Goal: Task Accomplishment & Management: Use online tool/utility

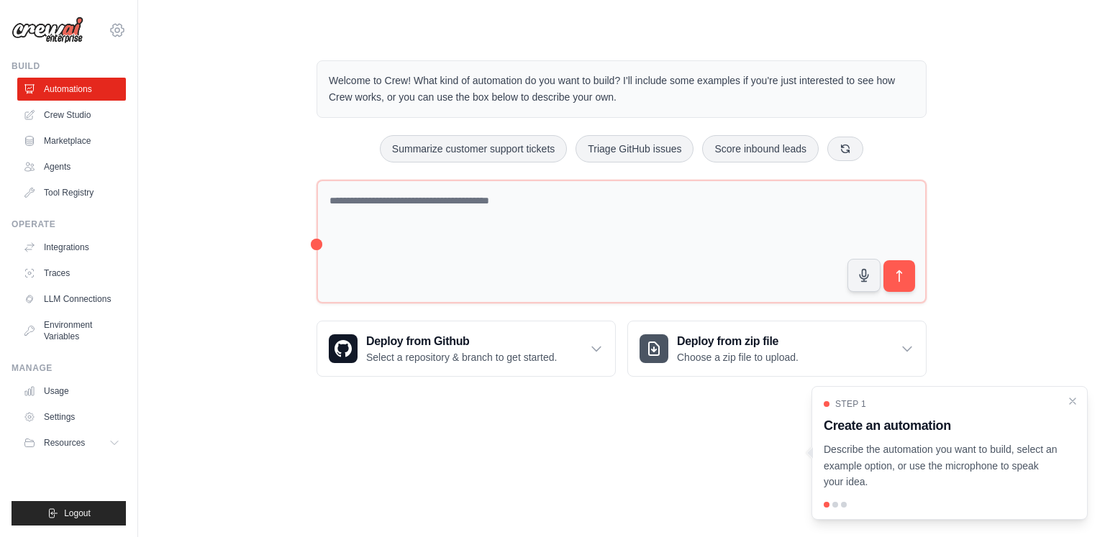
click at [119, 29] on icon at bounding box center [117, 30] width 4 height 4
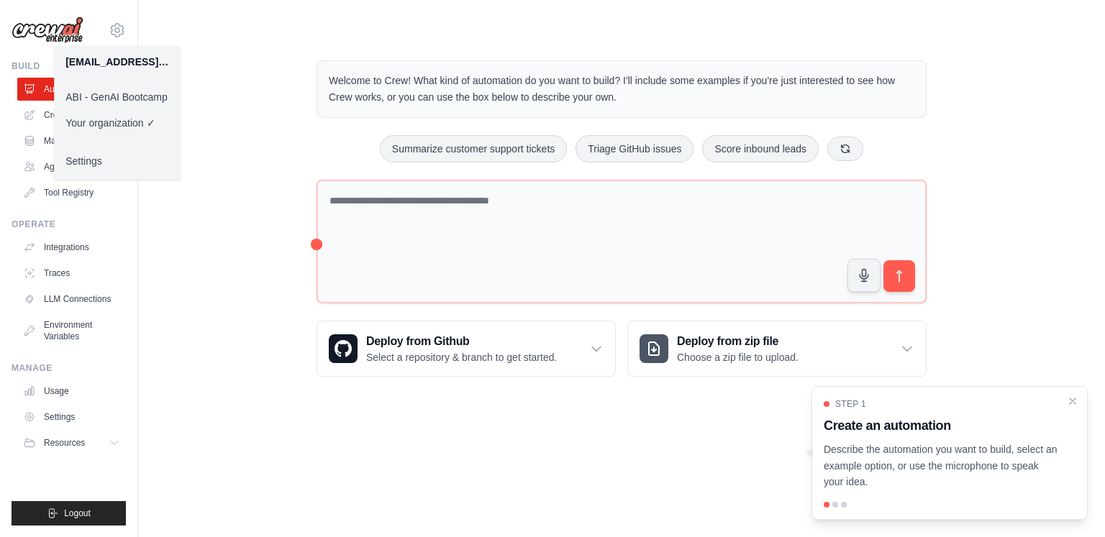
click at [138, 99] on link "ABI - GenAI Bootcamp" at bounding box center [117, 97] width 127 height 26
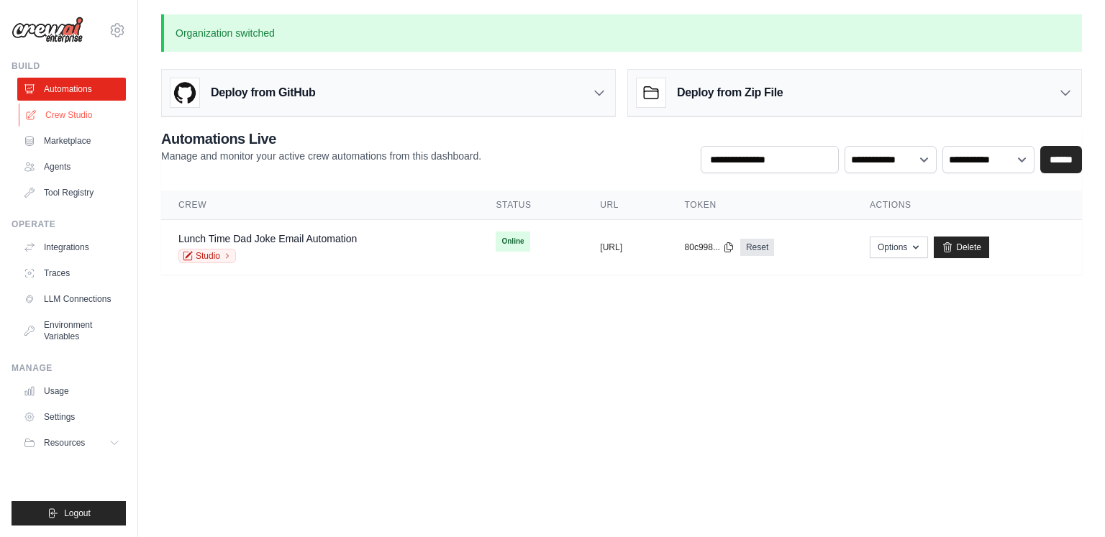
click at [68, 116] on link "Crew Studio" at bounding box center [73, 115] width 109 height 23
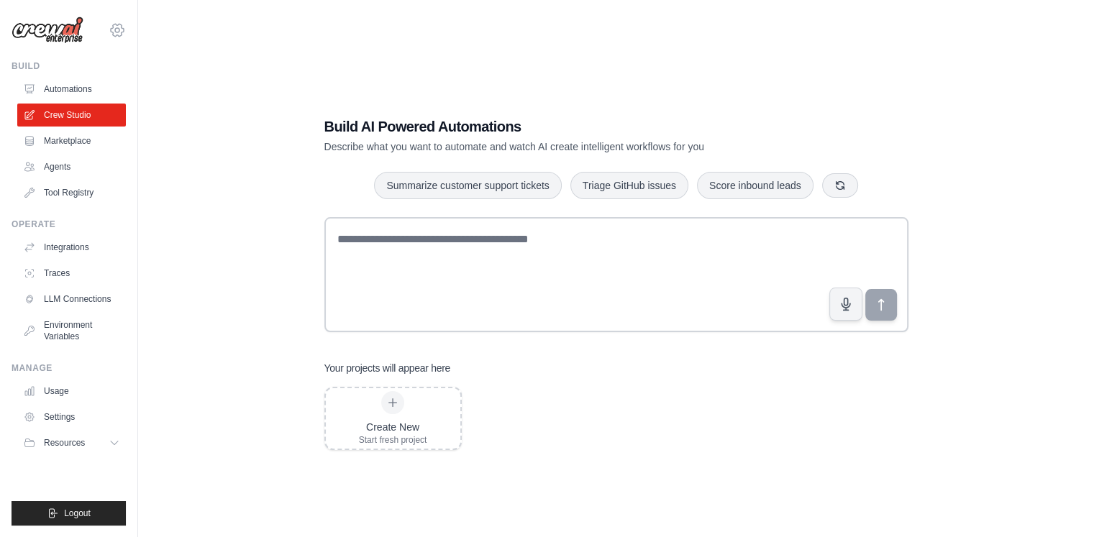
click at [118, 27] on icon at bounding box center [117, 30] width 17 height 17
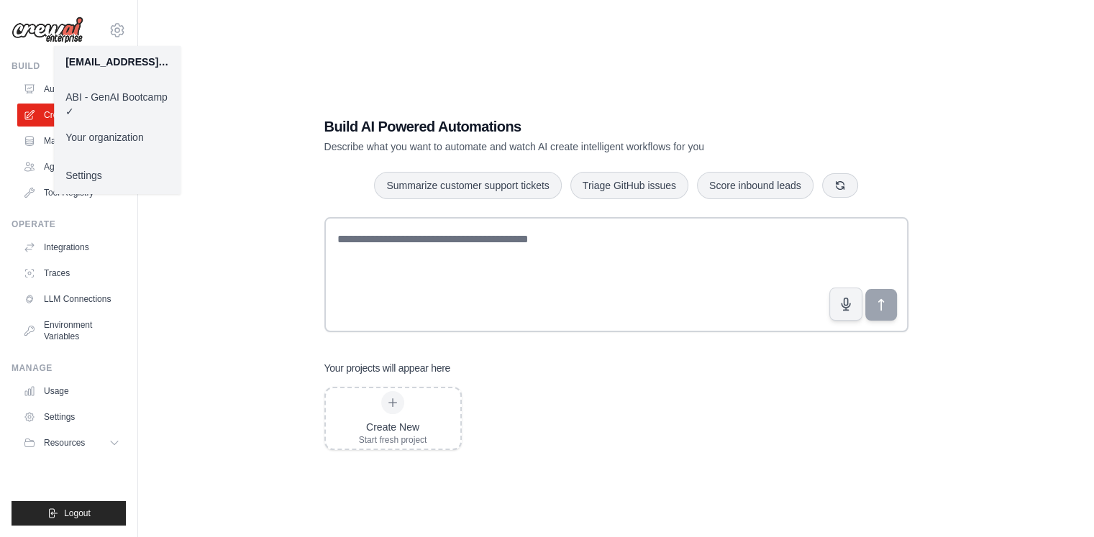
click at [494, 41] on div "Build AI Powered Automations Describe what you want to automate and watch AI cr…" at bounding box center [616, 282] width 910 height 537
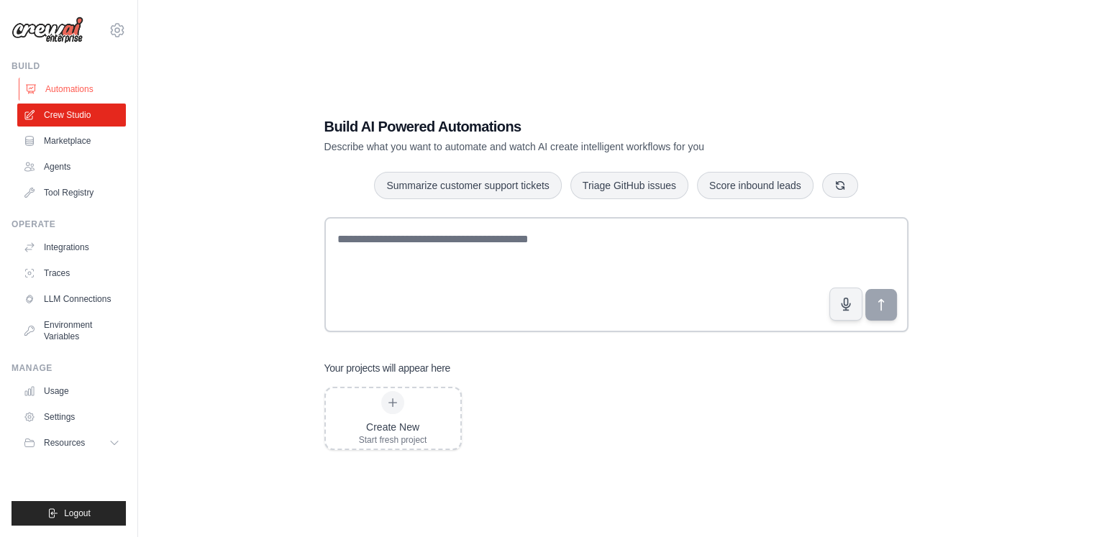
click at [82, 93] on link "Automations" at bounding box center [73, 89] width 109 height 23
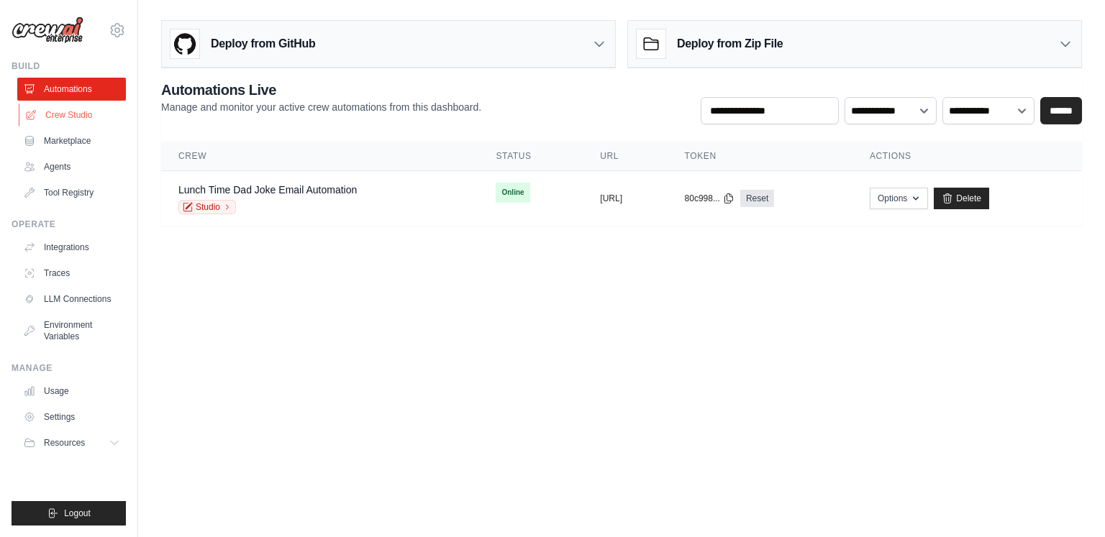
click at [68, 112] on link "Crew Studio" at bounding box center [73, 115] width 109 height 23
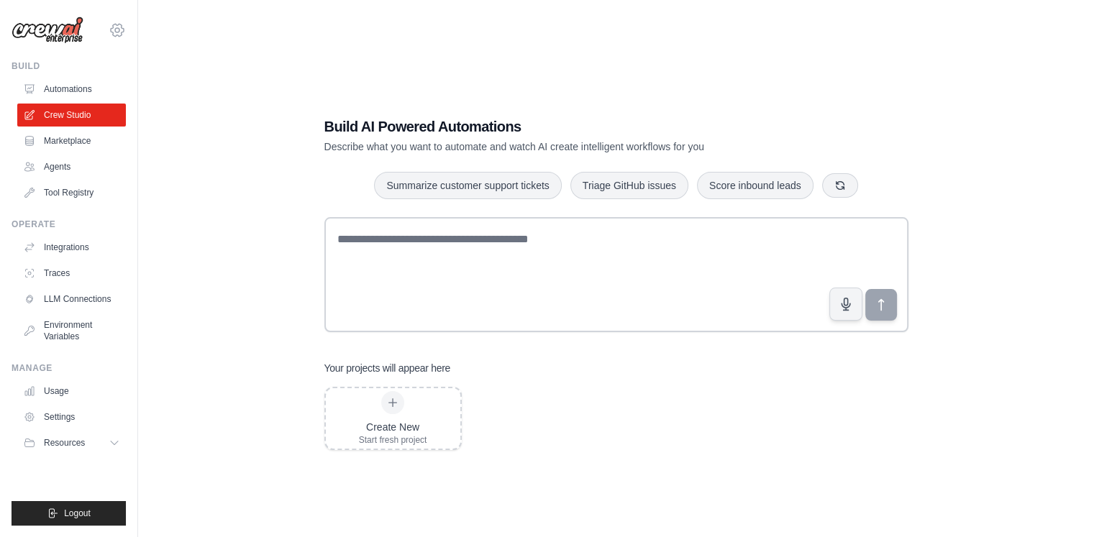
click at [114, 37] on icon at bounding box center [117, 30] width 17 height 17
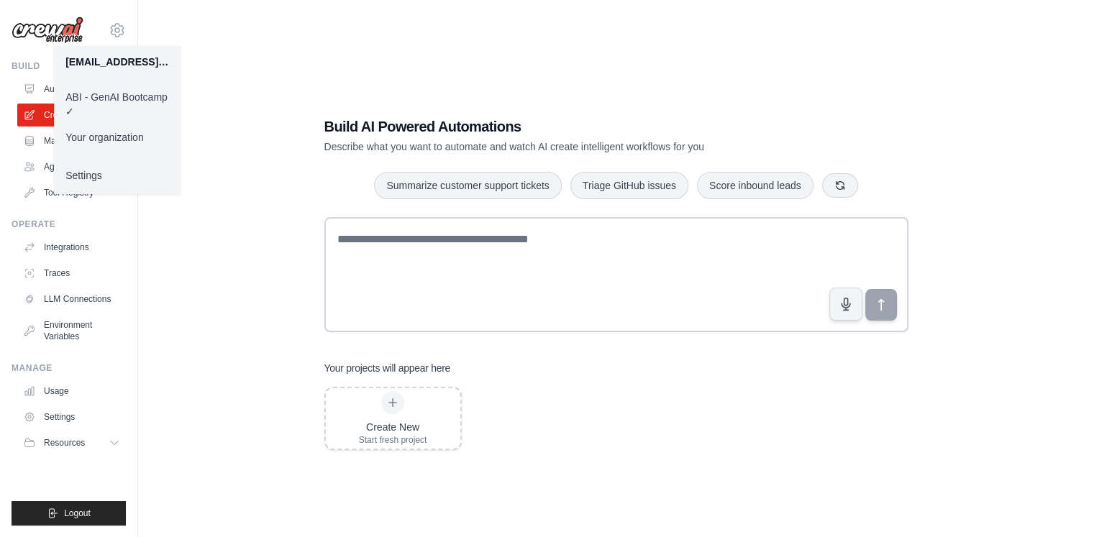
click at [109, 178] on link "Settings" at bounding box center [117, 176] width 127 height 26
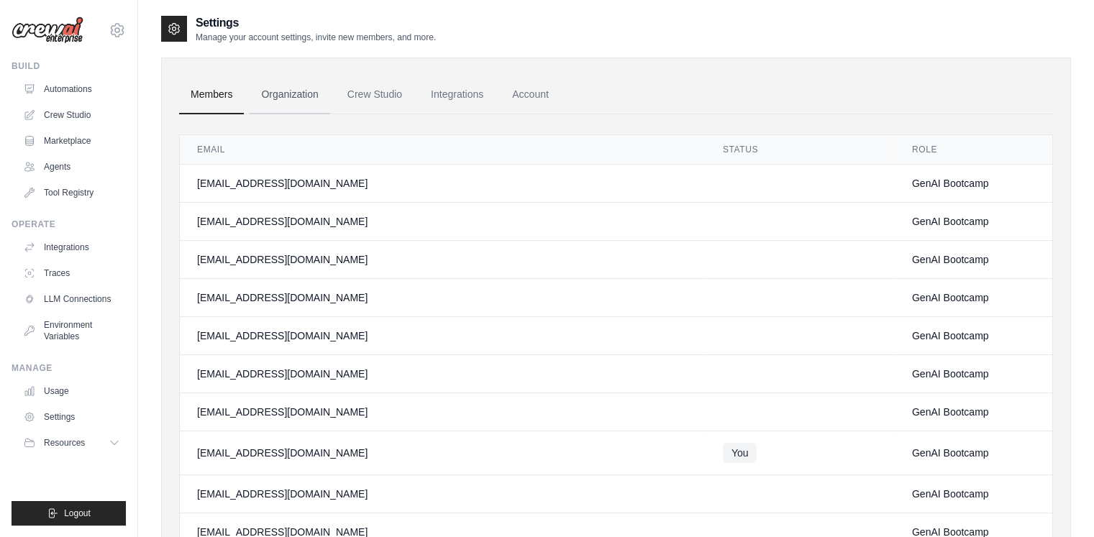
click at [291, 103] on link "Organization" at bounding box center [290, 95] width 80 height 39
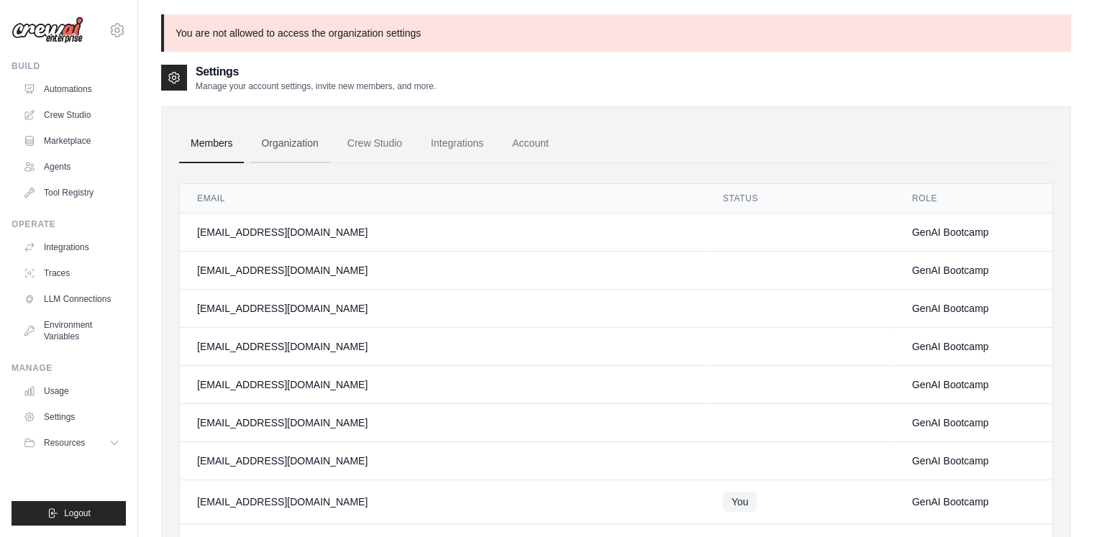
click at [285, 136] on link "Organization" at bounding box center [290, 143] width 80 height 39
click at [113, 22] on icon at bounding box center [117, 30] width 17 height 17
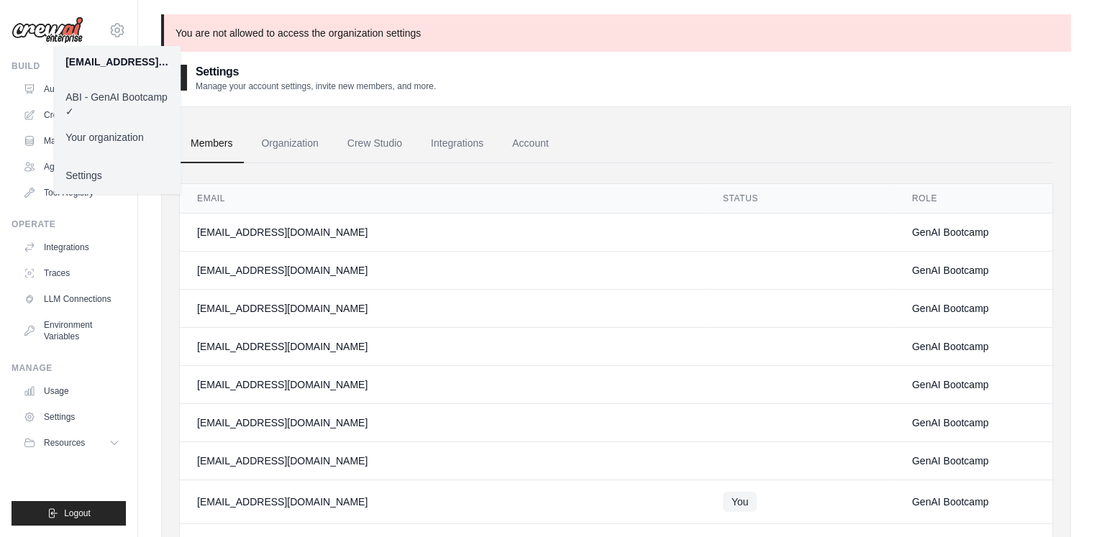
click at [840, 145] on ul "Members Organization Crew Studio Integrations Account" at bounding box center [616, 143] width 874 height 39
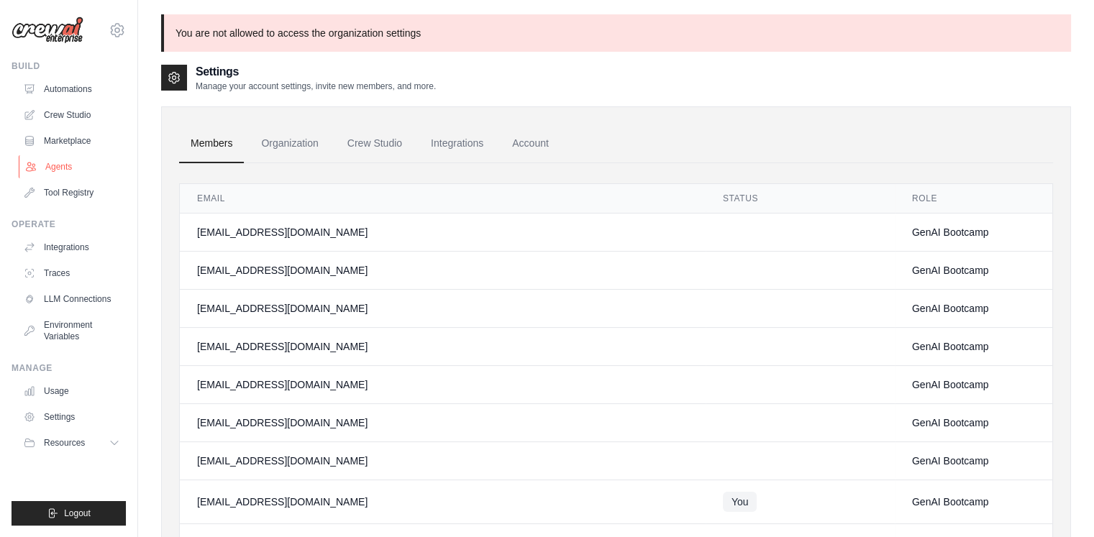
click at [75, 174] on link "Agents" at bounding box center [73, 166] width 109 height 23
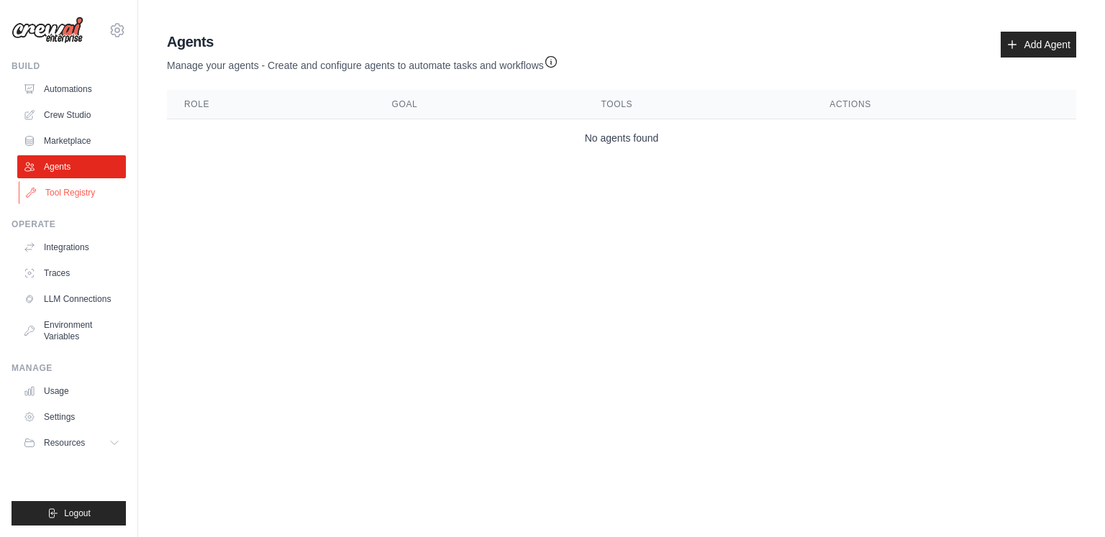
click at [73, 201] on link "Tool Registry" at bounding box center [73, 192] width 109 height 23
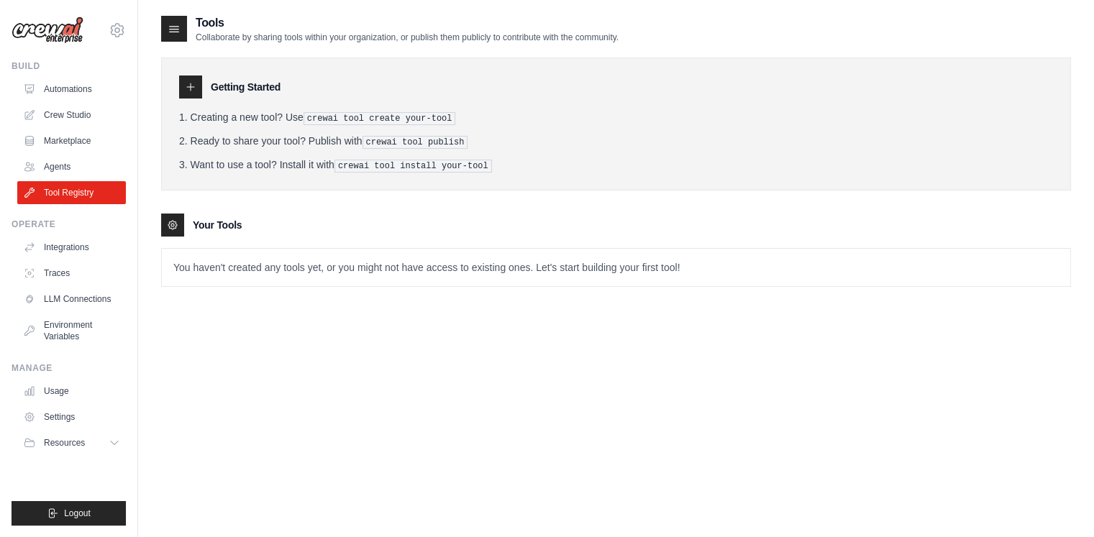
click at [763, 381] on div "Tools Collaborate by sharing tools within your organization, or publish them pu…" at bounding box center [616, 282] width 910 height 537
click at [84, 240] on link "Integrations" at bounding box center [73, 247] width 109 height 23
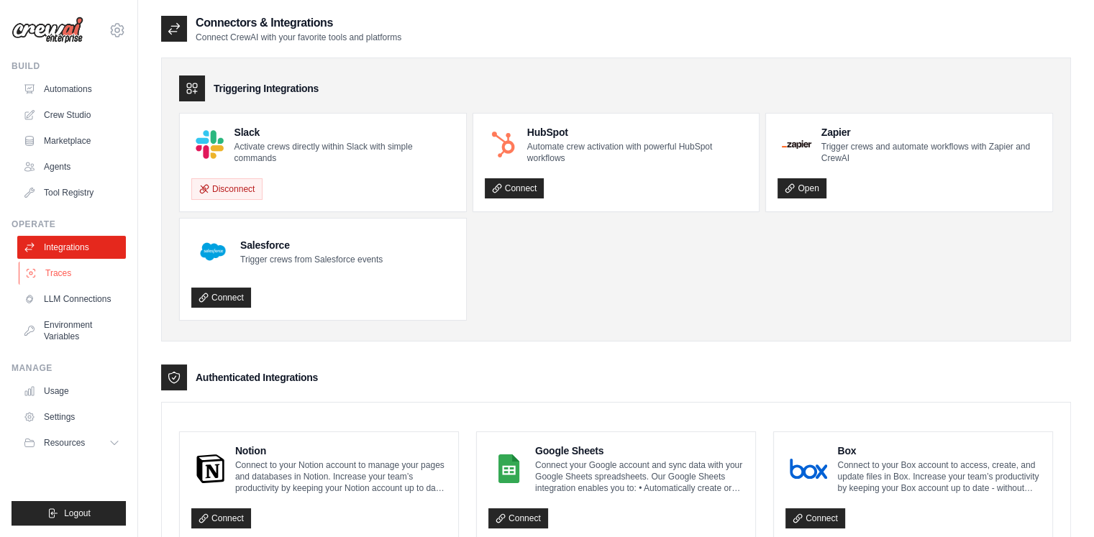
click at [57, 278] on link "Traces" at bounding box center [73, 273] width 109 height 23
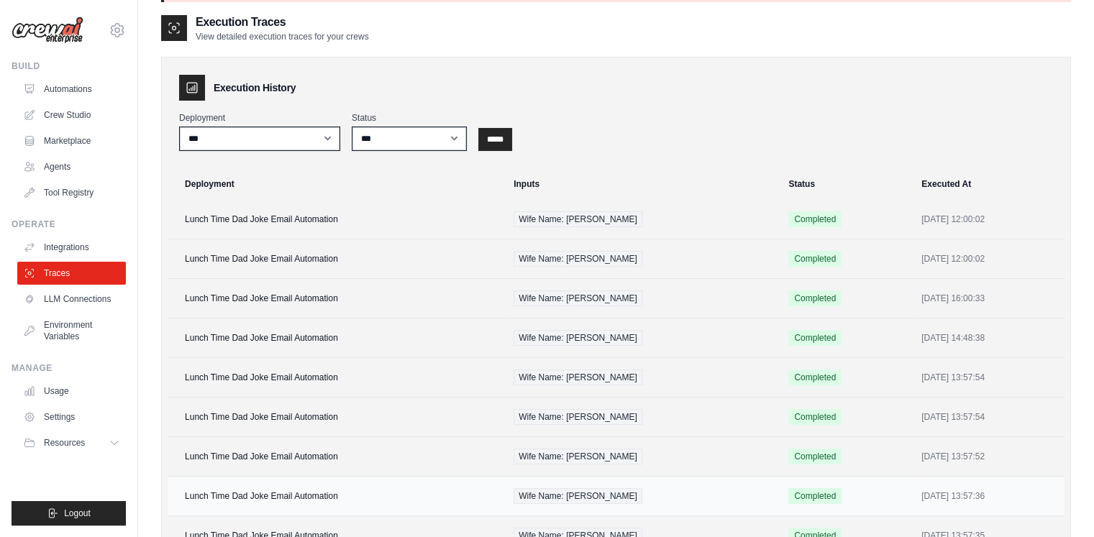
scroll to position [44, 0]
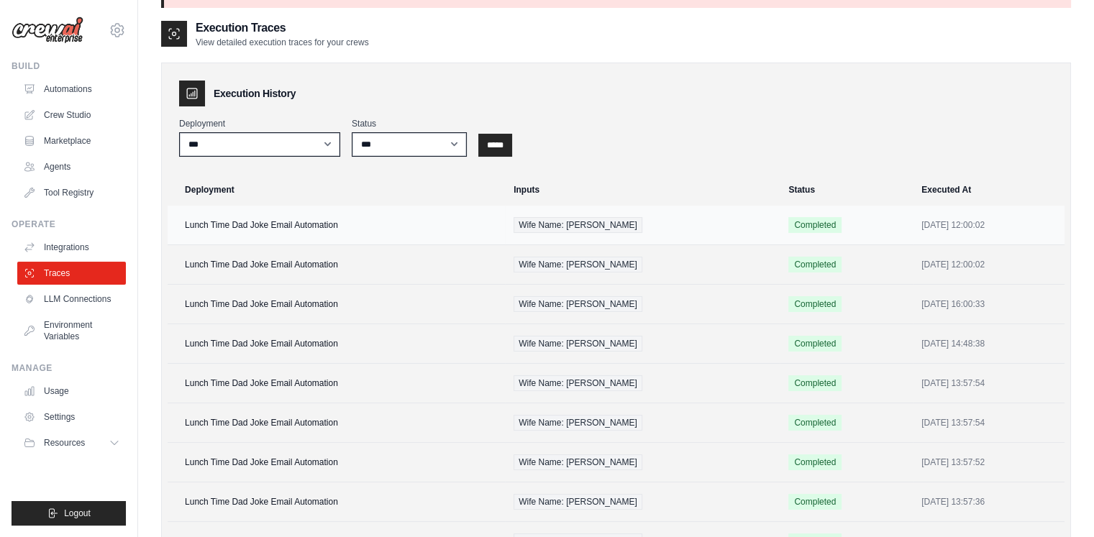
click at [289, 233] on td "Lunch Time Dad Joke Email Automation" at bounding box center [336, 226] width 337 height 40
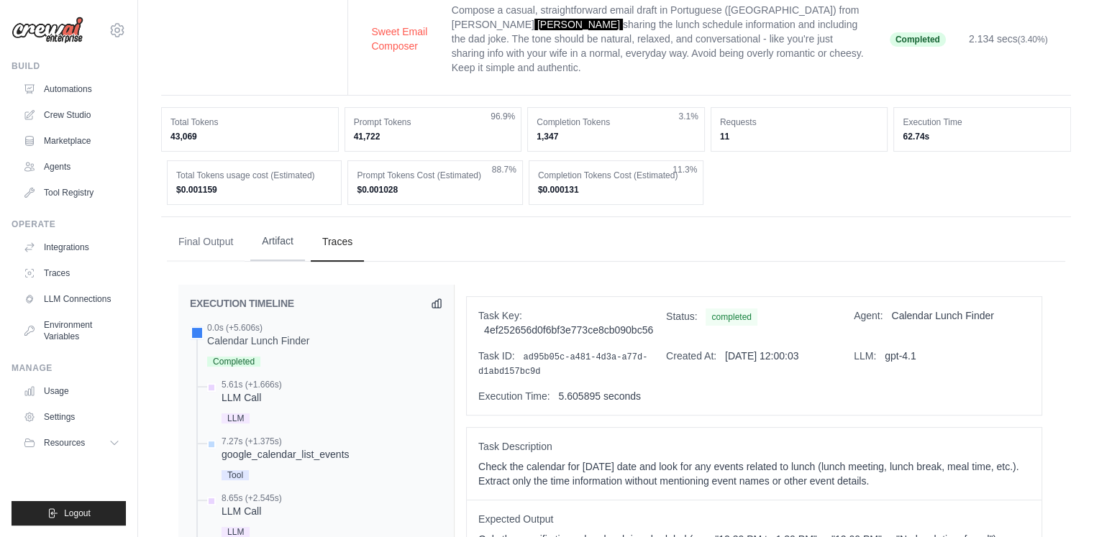
click at [265, 222] on button "Artifact" at bounding box center [277, 241] width 55 height 39
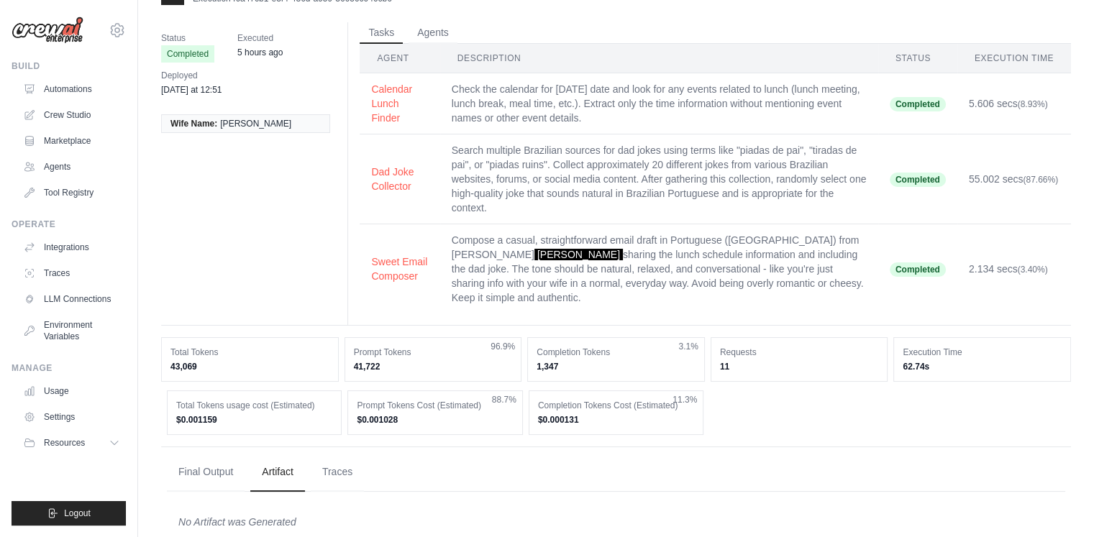
scroll to position [50, 0]
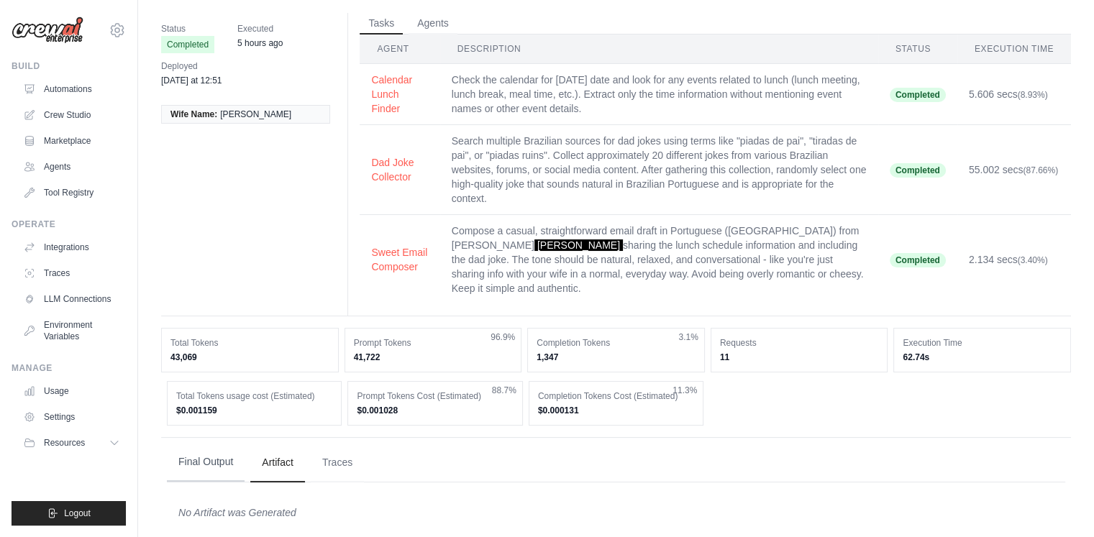
click at [207, 449] on button "Final Output" at bounding box center [206, 462] width 78 height 39
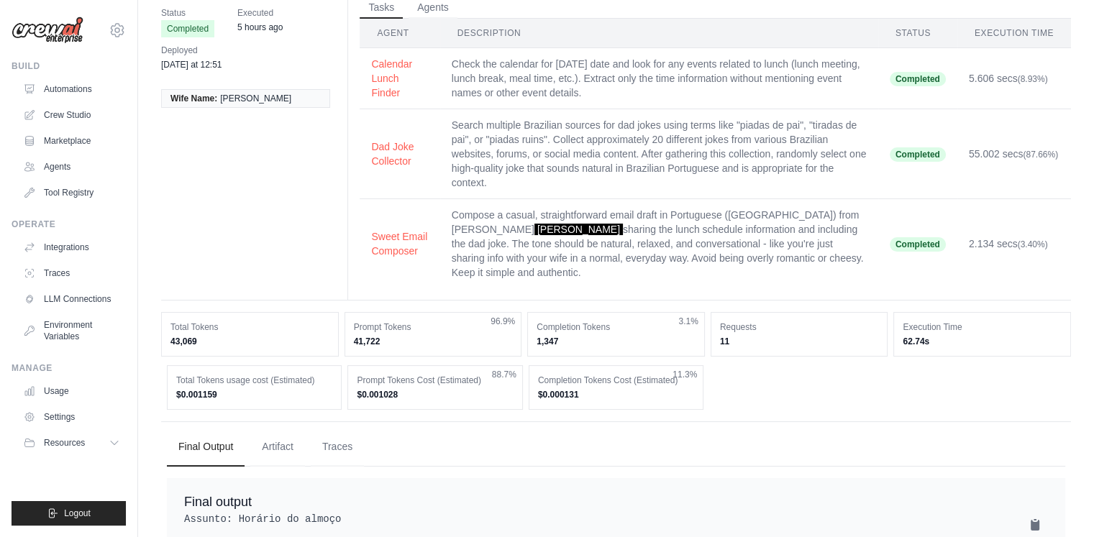
scroll to position [0, 0]
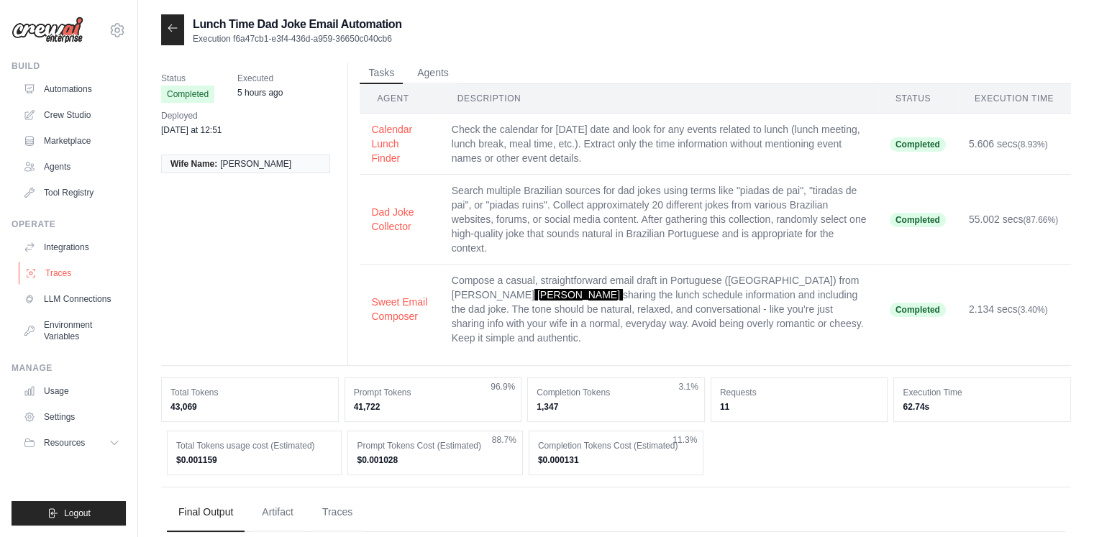
click at [69, 265] on link "Traces" at bounding box center [73, 273] width 109 height 23
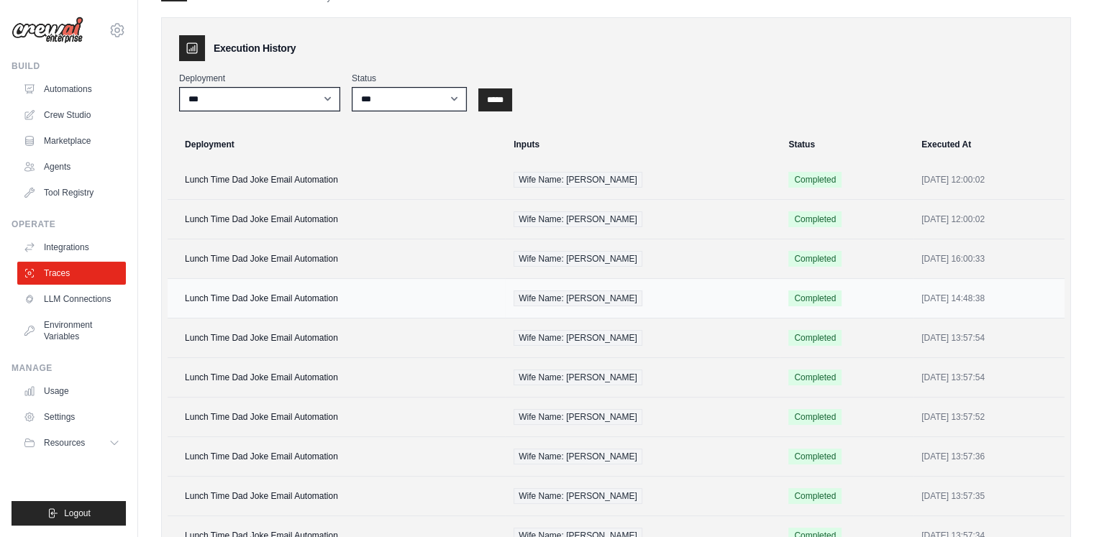
scroll to position [169, 0]
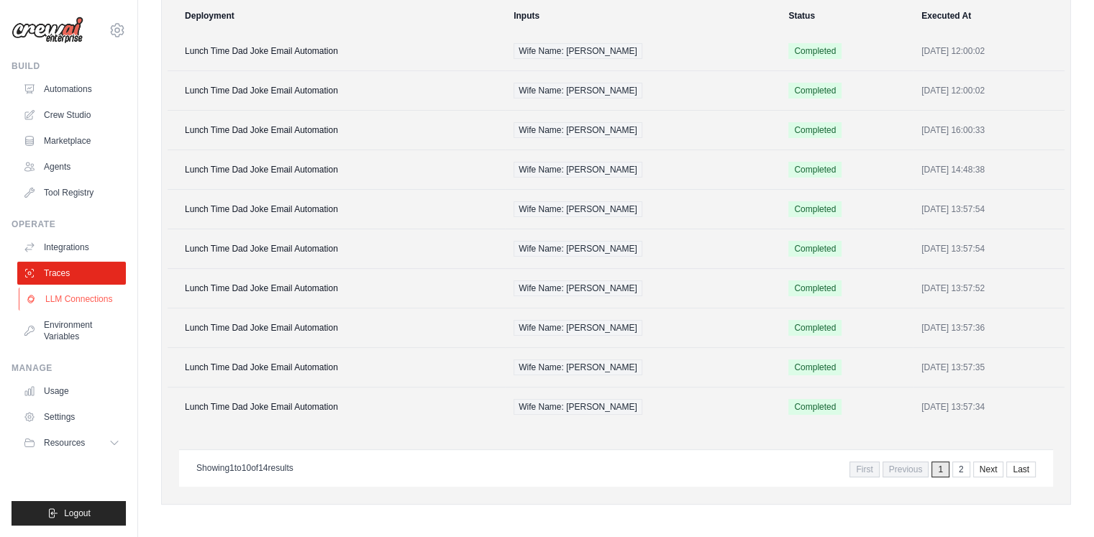
click at [96, 298] on link "LLM Connections" at bounding box center [73, 299] width 109 height 23
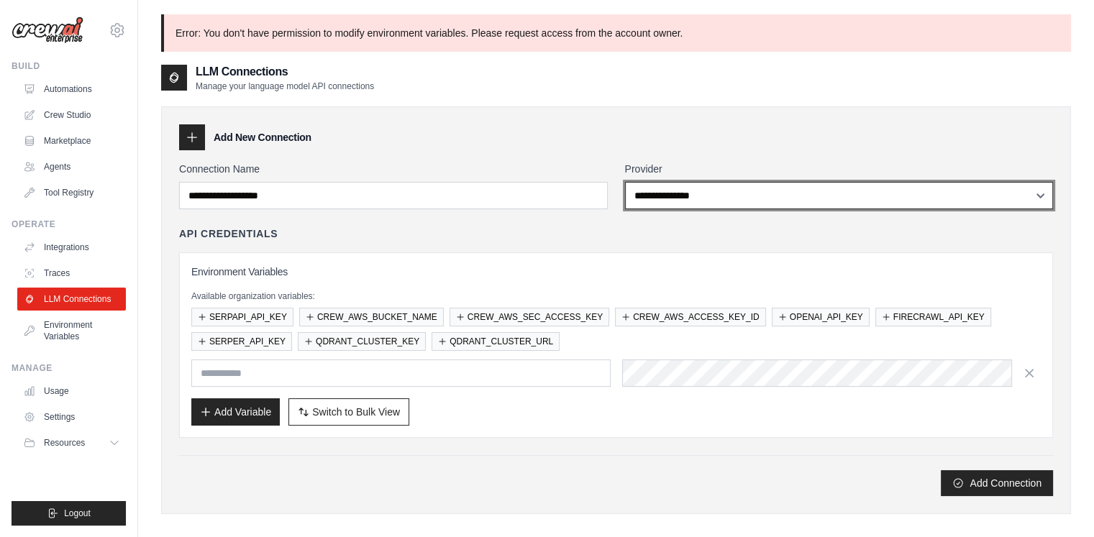
click at [665, 197] on select "**********" at bounding box center [839, 195] width 429 height 27
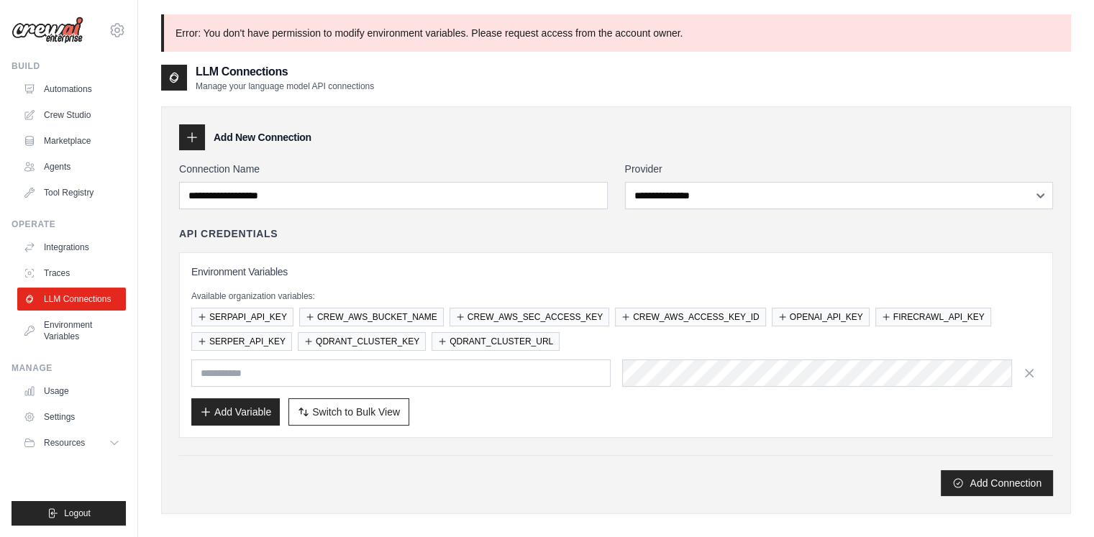
click at [508, 260] on div "Environment Variables Available organization variables: SERPAPI_API_KEY CREW_AW…" at bounding box center [616, 346] width 874 height 186
click at [72, 329] on link "Environment Variables" at bounding box center [73, 331] width 109 height 35
click at [56, 262] on link "Traces" at bounding box center [73, 273] width 109 height 23
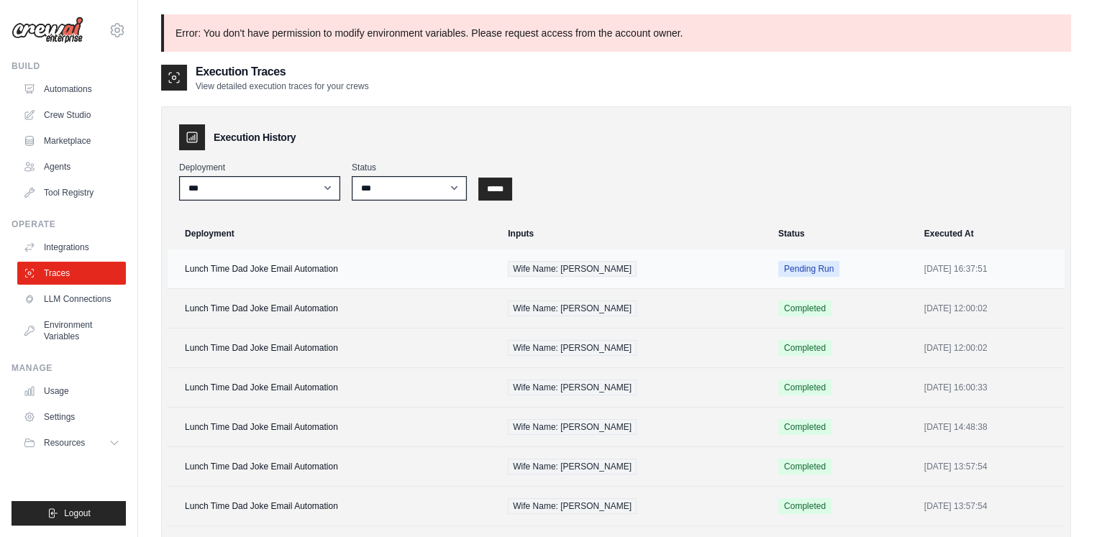
click at [282, 269] on td "Lunch Time Dad Joke Email Automation" at bounding box center [334, 270] width 332 height 40
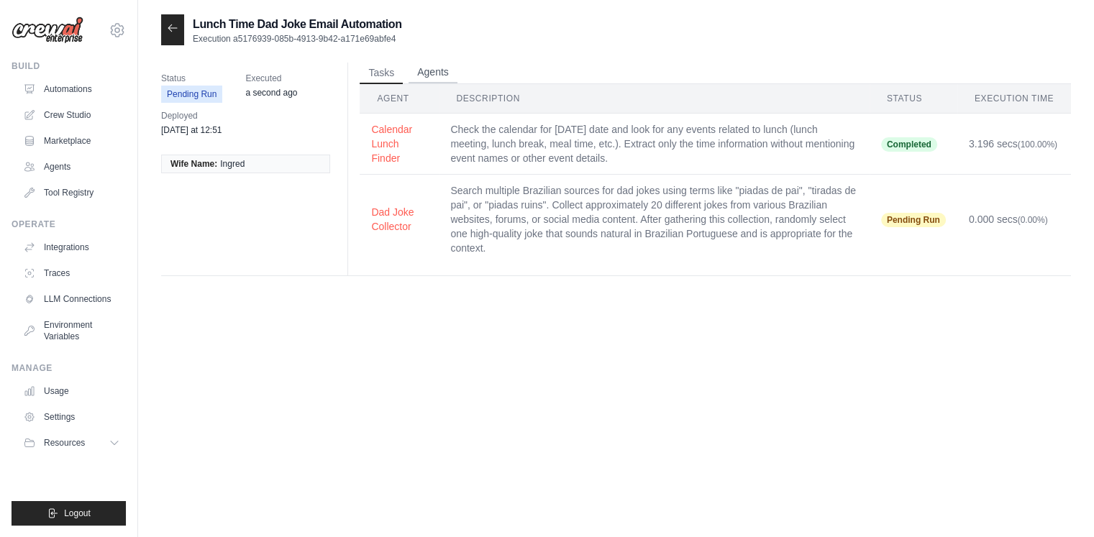
click at [435, 71] on button "Agents" at bounding box center [433, 73] width 49 height 22
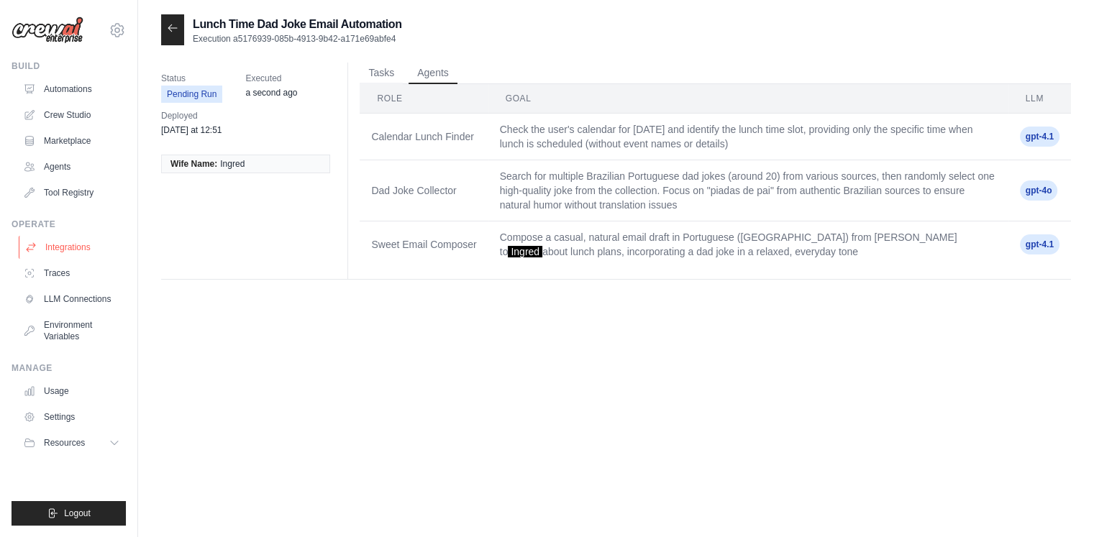
click at [64, 252] on link "Integrations" at bounding box center [73, 247] width 109 height 23
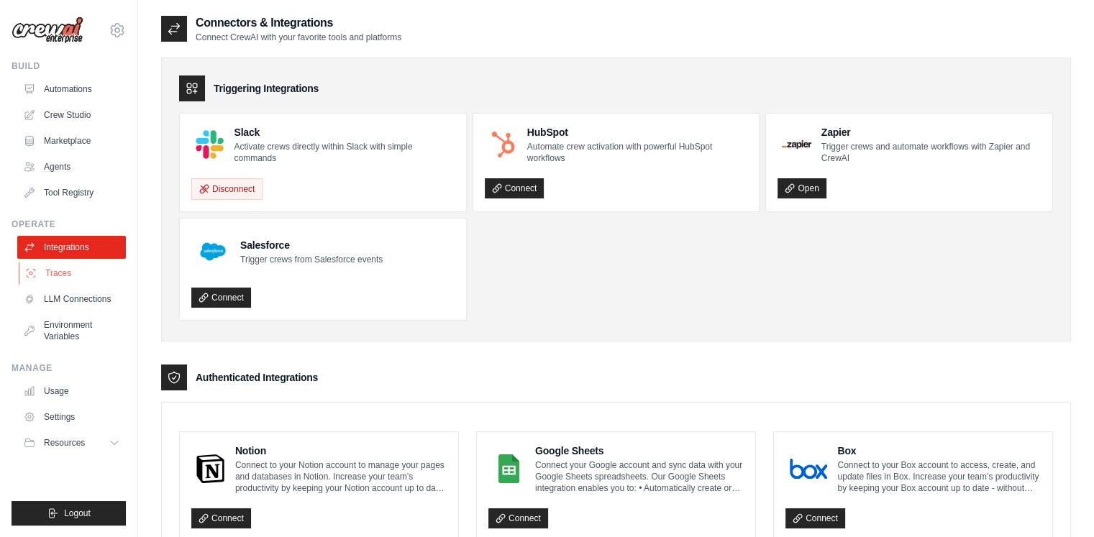
click at [63, 267] on link "Traces" at bounding box center [73, 273] width 109 height 23
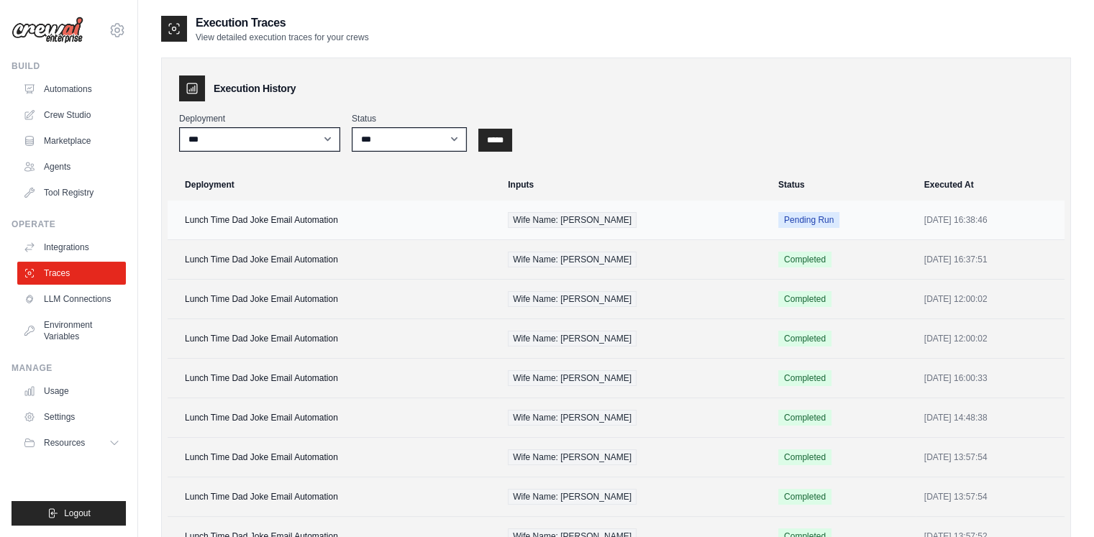
click at [275, 230] on td "Lunch Time Dad Joke Email Automation" at bounding box center [334, 221] width 332 height 40
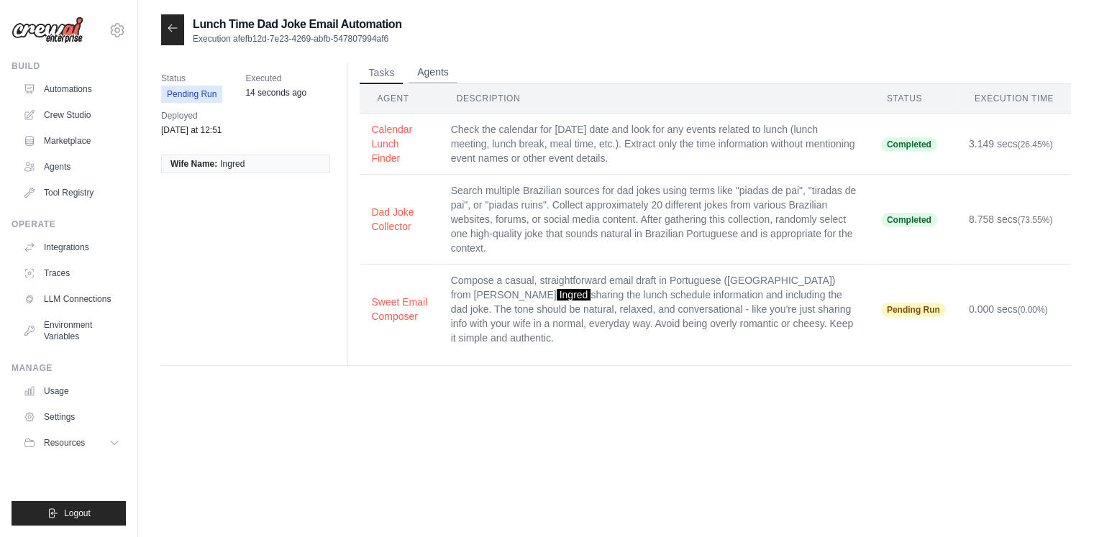
click at [427, 65] on button "Agents" at bounding box center [433, 73] width 49 height 22
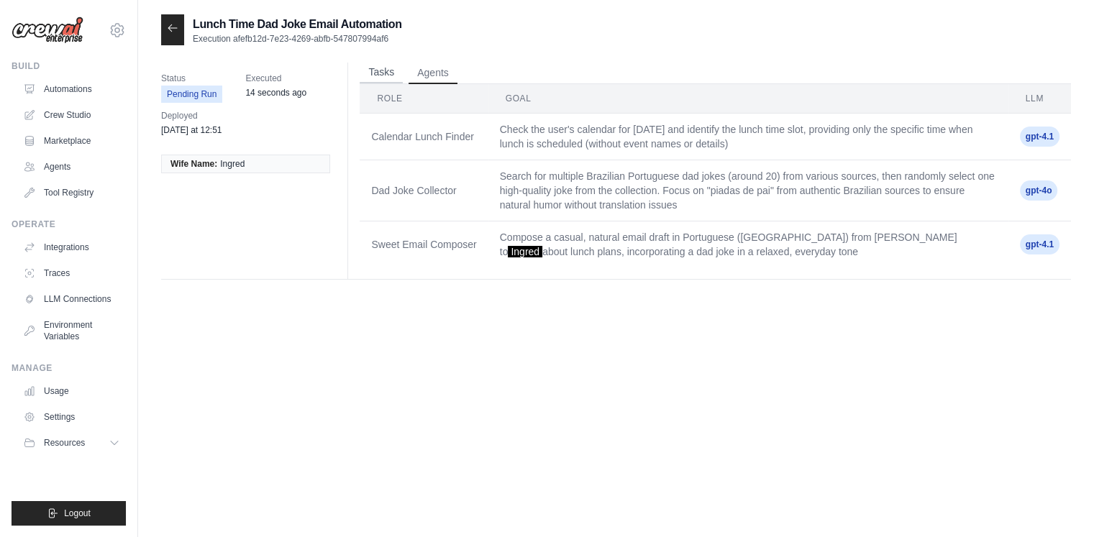
click at [371, 71] on button "Tasks" at bounding box center [381, 73] width 43 height 22
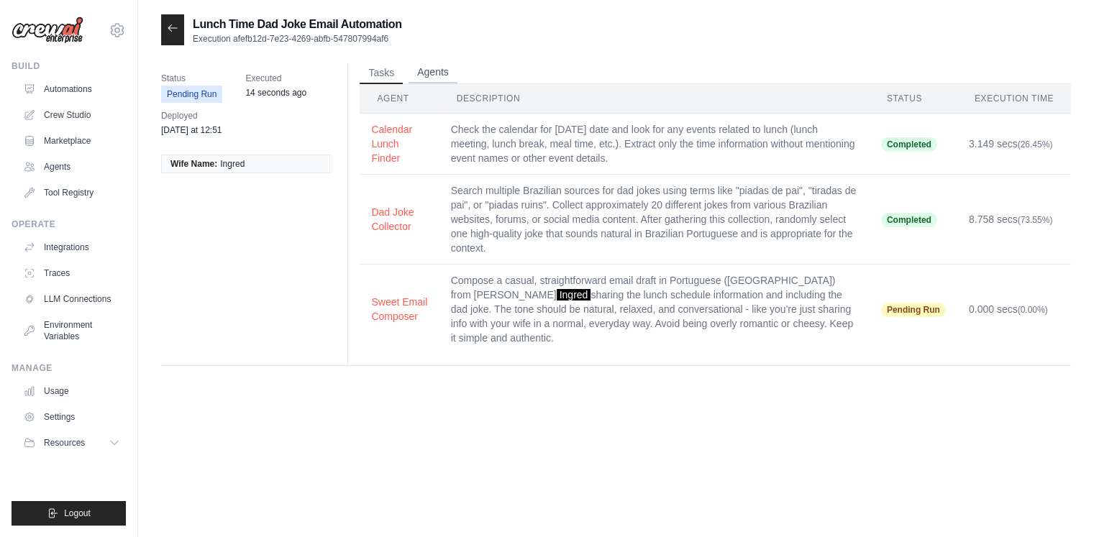
click at [422, 76] on button "Agents" at bounding box center [433, 73] width 49 height 22
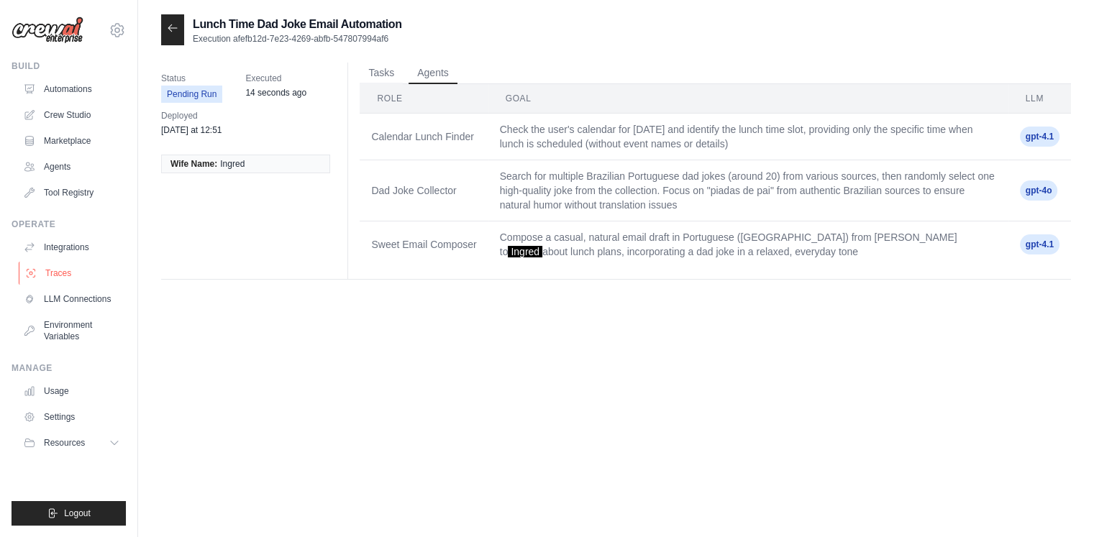
click at [65, 281] on link "Traces" at bounding box center [73, 273] width 109 height 23
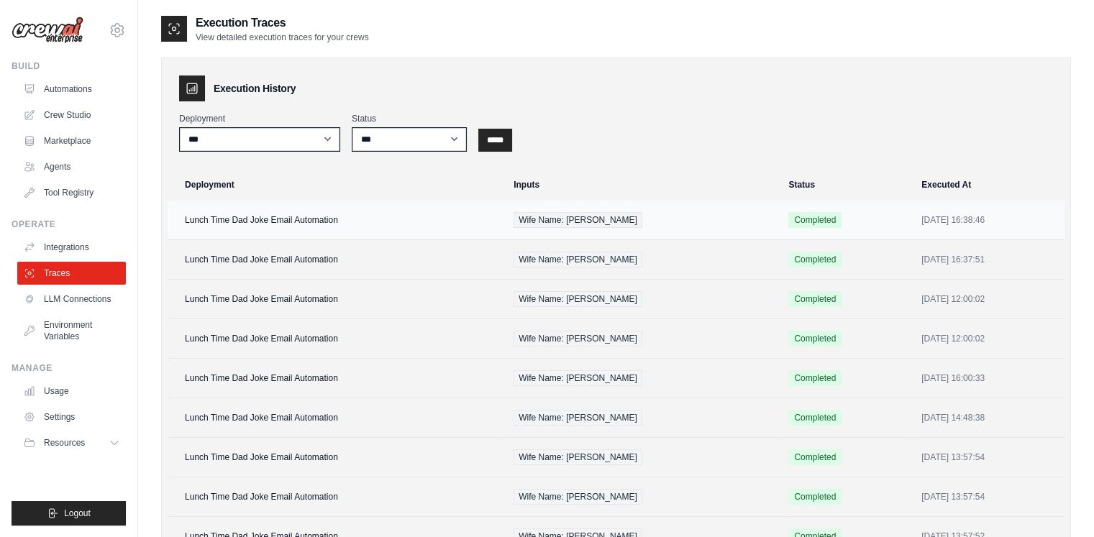
click at [256, 219] on td "Lunch Time Dad Joke Email Automation" at bounding box center [336, 221] width 337 height 40
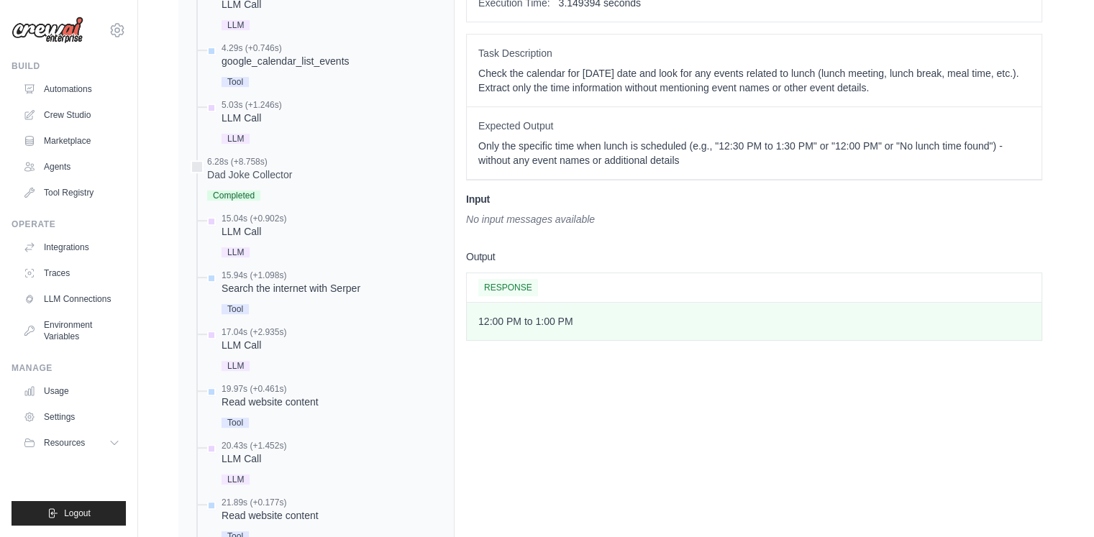
scroll to position [694, 0]
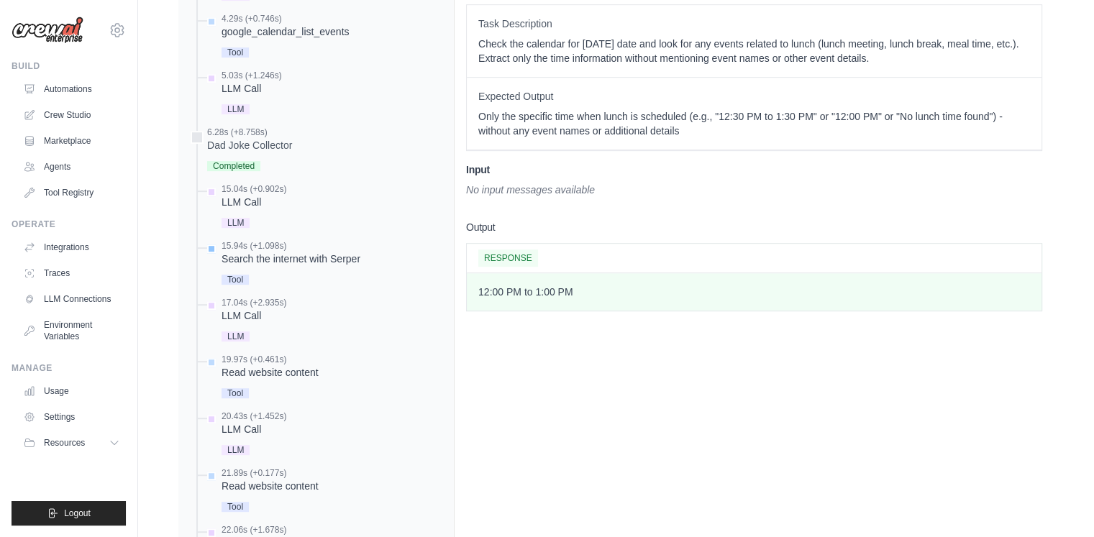
click at [268, 252] on div "Search the internet with Serper" at bounding box center [291, 259] width 139 height 14
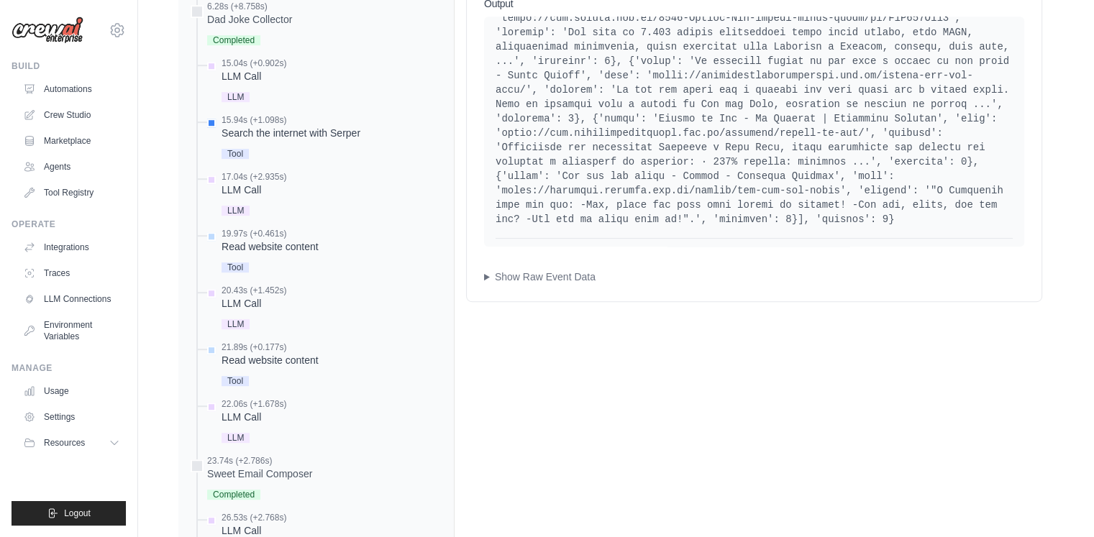
scroll to position [794, 0]
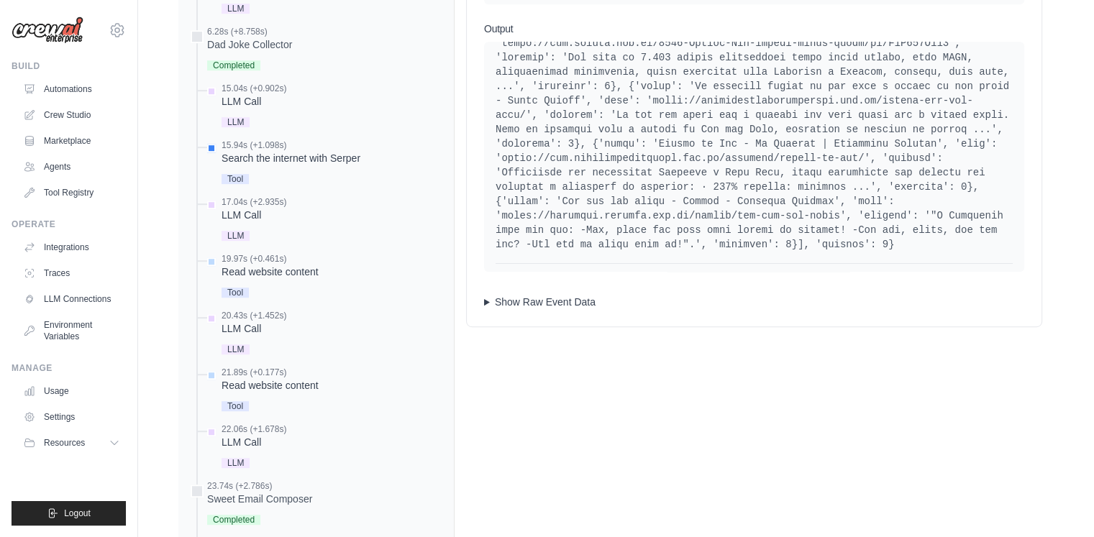
click at [532, 295] on summary "Show Raw Event Data" at bounding box center [754, 302] width 540 height 14
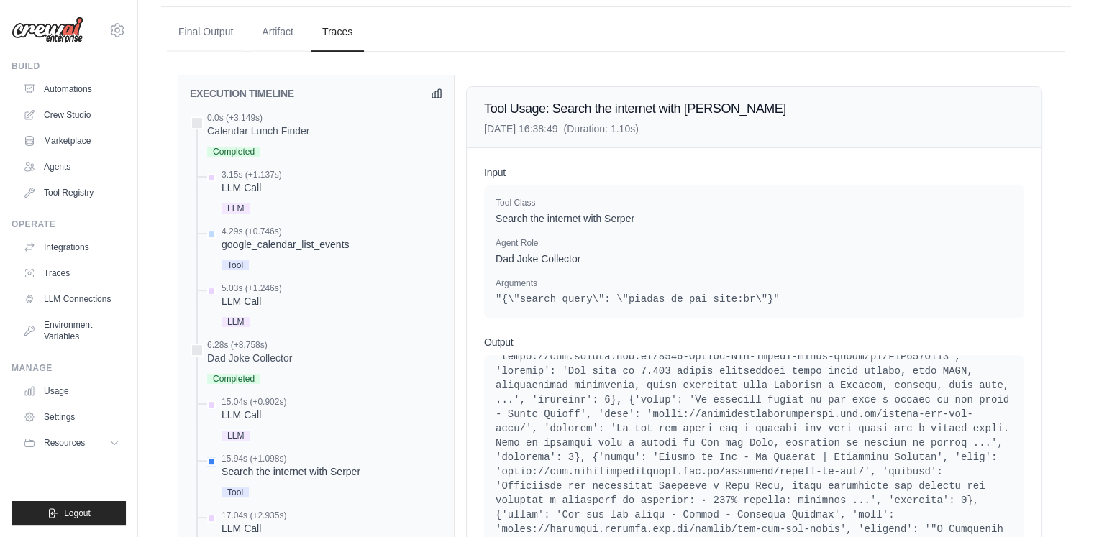
scroll to position [480, 0]
drag, startPoint x: 498, startPoint y: 202, endPoint x: 653, endPoint y: 204, distance: 154.7
click at [653, 212] on p "Search the internet with Serper" at bounding box center [754, 219] width 517 height 14
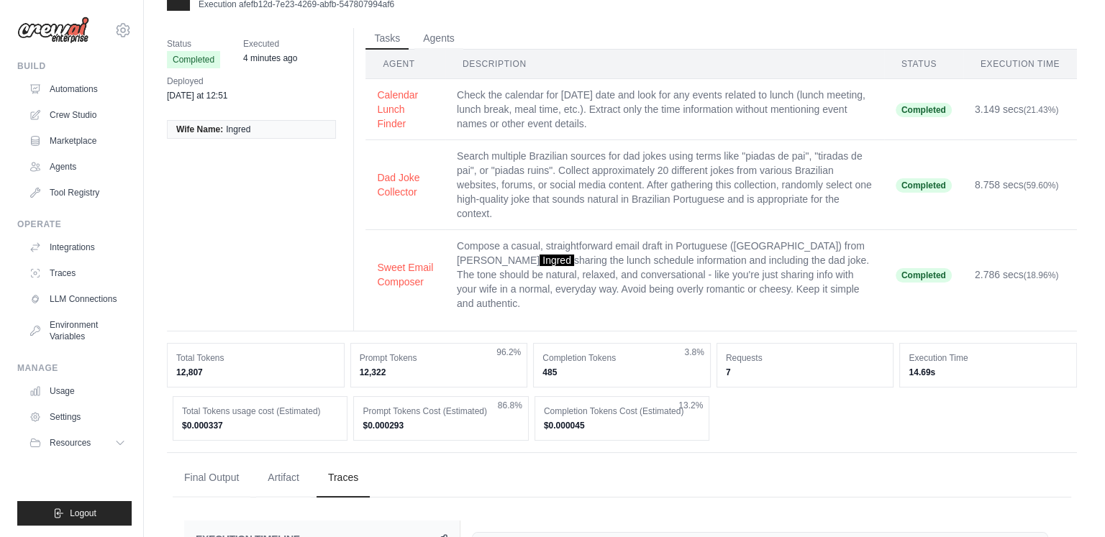
scroll to position [0, 0]
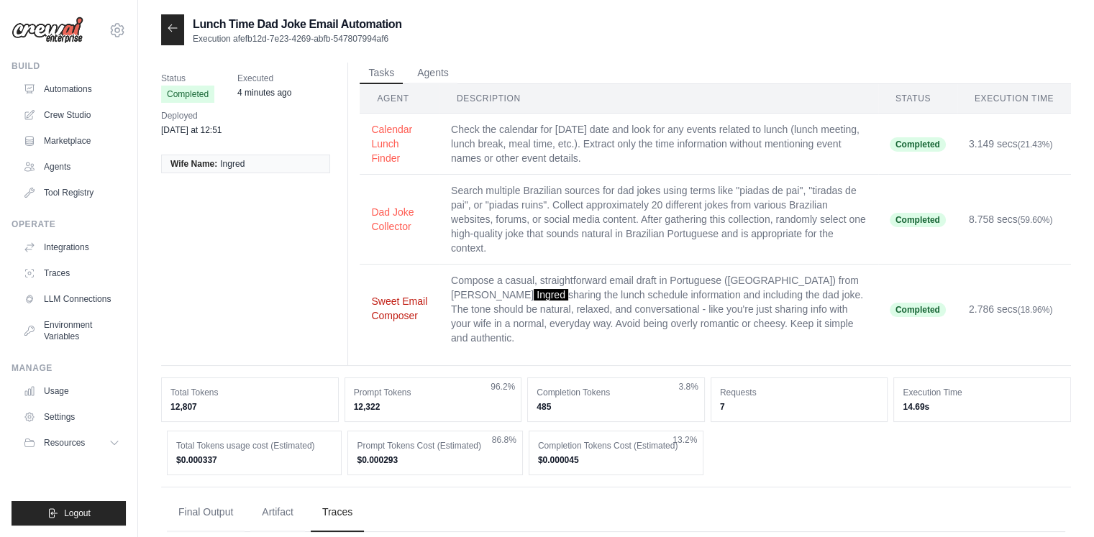
click at [391, 299] on button "Sweet Email Composer" at bounding box center [399, 308] width 57 height 29
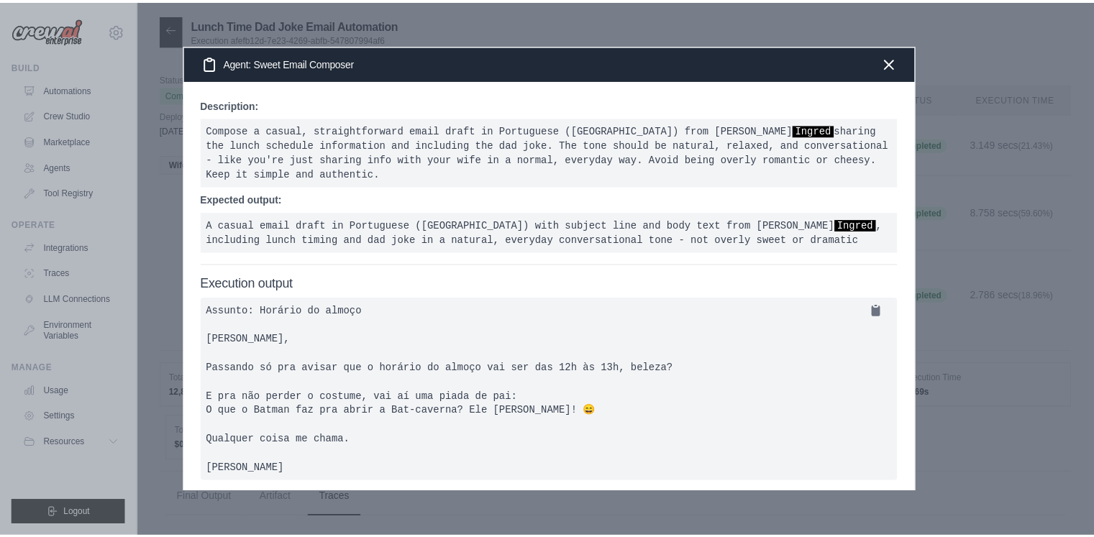
scroll to position [15, 0]
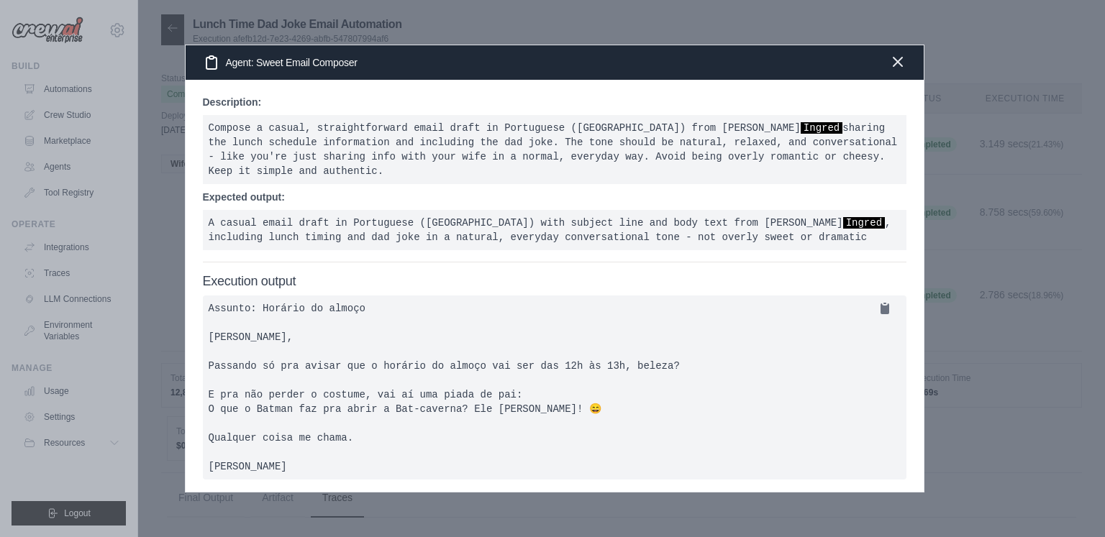
click at [898, 61] on icon "button" at bounding box center [898, 62] width 9 height 9
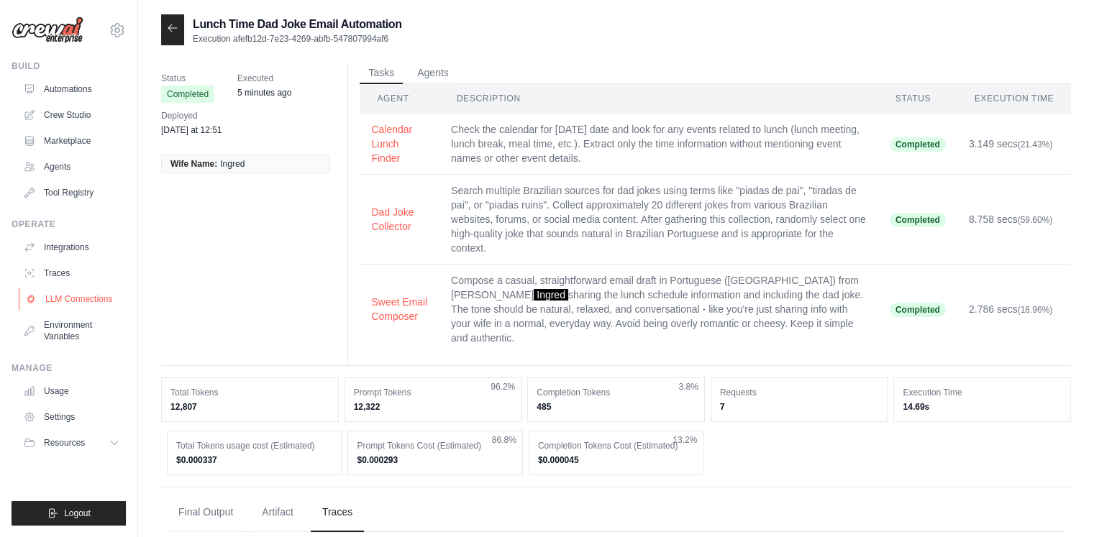
click at [98, 298] on link "LLM Connections" at bounding box center [73, 299] width 109 height 23
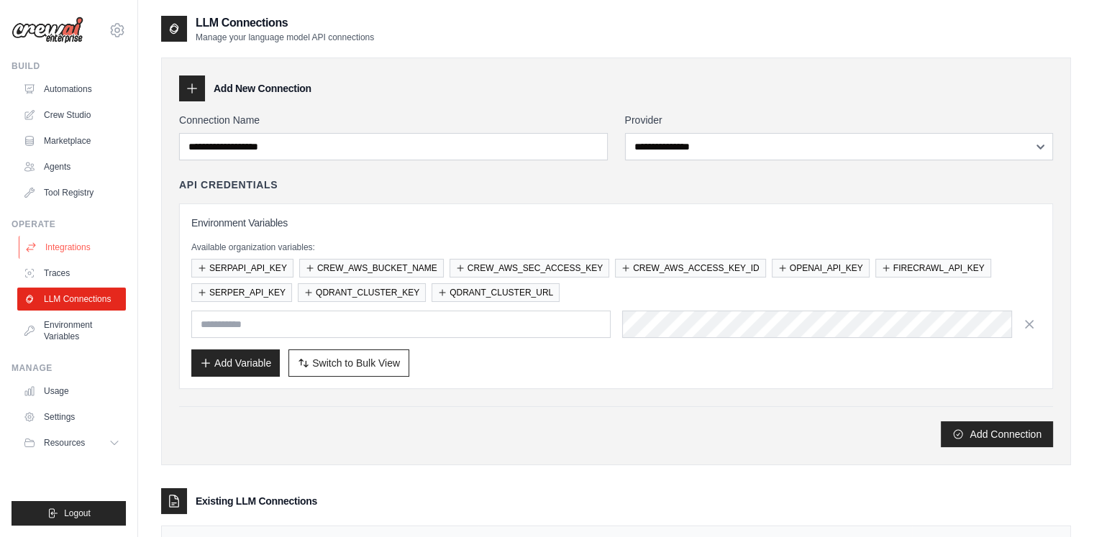
click at [86, 248] on link "Integrations" at bounding box center [73, 247] width 109 height 23
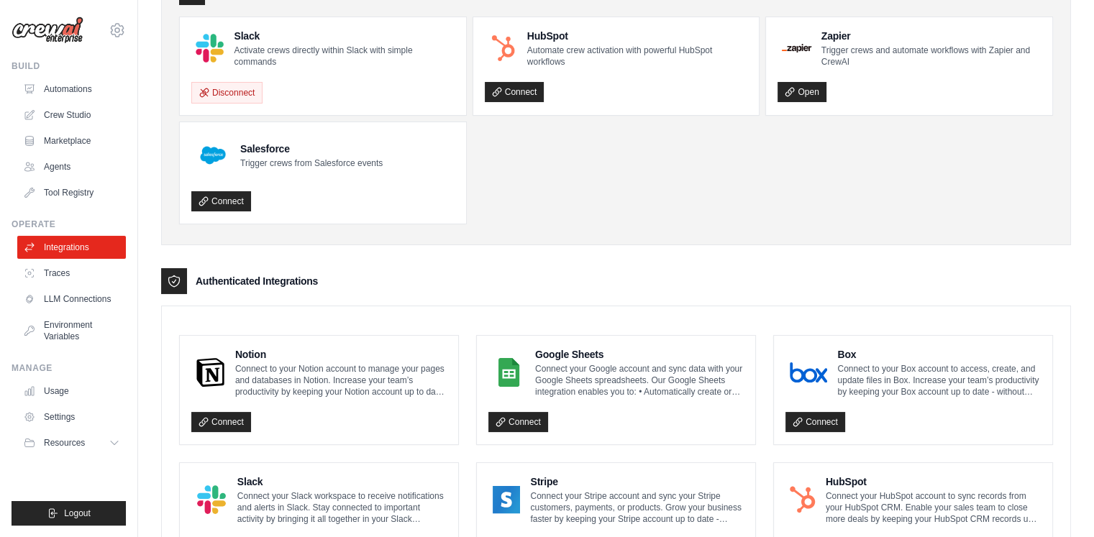
scroll to position [54, 0]
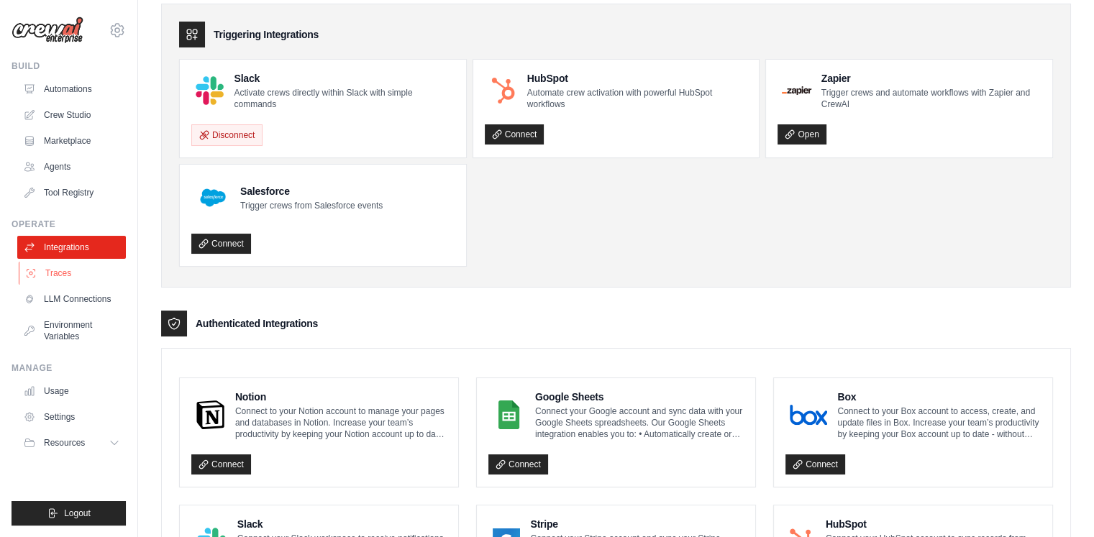
click at [58, 280] on link "Traces" at bounding box center [73, 273] width 109 height 23
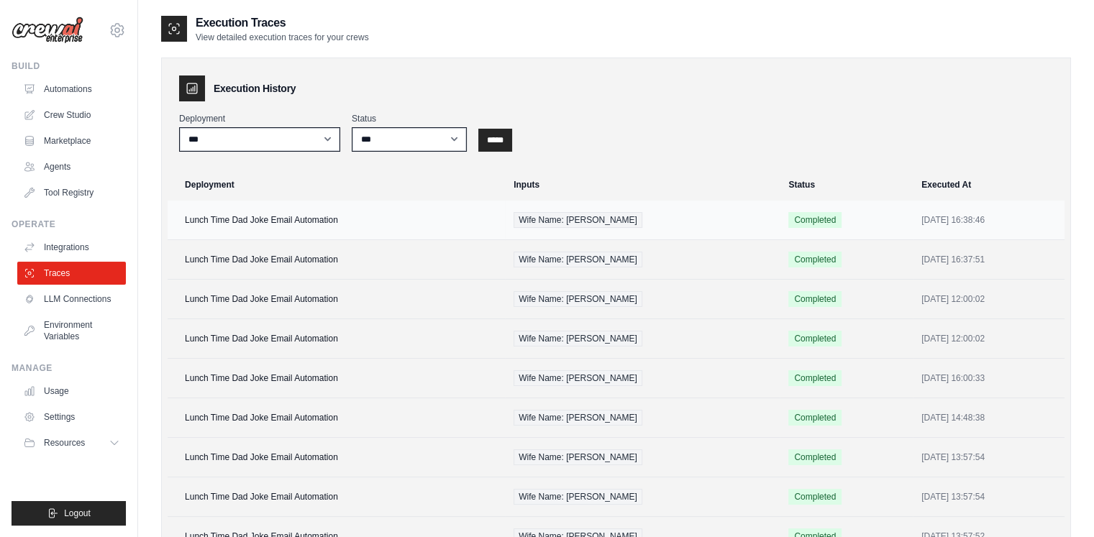
click at [324, 228] on td "Lunch Time Dad Joke Email Automation" at bounding box center [336, 221] width 337 height 40
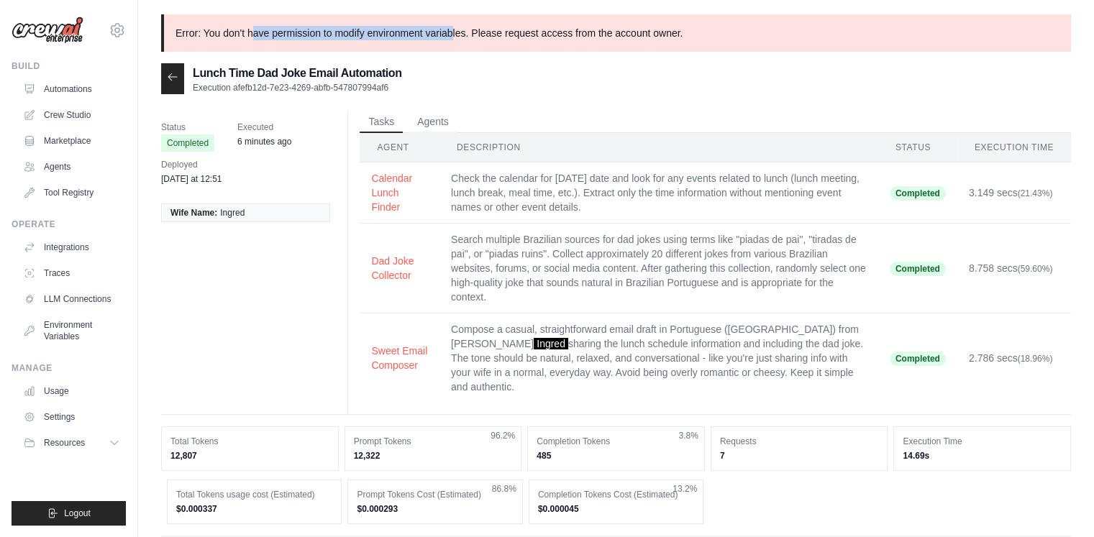
drag, startPoint x: 254, startPoint y: 35, endPoint x: 453, endPoint y: 22, distance: 199.0
click at [453, 22] on p "Error: You don't have permission to modify environment variables. Please reques…" at bounding box center [616, 32] width 910 height 37
click at [567, 22] on p "Error: You don't have permission to modify environment variables. Please reques…" at bounding box center [616, 32] width 910 height 37
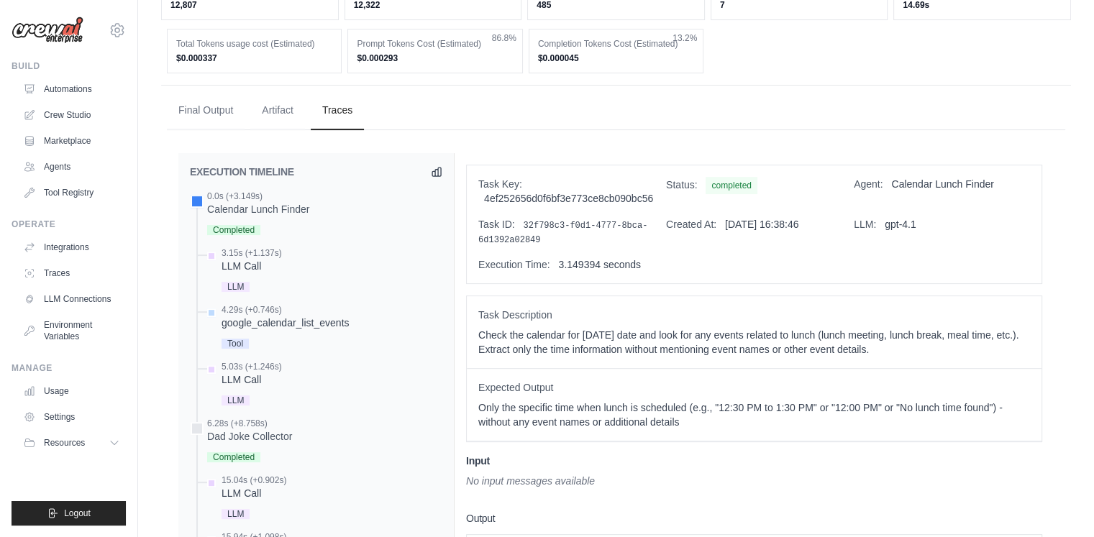
scroll to position [447, 0]
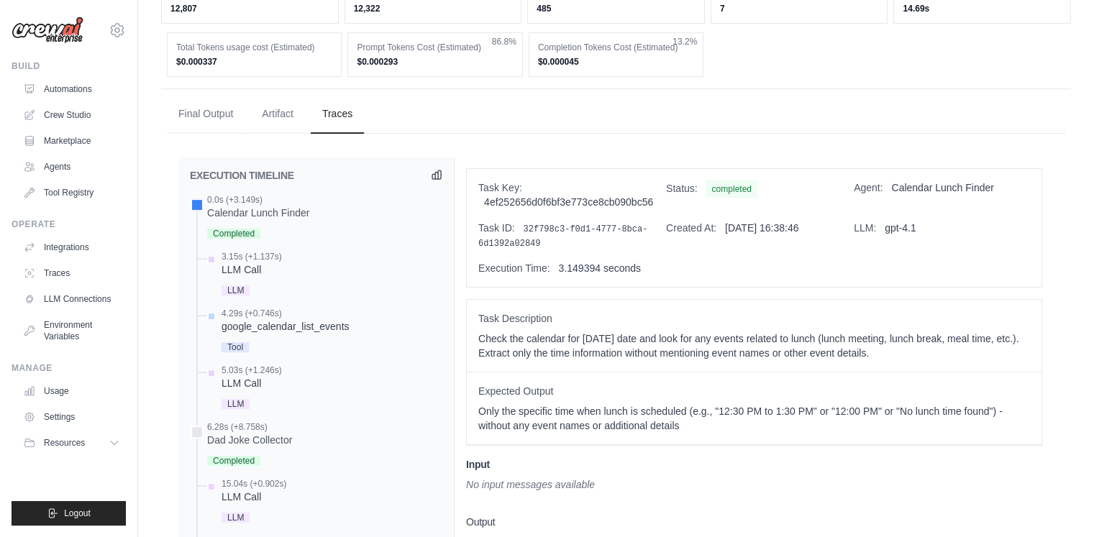
click at [435, 171] on icon at bounding box center [436, 175] width 9 height 9
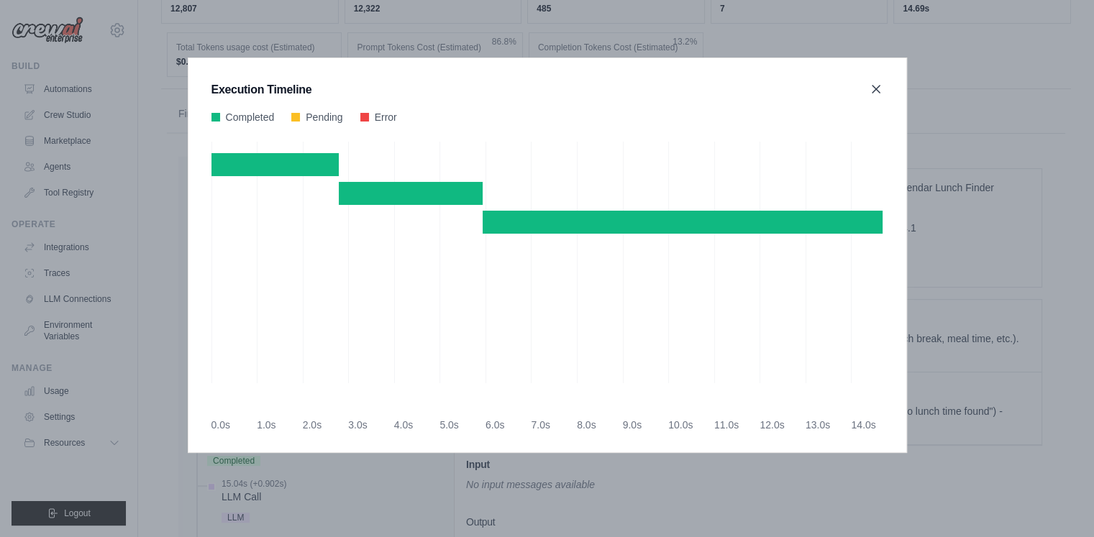
click at [876, 88] on icon at bounding box center [876, 89] width 7 height 7
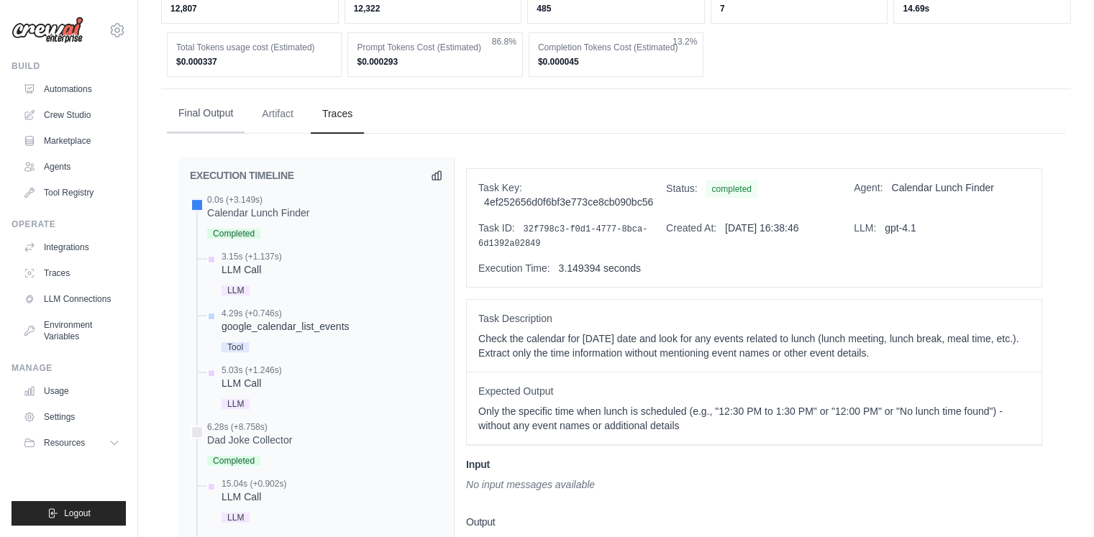
click at [242, 94] on button "Final Output" at bounding box center [206, 113] width 78 height 39
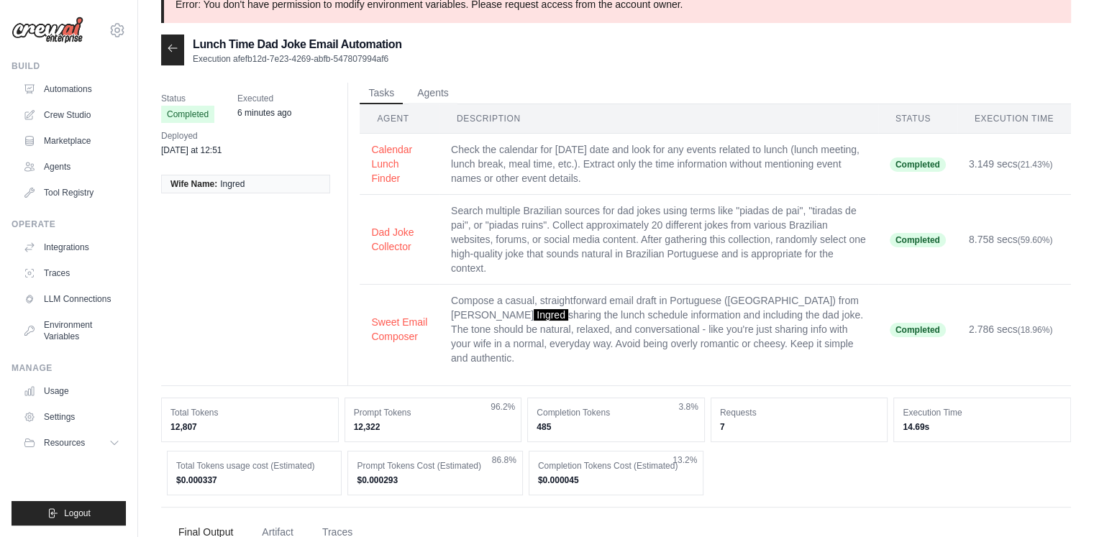
scroll to position [0, 0]
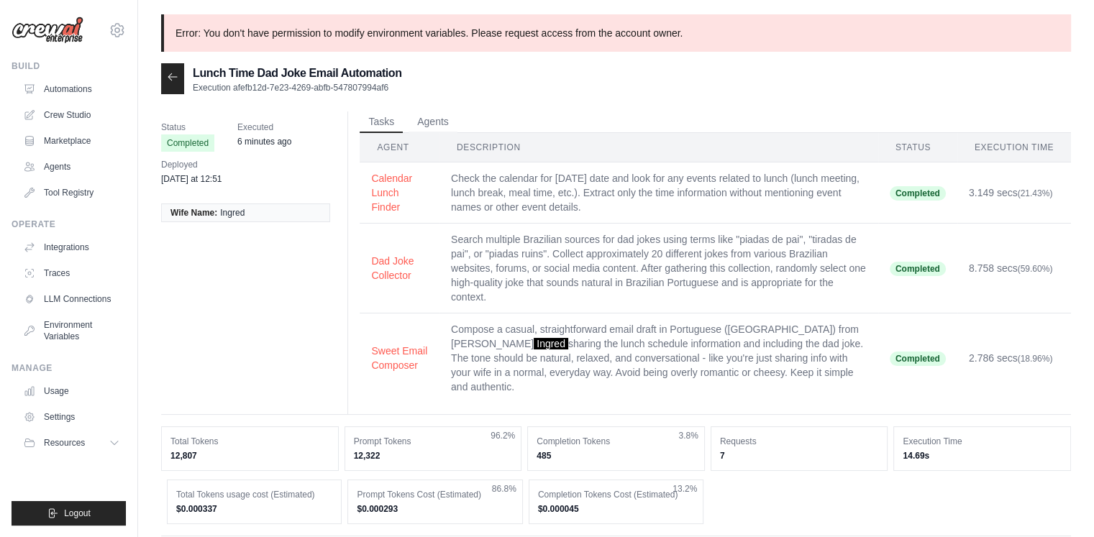
click at [180, 71] on div at bounding box center [172, 78] width 23 height 31
click at [173, 82] on icon at bounding box center [173, 77] width 12 height 12
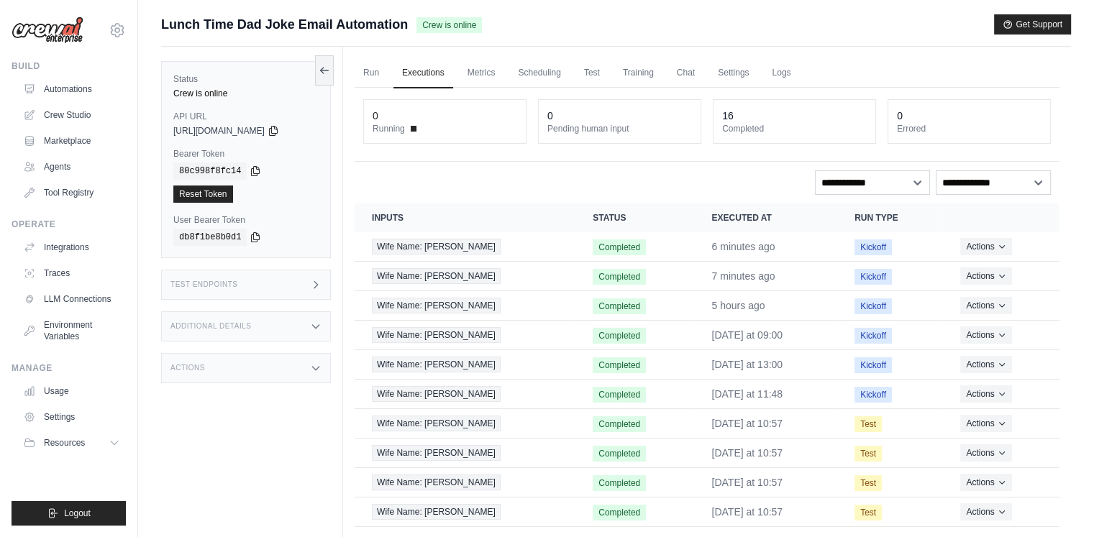
click at [201, 191] on div "copied" at bounding box center [194, 185] width 31 height 17
click at [197, 194] on div "copied" at bounding box center [194, 185] width 31 height 17
click at [175, 194] on link "Reset Token" at bounding box center [203, 194] width 60 height 17
click at [383, 79] on link "Run" at bounding box center [371, 73] width 33 height 30
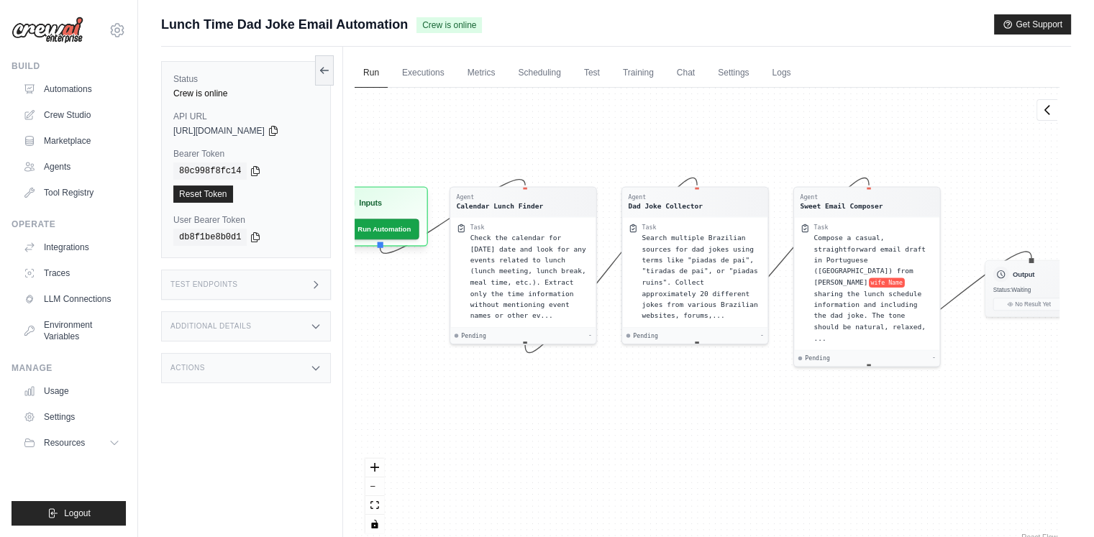
drag, startPoint x: 704, startPoint y: 190, endPoint x: 679, endPoint y: 117, distance: 77.4
click at [679, 117] on div "Agent Calendar Lunch Finder Task Check the calendar for today's date and look f…" at bounding box center [707, 316] width 705 height 457
drag, startPoint x: 679, startPoint y: 117, endPoint x: 601, endPoint y: 124, distance: 78.8
click at [601, 124] on div "Agent Calendar Lunch Finder Task Check the calendar for today's date and look f…" at bounding box center [707, 316] width 705 height 457
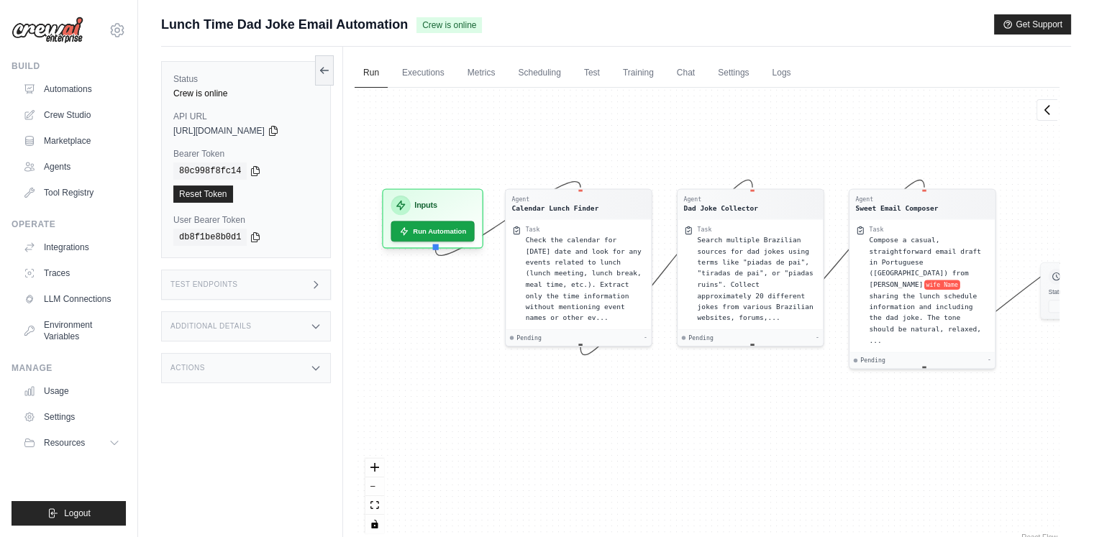
drag, startPoint x: 601, startPoint y: 124, endPoint x: 751, endPoint y: 119, distance: 150.5
click at [751, 119] on div "Agent Calendar Lunch Finder Task Check the calendar for today's date and look f…" at bounding box center [707, 316] width 705 height 457
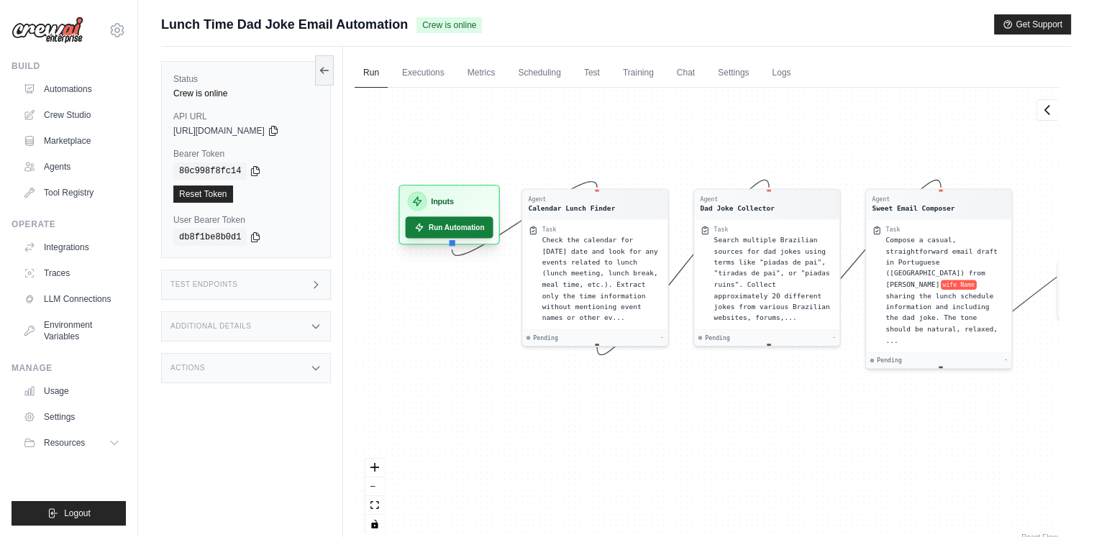
click at [468, 230] on button "Run Automation" at bounding box center [450, 228] width 88 height 22
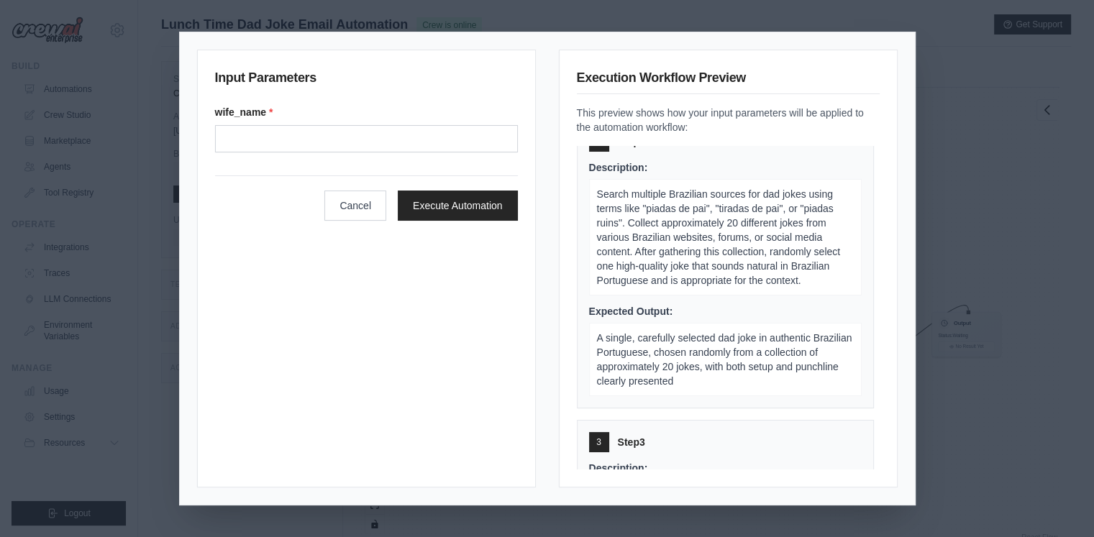
scroll to position [507, 0]
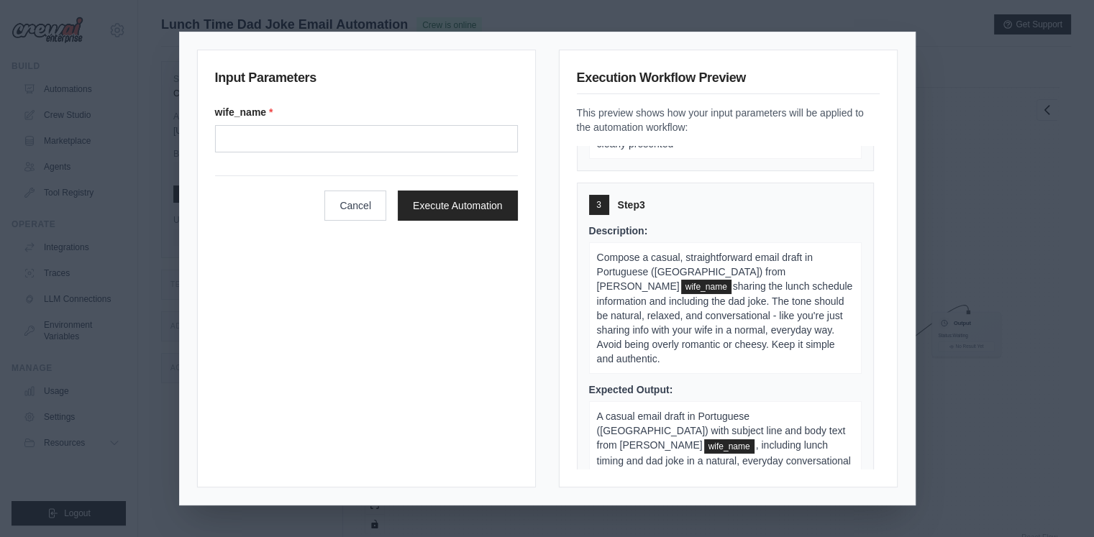
click at [1093, 250] on div "Input Parameters wife_name * Cancel Execute Automation Execution Workflow Previ…" at bounding box center [547, 268] width 1094 height 537
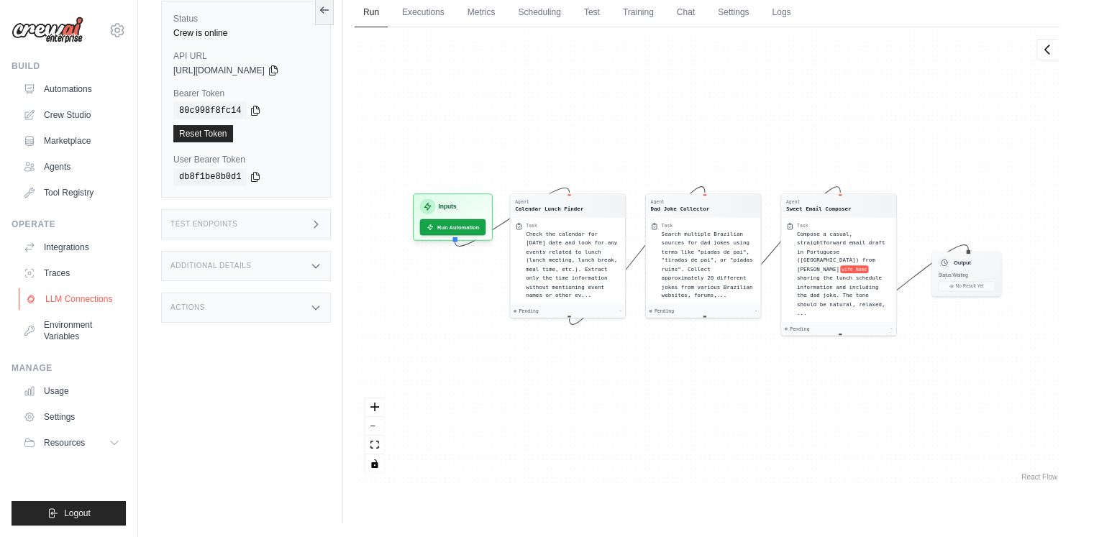
scroll to position [0, 0]
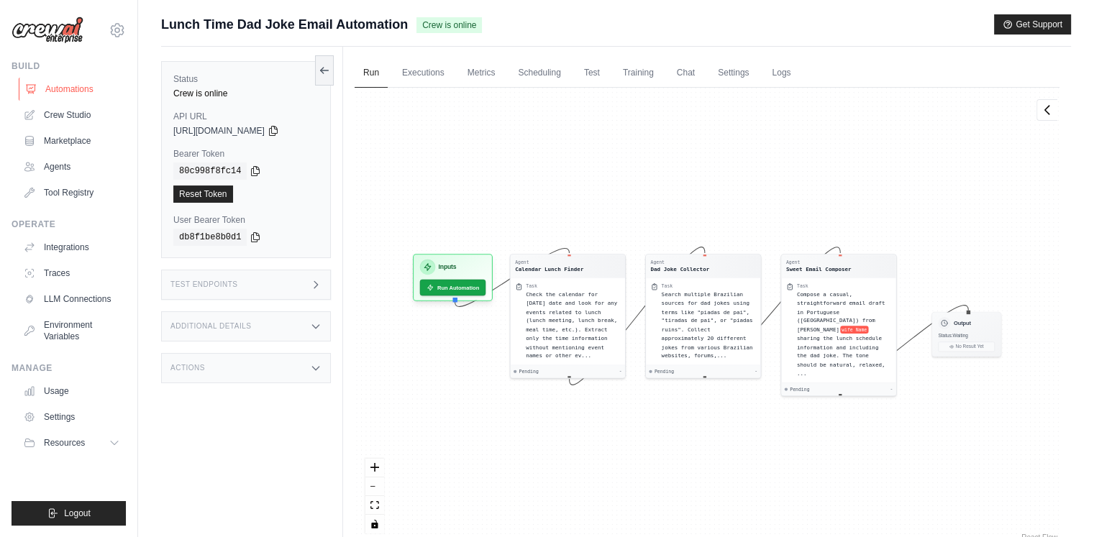
click at [68, 87] on link "Automations" at bounding box center [73, 89] width 109 height 23
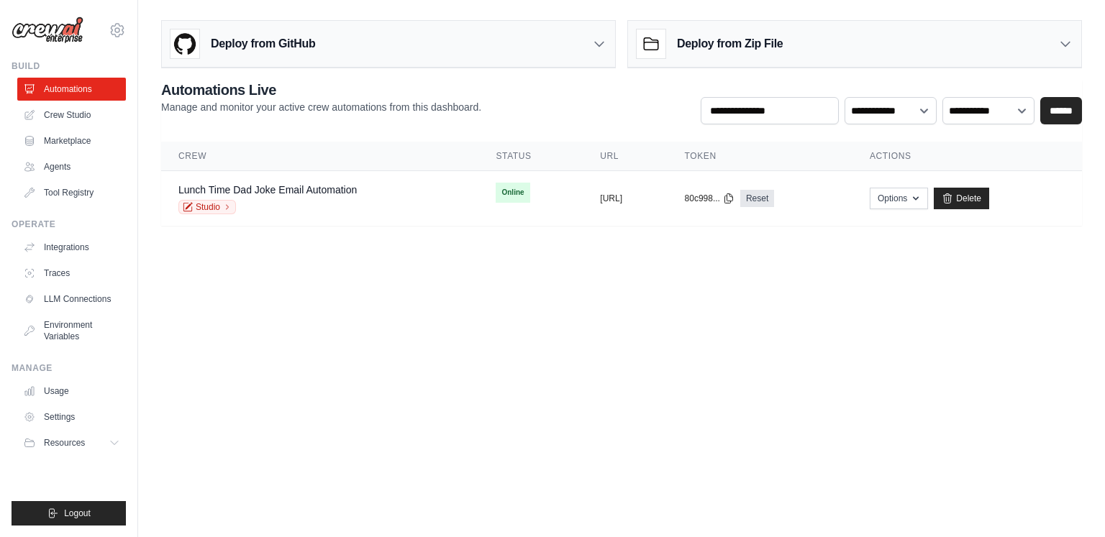
click at [776, 50] on h3 "Deploy from Zip File" at bounding box center [730, 43] width 106 height 17
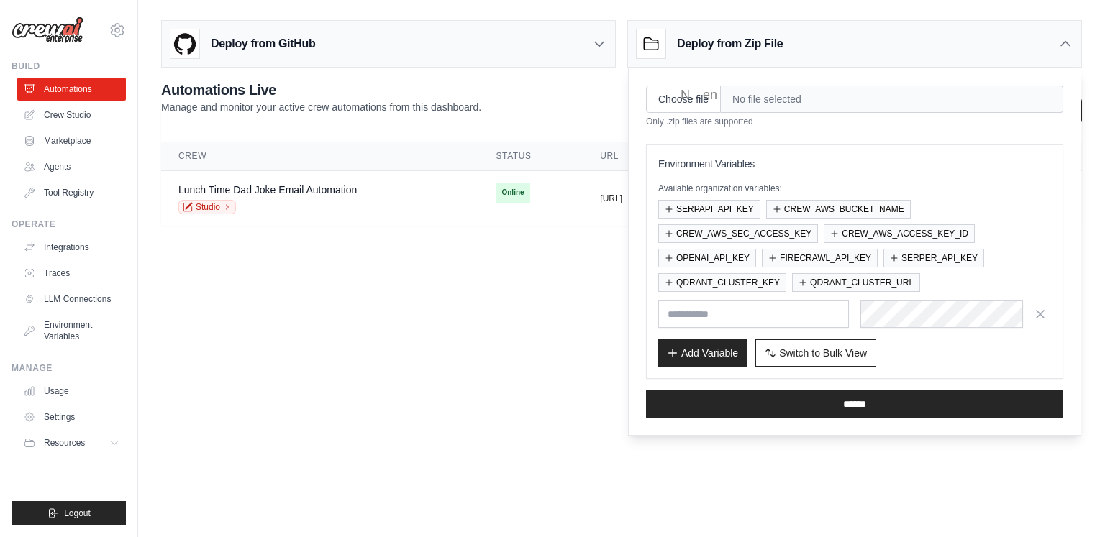
click at [776, 50] on h3 "Deploy from Zip File" at bounding box center [730, 43] width 106 height 17
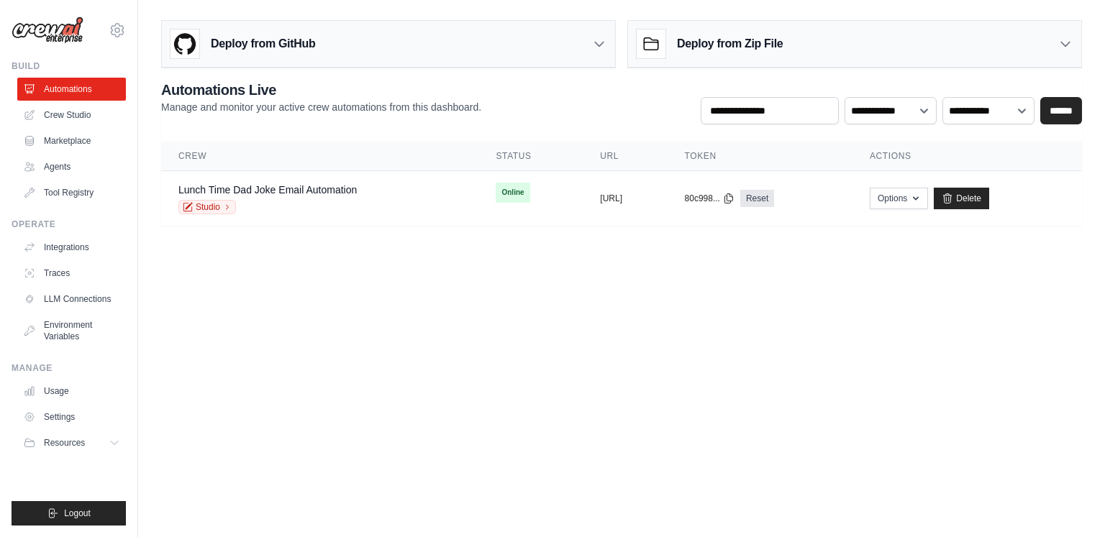
click at [543, 51] on div "Deploy from GitHub" at bounding box center [388, 44] width 453 height 47
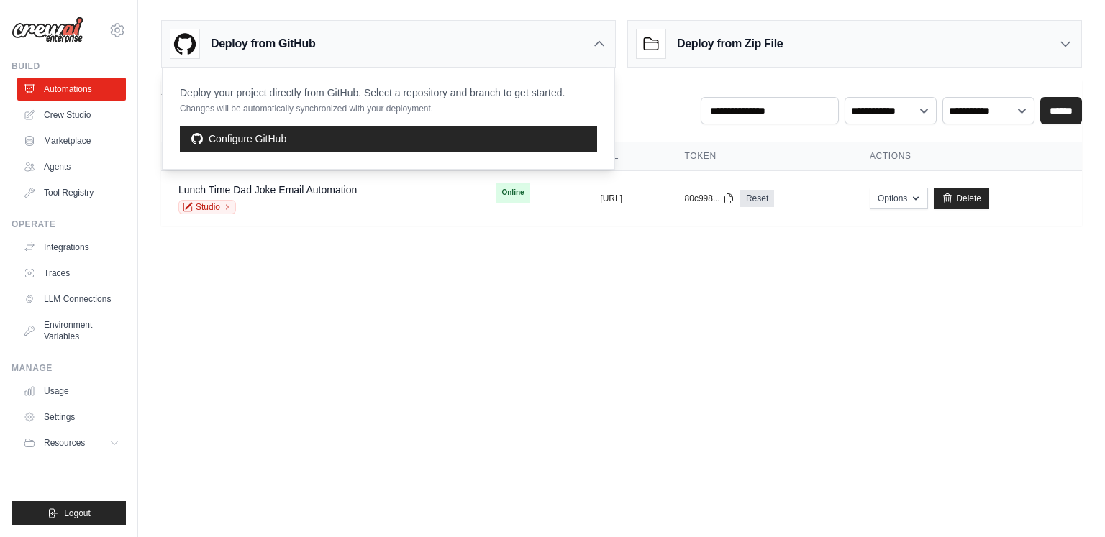
click at [637, 319] on body "99821069@ambev.com.br ABI - GenAI Bootcamp ✓ Your organization Settings Build A…" at bounding box center [552, 268] width 1105 height 537
click at [599, 43] on icon at bounding box center [599, 44] width 14 height 14
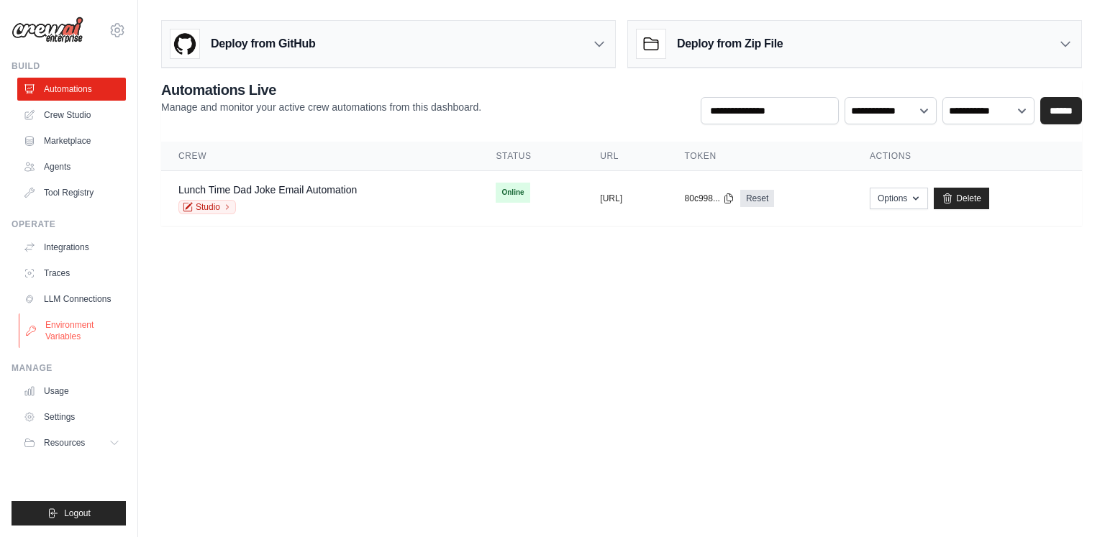
click at [81, 337] on link "Environment Variables" at bounding box center [73, 331] width 109 height 35
click at [424, 430] on body "99821069@ambev.com.br ABI - GenAI Bootcamp ✓ Your organization Settings Build A…" at bounding box center [552, 268] width 1105 height 537
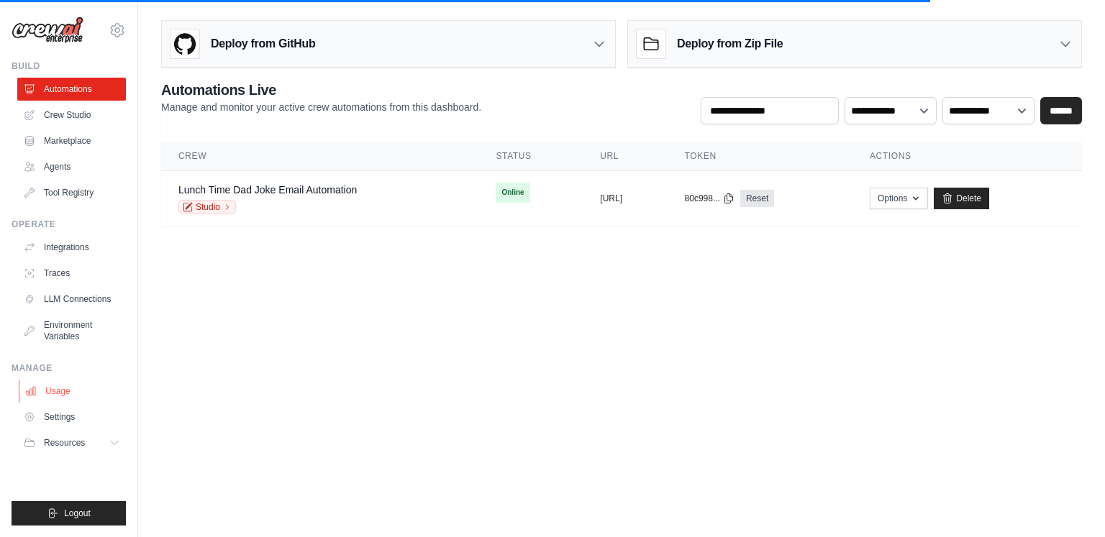
click at [86, 385] on link "Usage" at bounding box center [73, 391] width 109 height 23
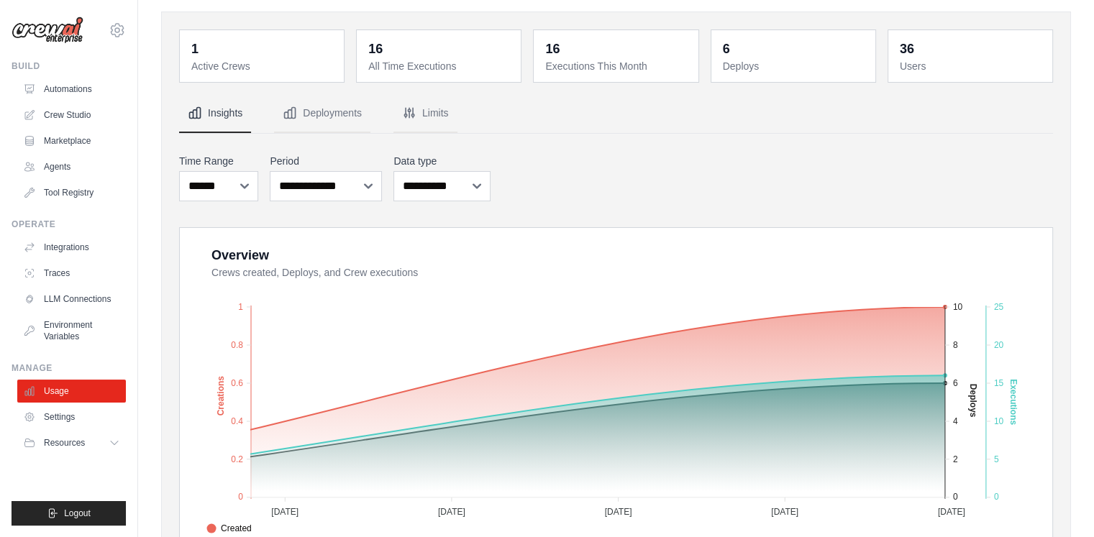
scroll to position [305, 0]
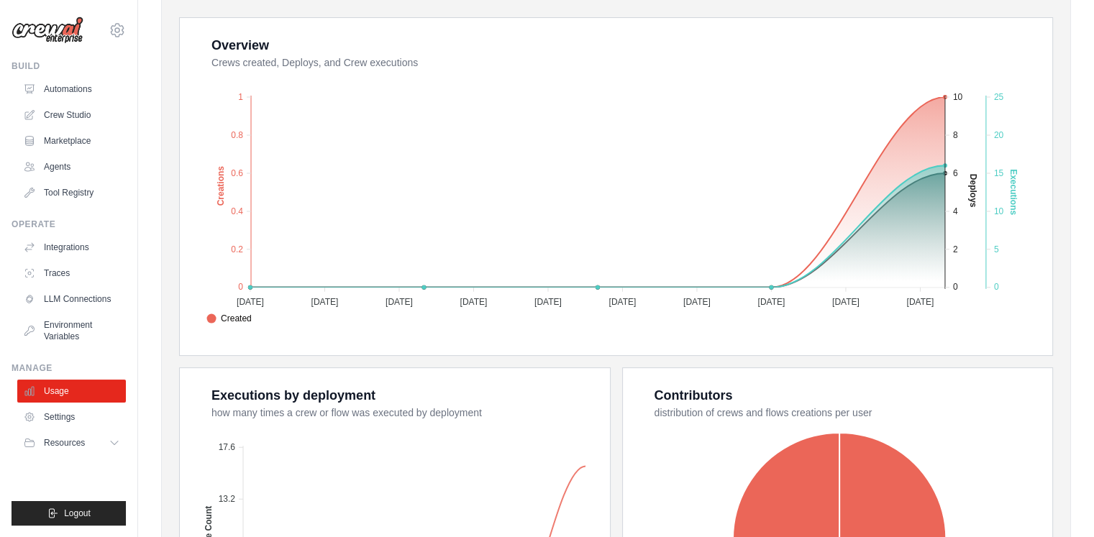
click at [1068, 353] on div "1 Active Crews 16 All Time Executions 16 Executions This Month 6 Deploys 36 Use…" at bounding box center [616, 275] width 910 height 948
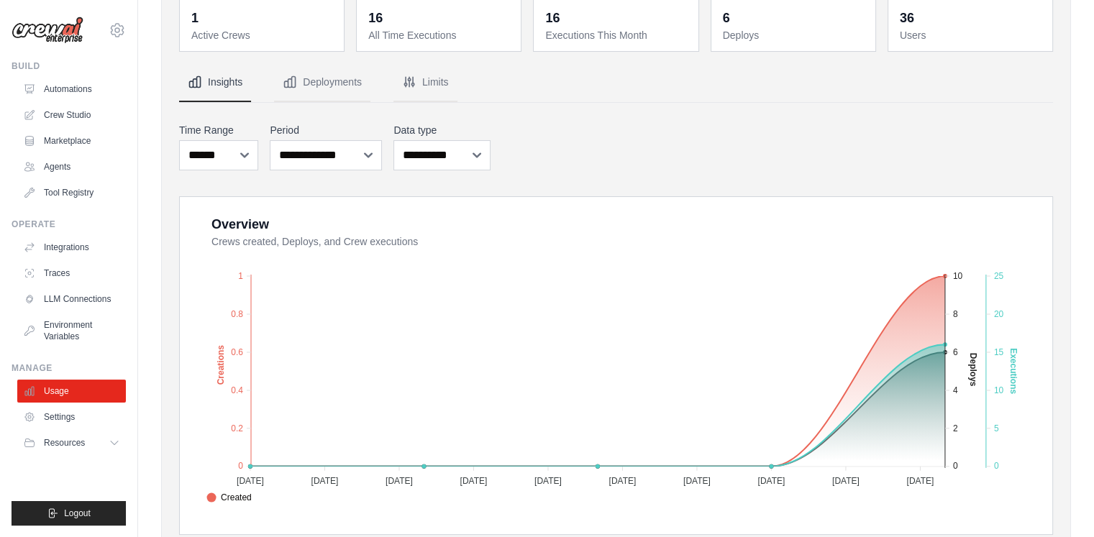
scroll to position [109, 0]
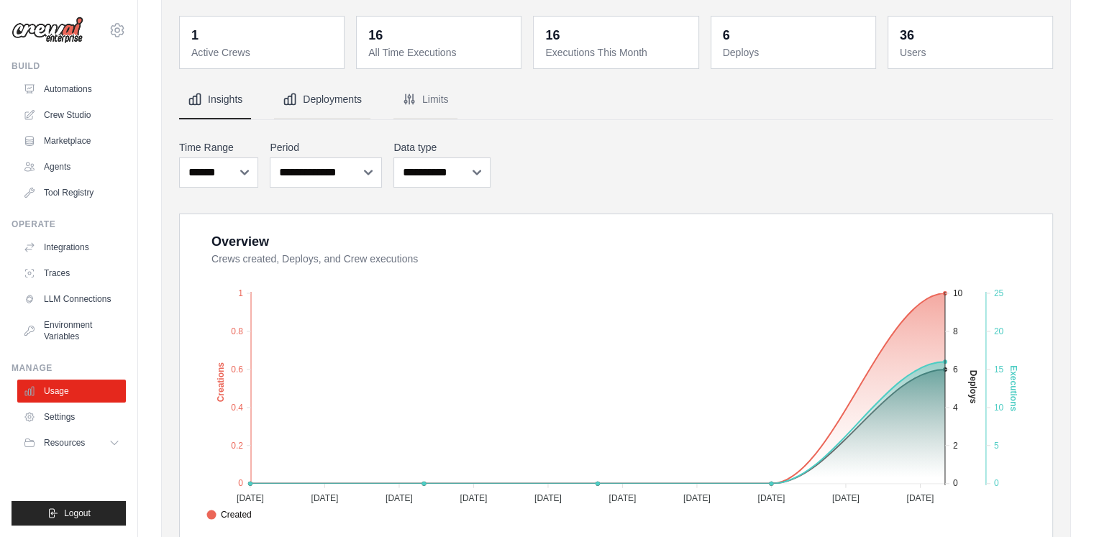
click at [329, 106] on button "Deployments" at bounding box center [322, 100] width 96 height 39
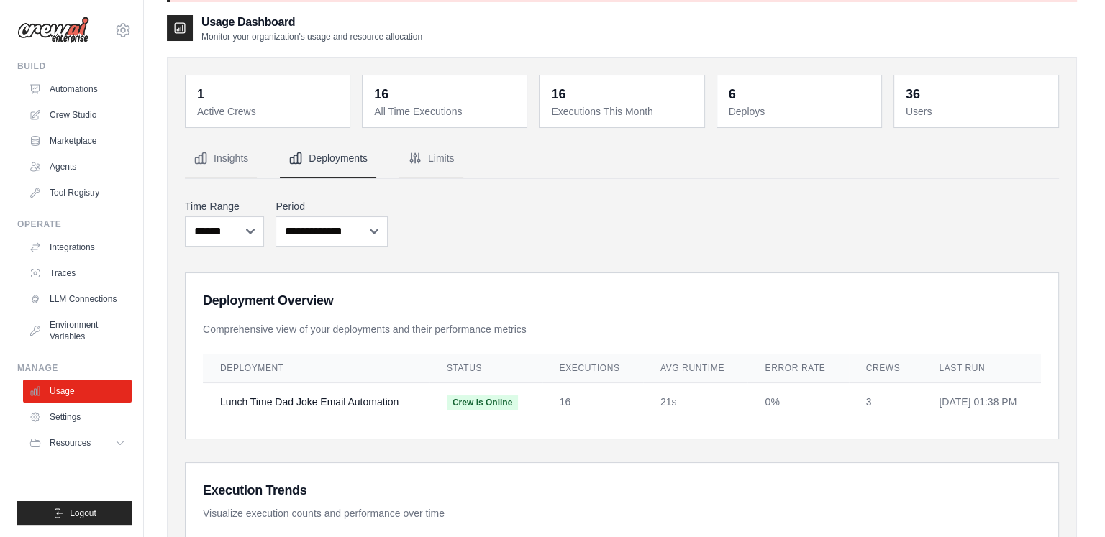
scroll to position [0, 0]
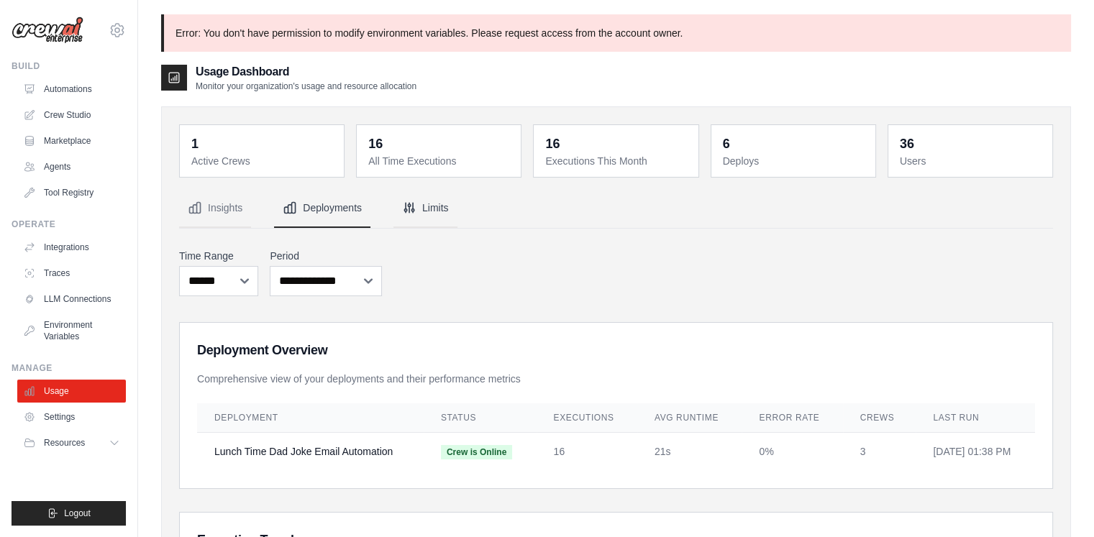
click at [423, 214] on button "Limits" at bounding box center [426, 208] width 64 height 39
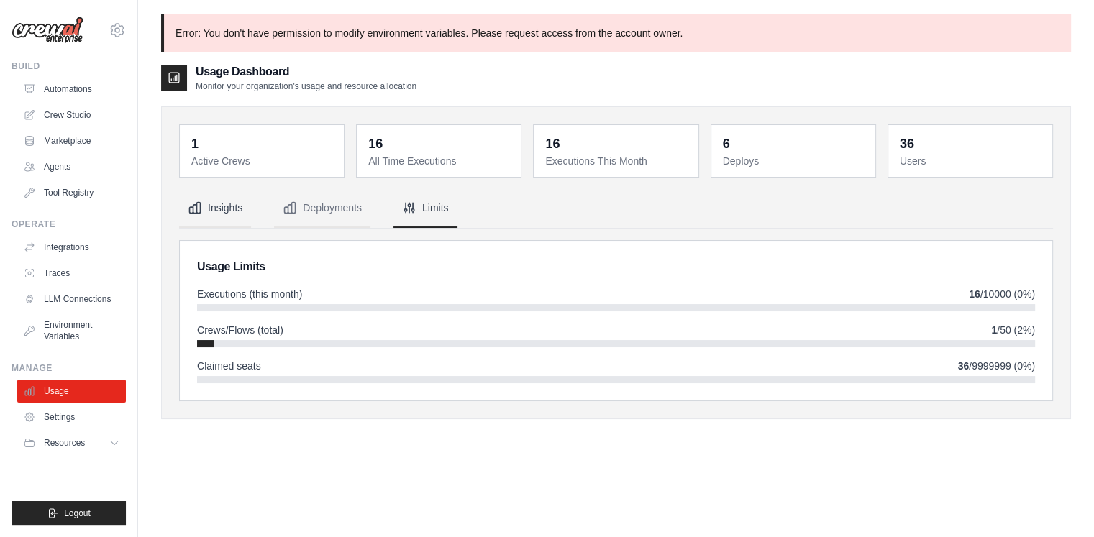
click at [219, 214] on button "Insights" at bounding box center [215, 208] width 72 height 39
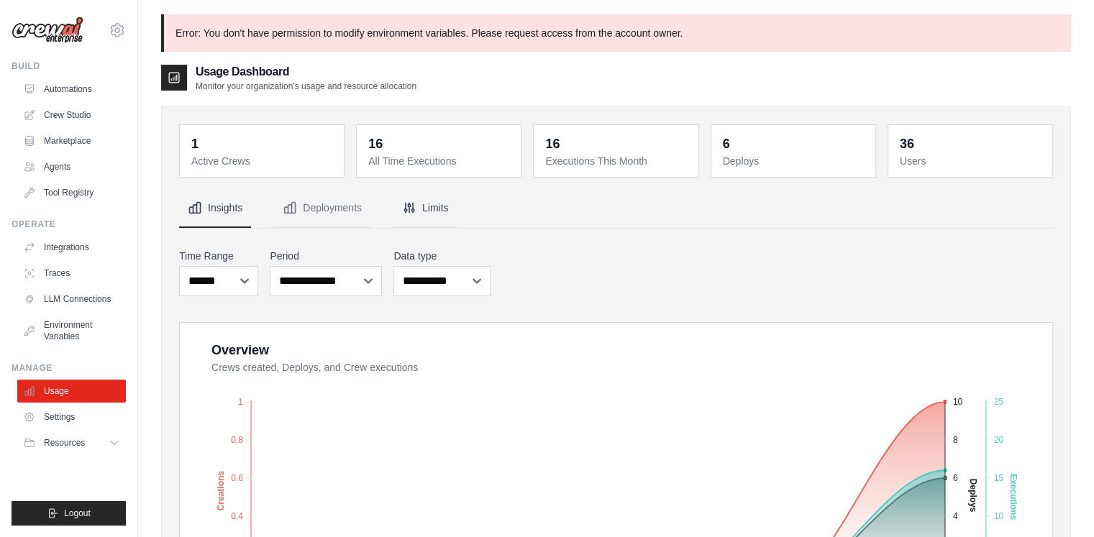
click at [428, 201] on button "Limits" at bounding box center [426, 208] width 64 height 39
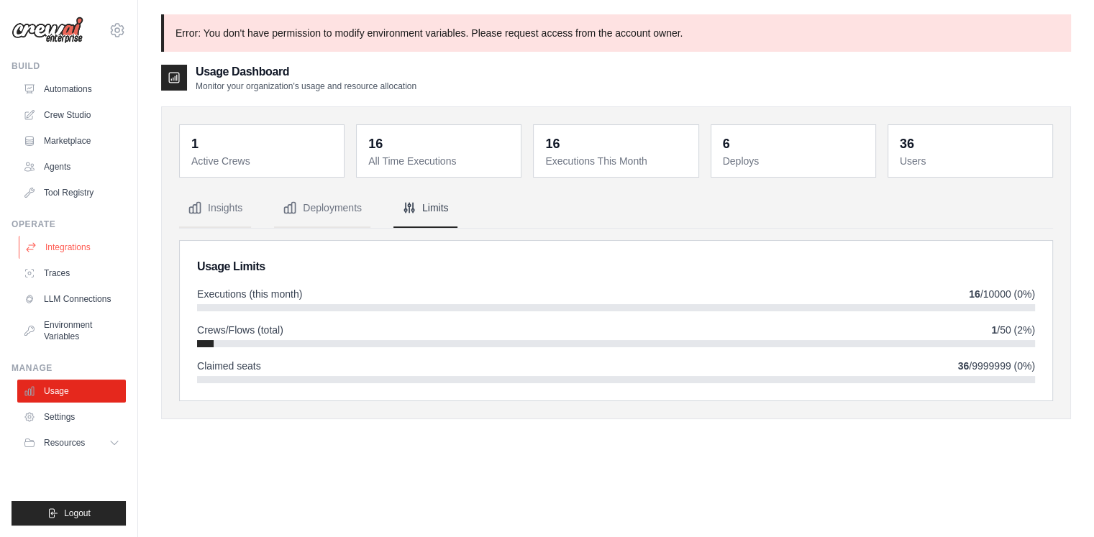
click at [72, 236] on link "Integrations" at bounding box center [73, 247] width 109 height 23
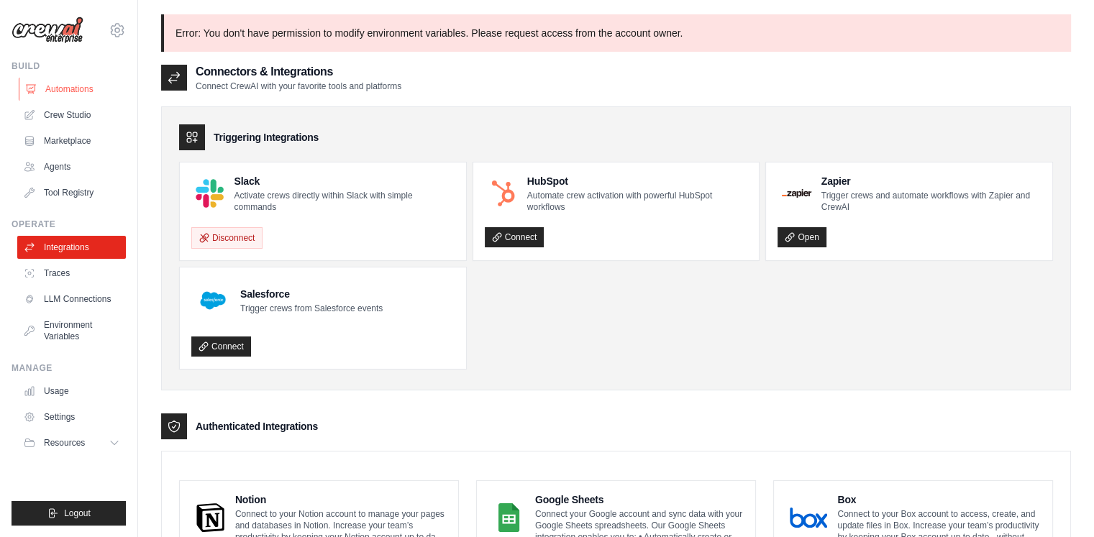
click at [81, 94] on link "Automations" at bounding box center [73, 89] width 109 height 23
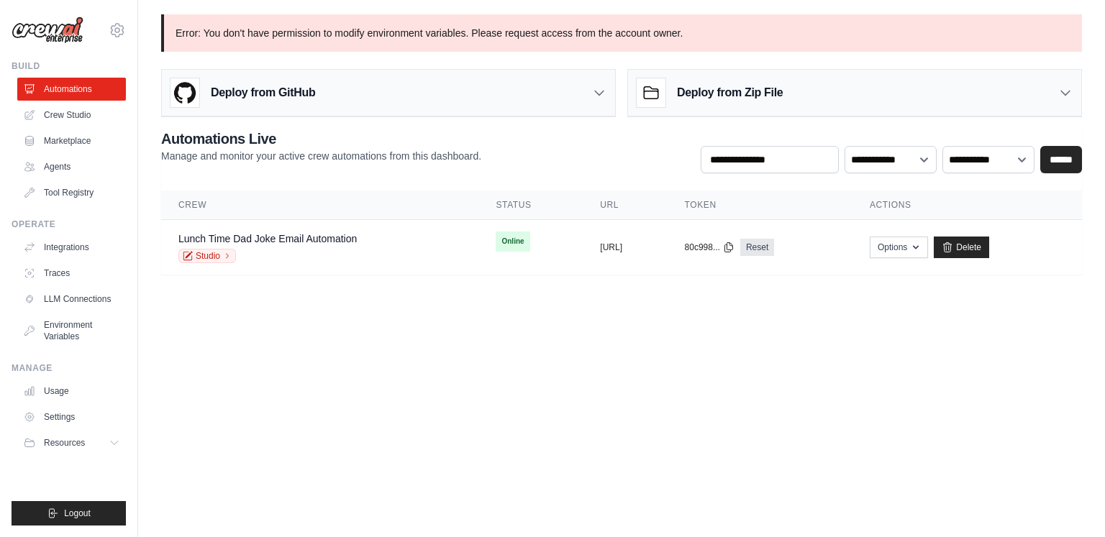
click at [586, 436] on body "99821069@ambev.com.br ABI - GenAI Bootcamp ✓ Your organization Settings Build A…" at bounding box center [552, 268] width 1105 height 537
click at [668, 37] on p "Error: You don't have permission to modify environment variables. Please reques…" at bounding box center [621, 32] width 921 height 37
click at [582, 382] on body "99821069@ambev.com.br ABI - GenAI Bootcamp ✓ Your organization Settings Build A…" at bounding box center [552, 268] width 1105 height 537
click at [220, 255] on link "Studio" at bounding box center [207, 256] width 58 height 14
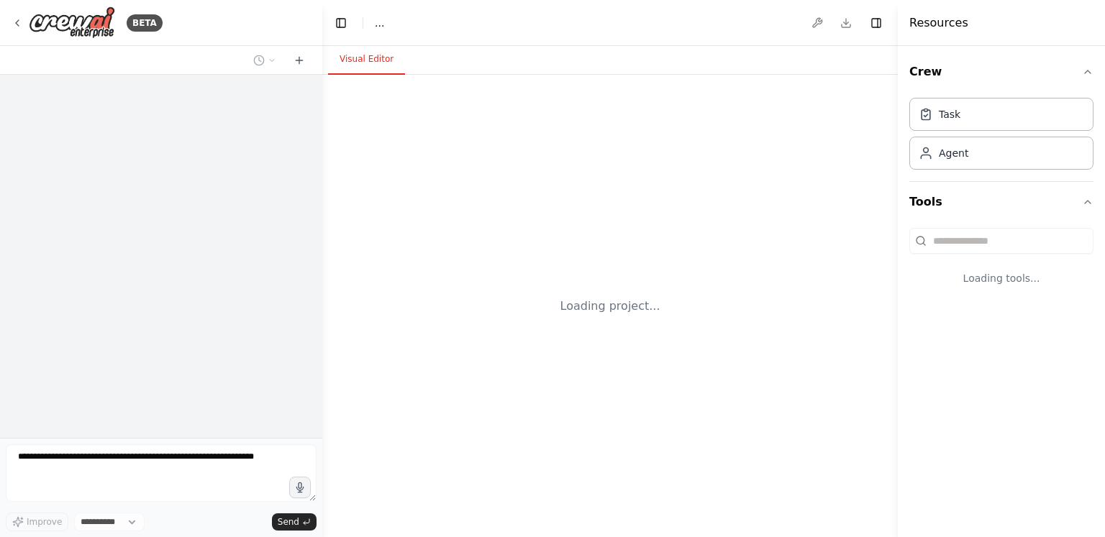
select select "****"
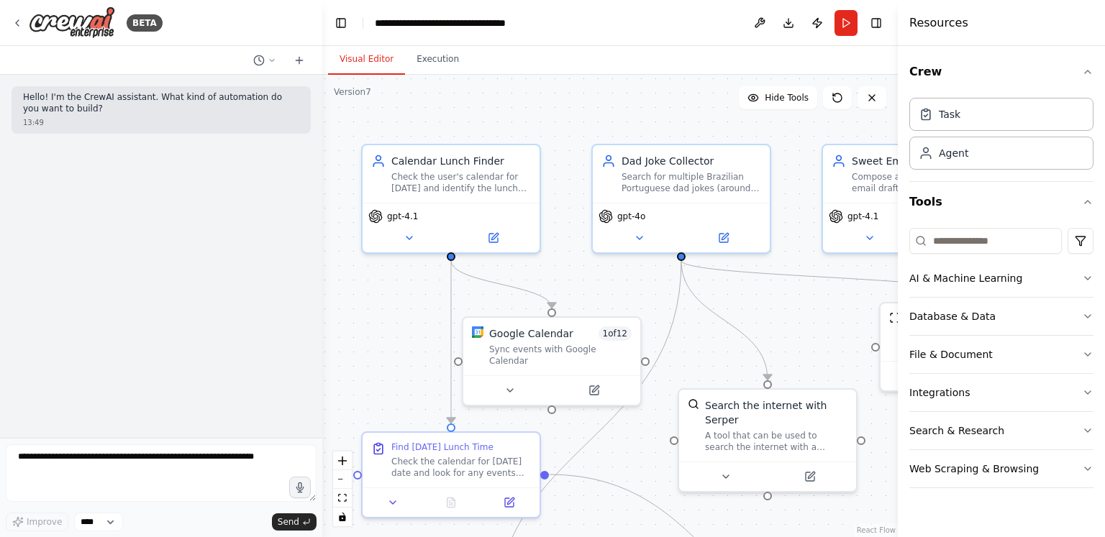
drag, startPoint x: 623, startPoint y: 283, endPoint x: 563, endPoint y: 274, distance: 61.0
click at [563, 274] on div ".deletable-edge-delete-btn { width: 20px; height: 20px; border: 0px solid #ffff…" at bounding box center [610, 306] width 576 height 463
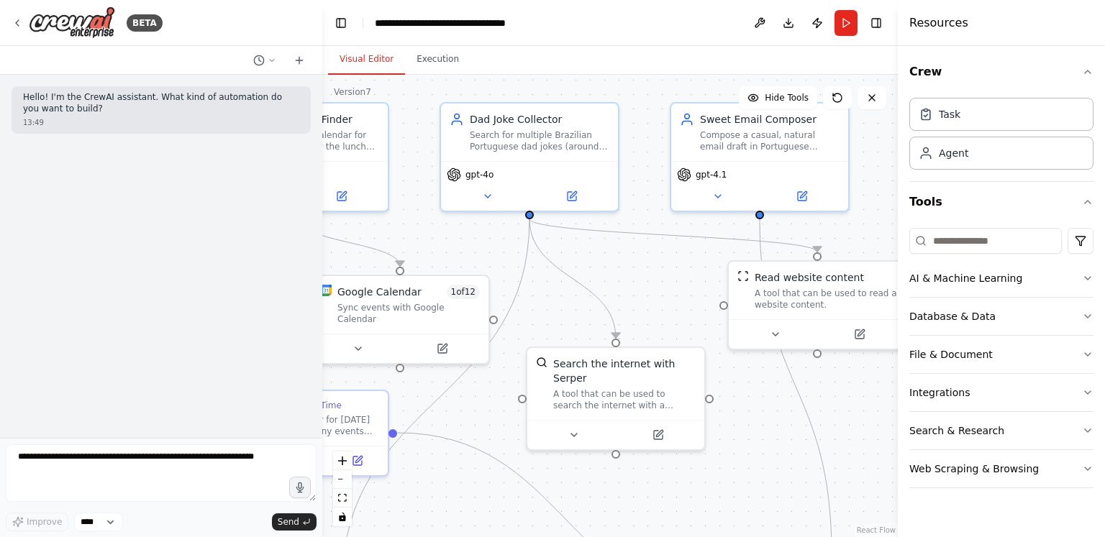
drag, startPoint x: 746, startPoint y: 326, endPoint x: 622, endPoint y: 289, distance: 129.8
click at [622, 289] on div ".deletable-edge-delete-btn { width: 20px; height: 20px; border: 0px solid #ffff…" at bounding box center [610, 306] width 576 height 463
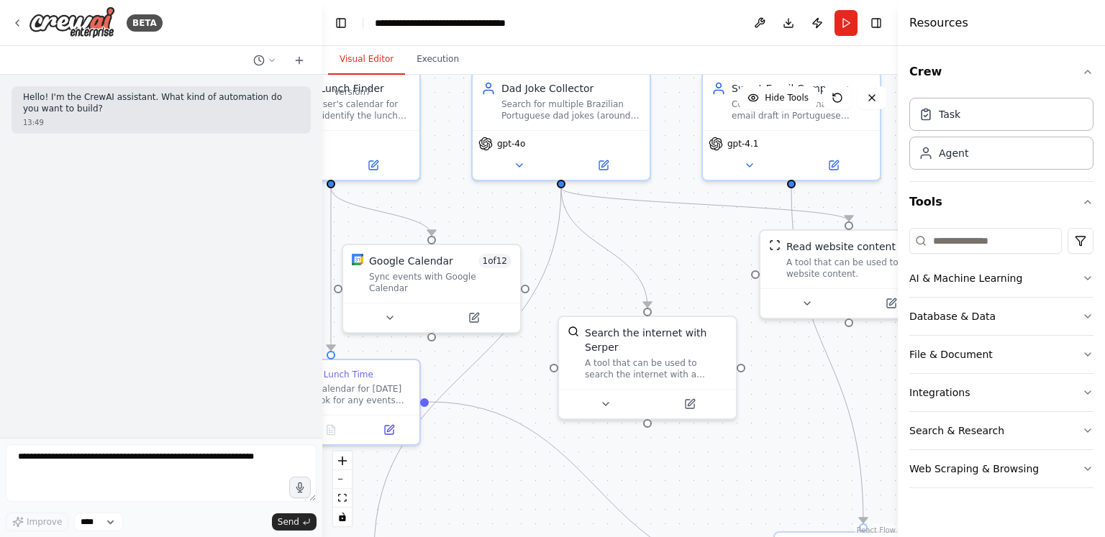
drag, startPoint x: 642, startPoint y: 259, endPoint x: 679, endPoint y: 222, distance: 52.4
click at [679, 222] on div ".deletable-edge-delete-btn { width: 20px; height: 20px; border: 0px solid #ffff…" at bounding box center [610, 306] width 576 height 463
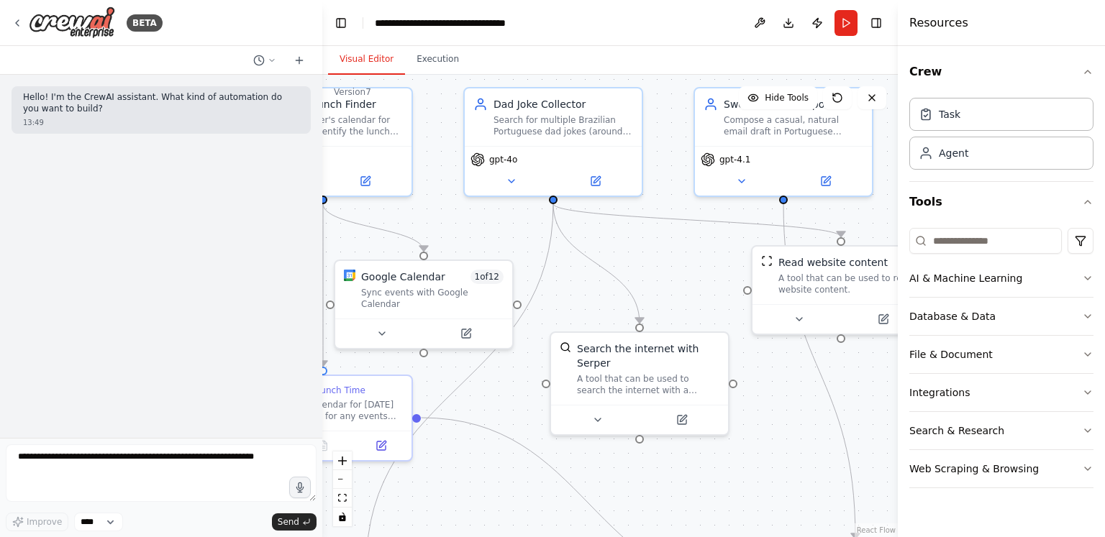
drag, startPoint x: 679, startPoint y: 222, endPoint x: 666, endPoint y: 245, distance: 26.4
click at [666, 245] on div ".deletable-edge-delete-btn { width: 20px; height: 20px; border: 0px solid #ffff…" at bounding box center [610, 306] width 576 height 463
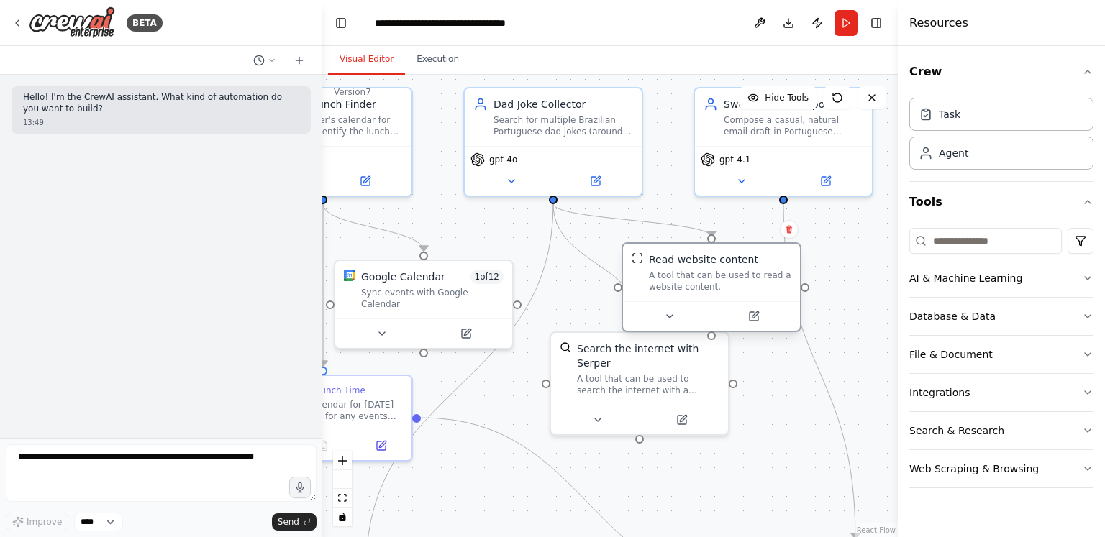
drag, startPoint x: 786, startPoint y: 265, endPoint x: 654, endPoint y: 266, distance: 132.4
click at [654, 266] on div "Read website content A tool that can be used to read a website content." at bounding box center [720, 273] width 142 height 40
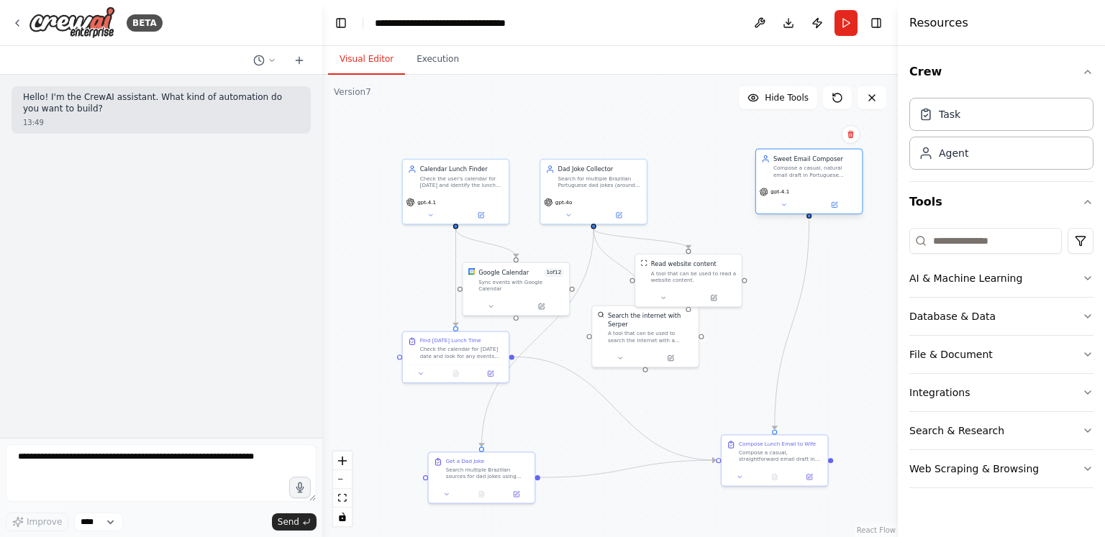
drag, startPoint x: 740, startPoint y: 188, endPoint x: 827, endPoint y: 185, distance: 87.1
click at [827, 184] on div "Sweet Email Composer Compose a casual, natural email draft in Portuguese (Brazi…" at bounding box center [809, 167] width 106 height 35
drag, startPoint x: 722, startPoint y: 283, endPoint x: 767, endPoint y: 283, distance: 45.3
click at [767, 283] on div "Read website content A tool that can be used to read a website content." at bounding box center [731, 270] width 106 height 35
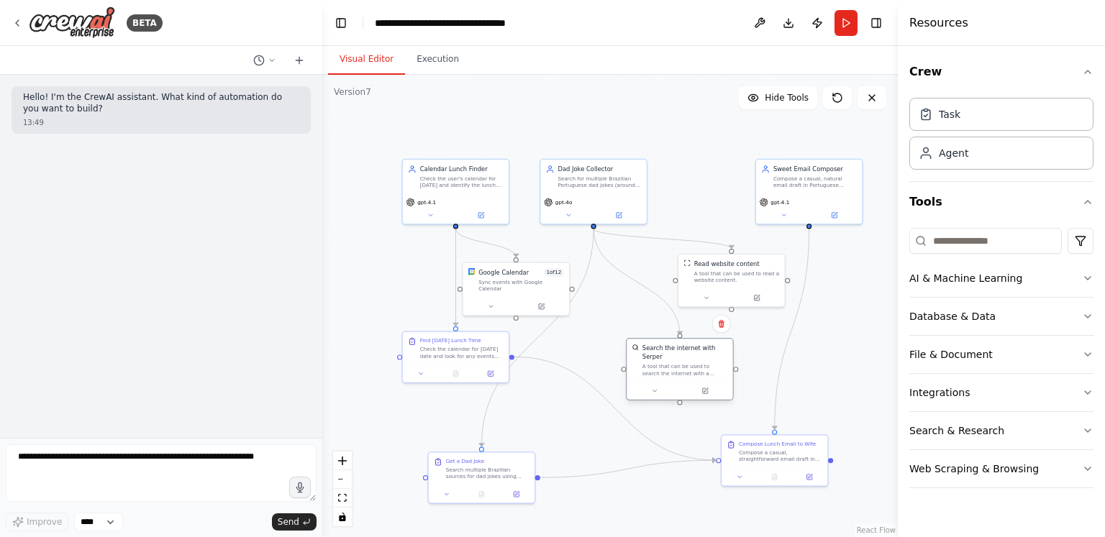
drag, startPoint x: 673, startPoint y: 353, endPoint x: 707, endPoint y: 391, distance: 51.0
click at [707, 391] on div "Search the internet with Serper A tool that can be used to search the internet …" at bounding box center [680, 369] width 108 height 63
drag, startPoint x: 459, startPoint y: 186, endPoint x: 383, endPoint y: 140, distance: 88.8
click at [383, 140] on div "Check the user's calendar for today and identify the lunch time slot, providing…" at bounding box center [392, 137] width 83 height 14
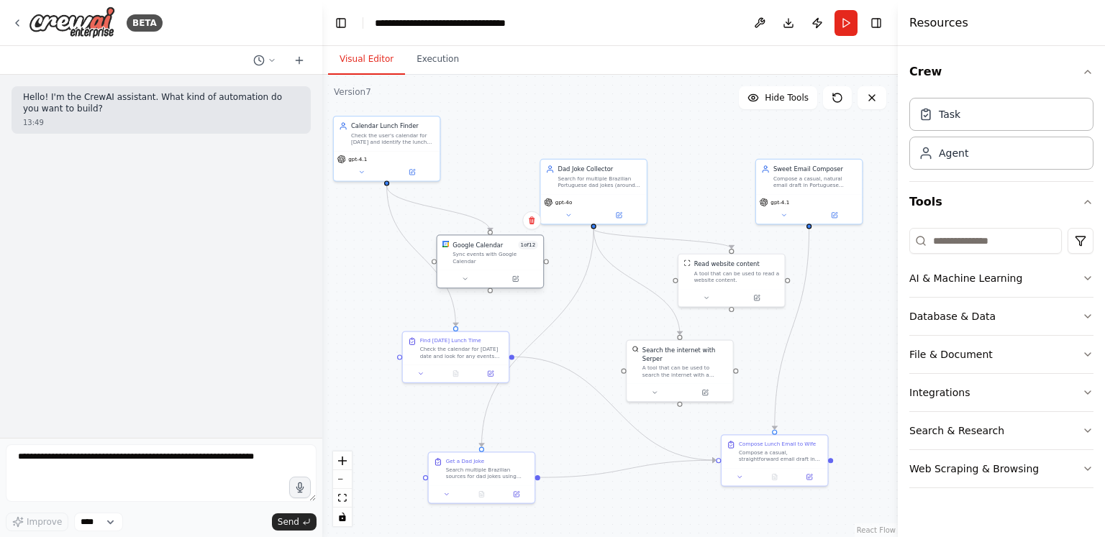
drag, startPoint x: 506, startPoint y: 279, endPoint x: 481, endPoint y: 253, distance: 36.6
click at [481, 253] on div "Sync events with Google Calendar" at bounding box center [496, 258] width 86 height 14
drag, startPoint x: 481, startPoint y: 342, endPoint x: 409, endPoint y: 317, distance: 76.2
click at [409, 317] on div "Find Today's Lunch Time Check the calendar for today's date and look for any ev…" at bounding box center [392, 321] width 83 height 22
drag, startPoint x: 522, startPoint y: 486, endPoint x: 422, endPoint y: 444, distance: 108.0
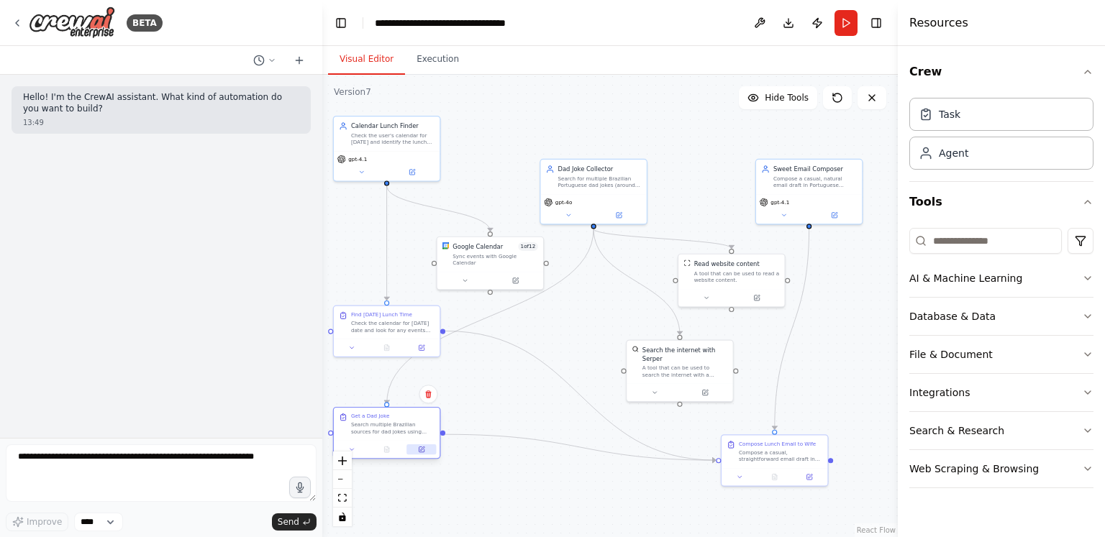
click at [422, 444] on div at bounding box center [387, 450] width 106 height 18
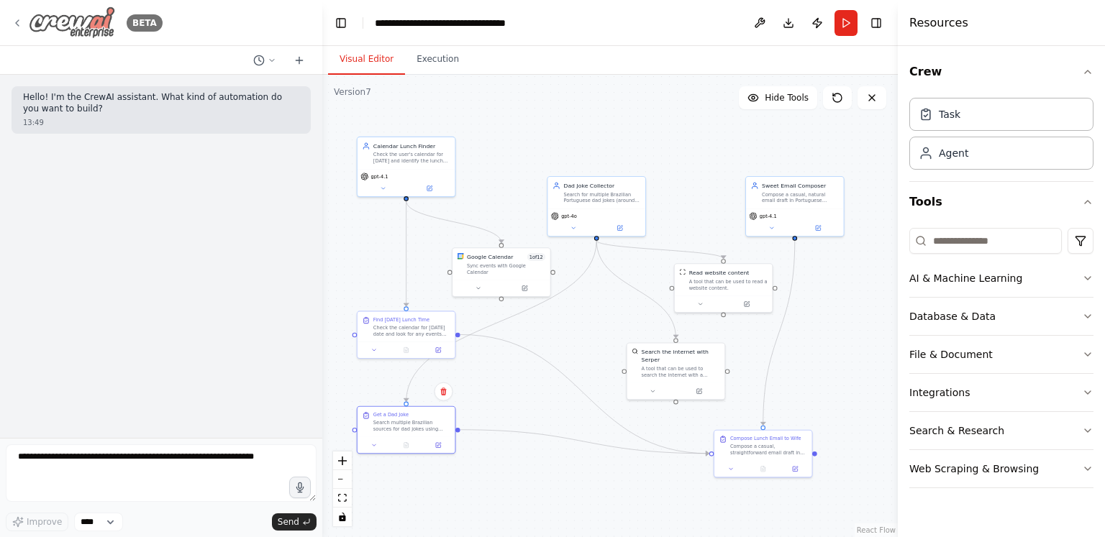
click at [17, 19] on icon at bounding box center [18, 23] width 12 height 12
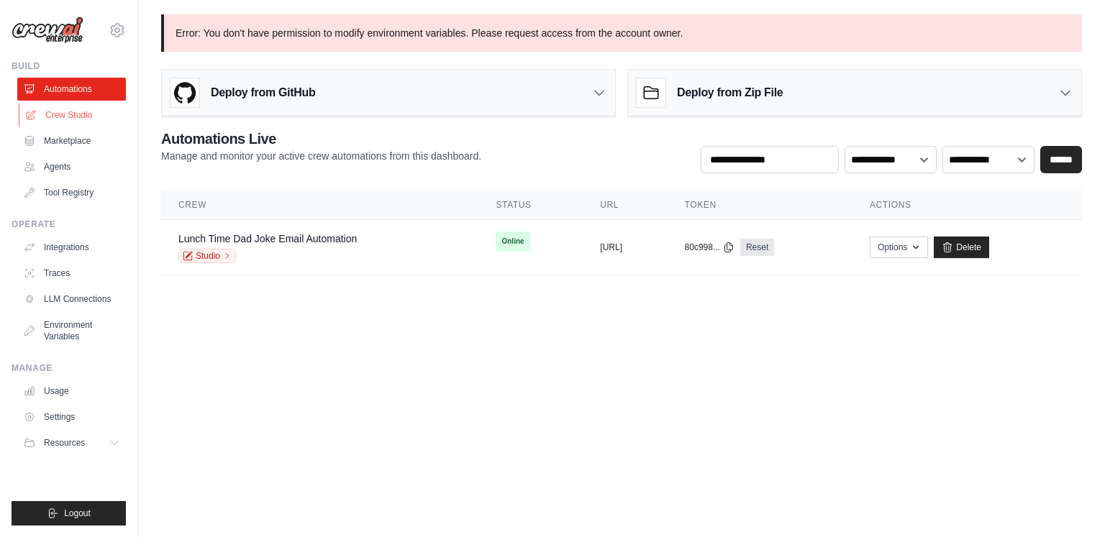
click at [74, 115] on link "Crew Studio" at bounding box center [73, 115] width 109 height 23
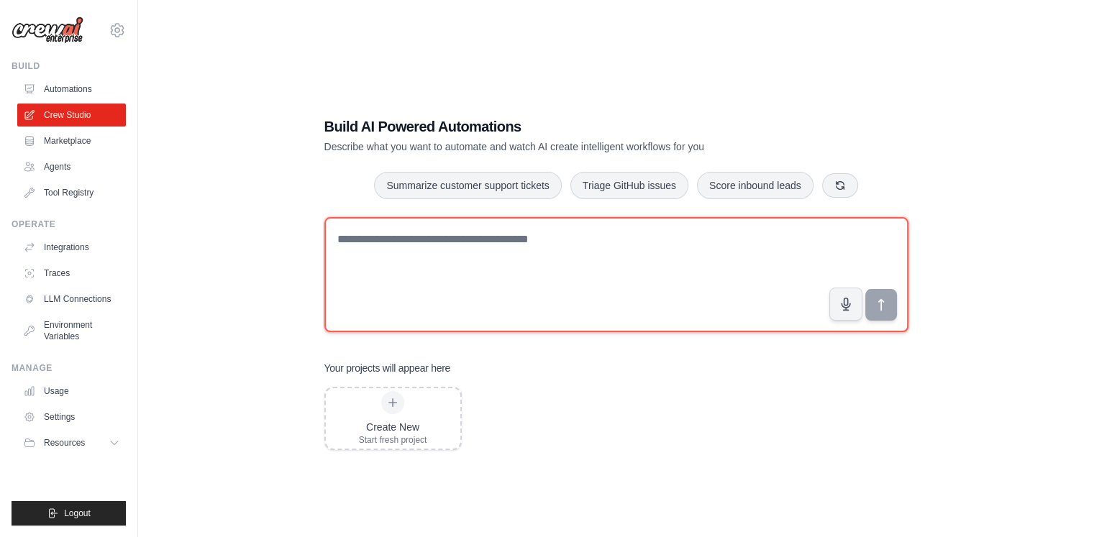
click at [537, 245] on textarea at bounding box center [616, 274] width 584 height 115
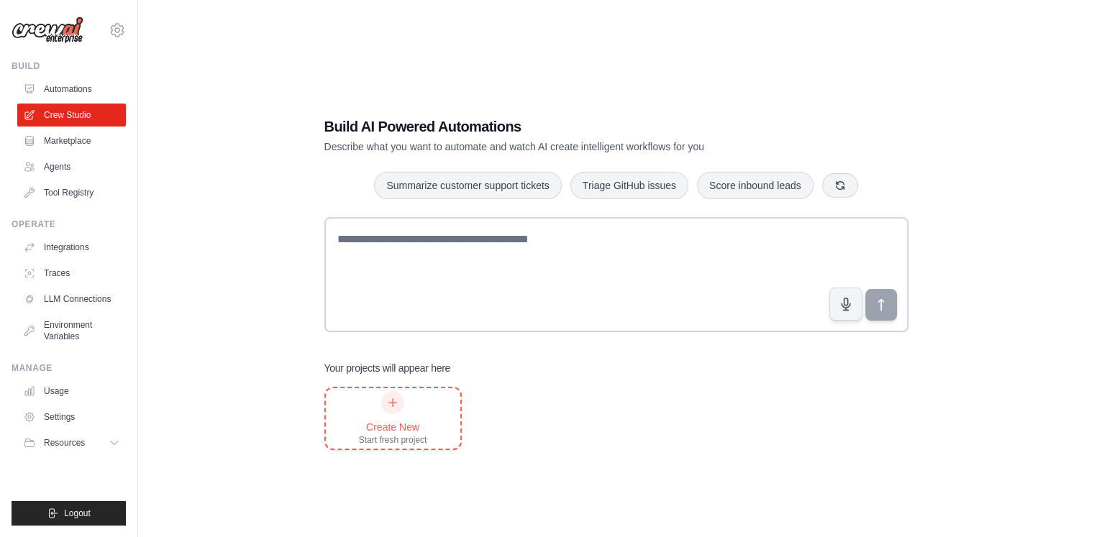
click at [394, 394] on div at bounding box center [392, 402] width 23 height 23
click at [78, 113] on link "Crew Studio" at bounding box center [73, 115] width 109 height 23
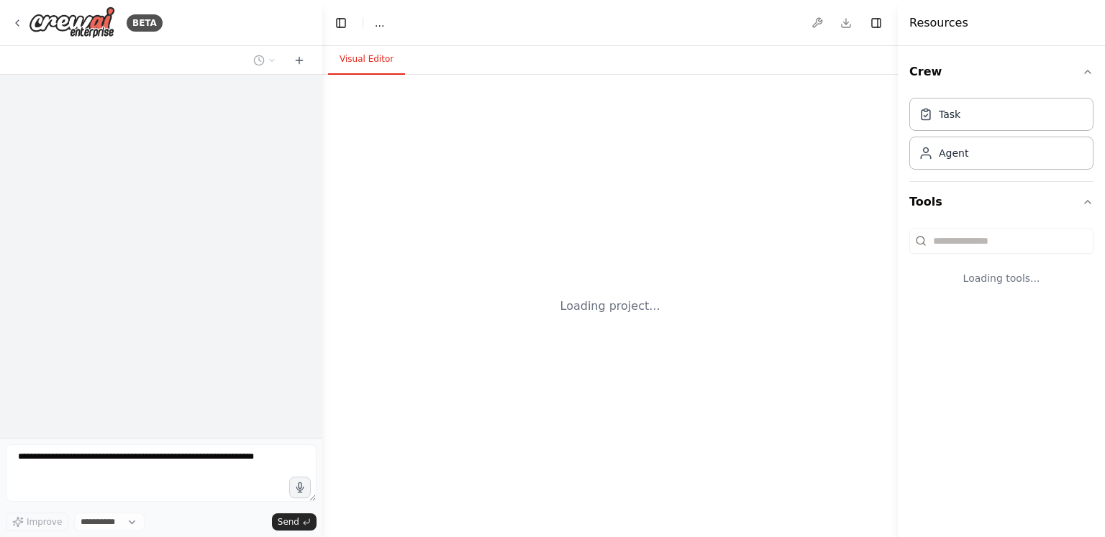
select select "****"
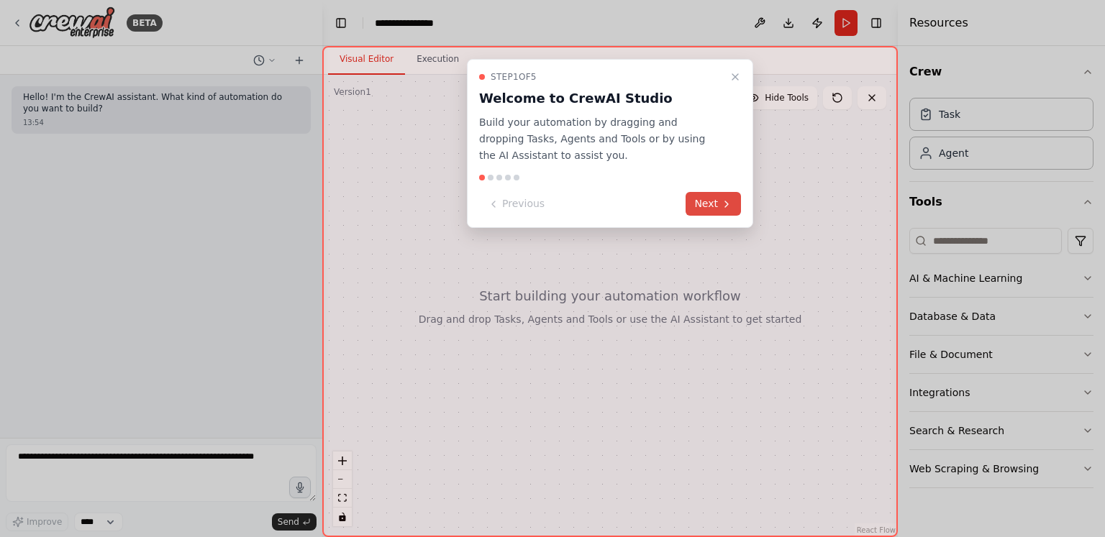
click at [724, 194] on button "Next" at bounding box center [713, 204] width 55 height 24
click at [724, 194] on div at bounding box center [552, 268] width 1105 height 537
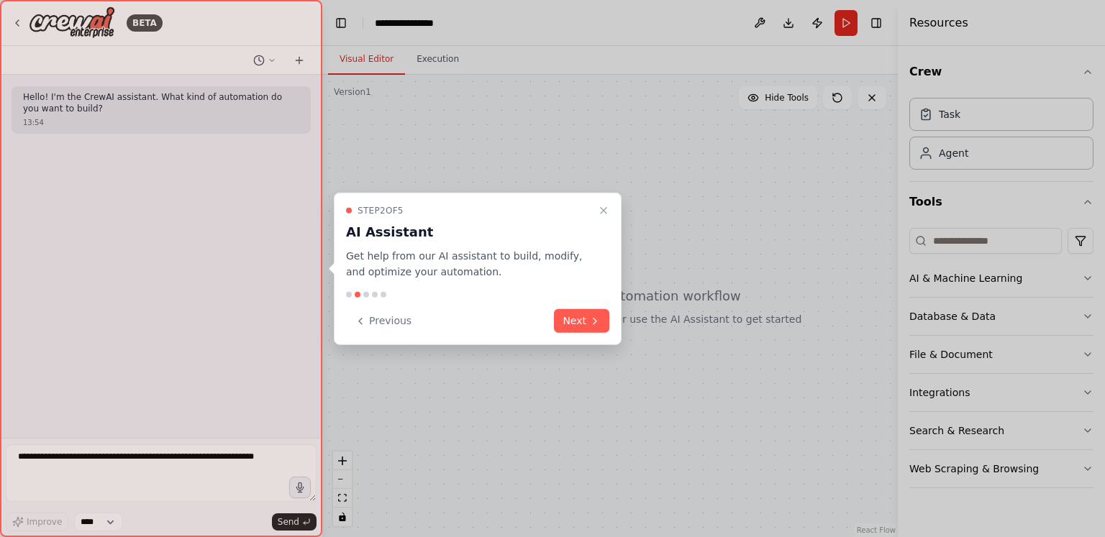
click at [724, 194] on div at bounding box center [552, 268] width 1105 height 537
click at [606, 203] on button "Close walkthrough" at bounding box center [603, 209] width 17 height 17
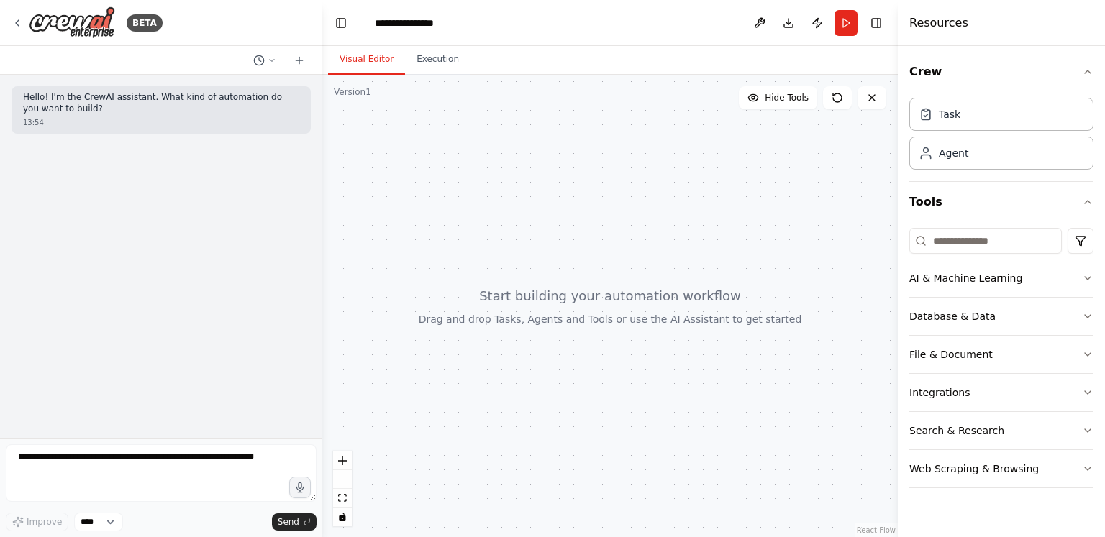
click at [475, 101] on div at bounding box center [610, 306] width 576 height 463
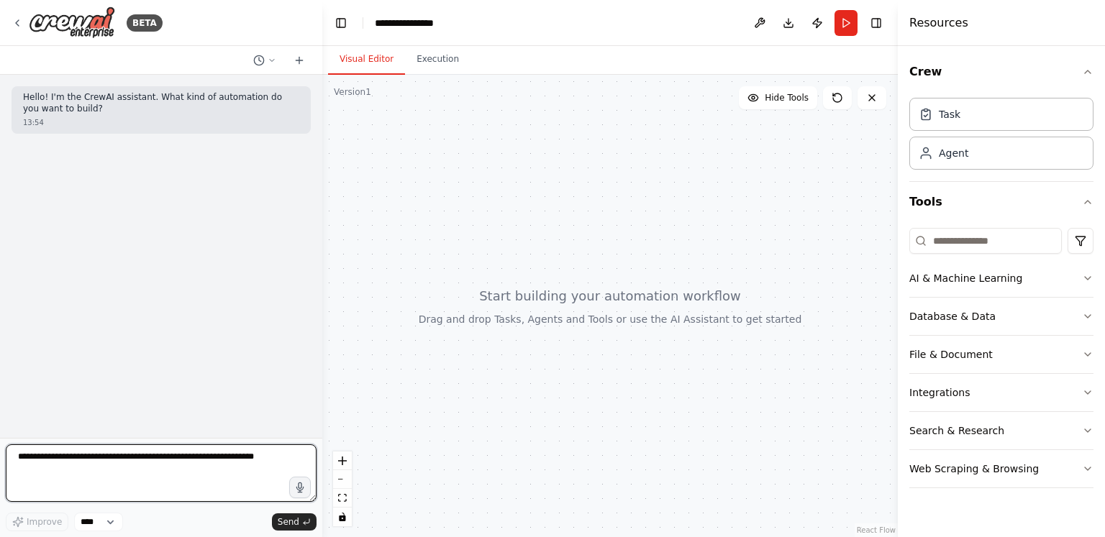
click at [224, 468] on textarea at bounding box center [161, 474] width 311 height 58
paste textarea "**********"
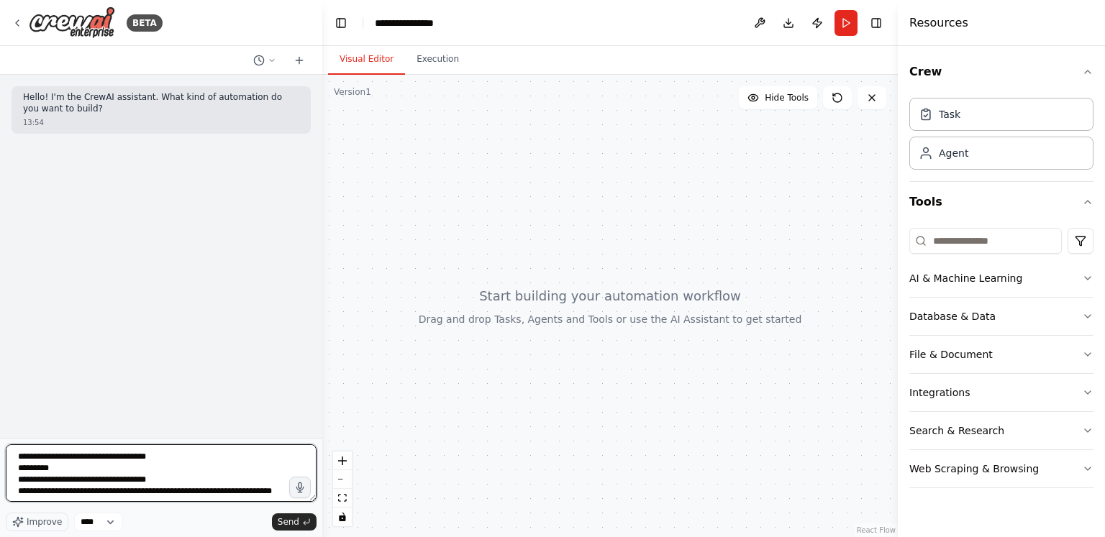
scroll to position [536, 0]
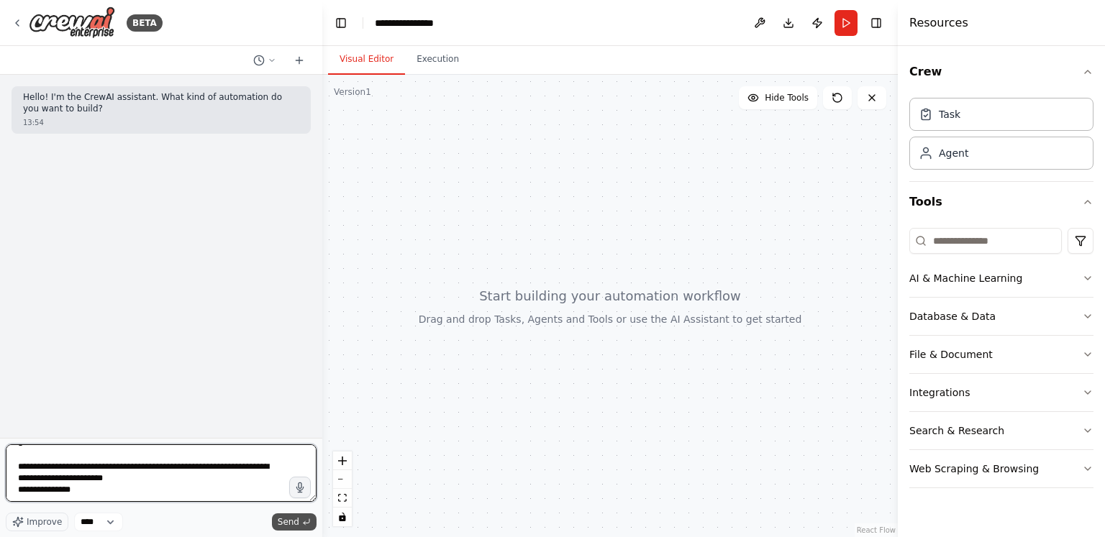
type textarea "**********"
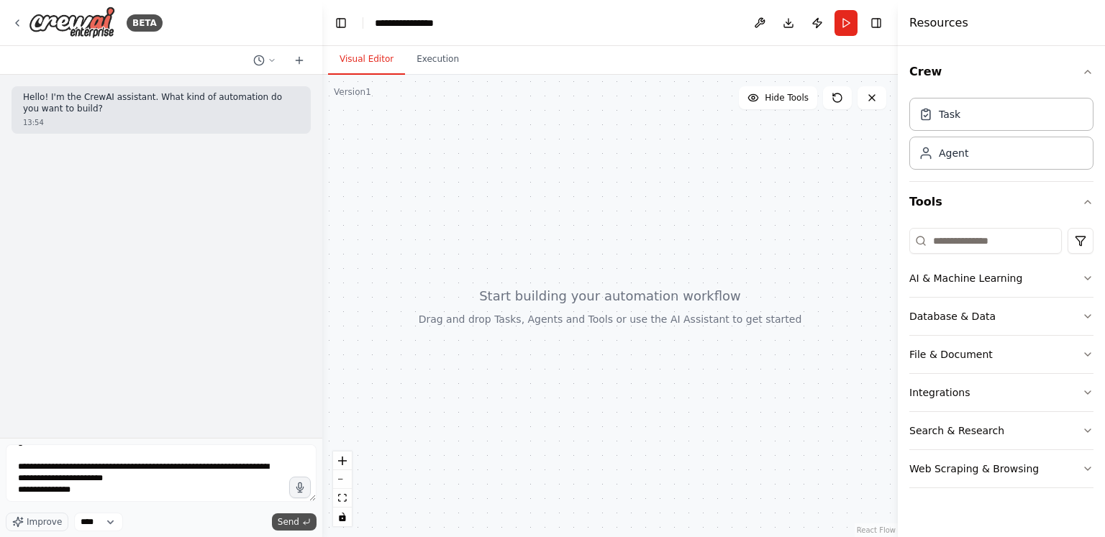
click at [291, 524] on span "Send" at bounding box center [289, 523] width 22 height 12
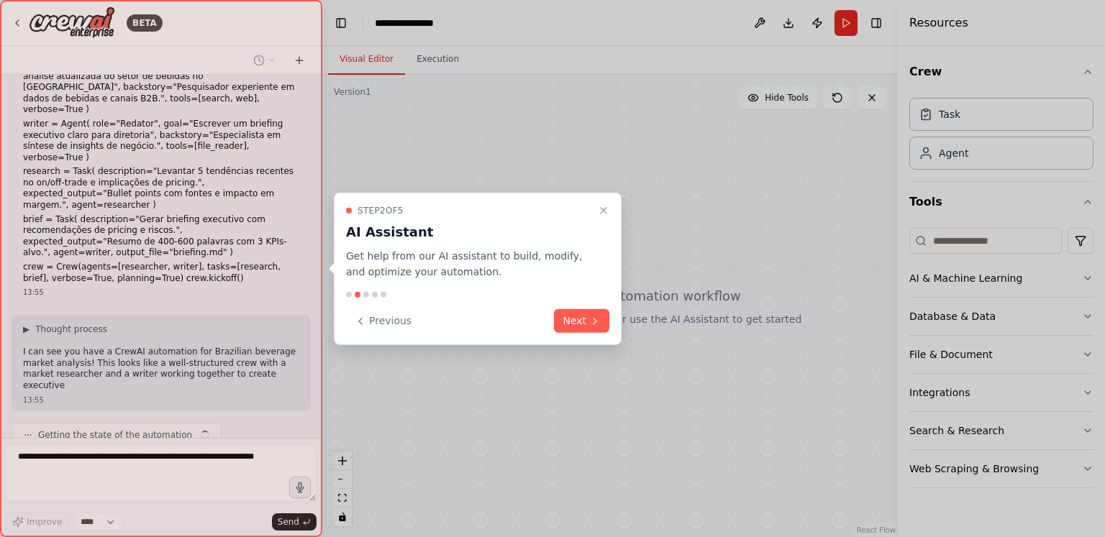
scroll to position [215, 0]
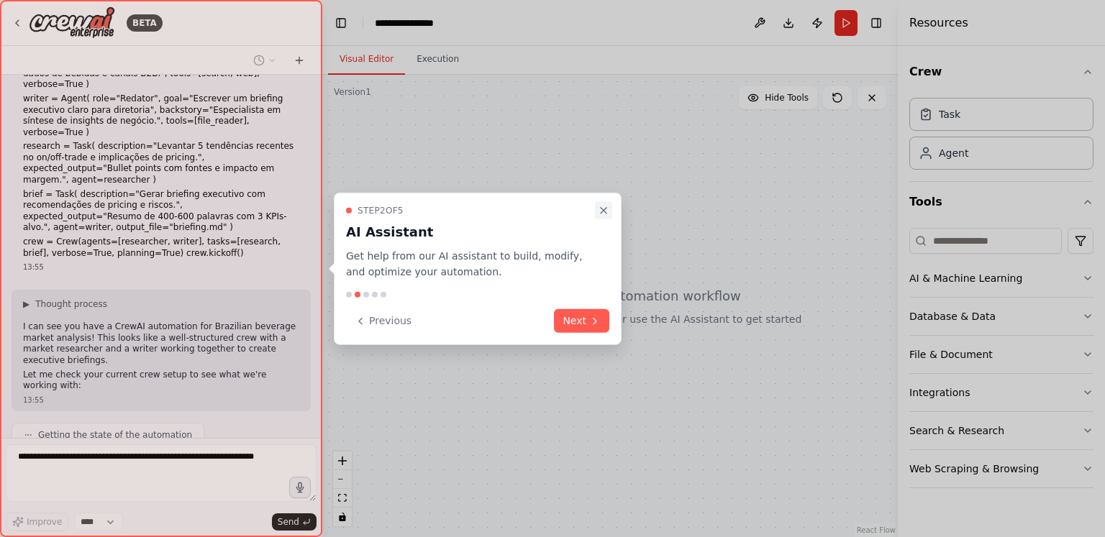
click at [602, 209] on icon "Close walkthrough" at bounding box center [604, 210] width 6 height 6
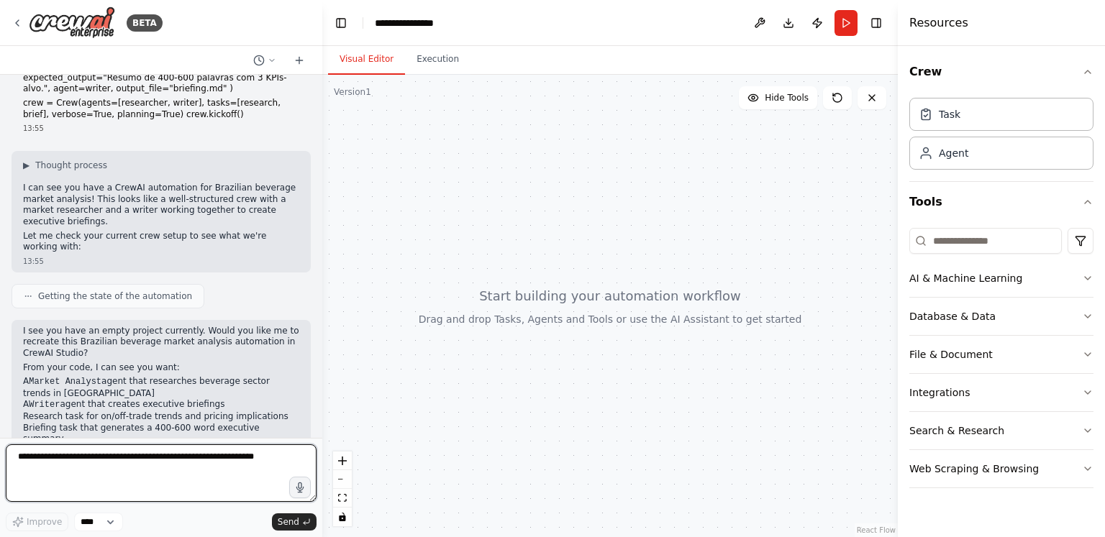
scroll to position [365, 0]
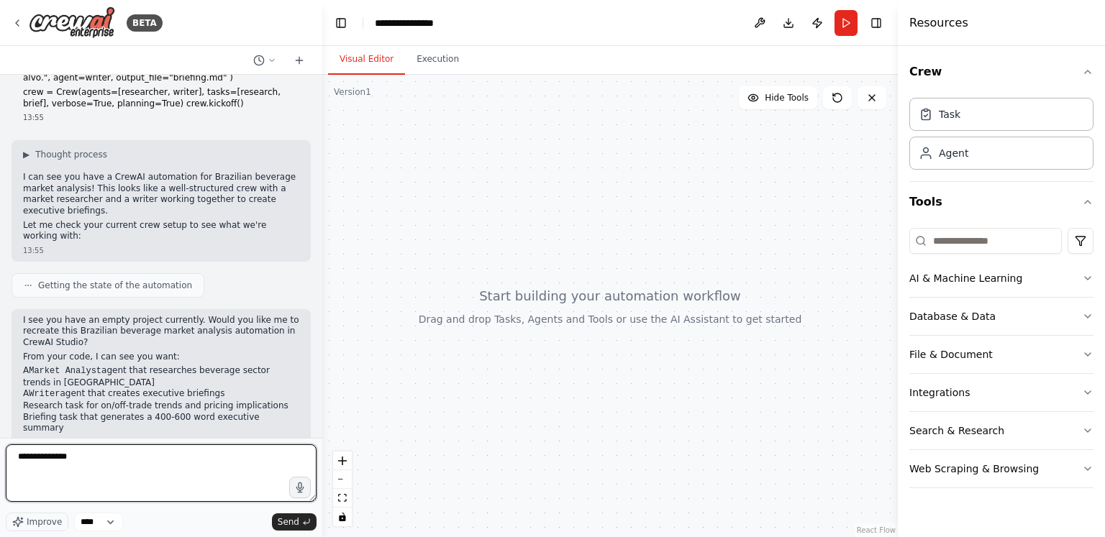
type textarea "**********"
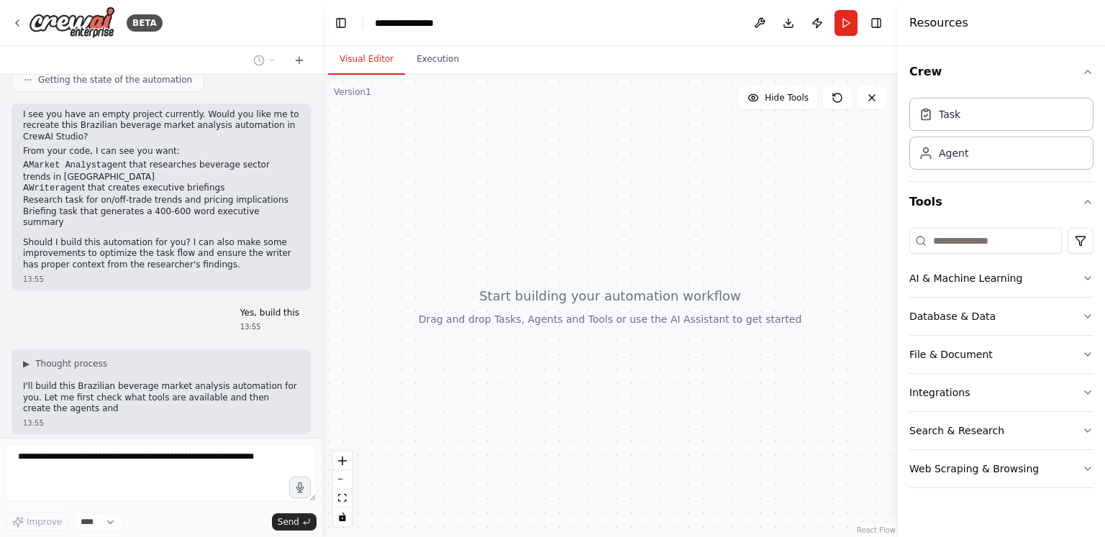
scroll to position [582, 0]
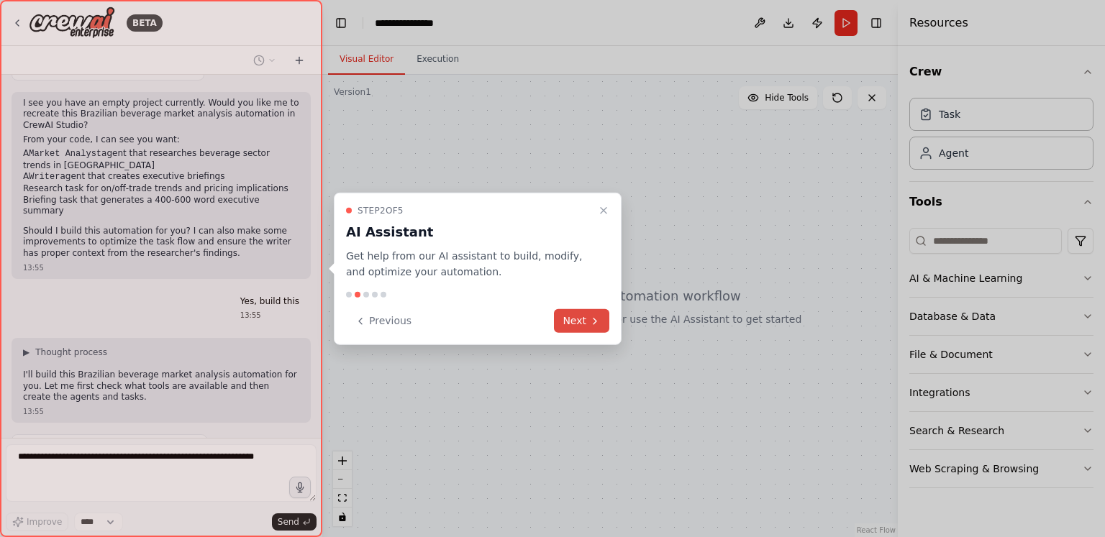
click at [586, 314] on button "Next" at bounding box center [581, 321] width 55 height 24
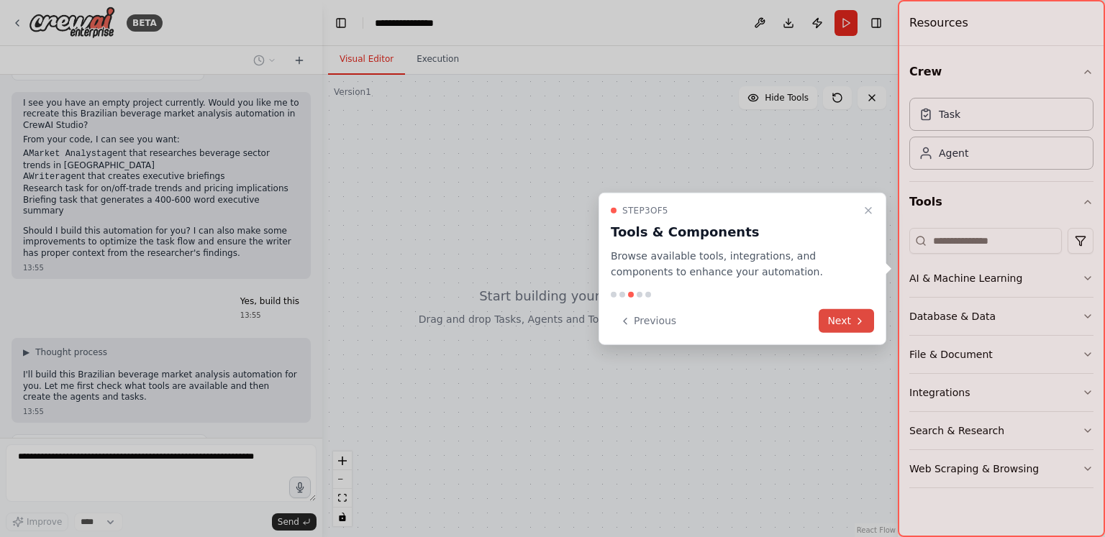
click at [846, 324] on button "Next" at bounding box center [846, 321] width 55 height 24
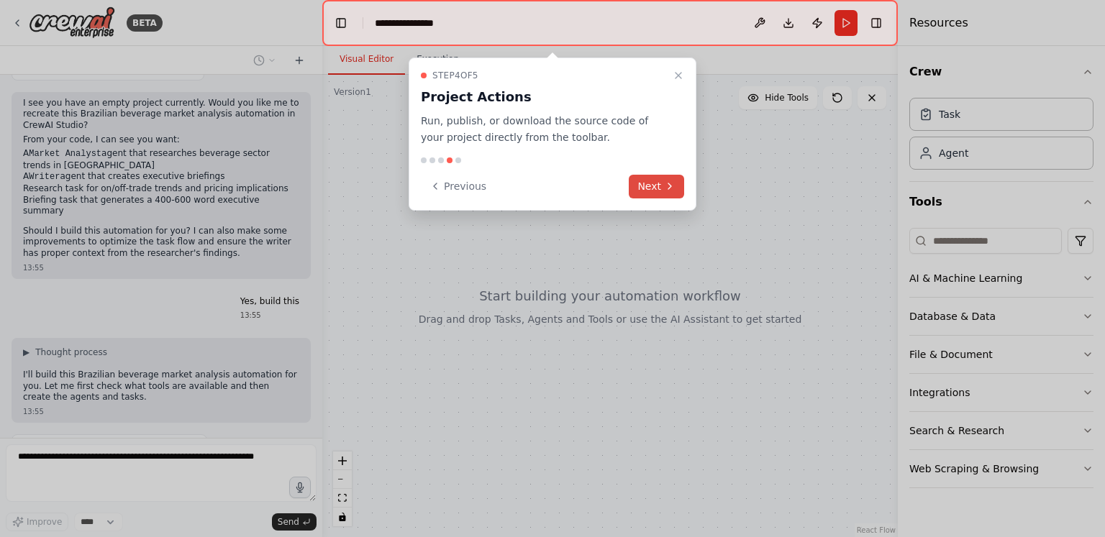
click at [650, 182] on button "Next" at bounding box center [656, 187] width 55 height 24
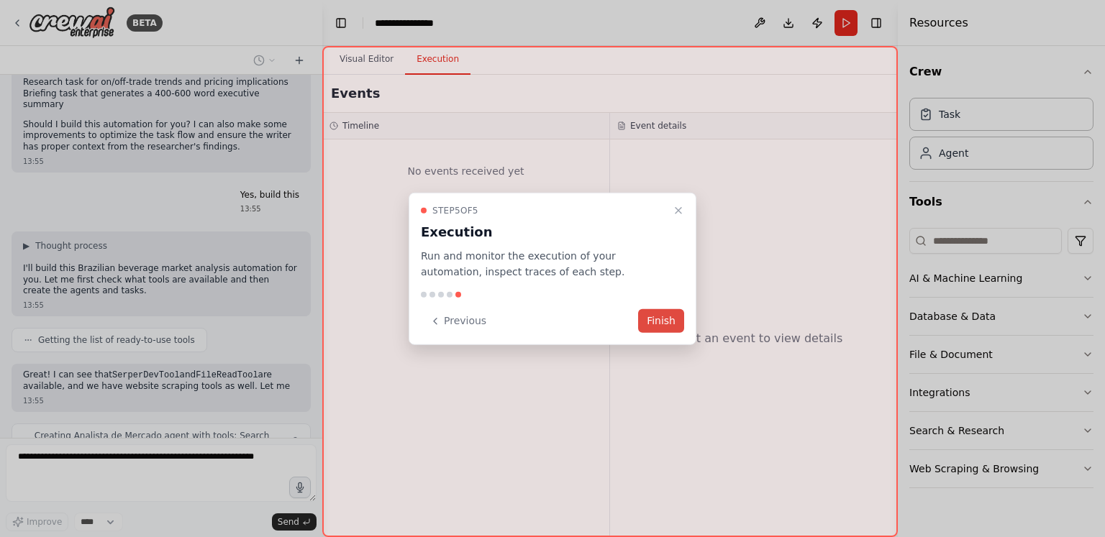
scroll to position [700, 0]
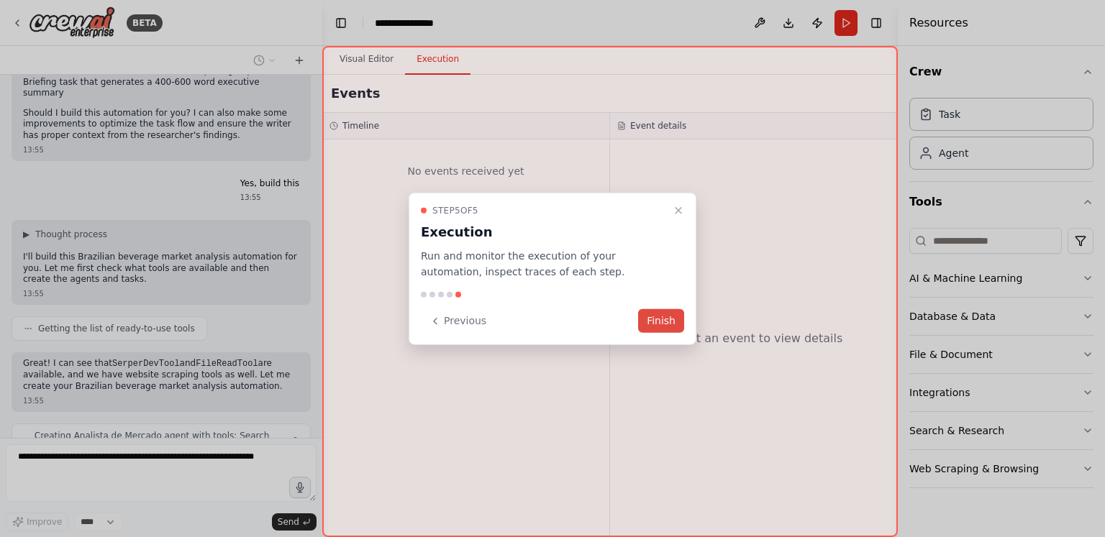
click at [665, 320] on button "Finish" at bounding box center [661, 321] width 46 height 24
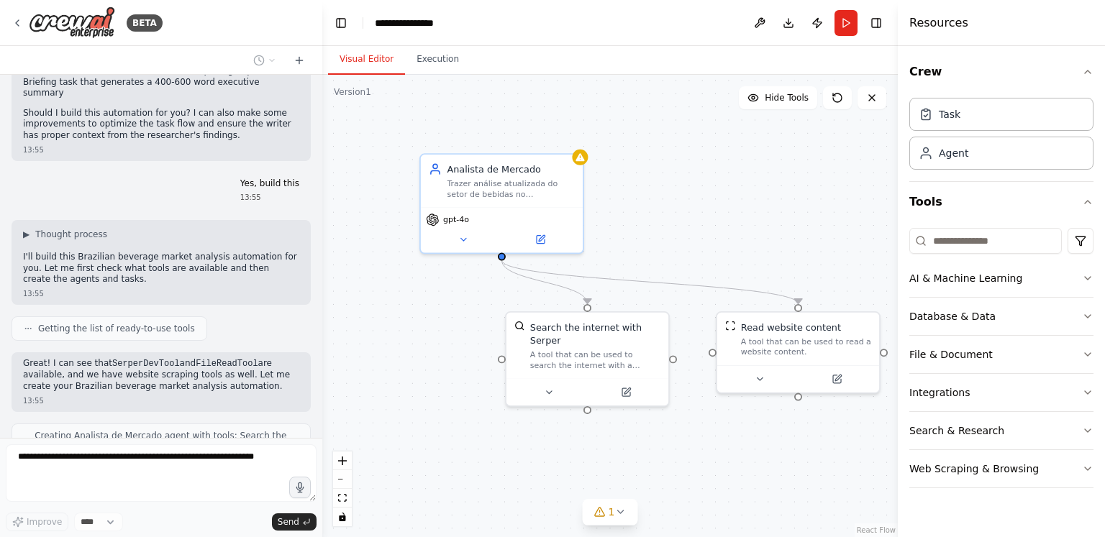
scroll to position [736, 0]
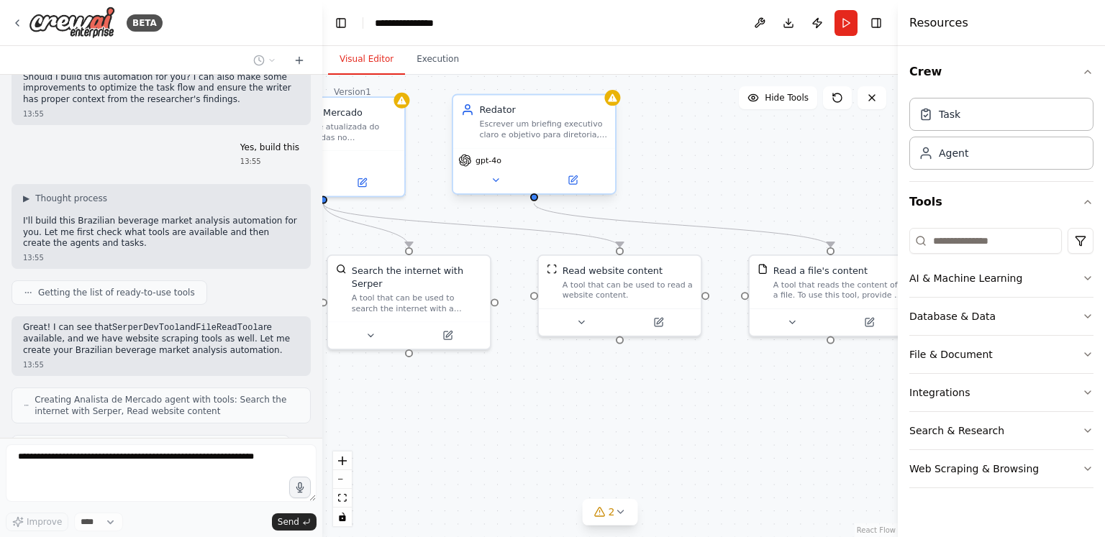
drag, startPoint x: 714, startPoint y: 190, endPoint x: 535, endPoint y: 133, distance: 187.3
click at [535, 133] on div ".deletable-edge-delete-btn { width: 20px; height: 20px; border: 0px solid #ffff…" at bounding box center [610, 306] width 576 height 463
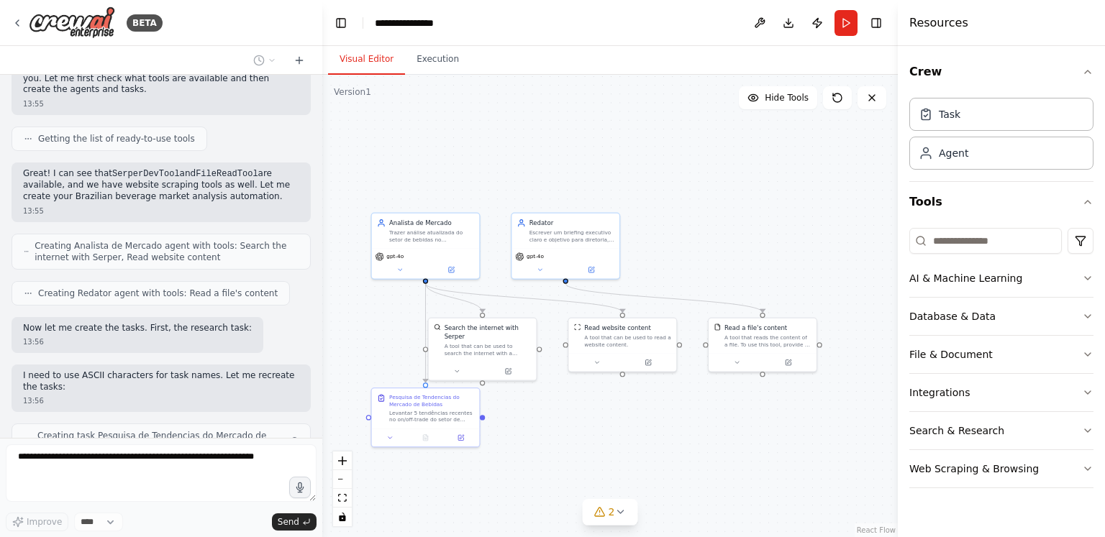
scroll to position [878, 0]
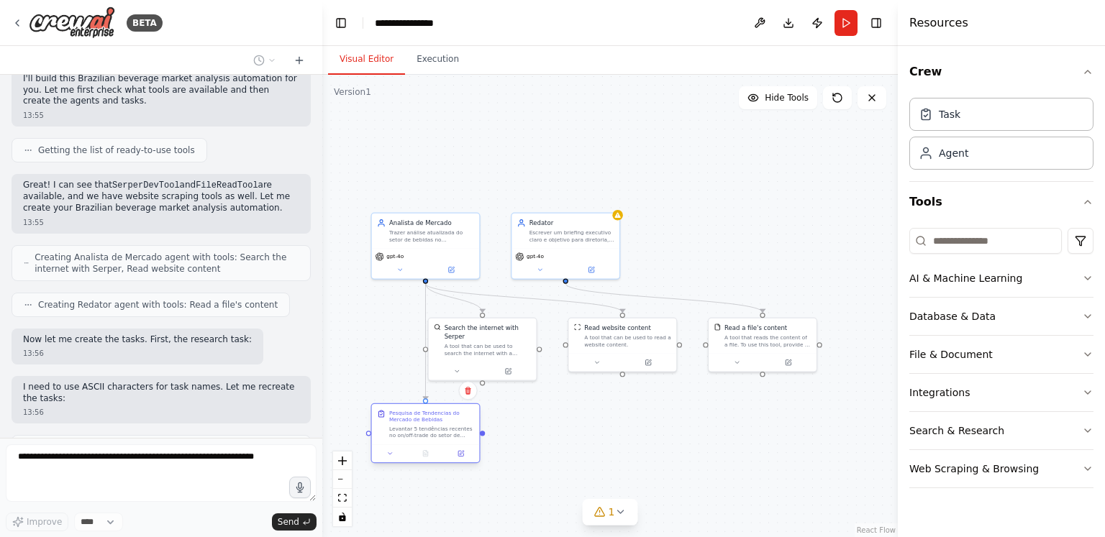
drag, startPoint x: 438, startPoint y: 415, endPoint x: 437, endPoint y: 447, distance: 31.7
click at [437, 439] on div "Levantar 5 tendências recentes no on/off-trade do setor de bebidas brasileiro e…" at bounding box center [431, 432] width 85 height 14
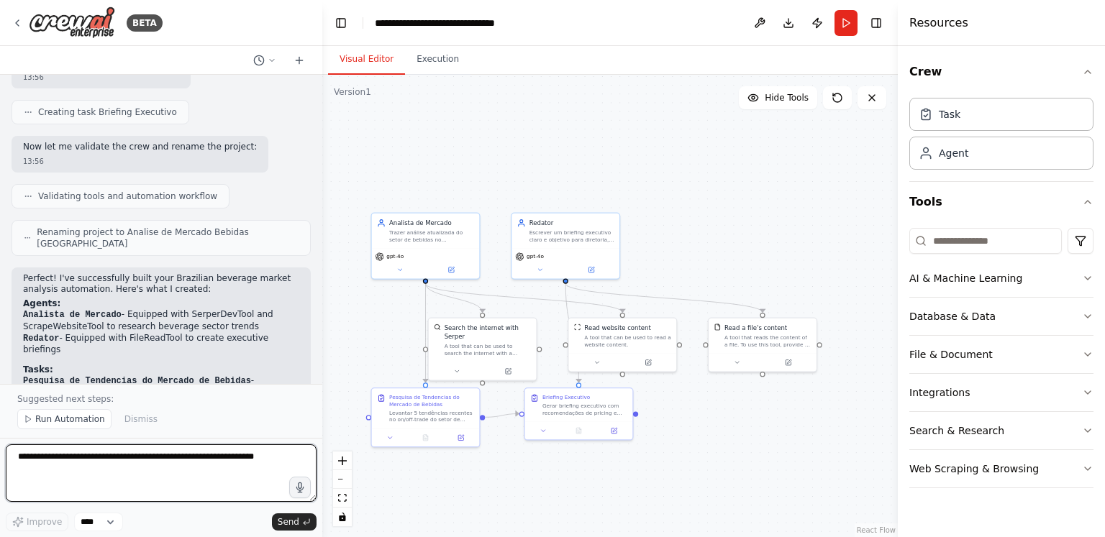
scroll to position [1376, 0]
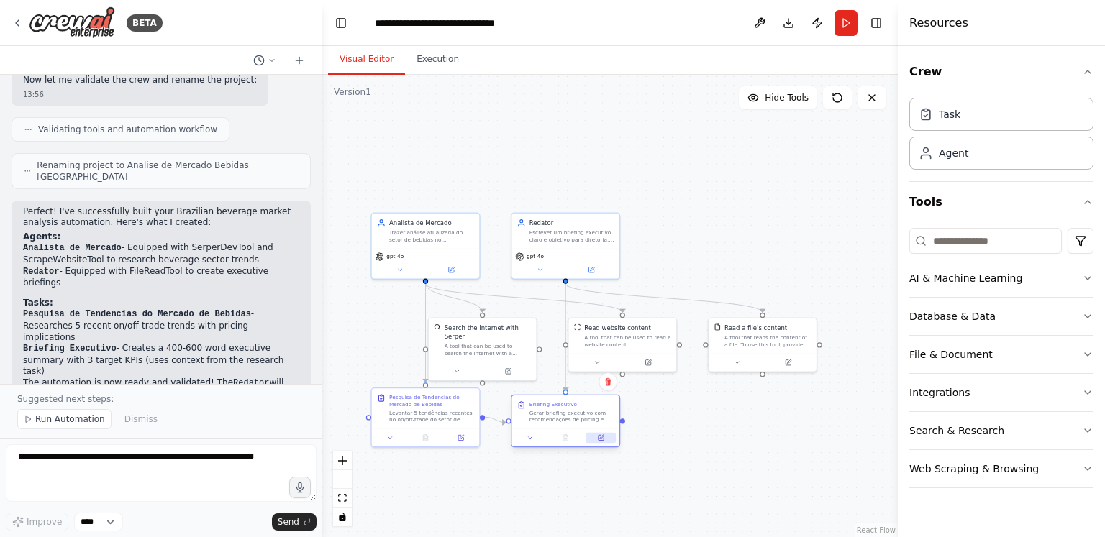
drag, startPoint x: 602, startPoint y: 431, endPoint x: 594, endPoint y: 438, distance: 11.2
click at [594, 438] on button at bounding box center [601, 438] width 30 height 11
click at [722, 438] on div ".deletable-edge-delete-btn { width: 20px; height: 20px; border: 0px solid #ffff…" at bounding box center [610, 306] width 576 height 463
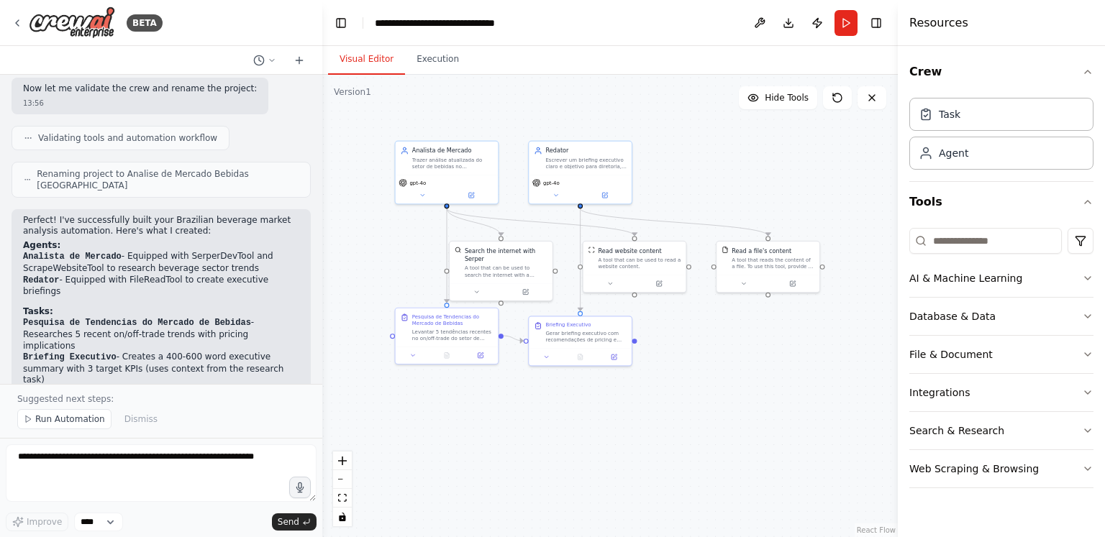
drag, startPoint x: 732, startPoint y: 230, endPoint x: 739, endPoint y: 155, distance: 75.8
click at [739, 155] on div ".deletable-edge-delete-btn { width: 20px; height: 20px; border: 0px solid #ffff…" at bounding box center [610, 306] width 576 height 463
click at [850, 27] on button "Run" at bounding box center [846, 23] width 23 height 26
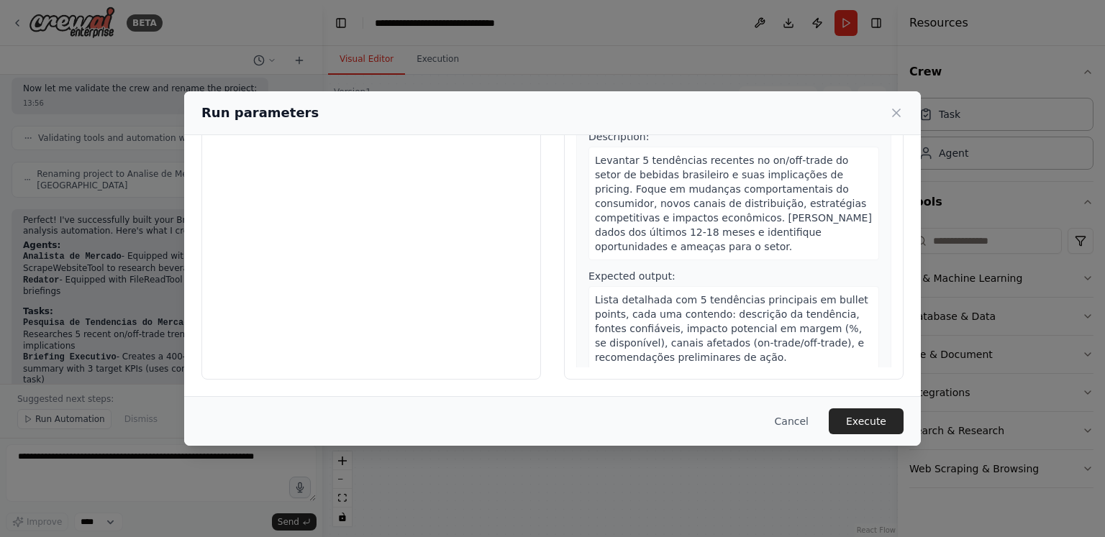
scroll to position [0, 0]
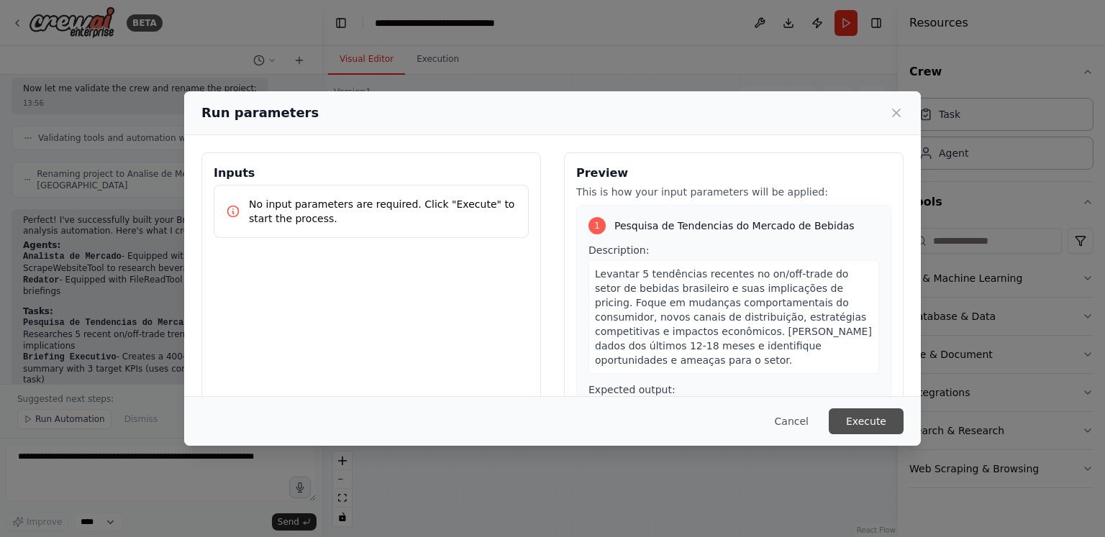
click at [878, 414] on button "Execute" at bounding box center [866, 422] width 75 height 26
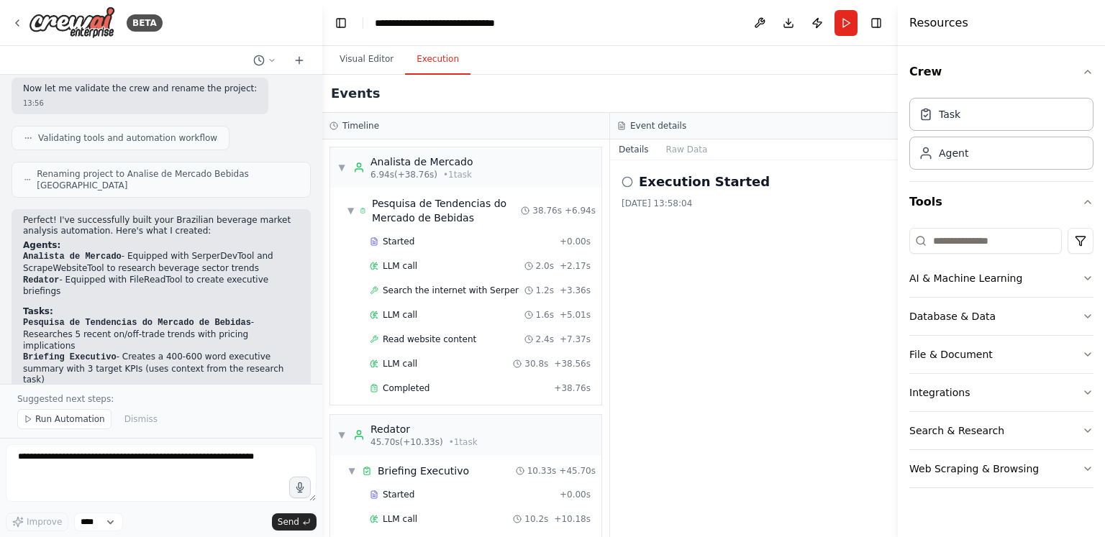
click at [424, 50] on button "Execution" at bounding box center [437, 60] width 65 height 30
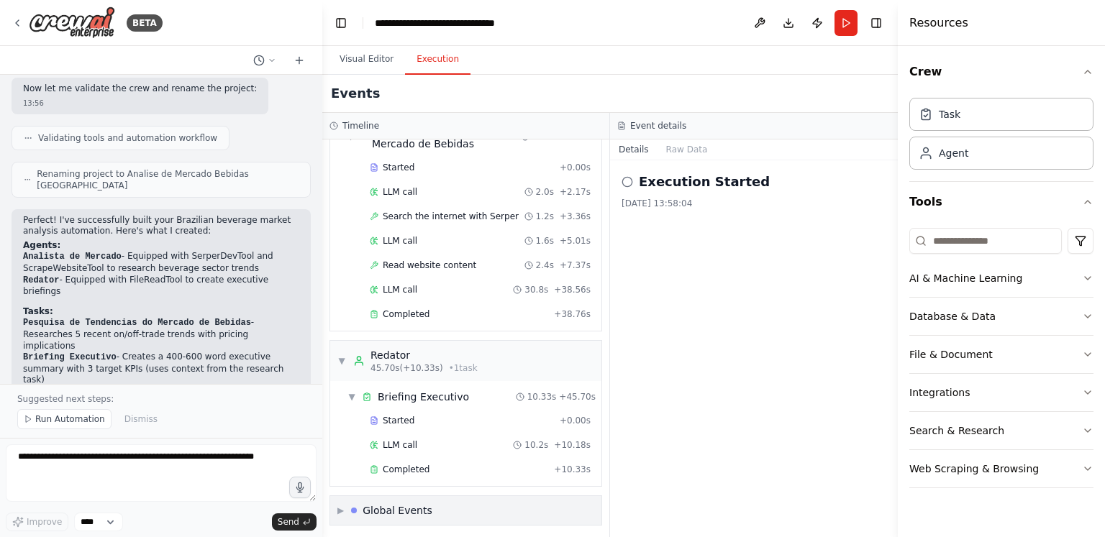
click at [386, 508] on div "Global Events" at bounding box center [398, 511] width 70 height 14
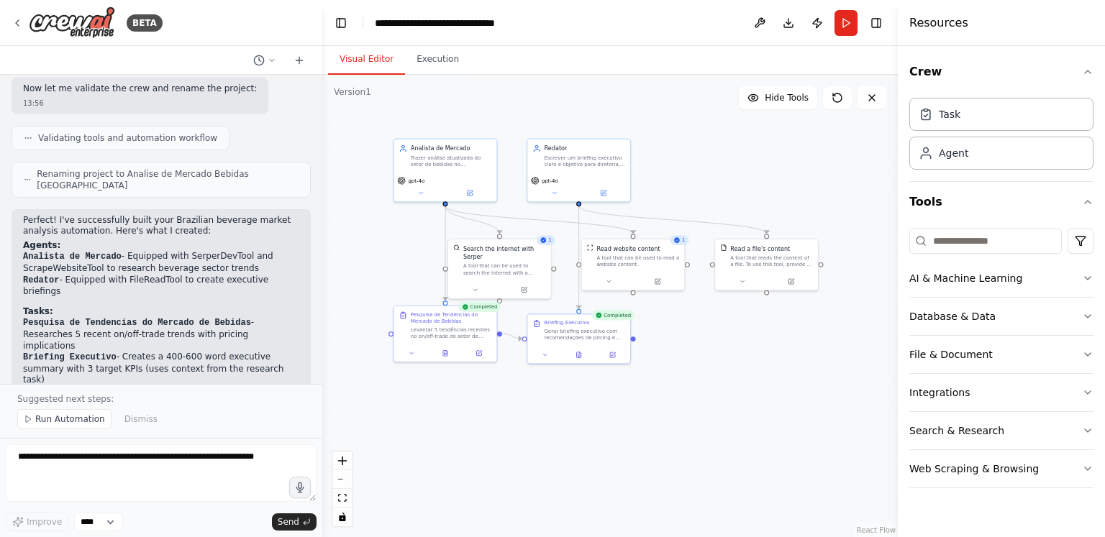
click at [369, 58] on button "Visual Editor" at bounding box center [366, 60] width 77 height 30
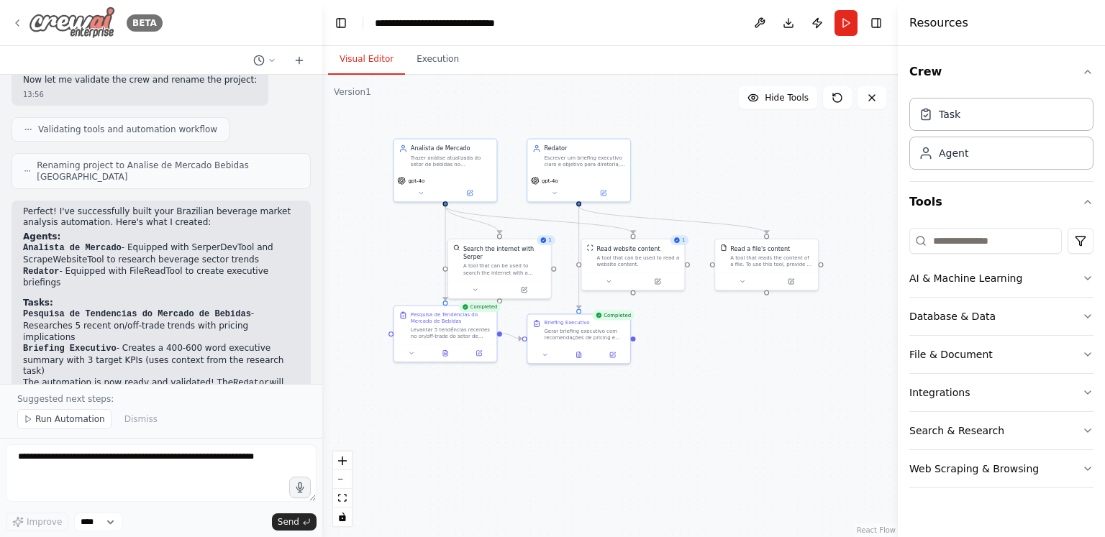
click at [14, 18] on icon at bounding box center [18, 23] width 12 height 12
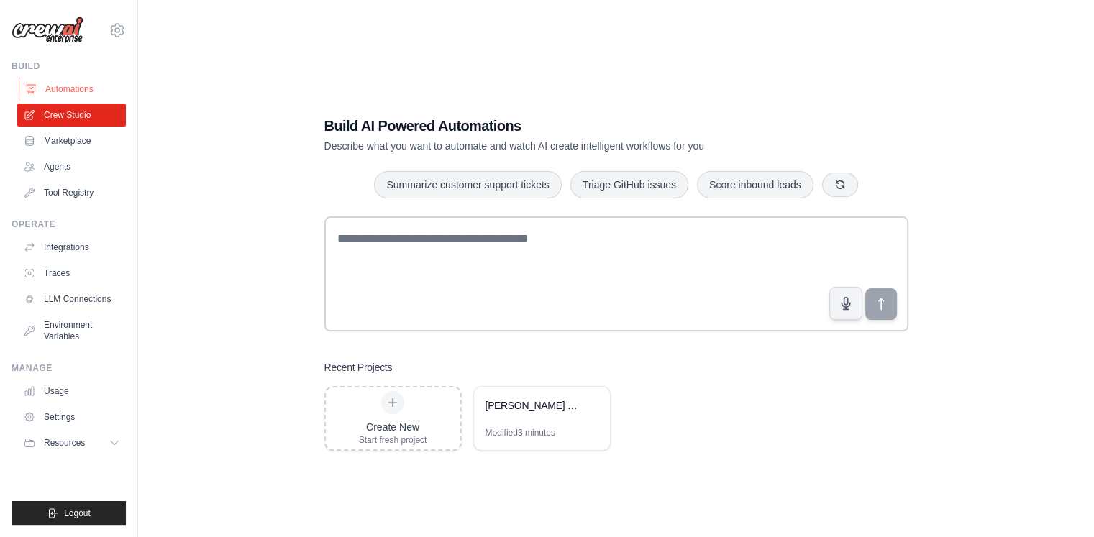
click at [77, 95] on link "Automations" at bounding box center [73, 89] width 109 height 23
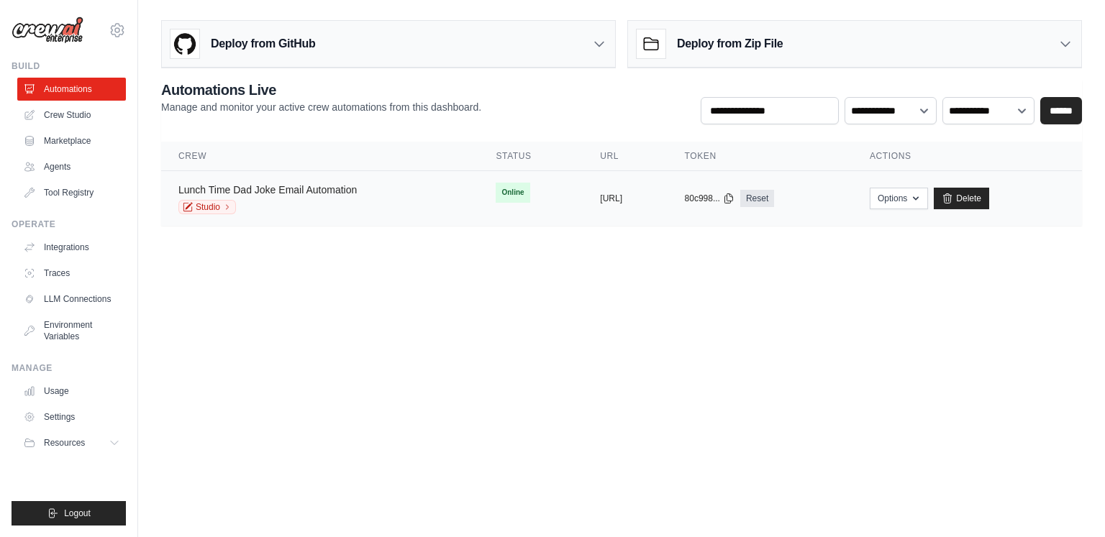
click at [323, 191] on link "Lunch Time Dad Joke Email Automation" at bounding box center [267, 190] width 178 height 12
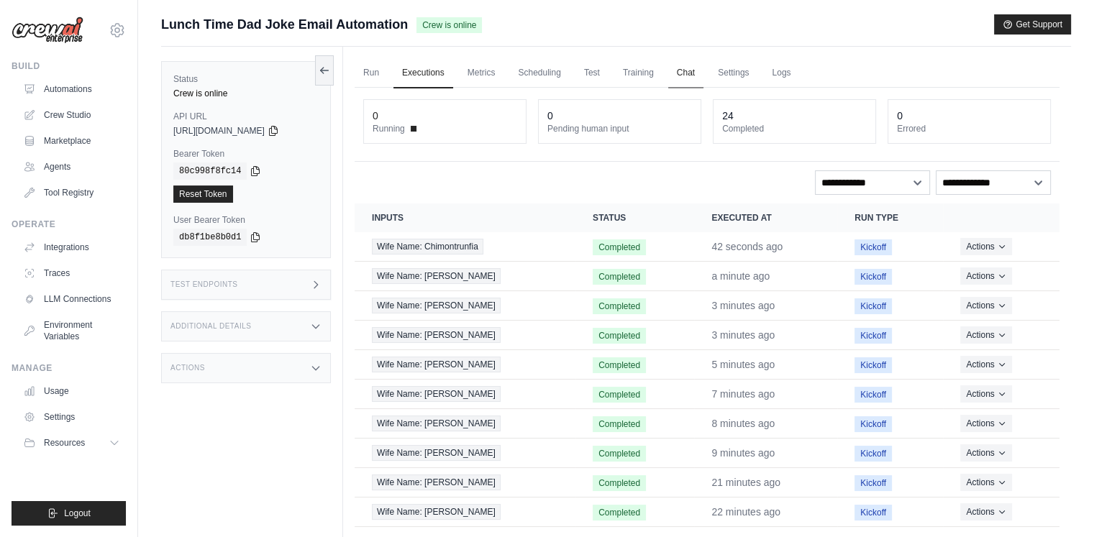
click at [686, 74] on link "Chat" at bounding box center [685, 73] width 35 height 30
click at [71, 119] on link "Crew Studio" at bounding box center [73, 115] width 109 height 23
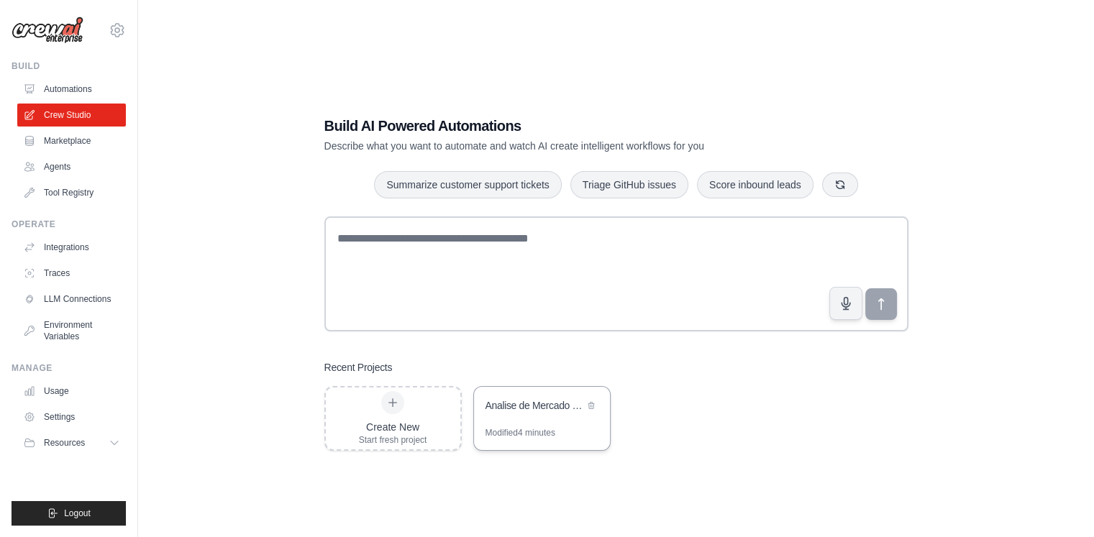
click at [548, 413] on div "Analise de Mercado Bebidas [GEOGRAPHIC_DATA]" at bounding box center [535, 407] width 99 height 17
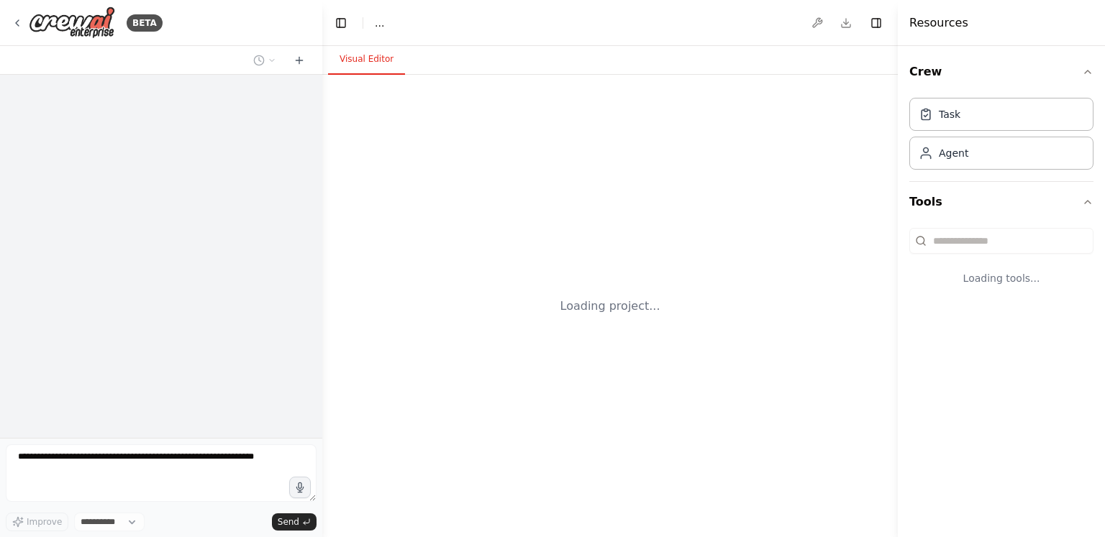
select select "****"
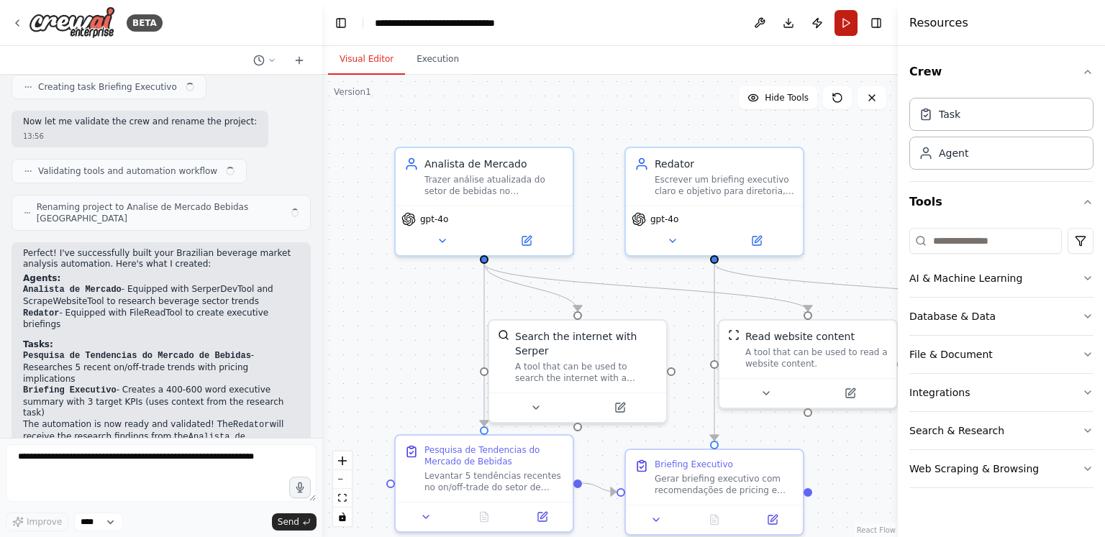
scroll to position [1323, 0]
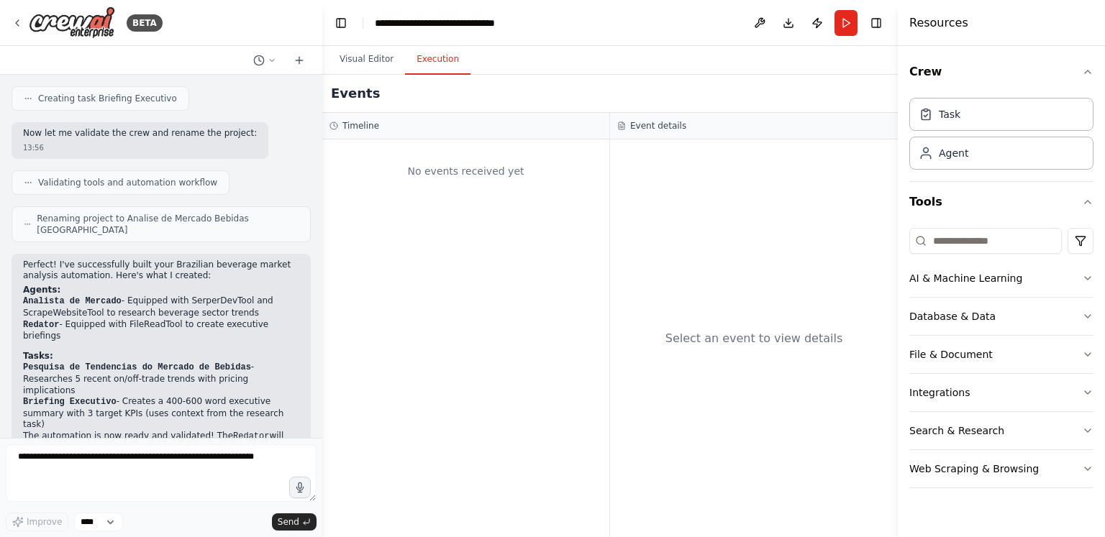
click at [438, 70] on button "Execution" at bounding box center [437, 60] width 65 height 30
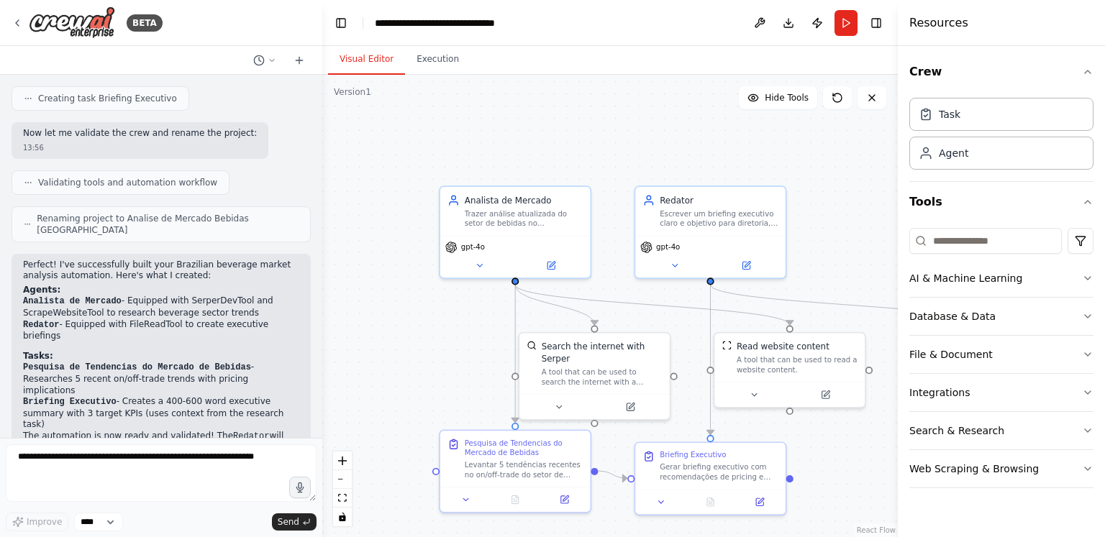
click at [380, 64] on button "Visual Editor" at bounding box center [366, 60] width 77 height 30
click at [877, 22] on button "Toggle Right Sidebar" at bounding box center [876, 23] width 20 height 20
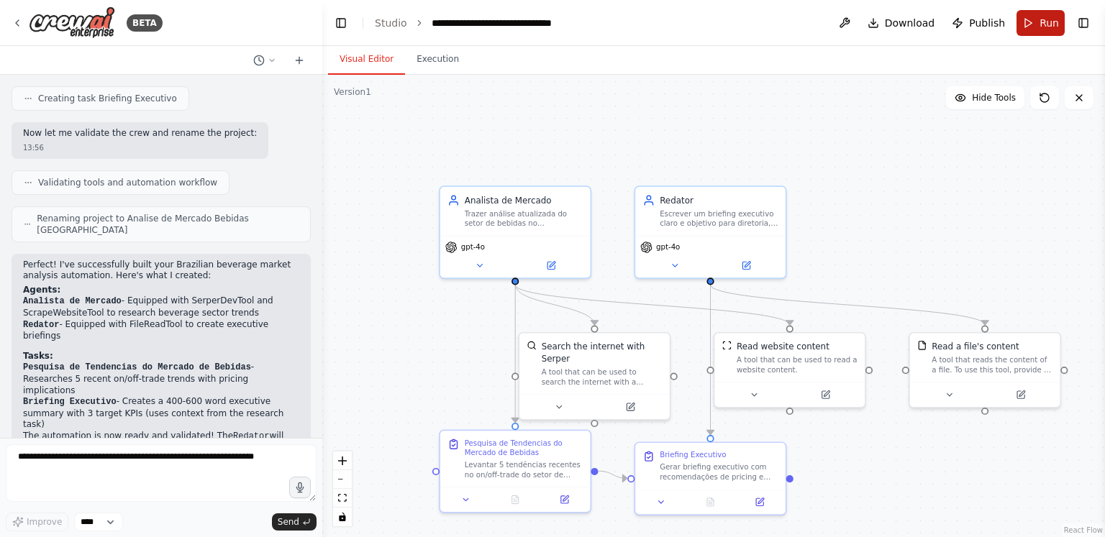
click at [1048, 23] on span "Run" at bounding box center [1049, 23] width 19 height 14
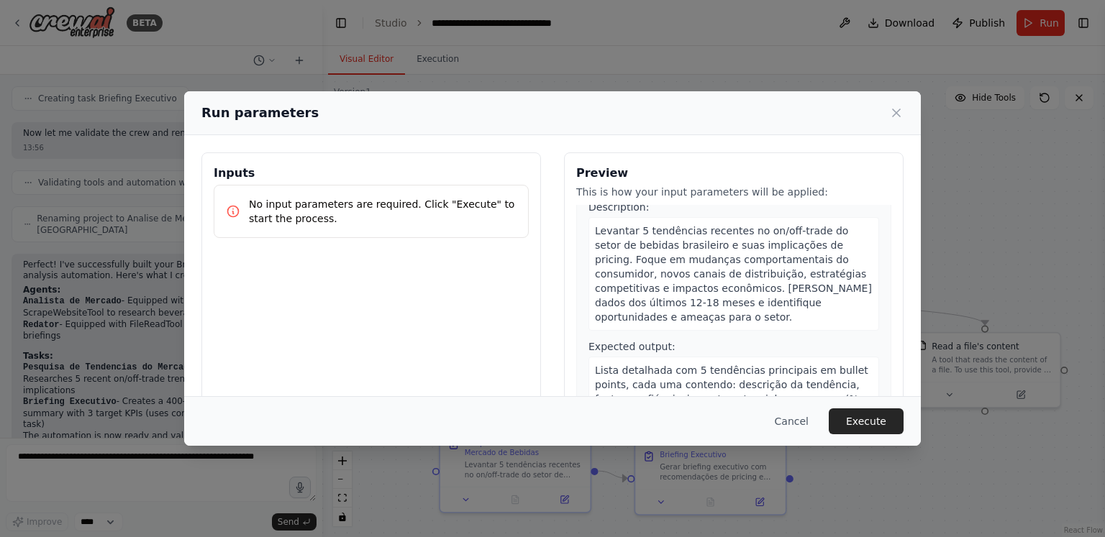
scroll to position [0, 0]
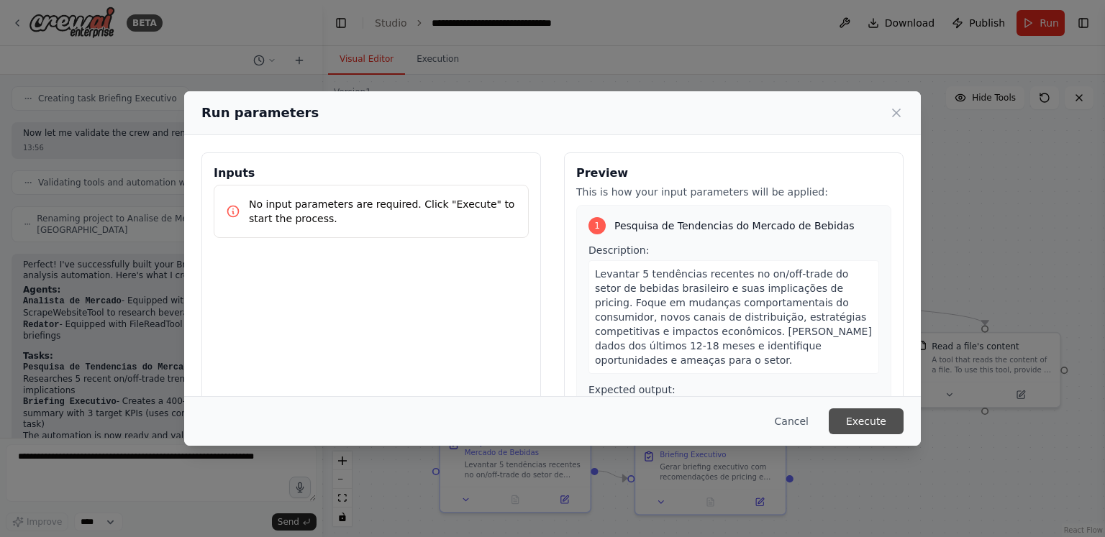
click at [864, 412] on button "Execute" at bounding box center [866, 422] width 75 height 26
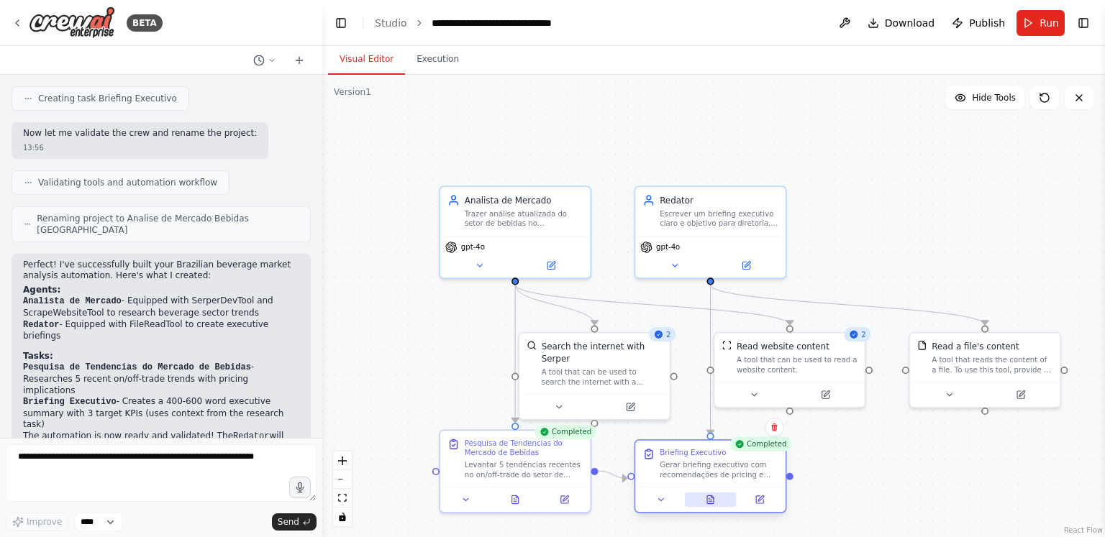
click at [714, 505] on button at bounding box center [711, 500] width 52 height 14
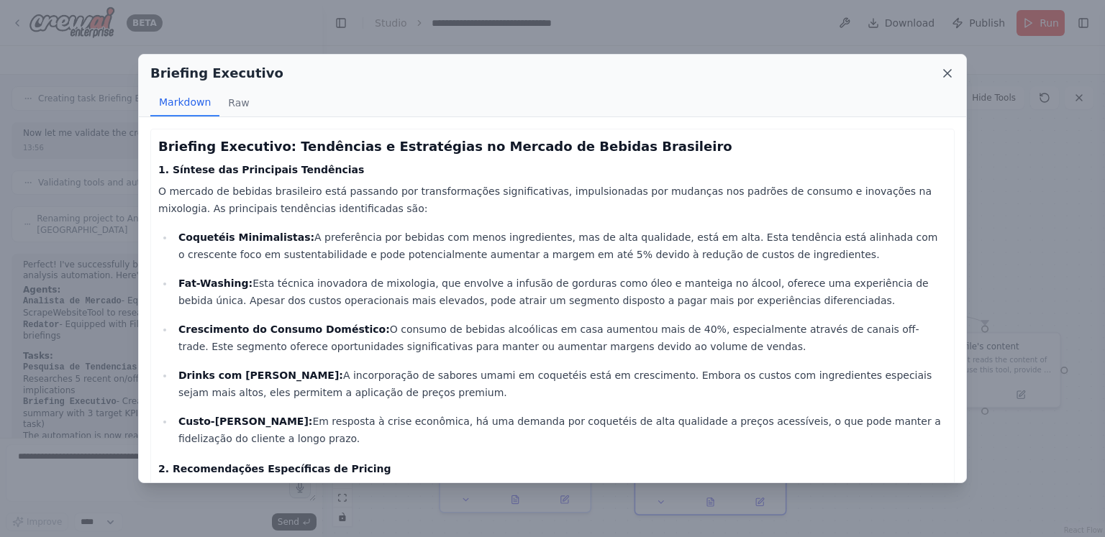
click at [950, 71] on icon at bounding box center [947, 73] width 14 height 14
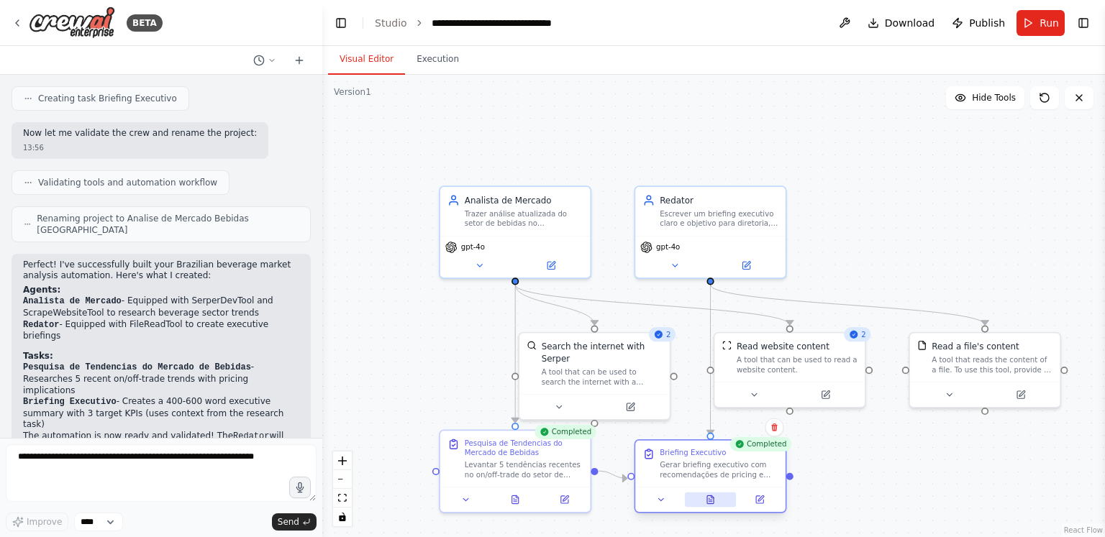
click at [717, 500] on button at bounding box center [711, 500] width 52 height 14
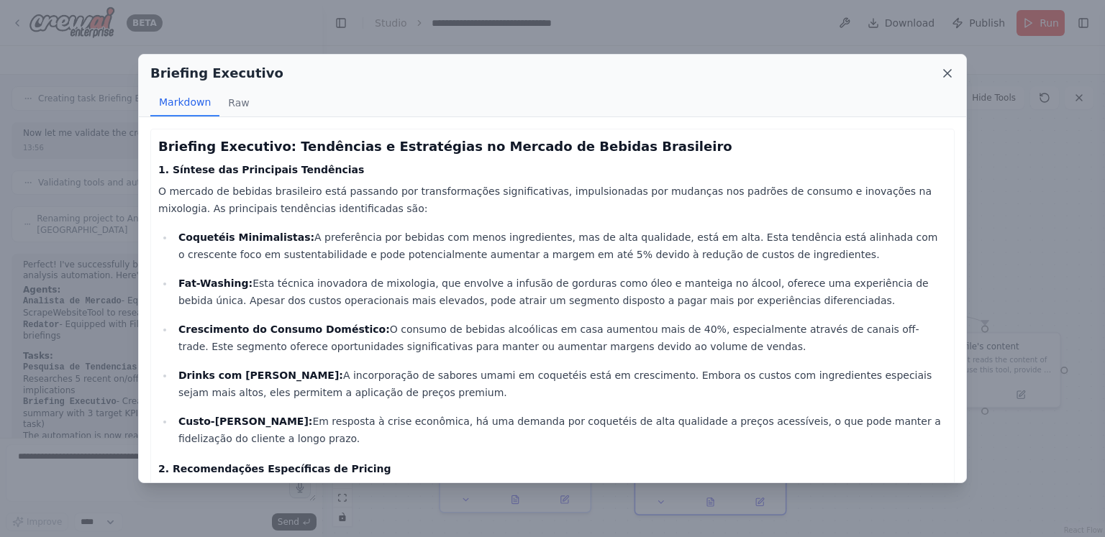
click at [950, 78] on icon at bounding box center [947, 73] width 14 height 14
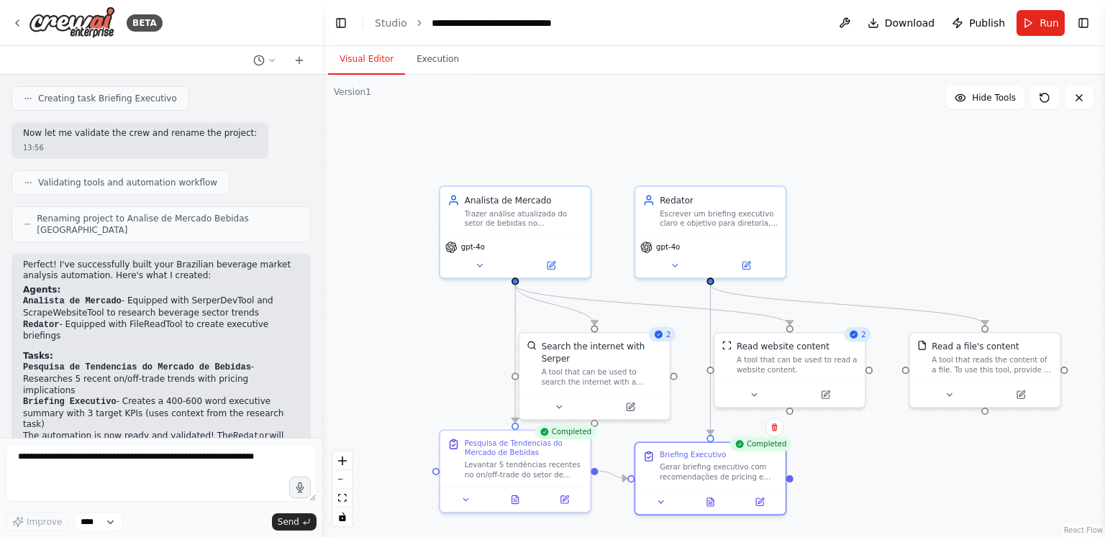
click at [950, 78] on div ".deletable-edge-delete-btn { width: 20px; height: 20px; border: 0px solid #ffff…" at bounding box center [713, 306] width 783 height 463
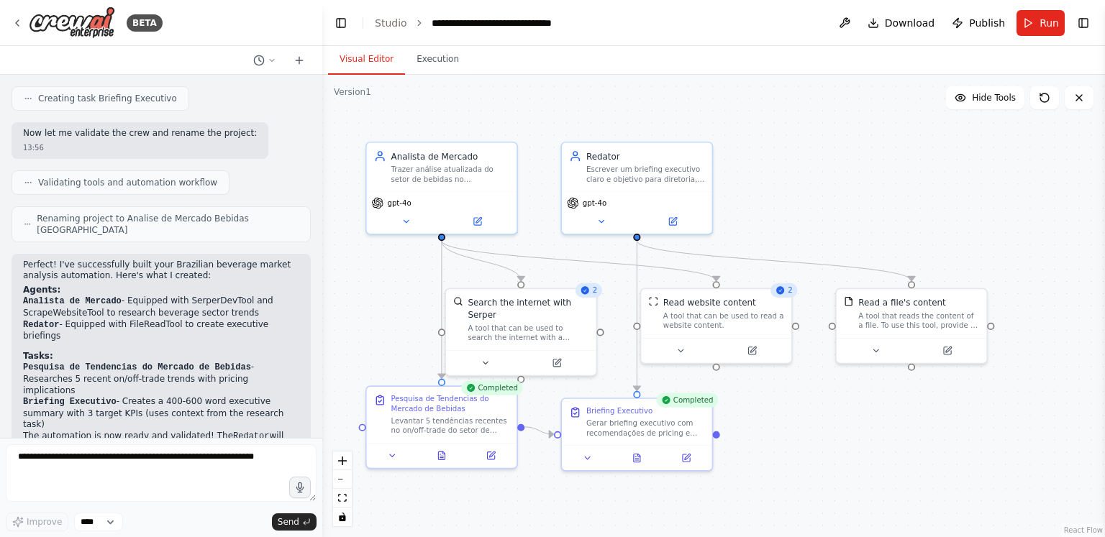
drag, startPoint x: 860, startPoint y: 268, endPoint x: 914, endPoint y: 172, distance: 110.5
click at [914, 172] on div ".deletable-edge-delete-btn { width: 20px; height: 20px; border: 0px solid #ffff…" at bounding box center [713, 306] width 783 height 463
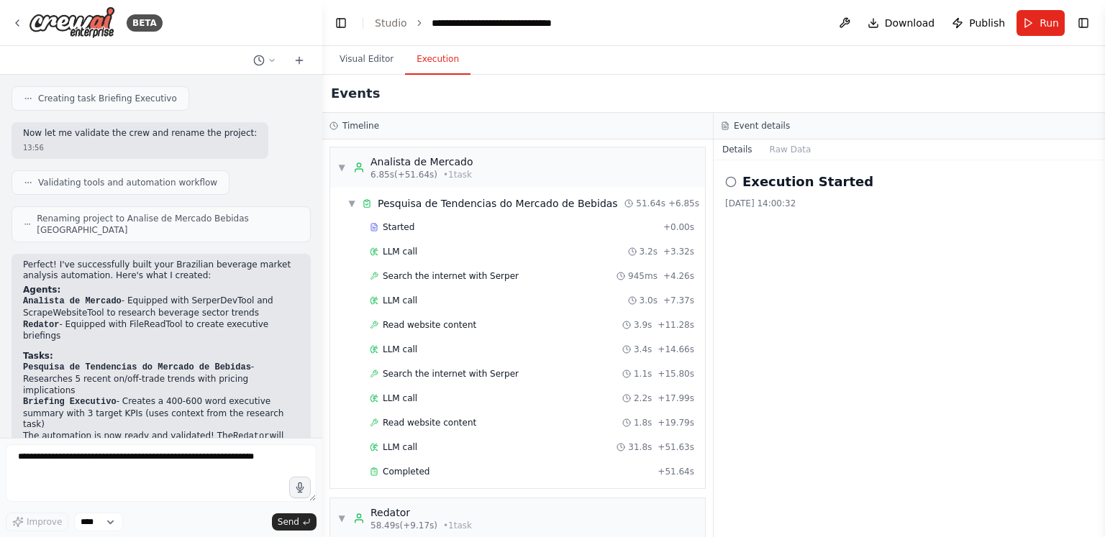
click at [437, 58] on button "Execution" at bounding box center [437, 60] width 65 height 30
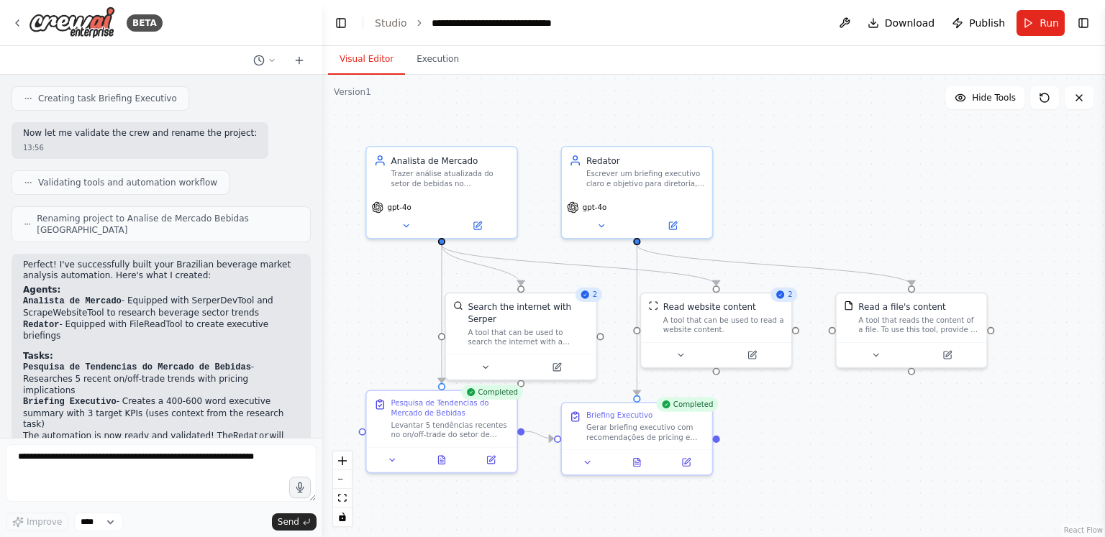
click at [358, 59] on button "Visual Editor" at bounding box center [366, 60] width 77 height 30
click at [483, 219] on button at bounding box center [477, 223] width 69 height 14
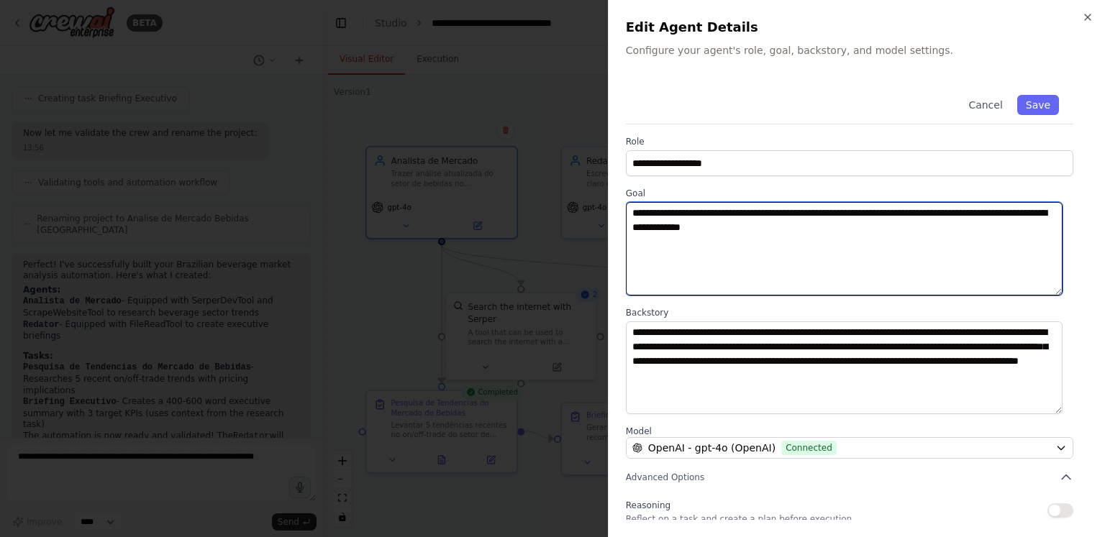
click at [789, 222] on textarea "**********" at bounding box center [844, 249] width 437 height 94
click at [866, 212] on textarea "**********" at bounding box center [844, 249] width 437 height 94
click at [909, 222] on textarea "**********" at bounding box center [844, 249] width 437 height 94
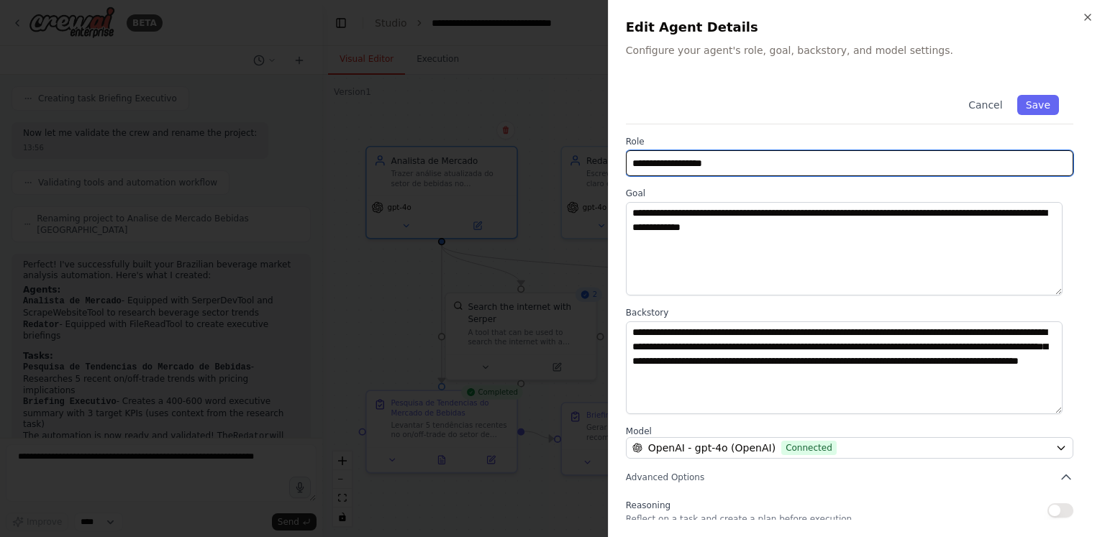
click at [781, 169] on input "**********" at bounding box center [849, 163] width 447 height 26
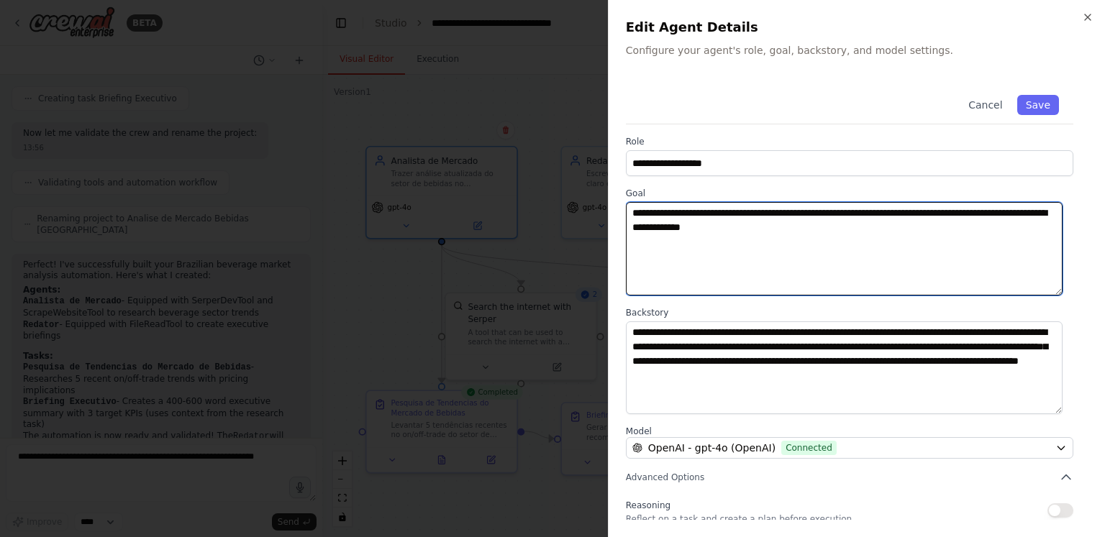
click at [731, 231] on textarea "**********" at bounding box center [844, 249] width 437 height 94
click at [768, 211] on textarea "**********" at bounding box center [844, 249] width 437 height 94
click at [817, 223] on textarea "**********" at bounding box center [844, 249] width 437 height 94
click at [910, 220] on textarea "**********" at bounding box center [844, 249] width 437 height 94
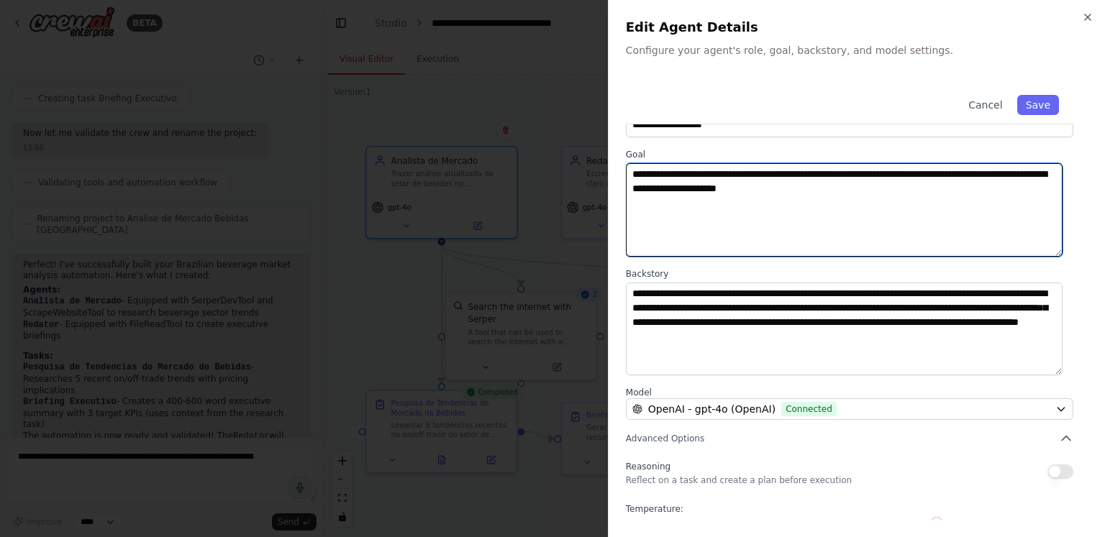
drag, startPoint x: 803, startPoint y: 194, endPoint x: 895, endPoint y: 188, distance: 92.2
click at [895, 188] on textarea "**********" at bounding box center [844, 210] width 437 height 94
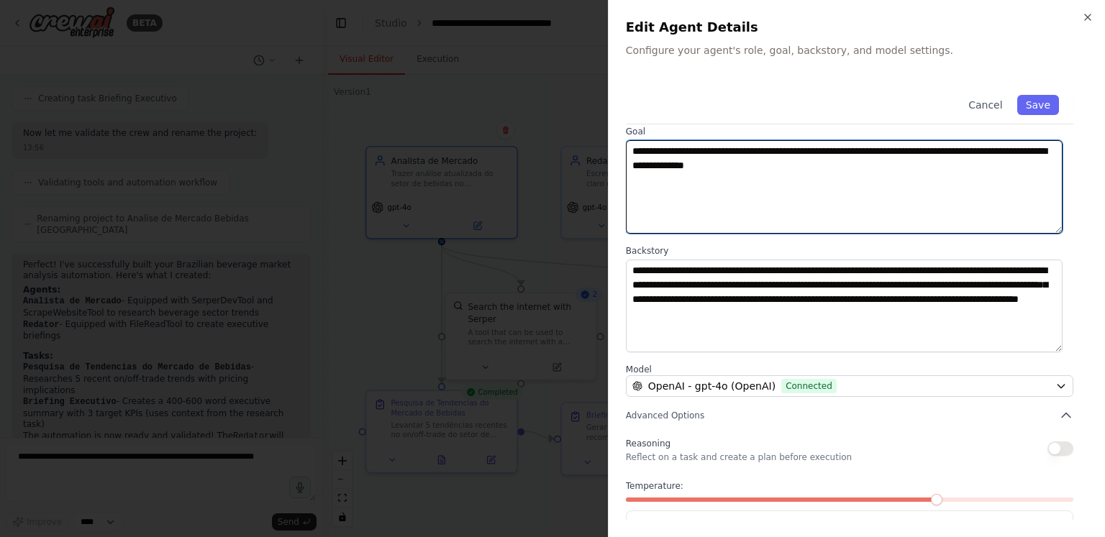
scroll to position [112, 0]
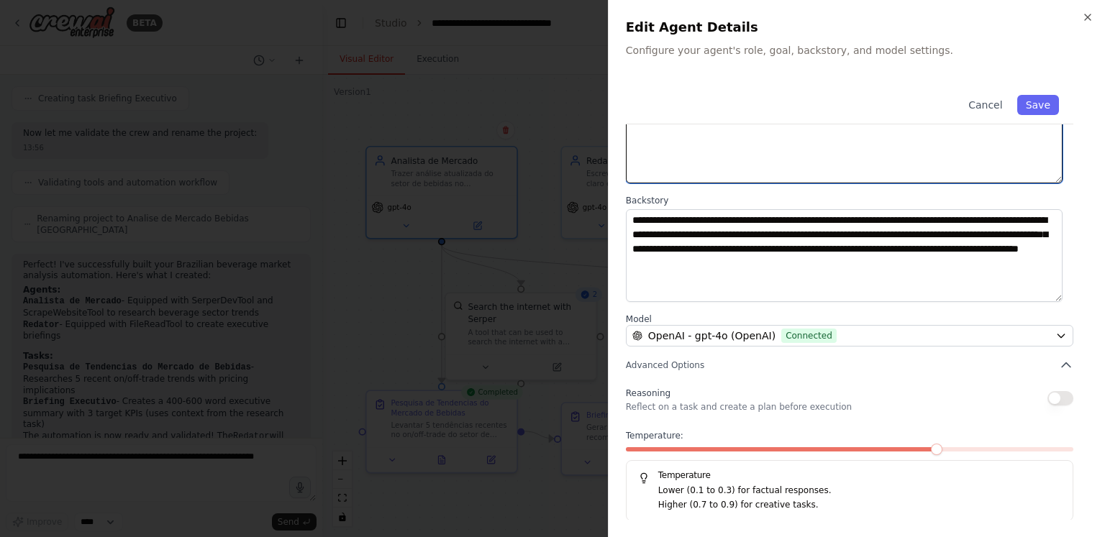
type textarea "**********"
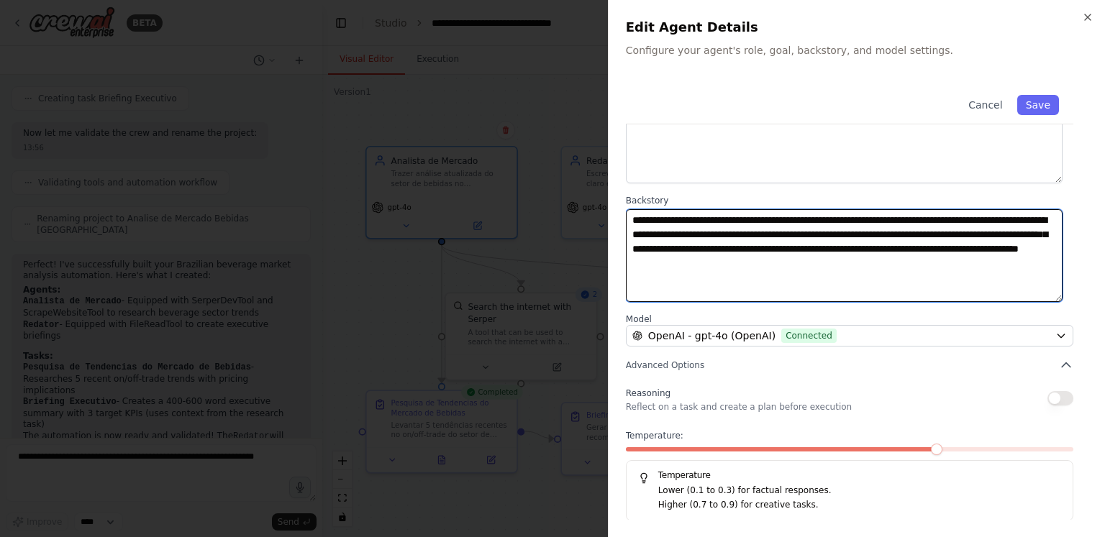
click at [958, 253] on textarea "**********" at bounding box center [844, 256] width 437 height 94
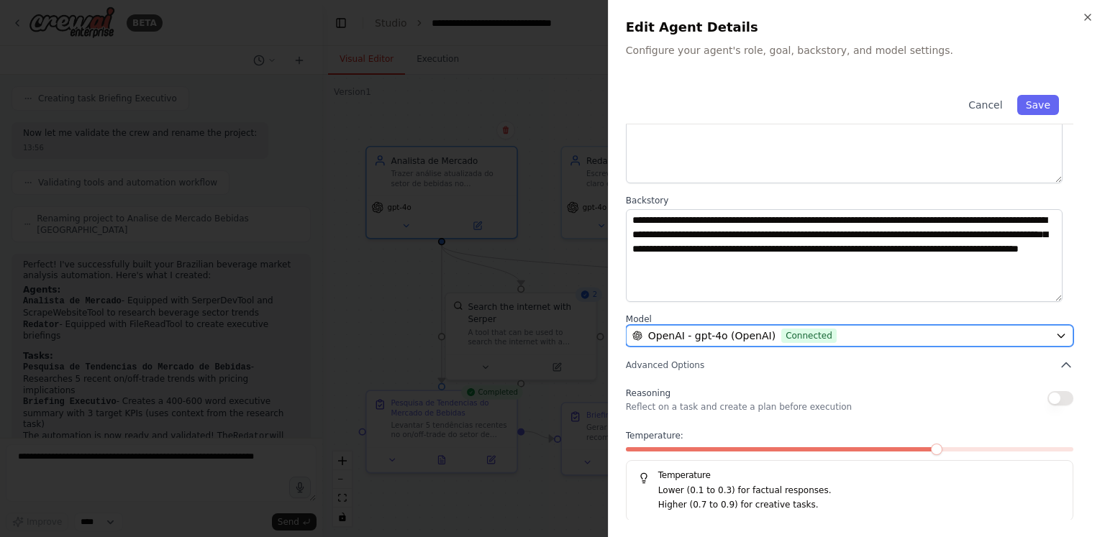
click at [949, 329] on div "OpenAI - gpt-4o (OpenAI) Connected" at bounding box center [840, 336] width 417 height 14
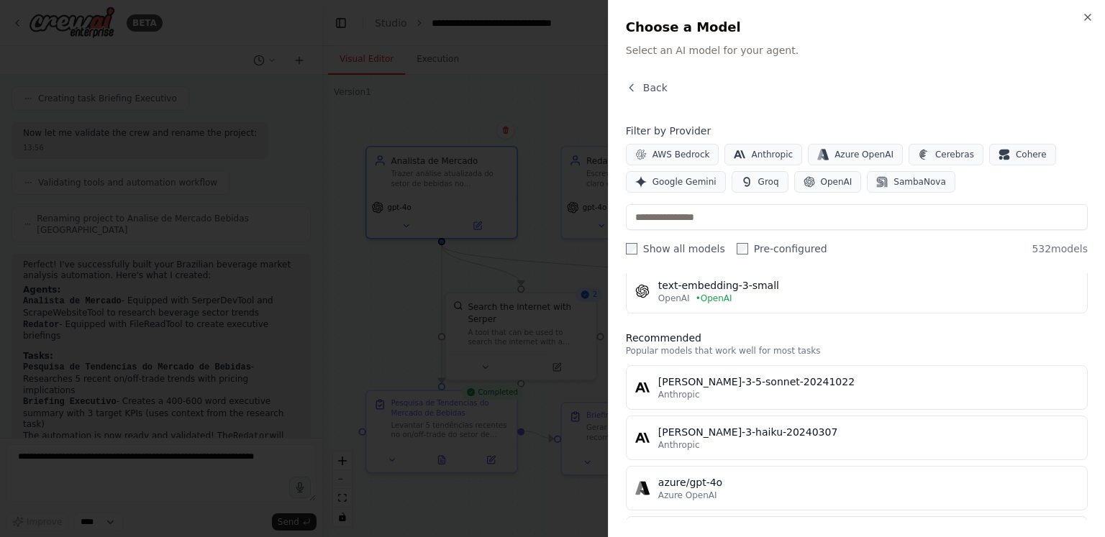
scroll to position [0, 0]
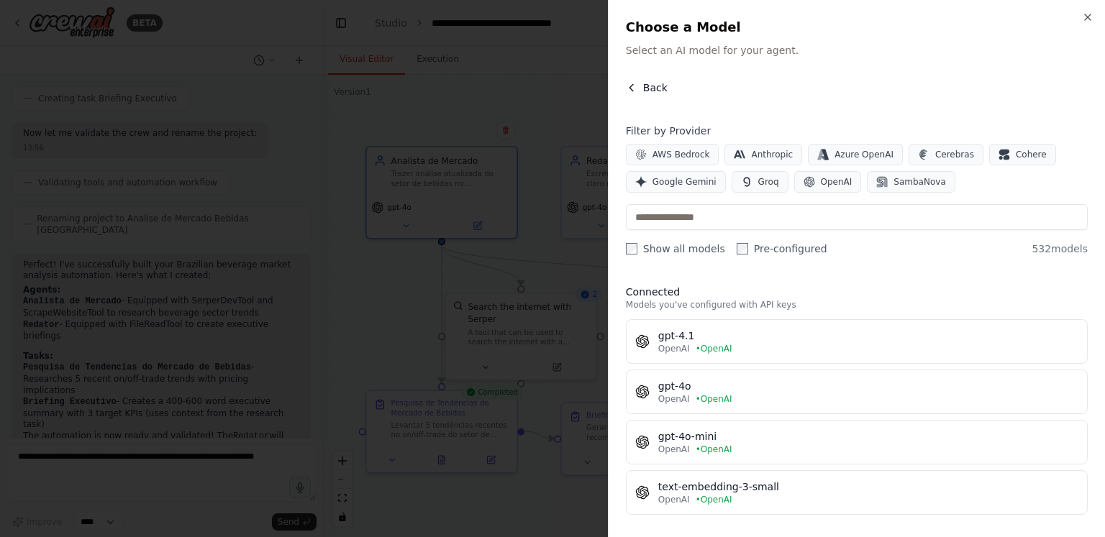
click at [646, 87] on span "Back" at bounding box center [655, 88] width 24 height 14
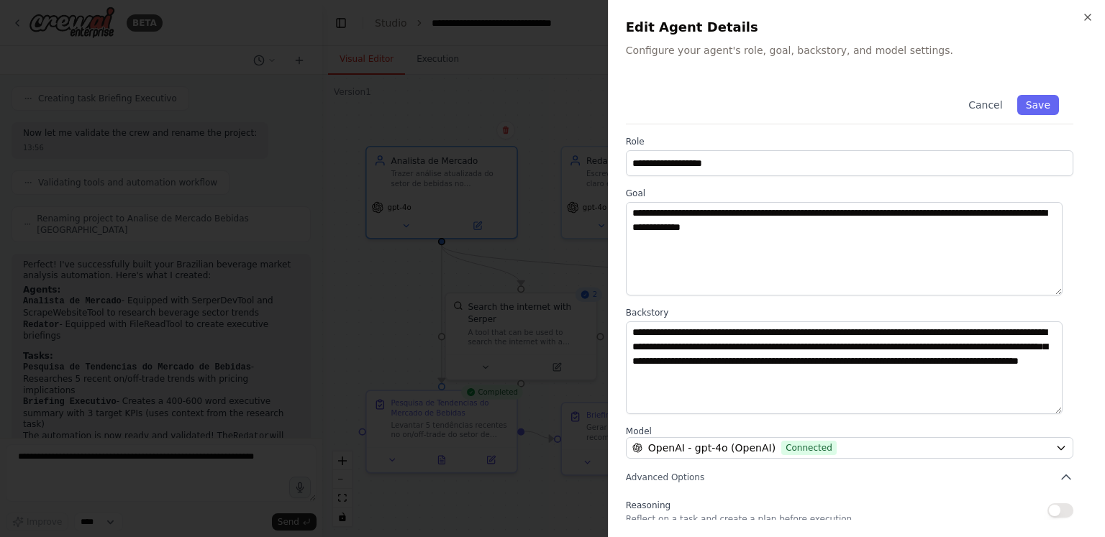
scroll to position [112, 0]
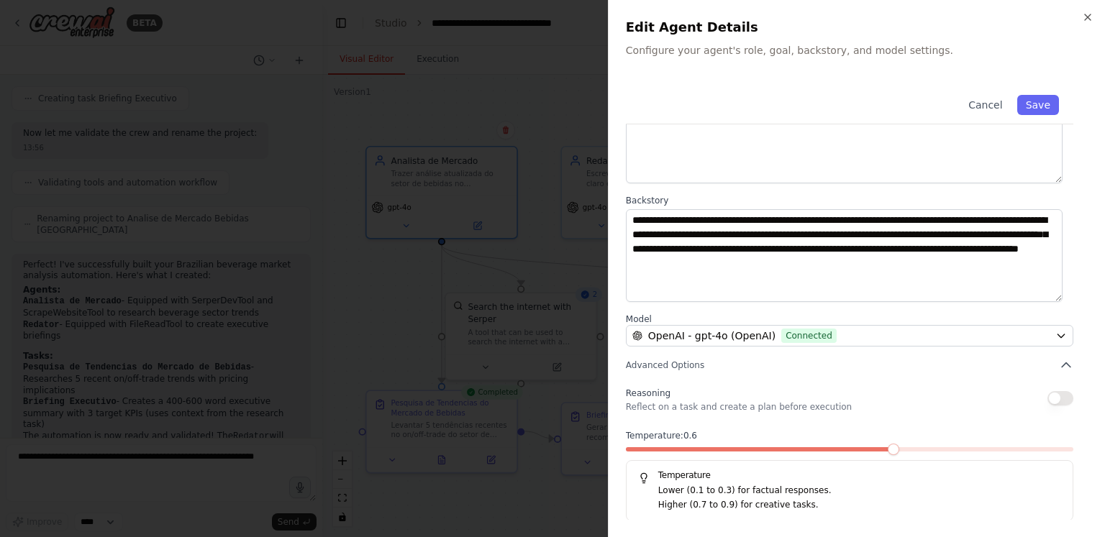
click at [888, 455] on span at bounding box center [894, 450] width 12 height 12
click at [814, 481] on div "Temperature Lower (0.1 to 0.3) for factual responses. Higher (0.7 to 0.9) for c…" at bounding box center [849, 490] width 447 height 61
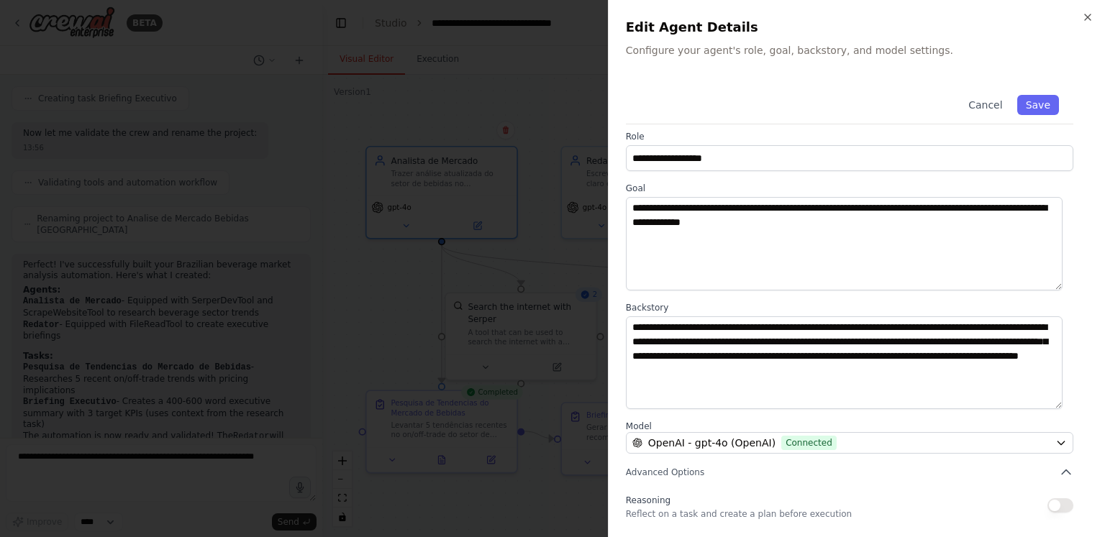
scroll to position [0, 0]
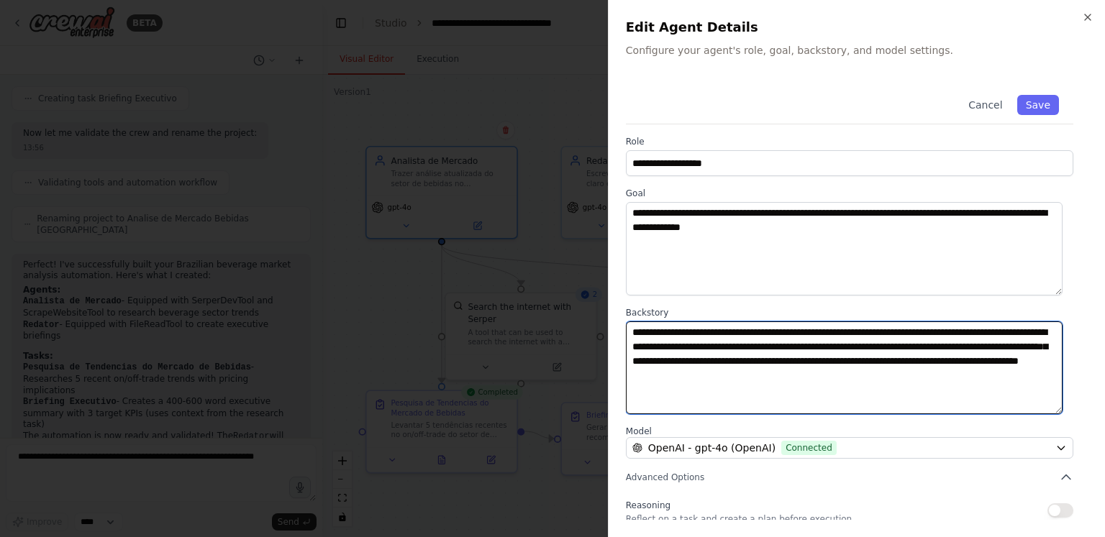
click at [835, 338] on textarea "**********" at bounding box center [844, 369] width 437 height 94
click at [869, 327] on textarea "**********" at bounding box center [844, 369] width 437 height 94
click at [702, 358] on textarea "**********" at bounding box center [844, 369] width 437 height 94
click at [786, 353] on textarea "**********" at bounding box center [844, 369] width 437 height 94
click at [926, 335] on textarea "**********" at bounding box center [844, 369] width 437 height 94
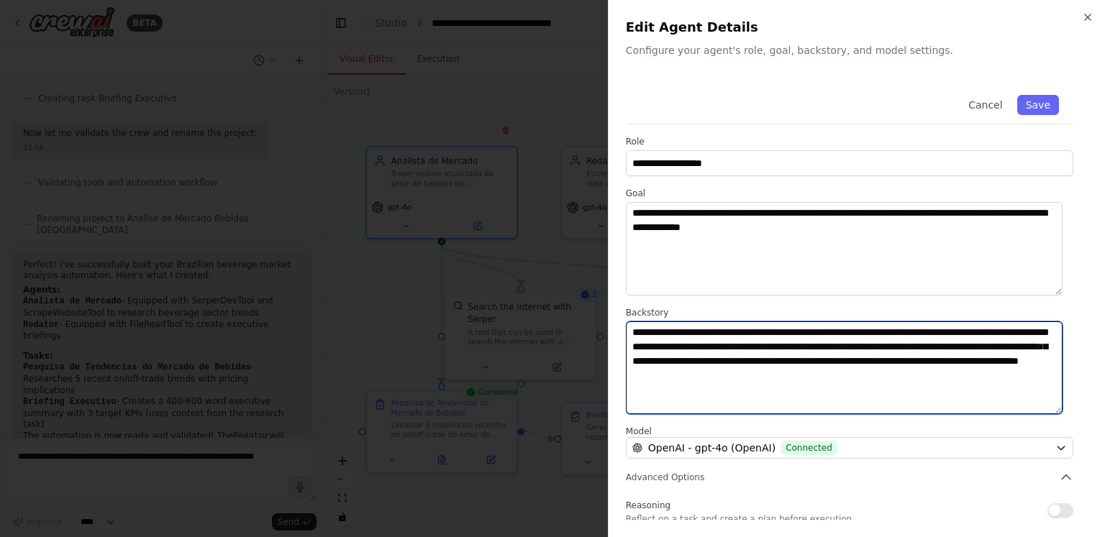
click at [940, 337] on textarea "**********" at bounding box center [844, 369] width 437 height 94
click at [803, 359] on textarea "**********" at bounding box center [844, 369] width 437 height 94
click at [862, 355] on textarea "**********" at bounding box center [844, 369] width 437 height 94
click at [963, 366] on textarea "**********" at bounding box center [844, 369] width 437 height 94
click at [964, 368] on textarea "**********" at bounding box center [844, 369] width 437 height 94
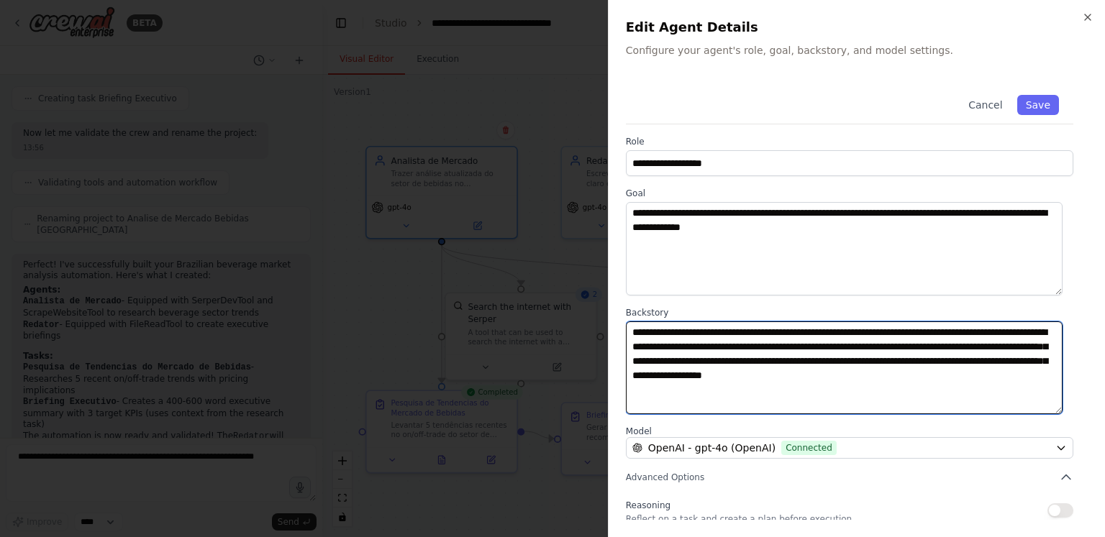
type textarea "**********"
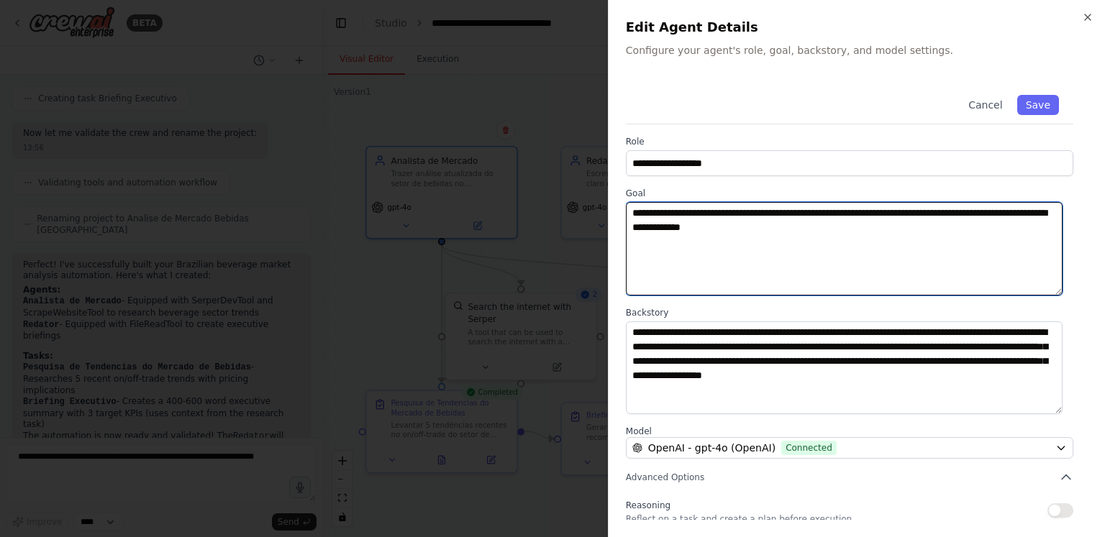
click at [848, 231] on textarea "**********" at bounding box center [844, 249] width 437 height 94
type textarea "**********"
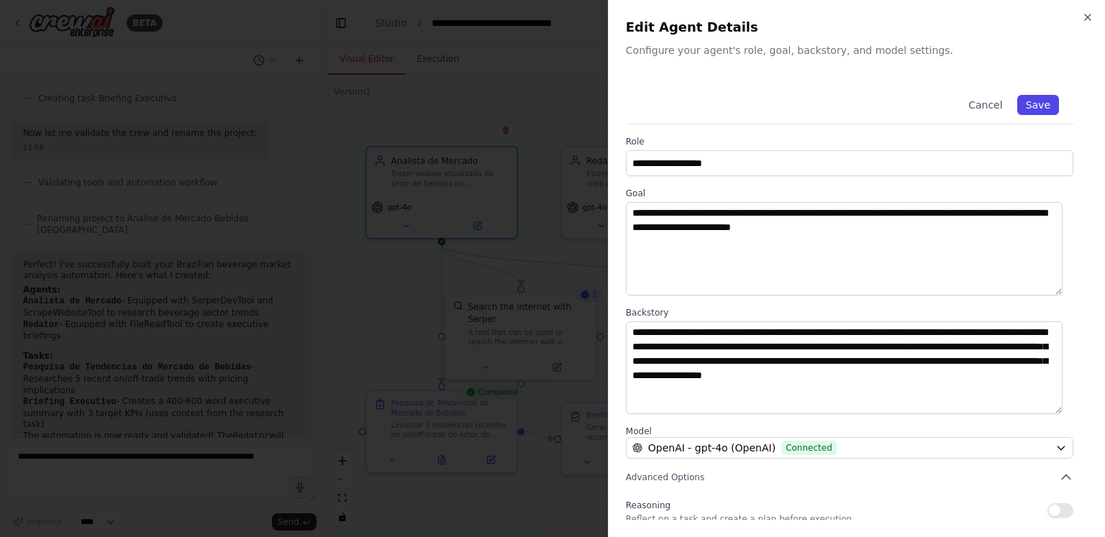
click at [1039, 109] on button "Save" at bounding box center [1038, 105] width 42 height 20
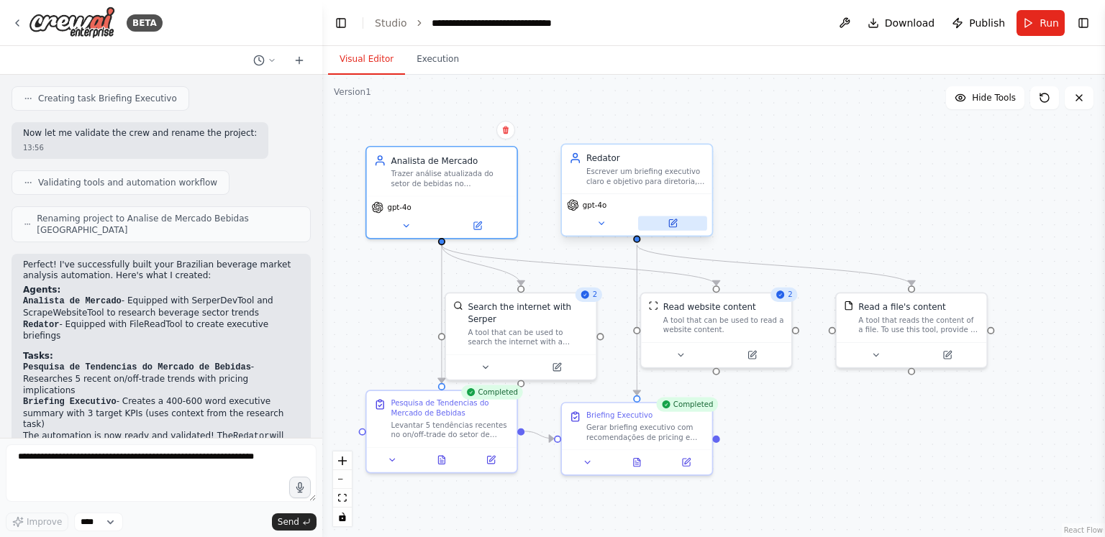
click at [678, 224] on button at bounding box center [672, 223] width 69 height 14
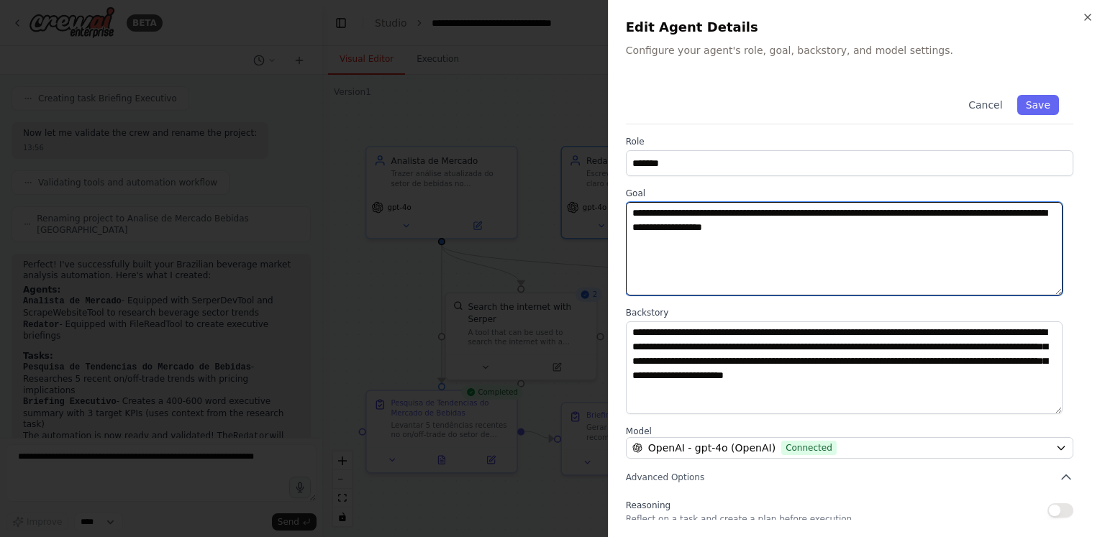
click at [810, 226] on textarea "**********" at bounding box center [844, 249] width 437 height 94
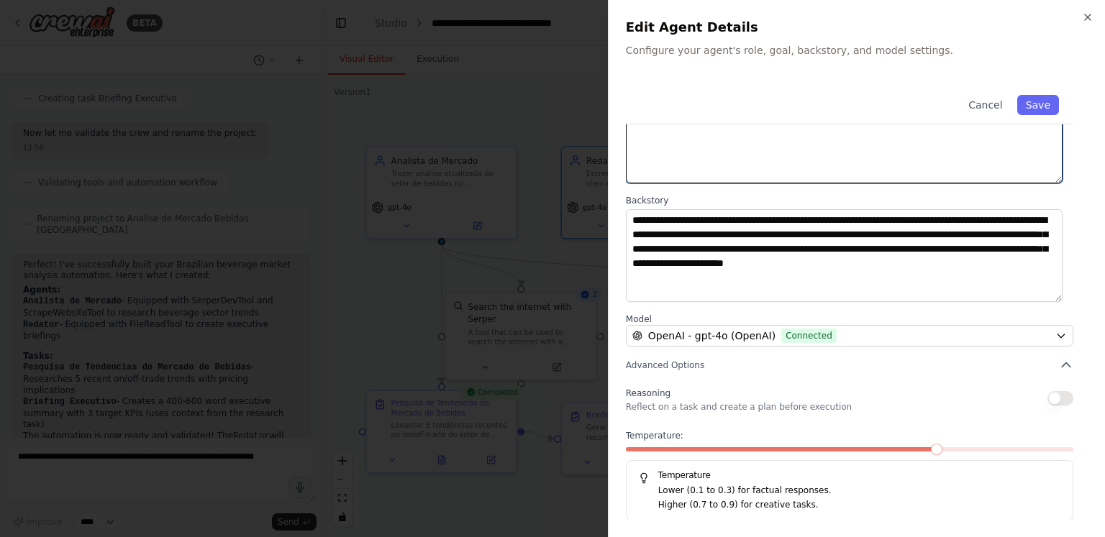
type textarea "**********"
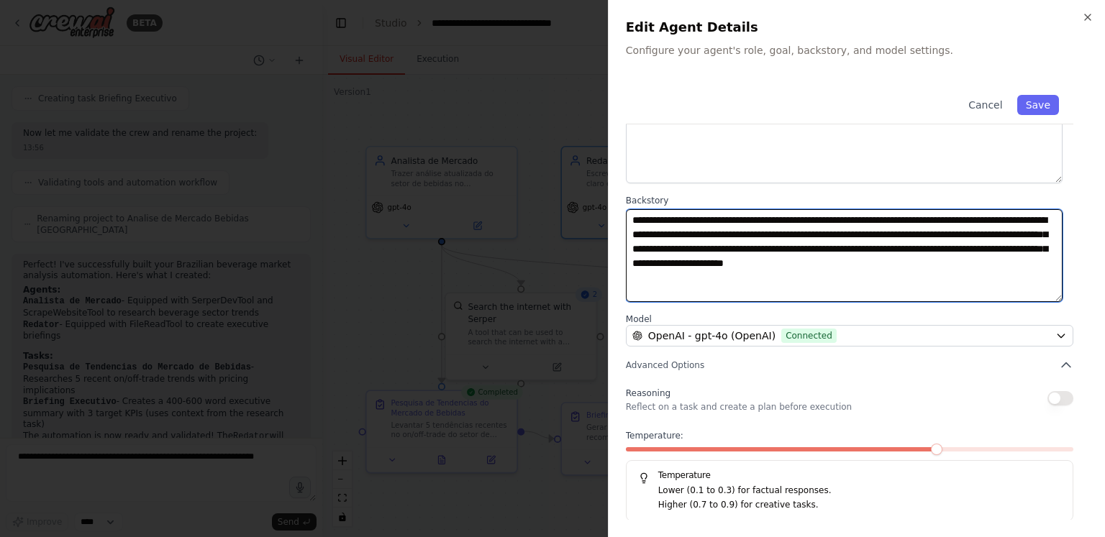
click at [960, 235] on textarea "**********" at bounding box center [844, 256] width 437 height 94
click at [867, 278] on textarea "**********" at bounding box center [844, 256] width 437 height 94
type textarea "**********"
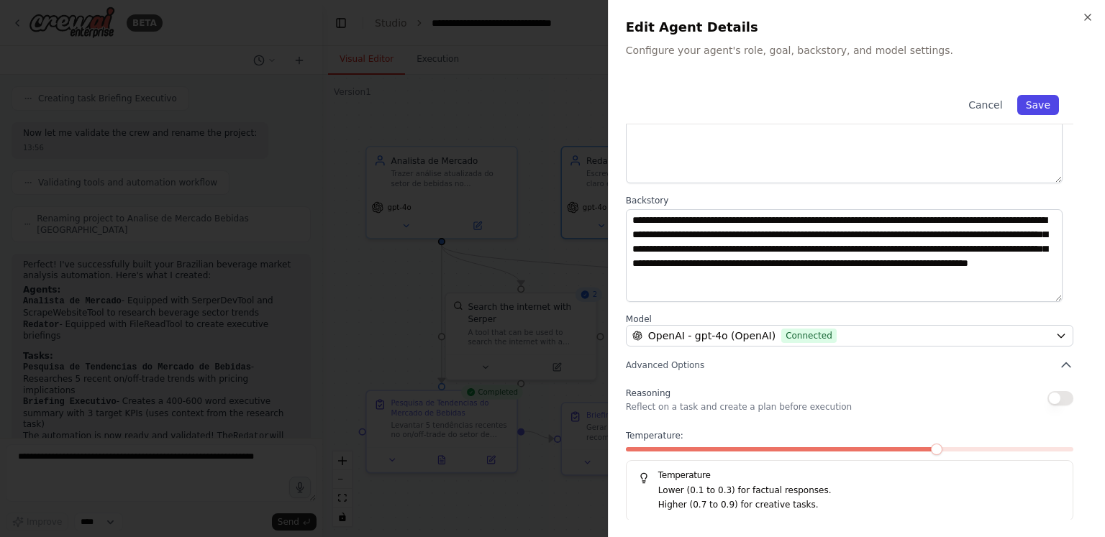
click at [1029, 109] on button "Save" at bounding box center [1038, 105] width 42 height 20
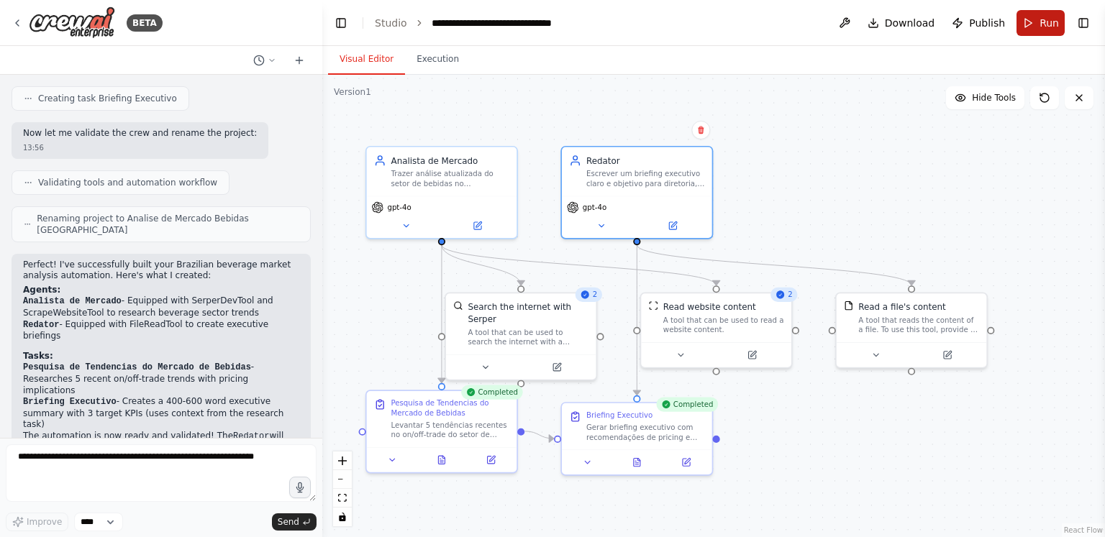
click at [1039, 23] on button "Run" at bounding box center [1041, 23] width 48 height 26
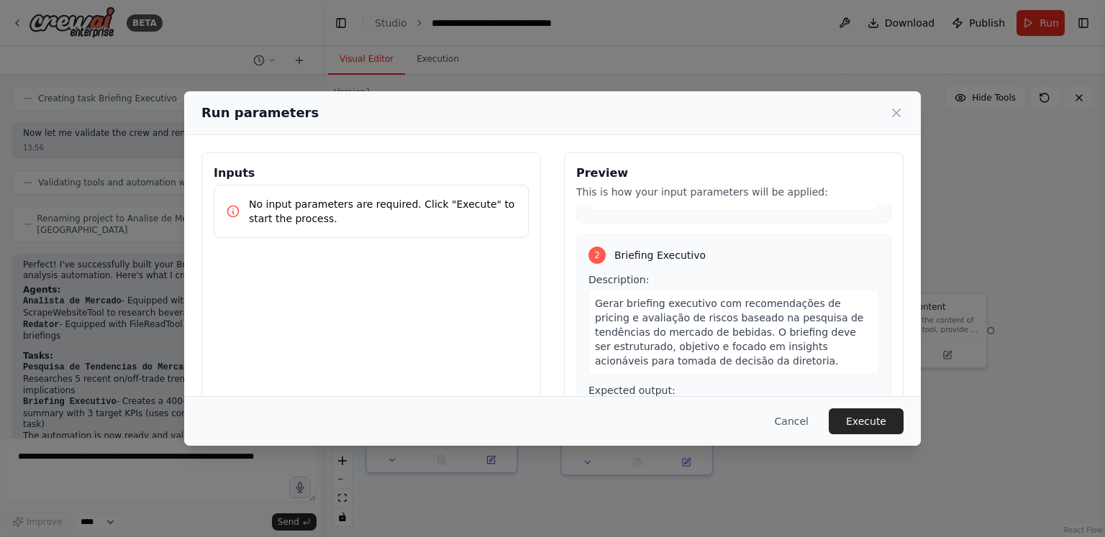
scroll to position [114, 0]
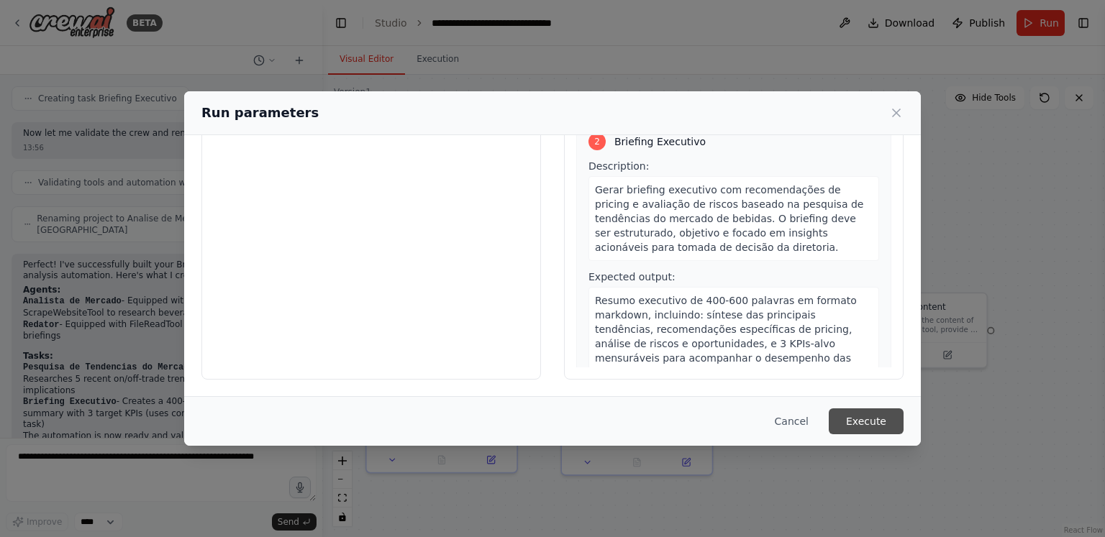
click at [871, 417] on button "Execute" at bounding box center [866, 422] width 75 height 26
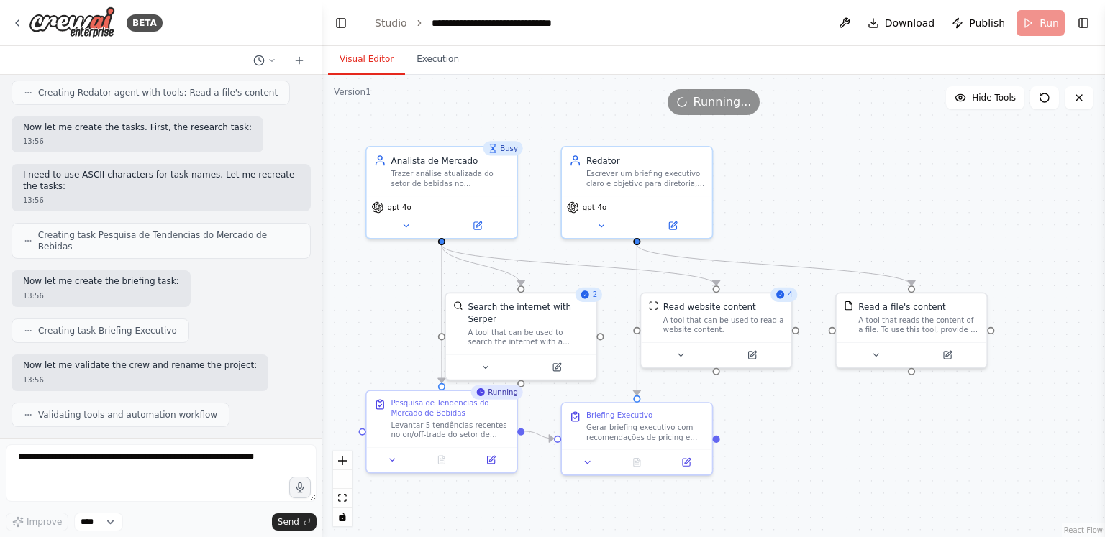
scroll to position [1323, 0]
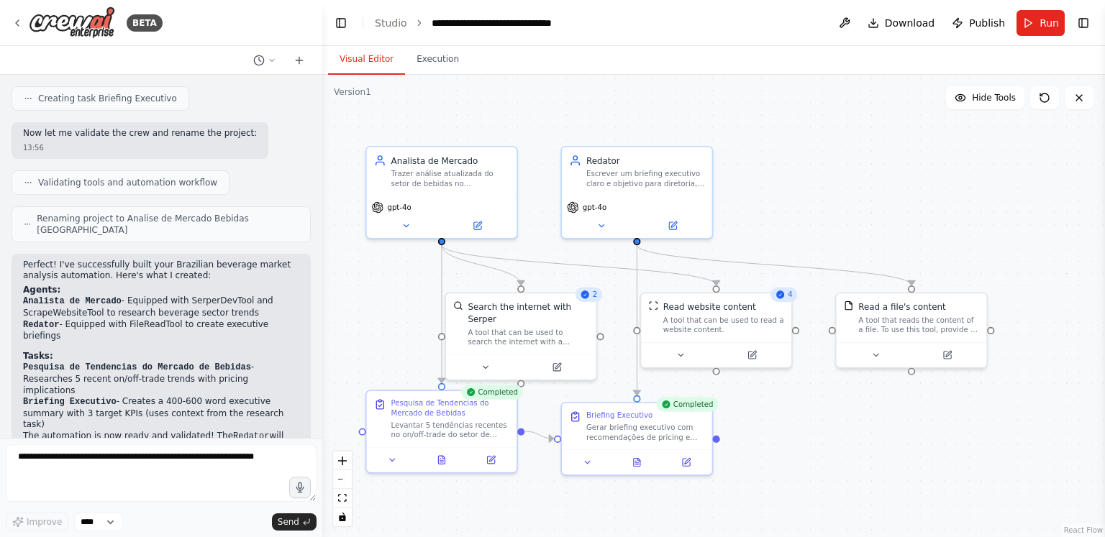
click at [914, 209] on div ".deletable-edge-delete-btn { width: 20px; height: 20px; border: 0px solid #ffff…" at bounding box center [713, 306] width 783 height 463
click at [637, 463] on icon at bounding box center [637, 463] width 4 height 0
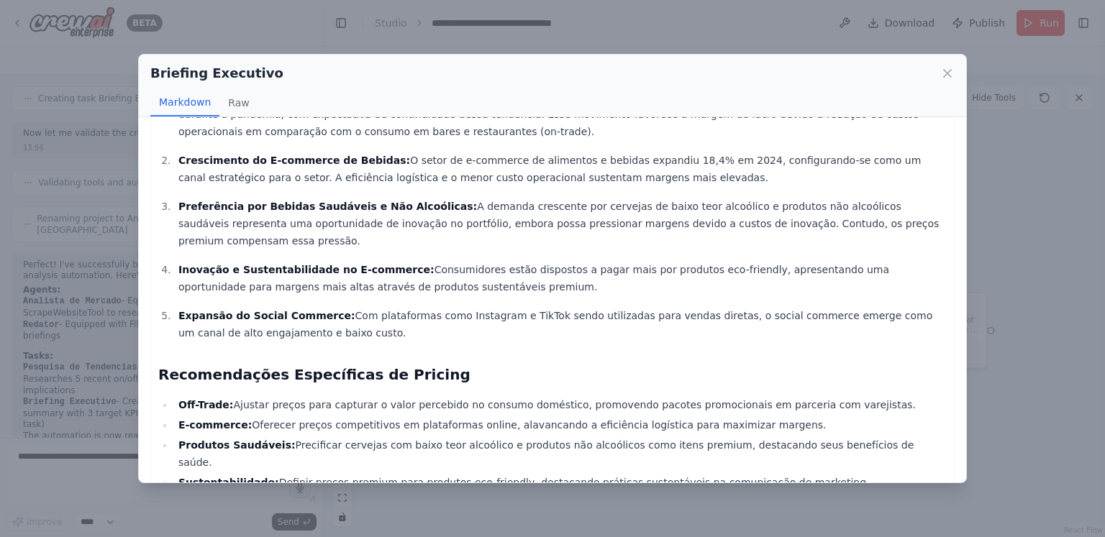
scroll to position [0, 0]
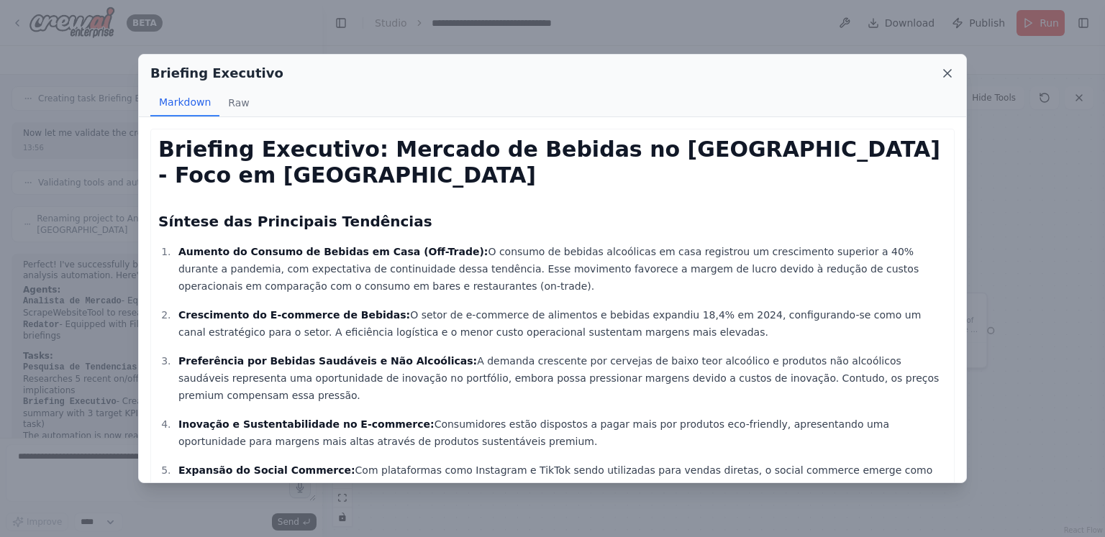
click at [948, 70] on icon at bounding box center [947, 73] width 14 height 14
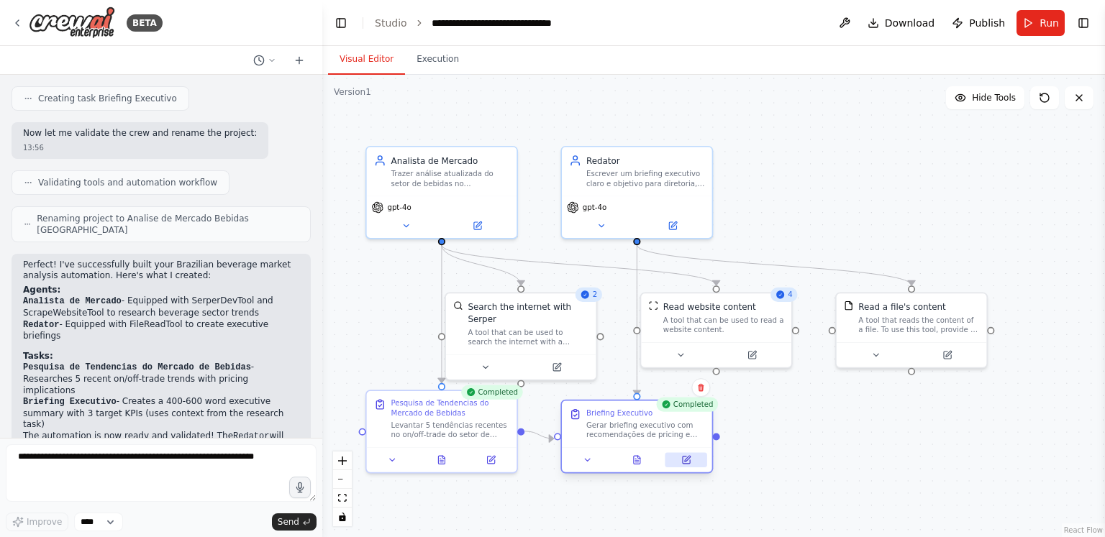
click at [696, 460] on button at bounding box center [686, 460] width 42 height 14
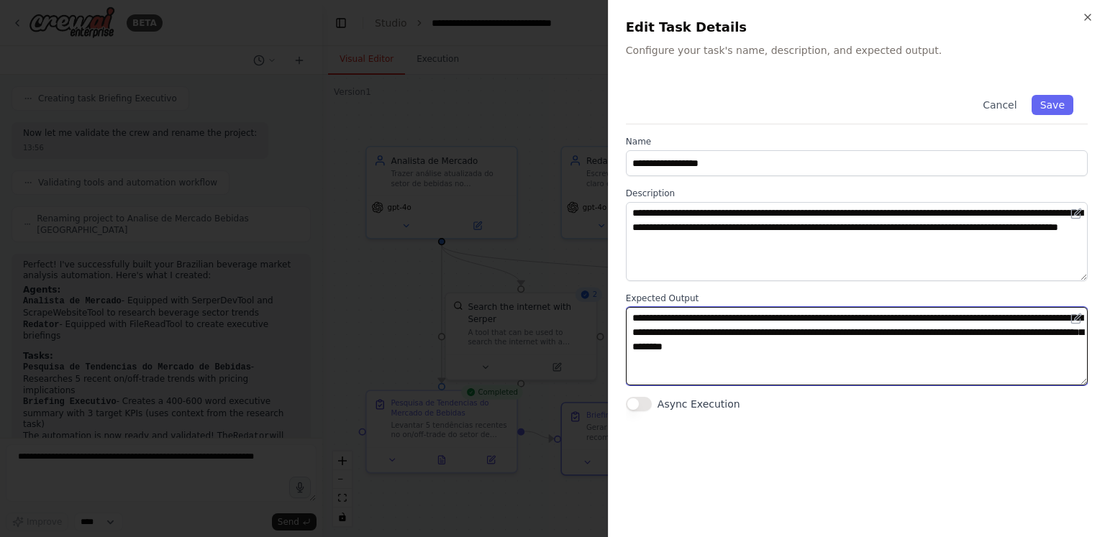
click at [916, 338] on textarea "**********" at bounding box center [857, 346] width 462 height 79
click at [958, 327] on textarea "**********" at bounding box center [857, 346] width 462 height 79
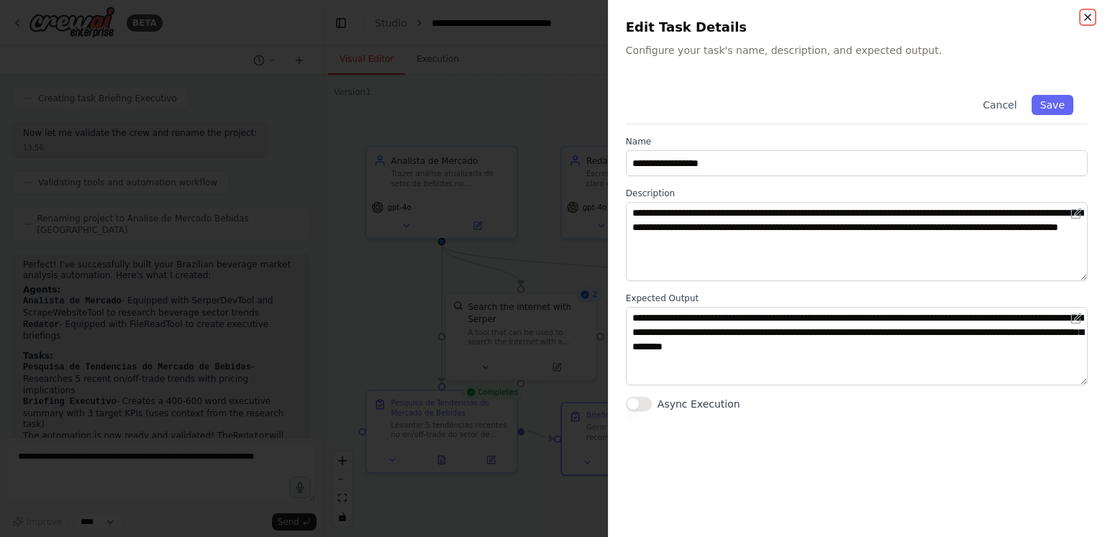
click at [1082, 17] on icon "button" at bounding box center [1088, 18] width 12 height 12
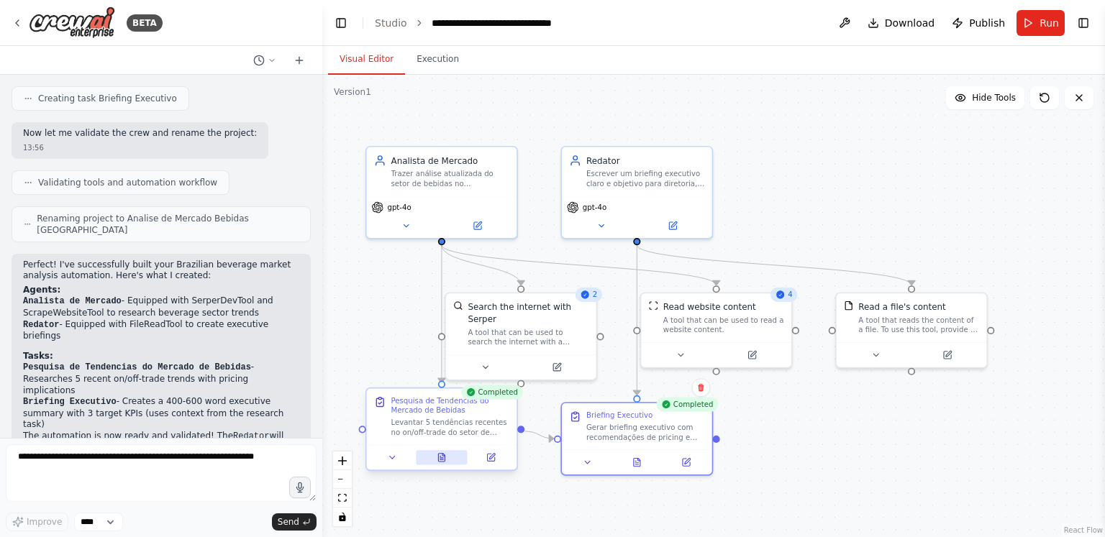
click at [442, 461] on icon at bounding box center [441, 458] width 6 height 8
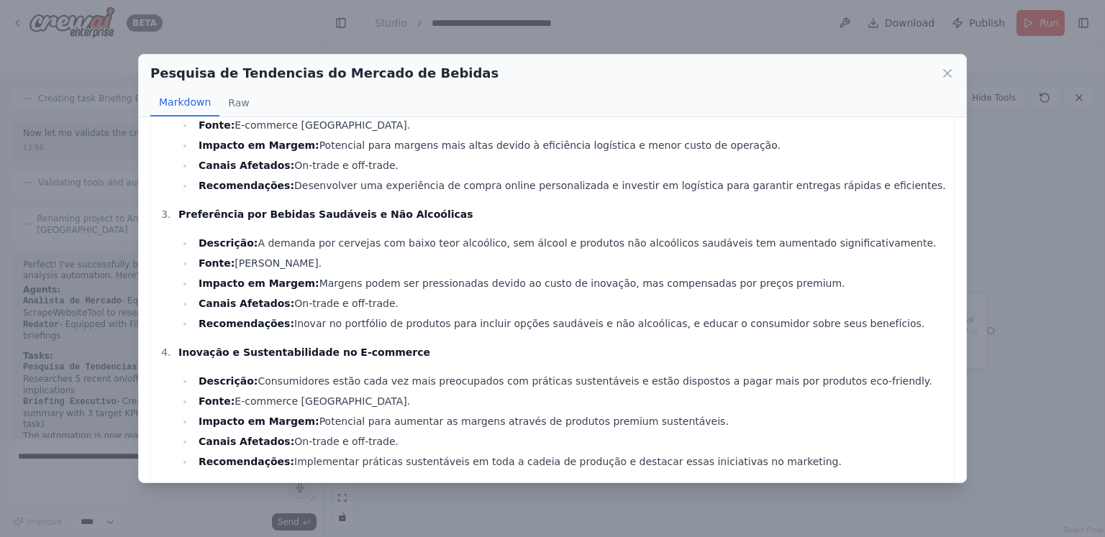
scroll to position [385, 0]
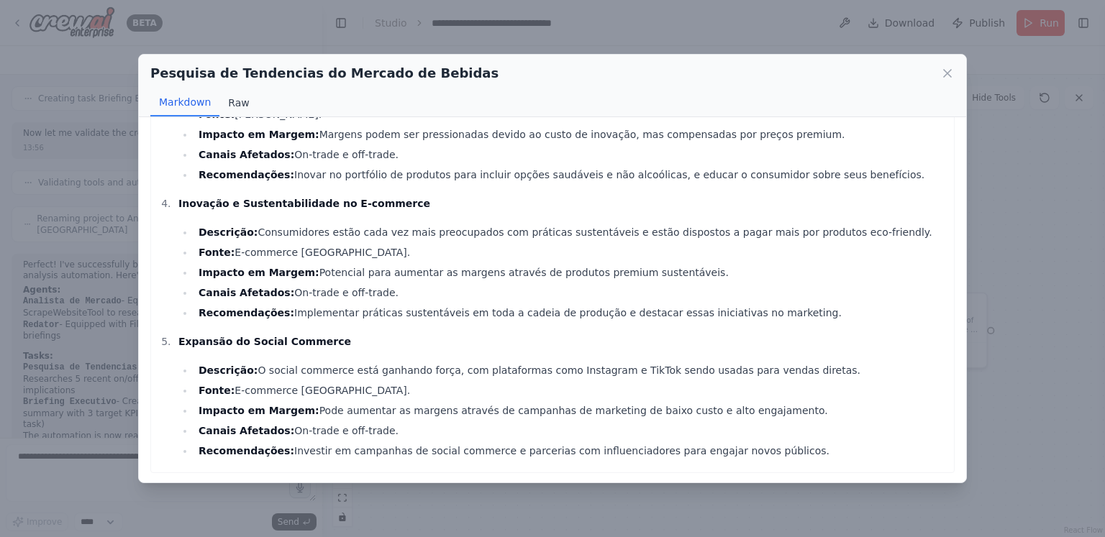
click at [230, 93] on button "Raw" at bounding box center [238, 102] width 38 height 27
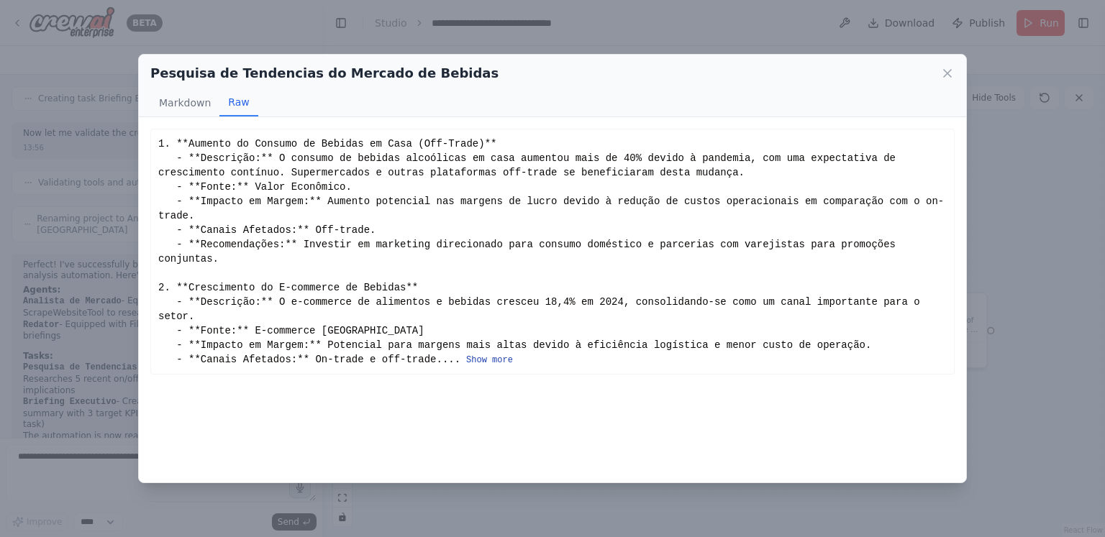
click at [466, 355] on button "Show more" at bounding box center [489, 361] width 47 height 12
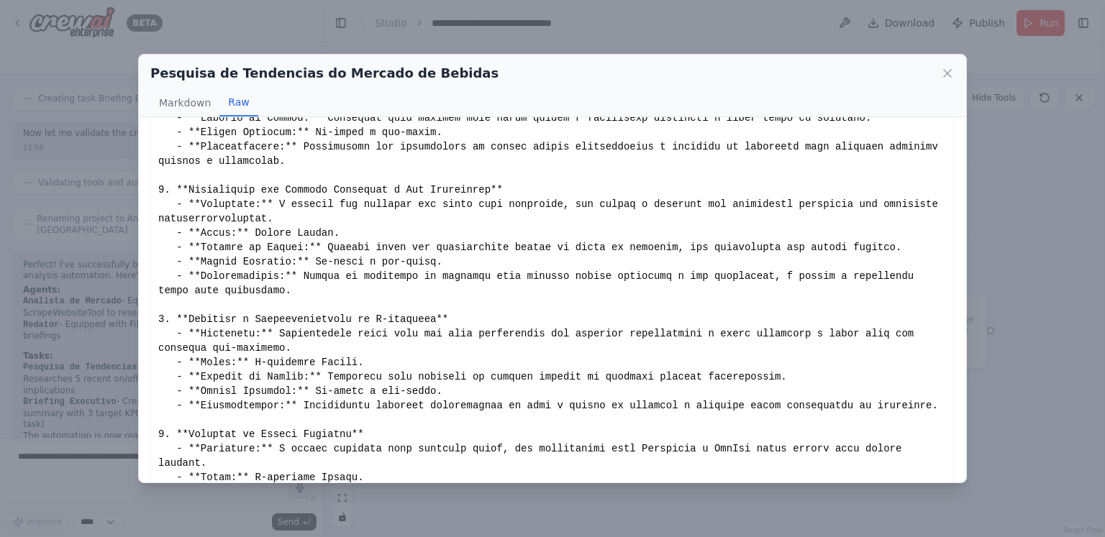
scroll to position [232, 0]
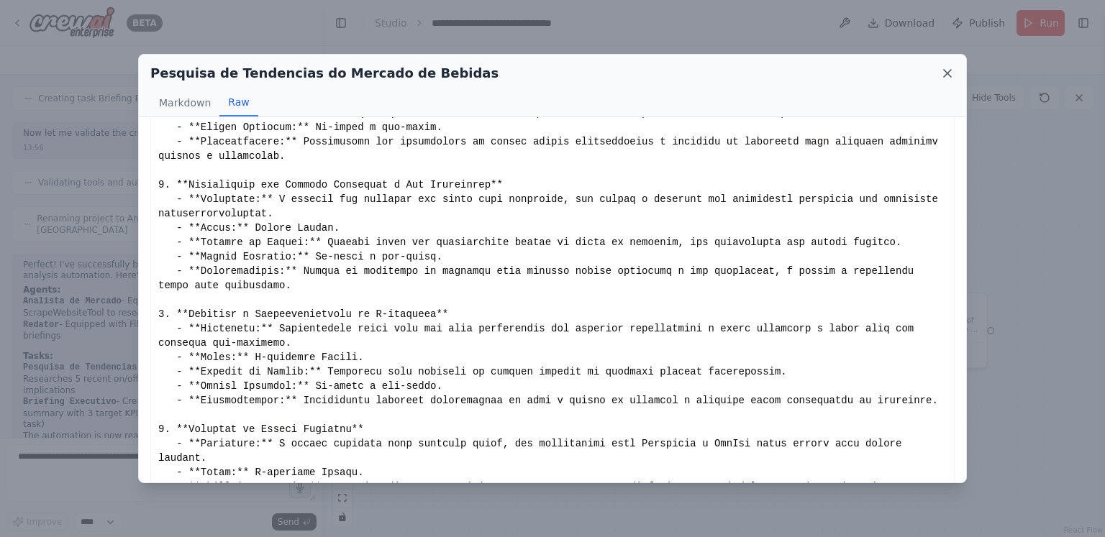
click at [946, 73] on icon at bounding box center [947, 73] width 14 height 14
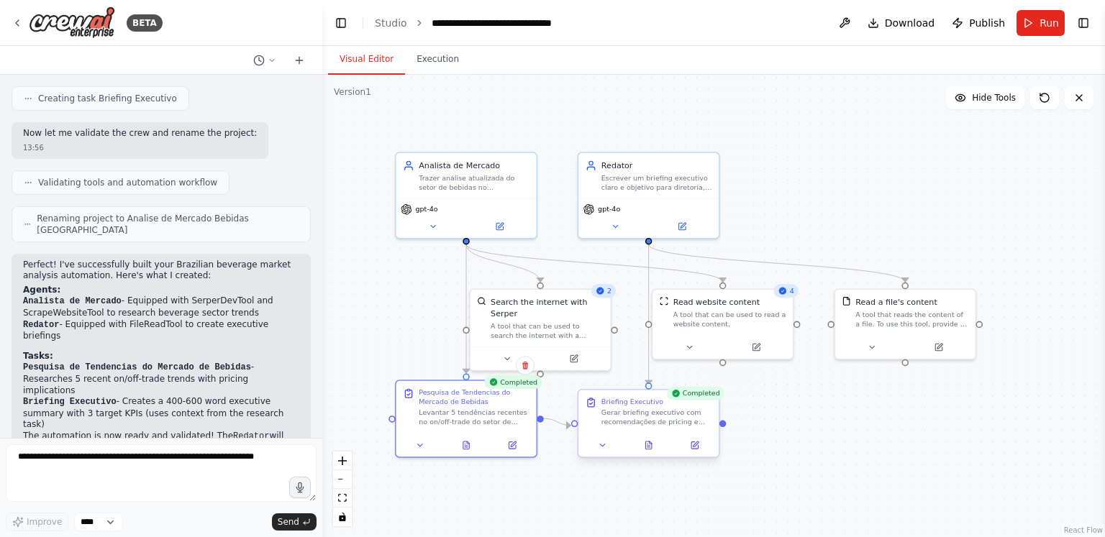
click at [697, 454] on div at bounding box center [648, 445] width 140 height 23
click at [531, 319] on div "A tool that can be used to search the internet with a search_query. Supports di…" at bounding box center [547, 328] width 113 height 18
click at [581, 350] on button at bounding box center [574, 357] width 65 height 14
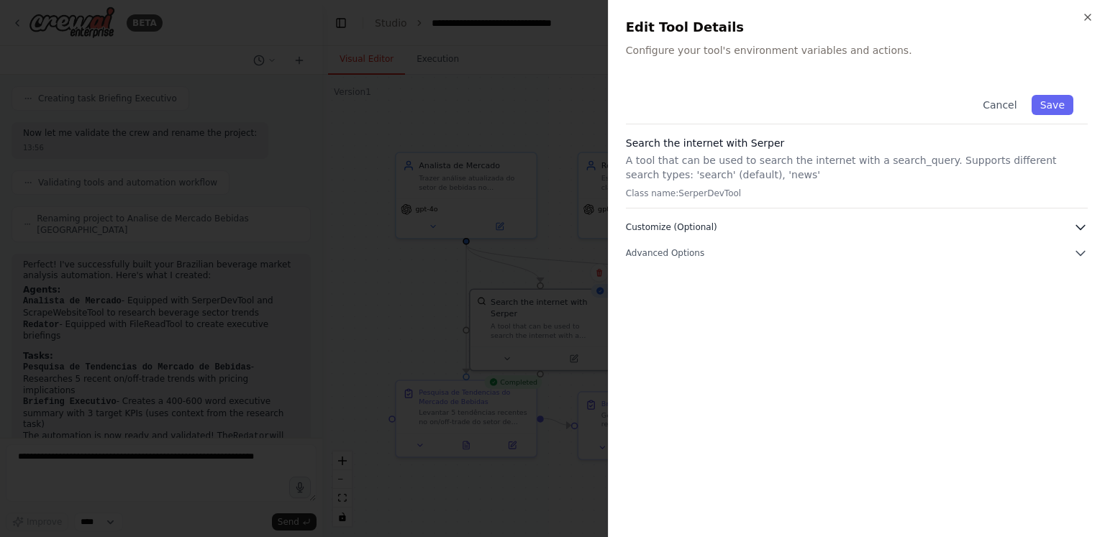
click at [855, 222] on button "Customize (Optional)" at bounding box center [857, 227] width 462 height 14
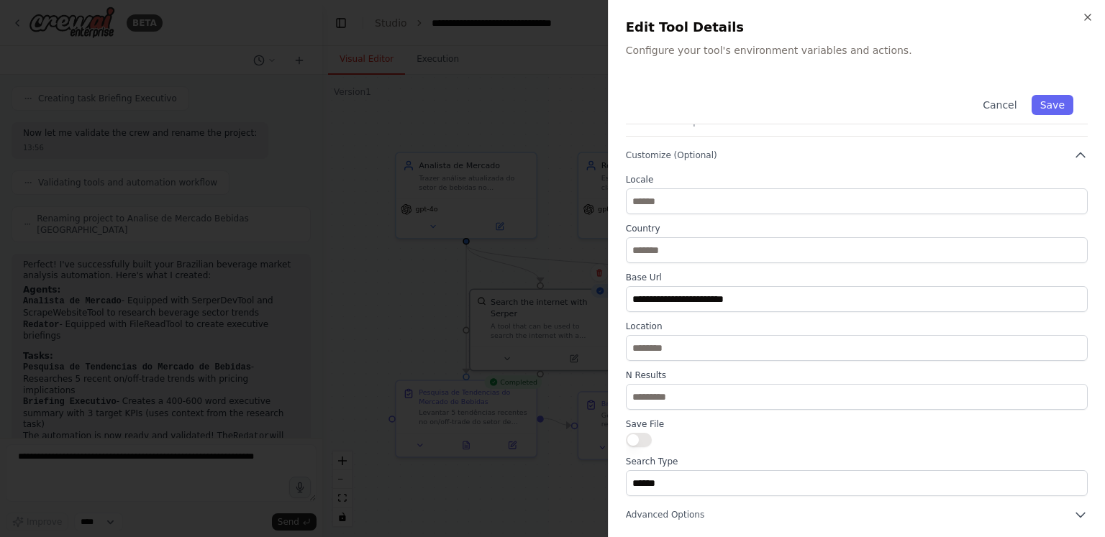
scroll to position [73, 0]
click at [1085, 13] on icon "button" at bounding box center [1088, 18] width 12 height 12
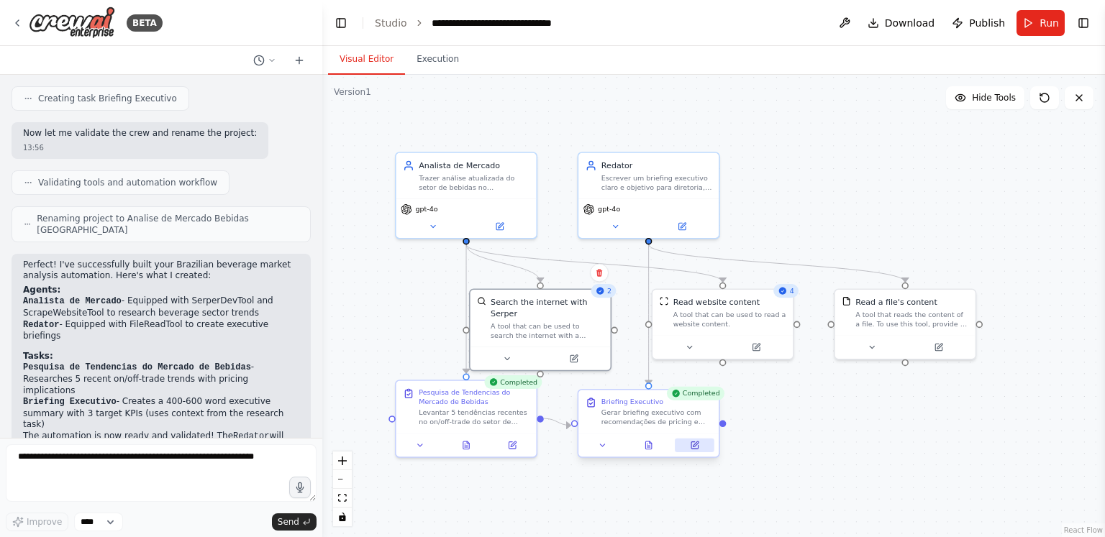
click at [696, 444] on icon at bounding box center [695, 444] width 5 height 5
click at [939, 345] on icon at bounding box center [939, 344] width 5 height 5
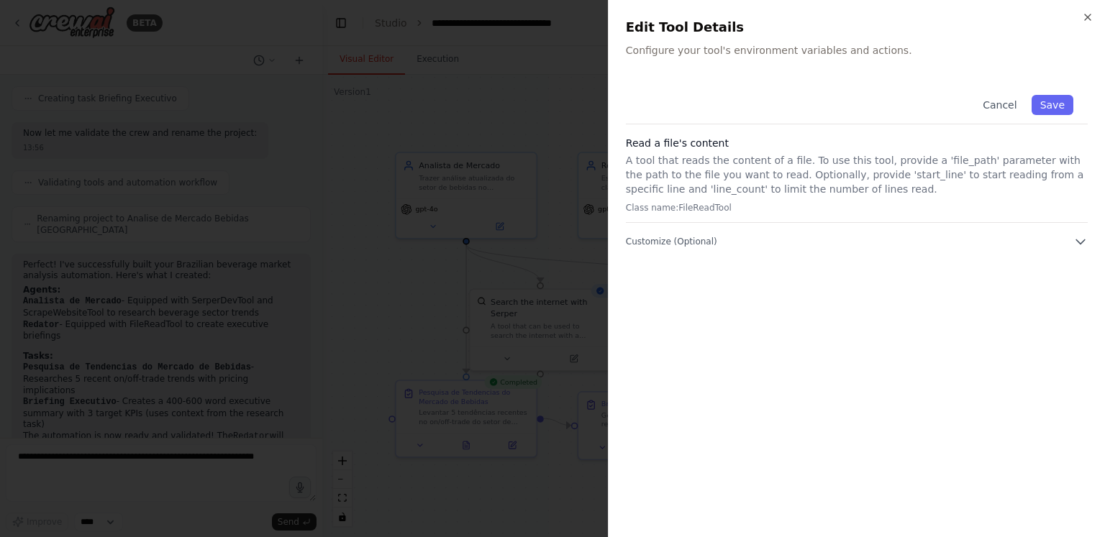
click at [986, 222] on div "Read a file's content A tool that reads the content of a file. To use this tool…" at bounding box center [857, 179] width 462 height 87
click at [1055, 222] on div "Read a file's content A tool that reads the content of a file. To use this tool…" at bounding box center [857, 179] width 462 height 87
click at [1062, 228] on div "Cancel Save Read a file's content A tool that reads the content of a file. To u…" at bounding box center [857, 165] width 462 height 168
click at [832, 47] on p "Configure your tool's environment variables and actions." at bounding box center [857, 50] width 462 height 14
click at [1091, 20] on icon "button" at bounding box center [1088, 18] width 12 height 12
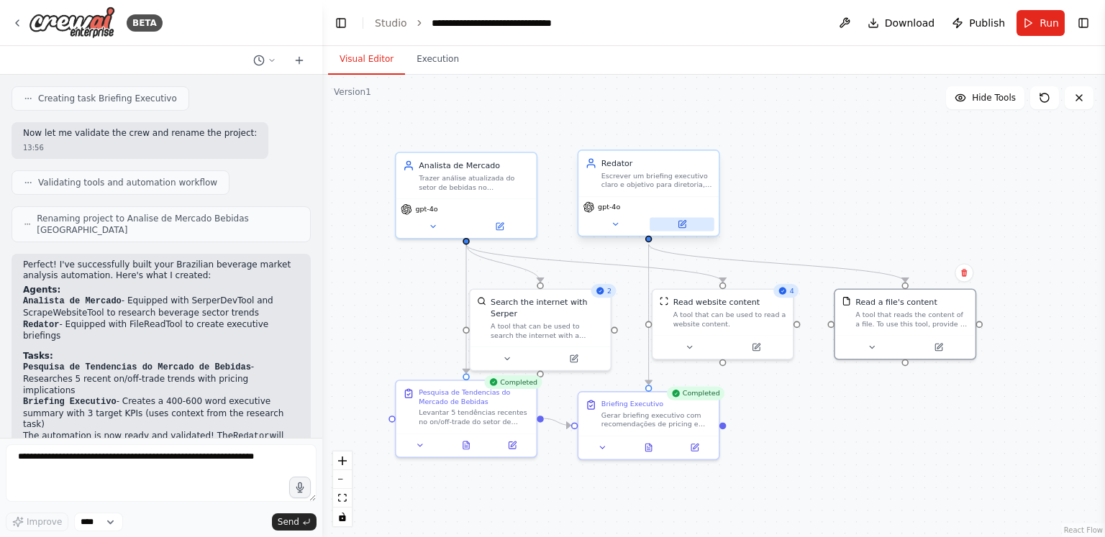
click at [686, 222] on icon at bounding box center [682, 224] width 9 height 9
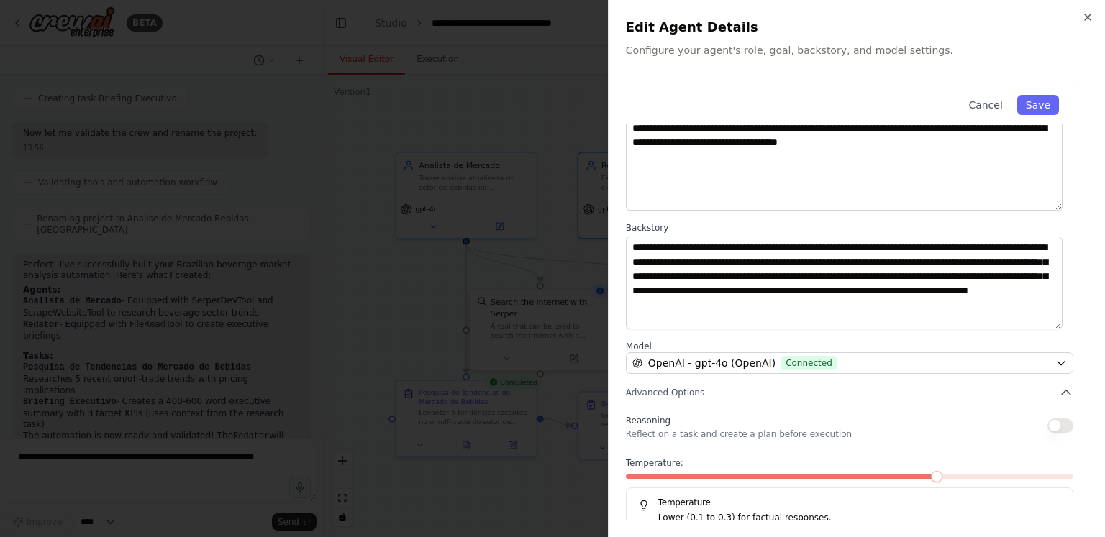
scroll to position [112, 0]
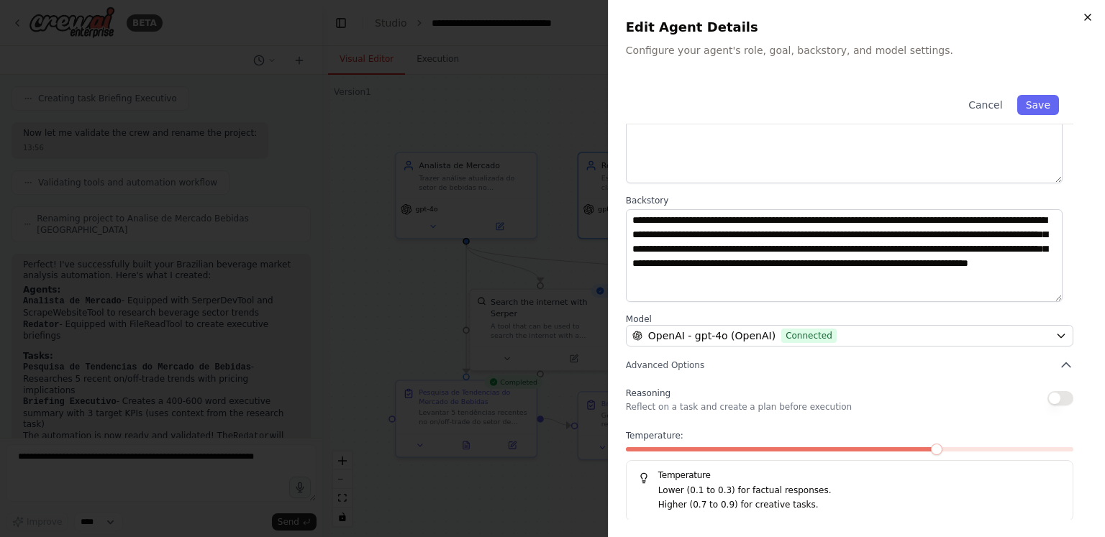
click at [1091, 22] on icon "button" at bounding box center [1088, 18] width 12 height 12
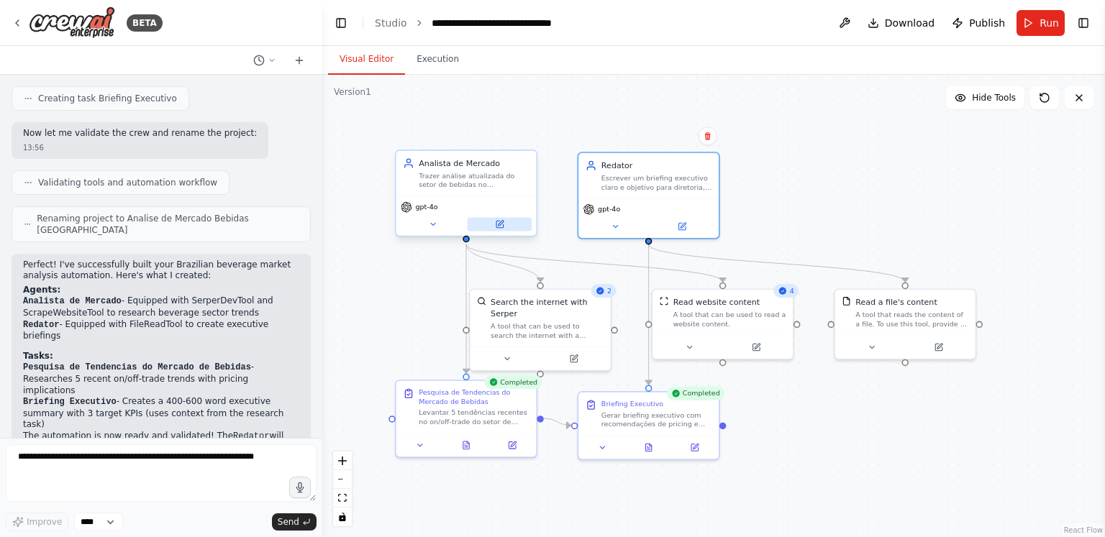
click at [483, 224] on button at bounding box center [500, 224] width 65 height 14
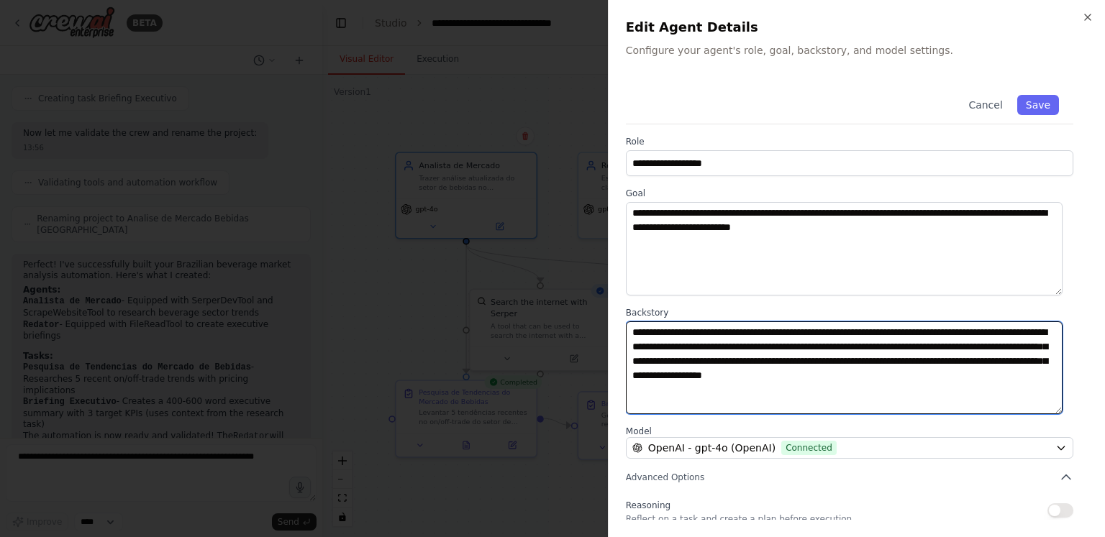
click at [1035, 373] on textarea "**********" at bounding box center [844, 369] width 437 height 94
type textarea "**********"
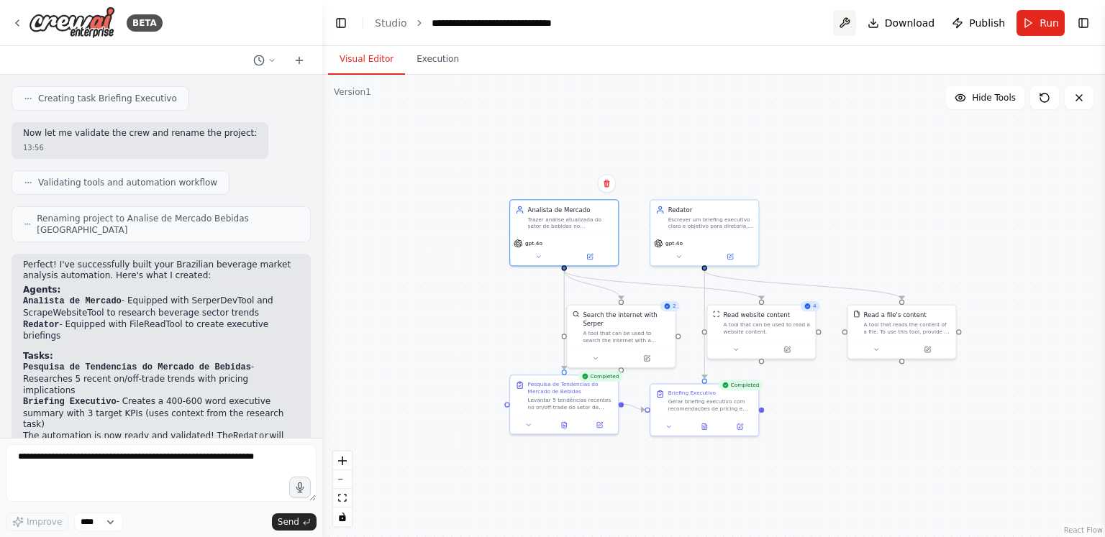
click at [842, 13] on button at bounding box center [844, 23] width 23 height 26
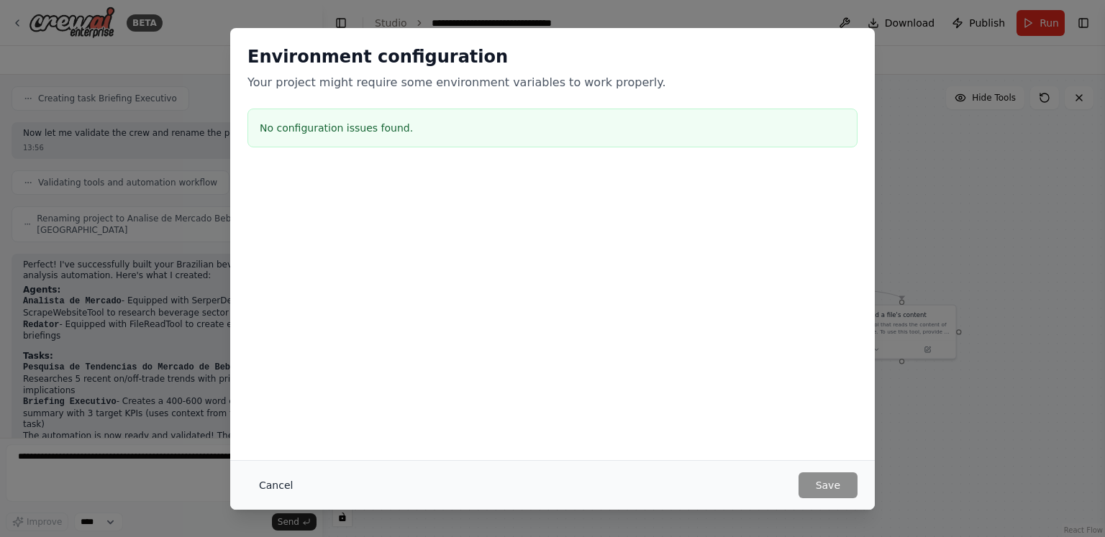
click at [272, 483] on button "Cancel" at bounding box center [275, 486] width 57 height 26
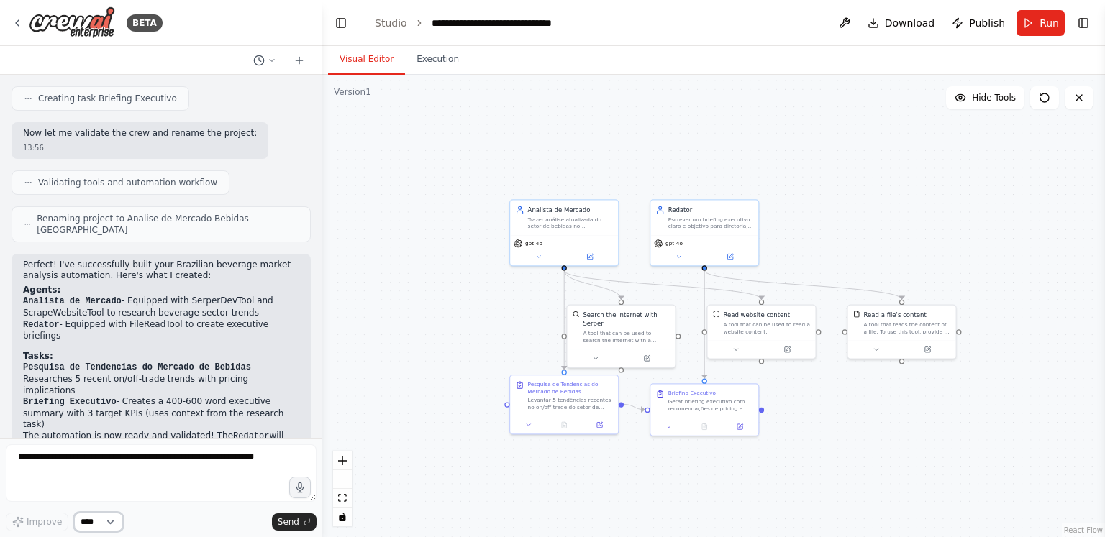
click at [103, 524] on select "****" at bounding box center [98, 522] width 49 height 19
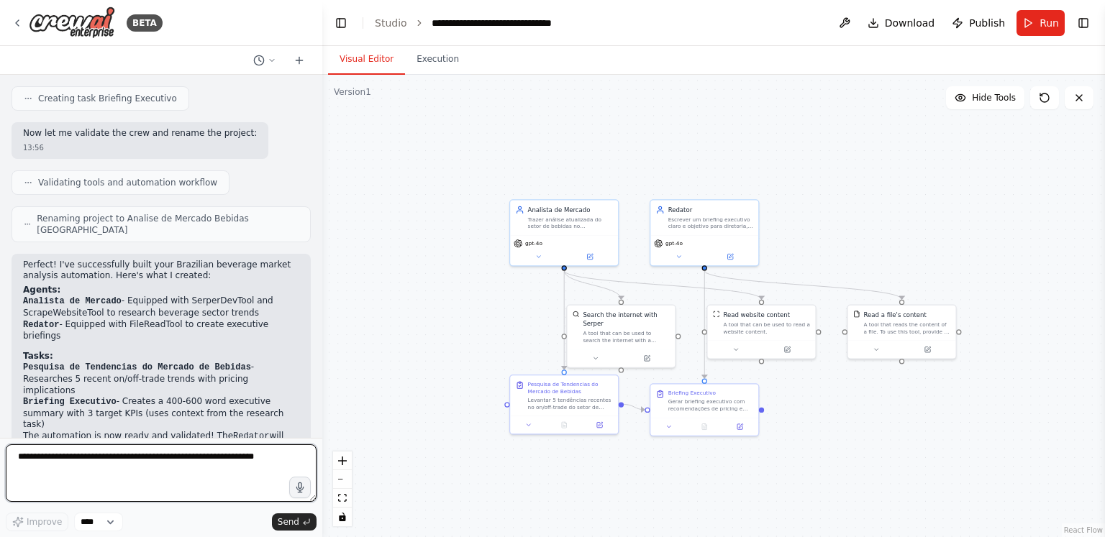
click at [144, 456] on textarea at bounding box center [161, 474] width 311 height 58
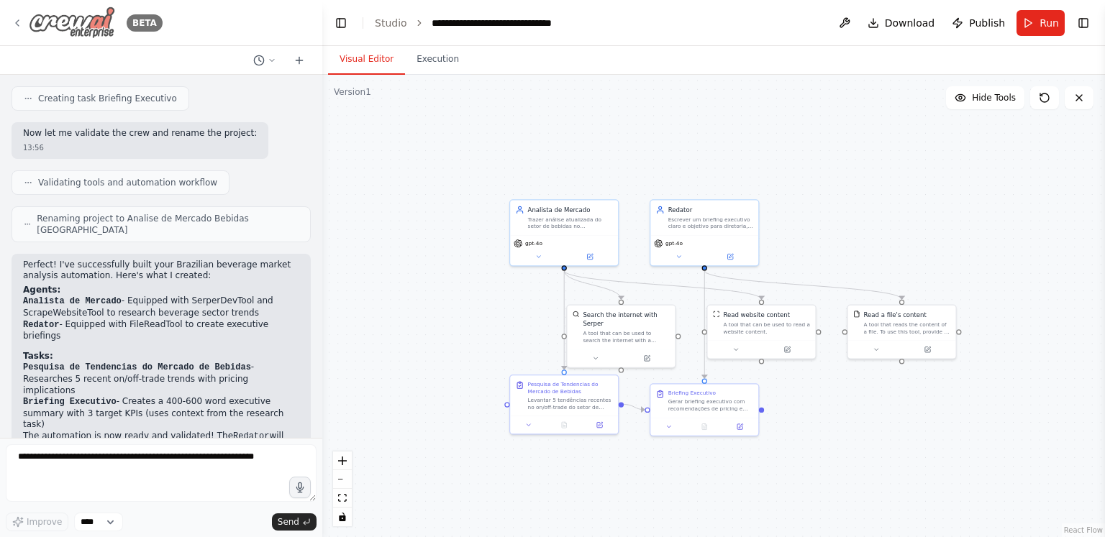
click at [13, 30] on div "BETA" at bounding box center [87, 22] width 151 height 32
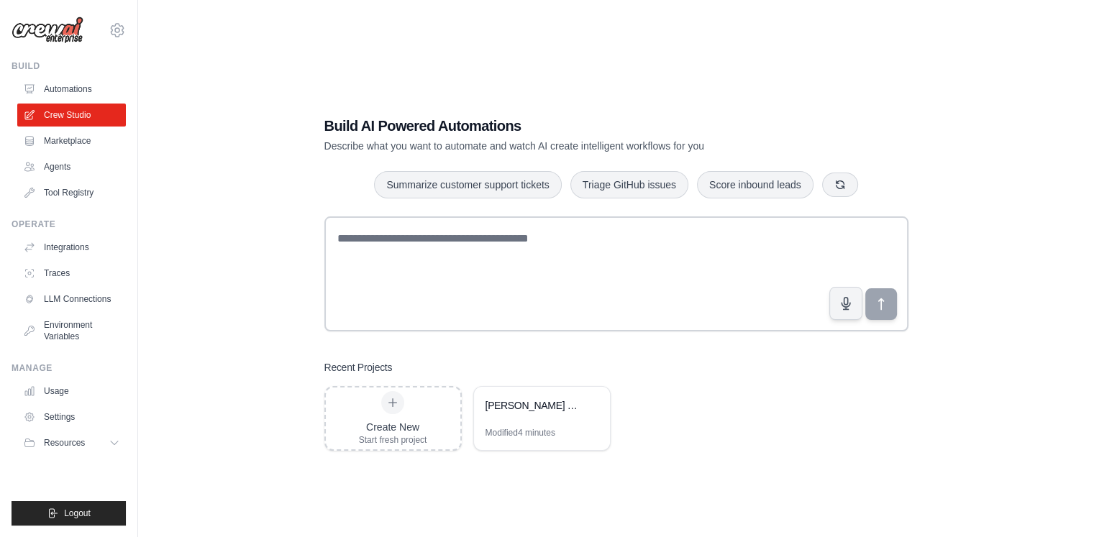
click at [107, 36] on div "[EMAIL_ADDRESS][DOMAIN_NAME] ABI - GenAI Bootcamp ✓ Your organization Settings" at bounding box center [69, 23] width 114 height 46
click at [117, 29] on icon at bounding box center [117, 30] width 17 height 17
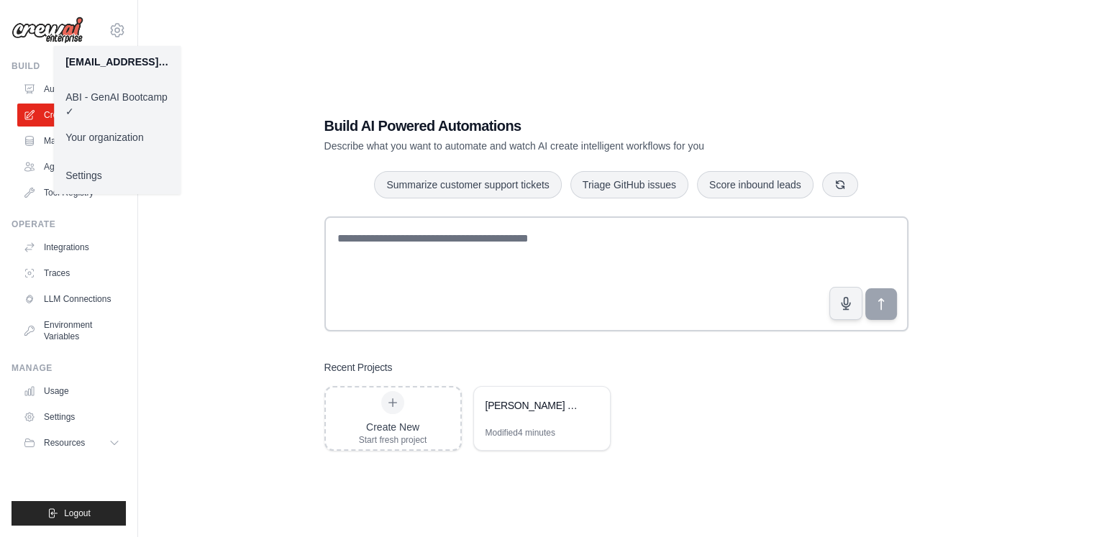
click at [115, 173] on link "Settings" at bounding box center [117, 176] width 127 height 26
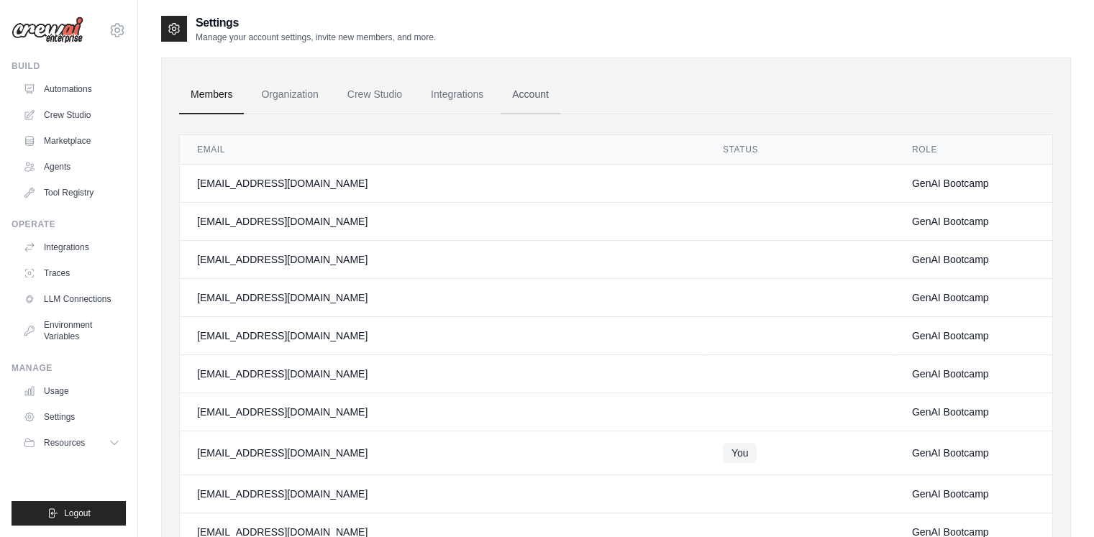
click at [535, 96] on link "Account" at bounding box center [531, 95] width 60 height 39
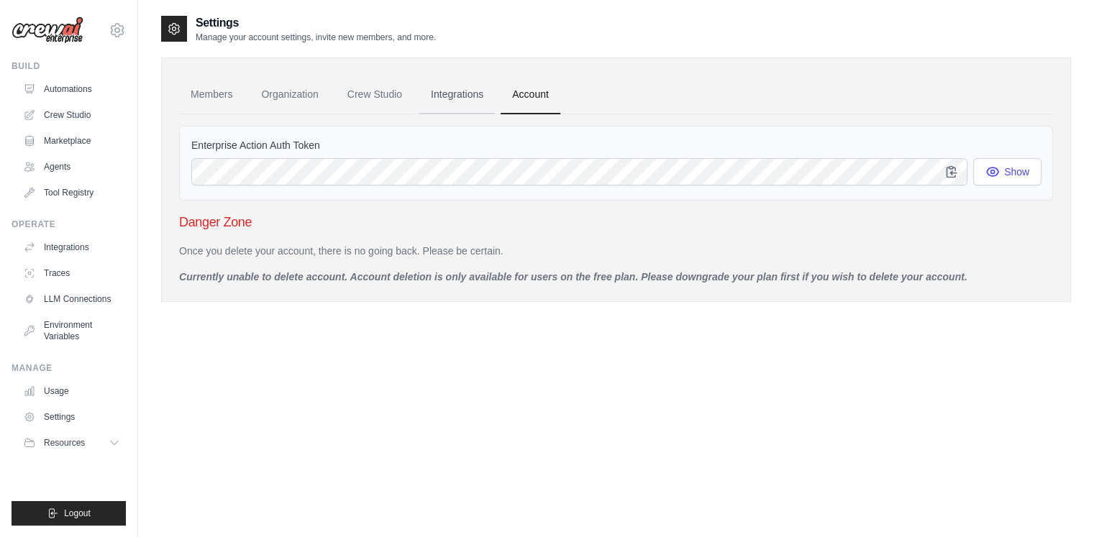
click at [427, 86] on link "Integrations" at bounding box center [457, 95] width 76 height 39
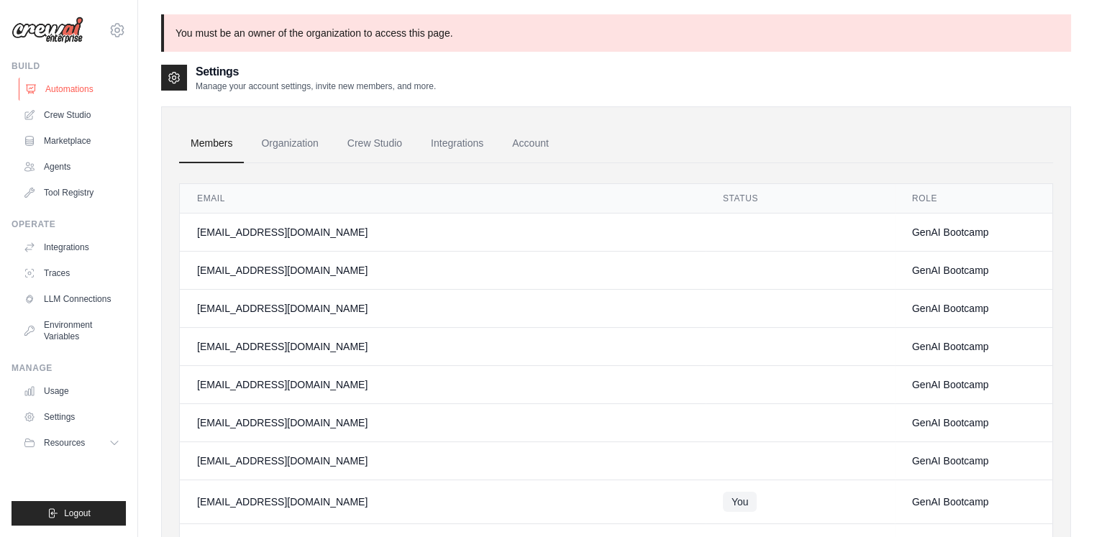
click at [78, 90] on link "Automations" at bounding box center [73, 89] width 109 height 23
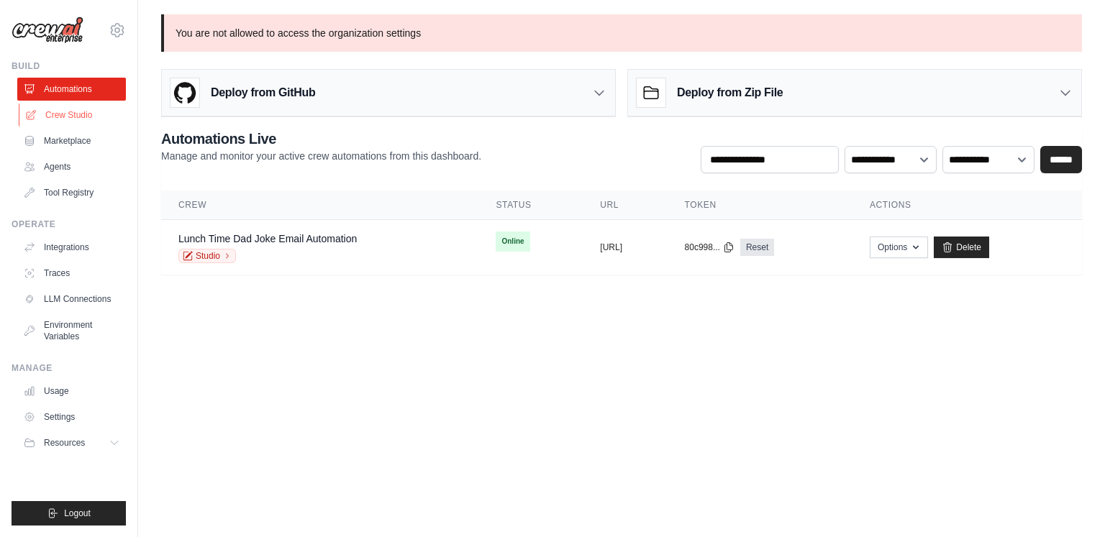
click at [86, 116] on link "Crew Studio" at bounding box center [73, 115] width 109 height 23
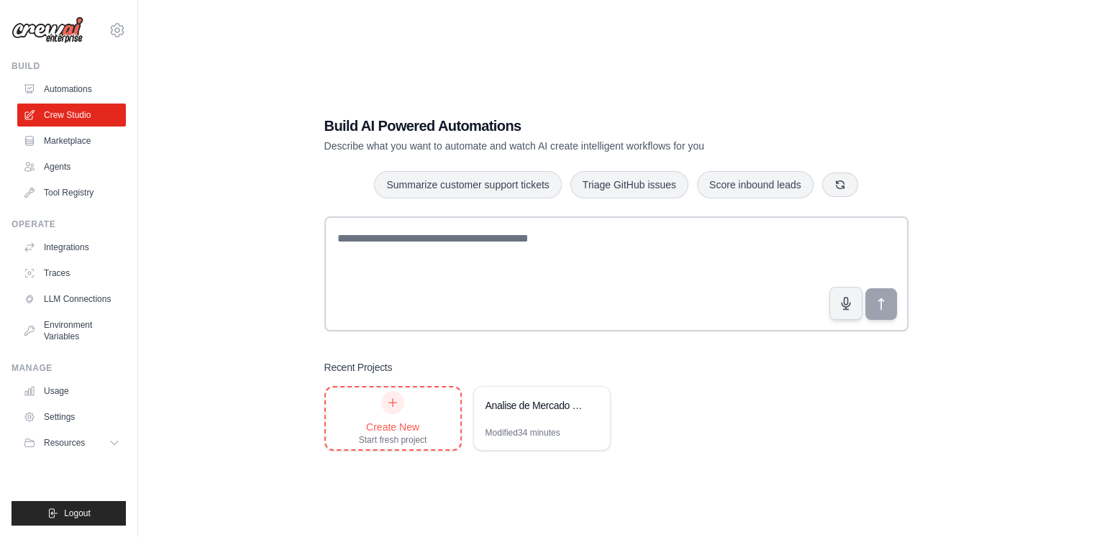
click at [389, 417] on div "Create New Start fresh project" at bounding box center [393, 418] width 68 height 55
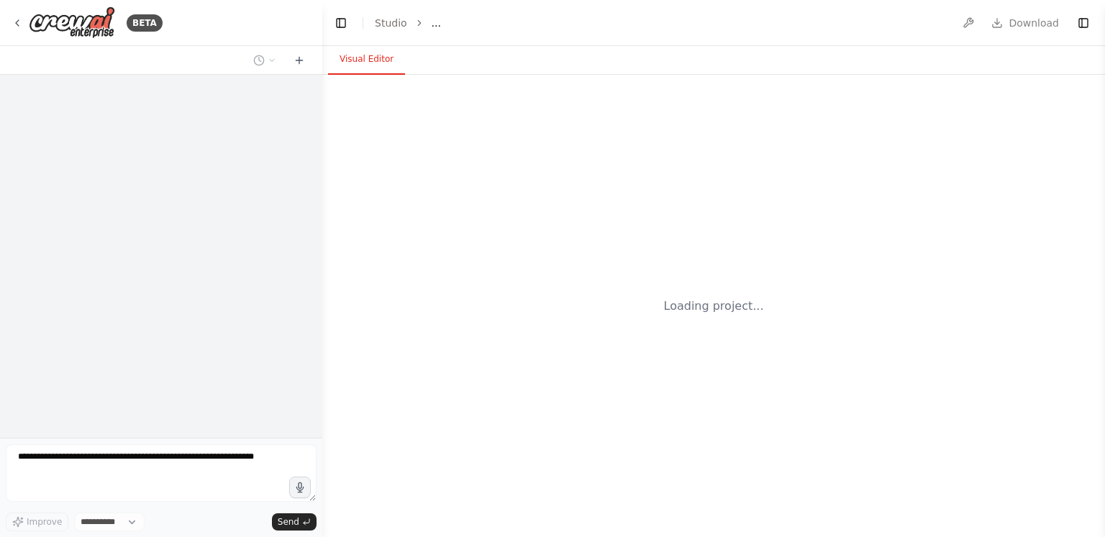
select select "****"
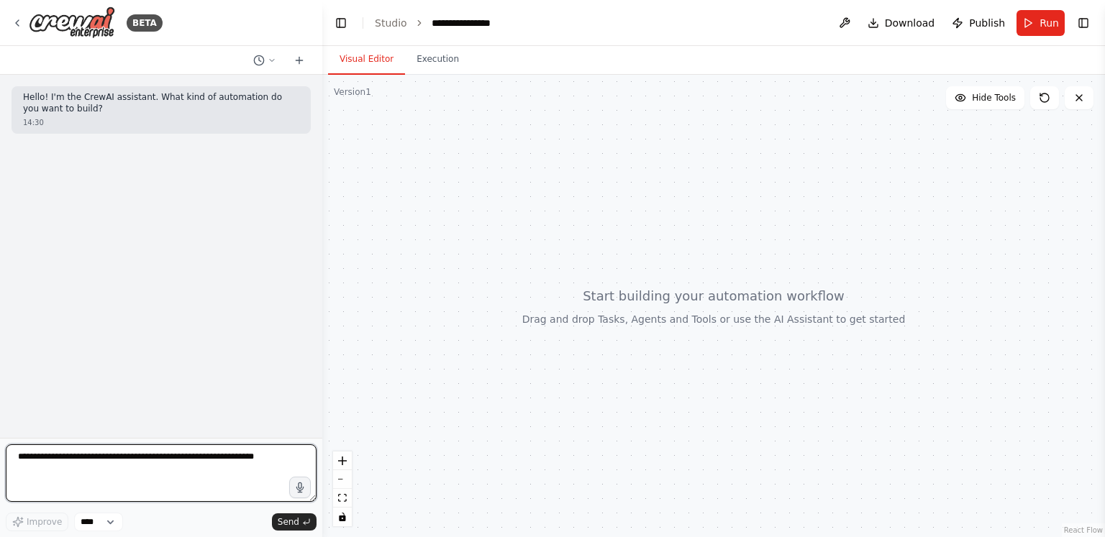
click at [169, 458] on textarea at bounding box center [161, 474] width 311 height 58
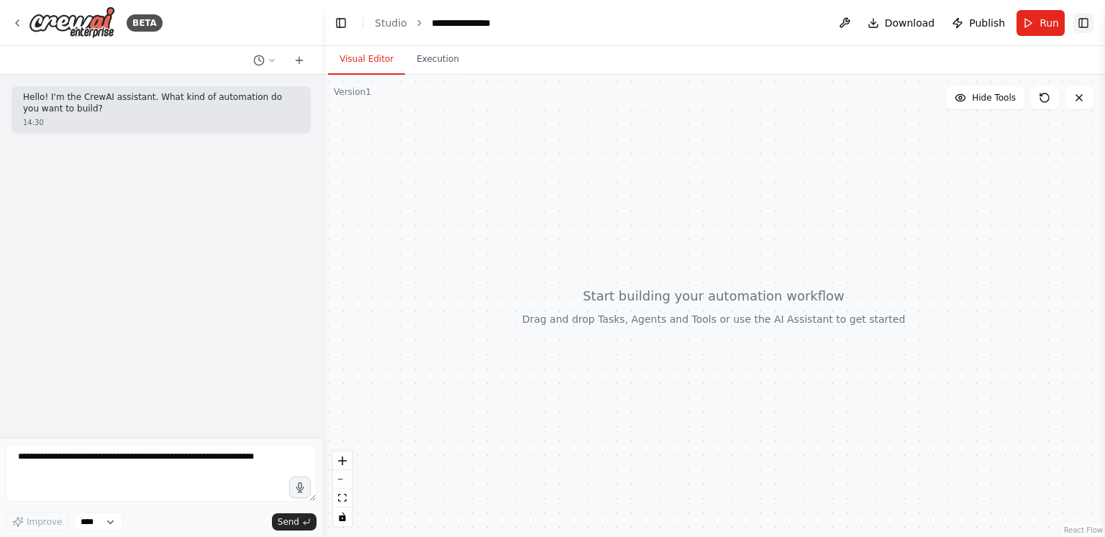
click at [1080, 24] on button "Toggle Right Sidebar" at bounding box center [1083, 23] width 20 height 20
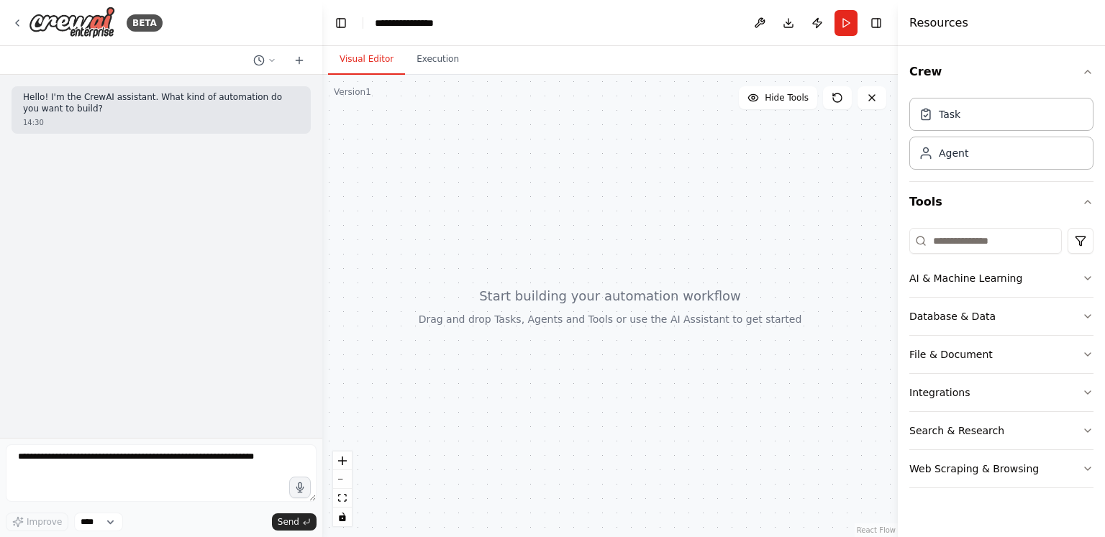
click at [852, 186] on div at bounding box center [610, 306] width 576 height 463
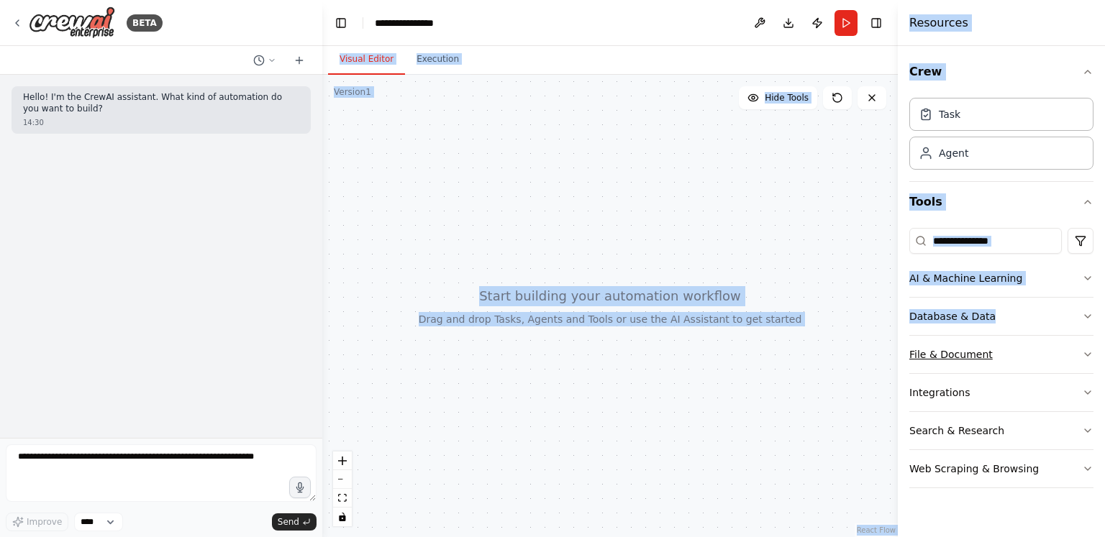
drag, startPoint x: 891, startPoint y: 24, endPoint x: 924, endPoint y: 363, distance: 339.8
click at [924, 363] on div "**********" at bounding box center [552, 268] width 1105 height 537
click at [820, 155] on div at bounding box center [610, 306] width 576 height 463
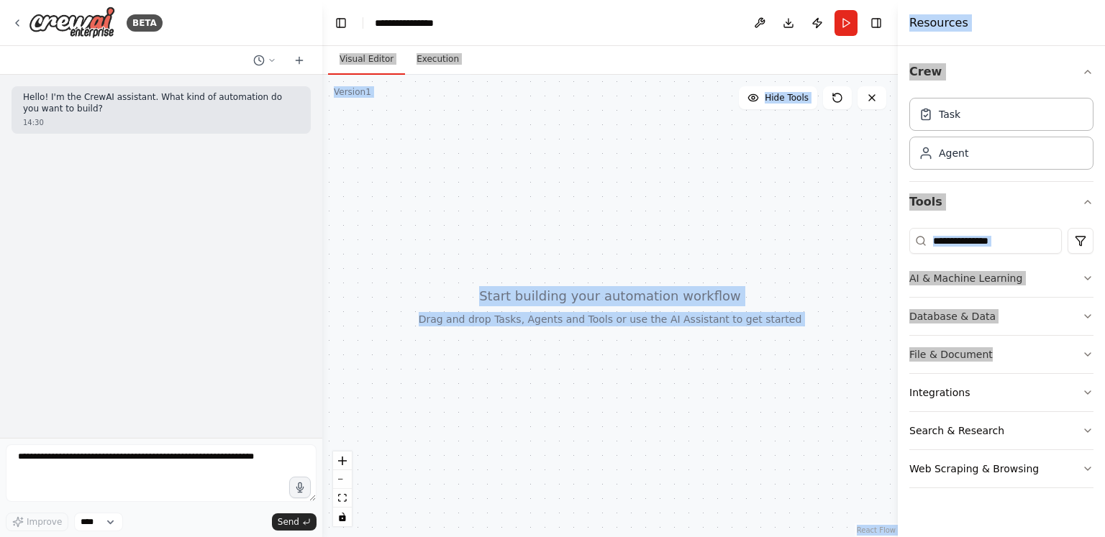
click at [720, 191] on div at bounding box center [610, 306] width 576 height 463
click at [871, 110] on div at bounding box center [610, 306] width 576 height 463
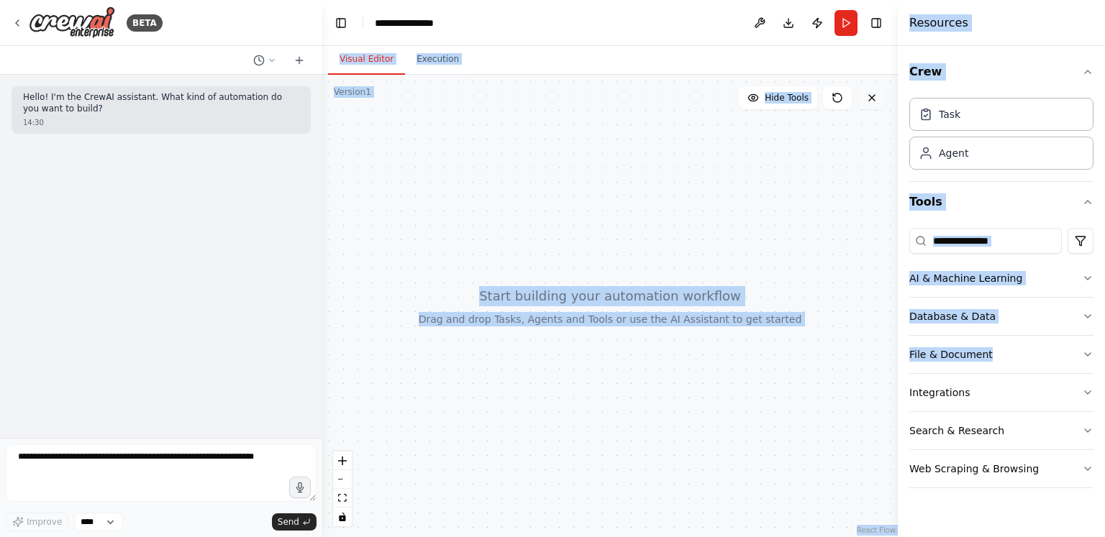
click at [871, 101] on icon at bounding box center [872, 98] width 12 height 12
click at [831, 222] on div at bounding box center [610, 306] width 576 height 463
click at [623, 321] on div at bounding box center [610, 306] width 576 height 463
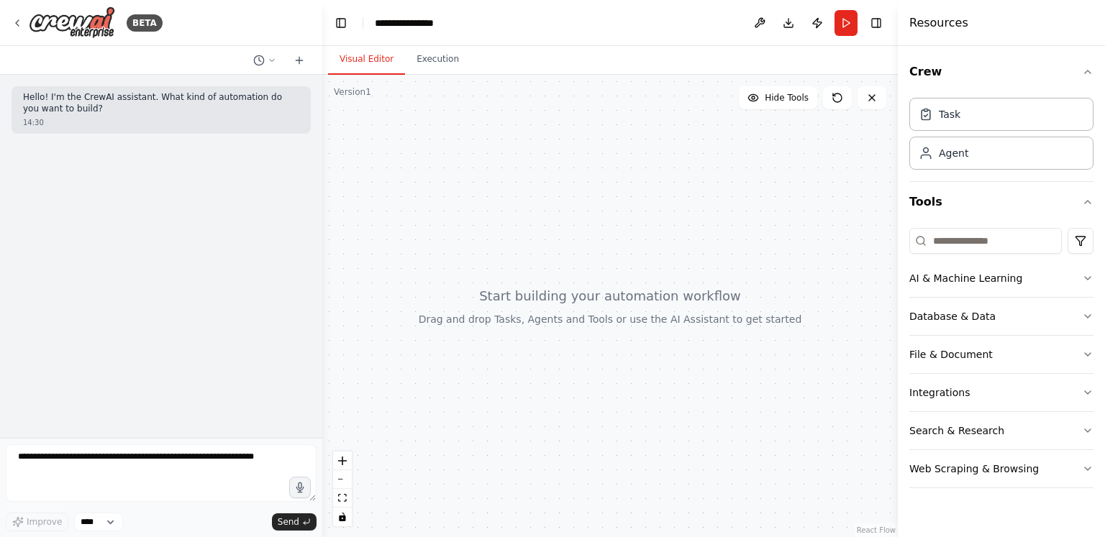
click at [245, 208] on div "Hello! I'm the CrewAI assistant. What kind of automation do you want to build? …" at bounding box center [161, 256] width 322 height 363
click at [430, 55] on button "Execution" at bounding box center [437, 60] width 65 height 30
click at [382, 61] on button "Visual Editor" at bounding box center [366, 60] width 77 height 30
click at [935, 109] on div "Task" at bounding box center [940, 113] width 42 height 14
click at [939, 142] on div "Agent" at bounding box center [1001, 152] width 184 height 33
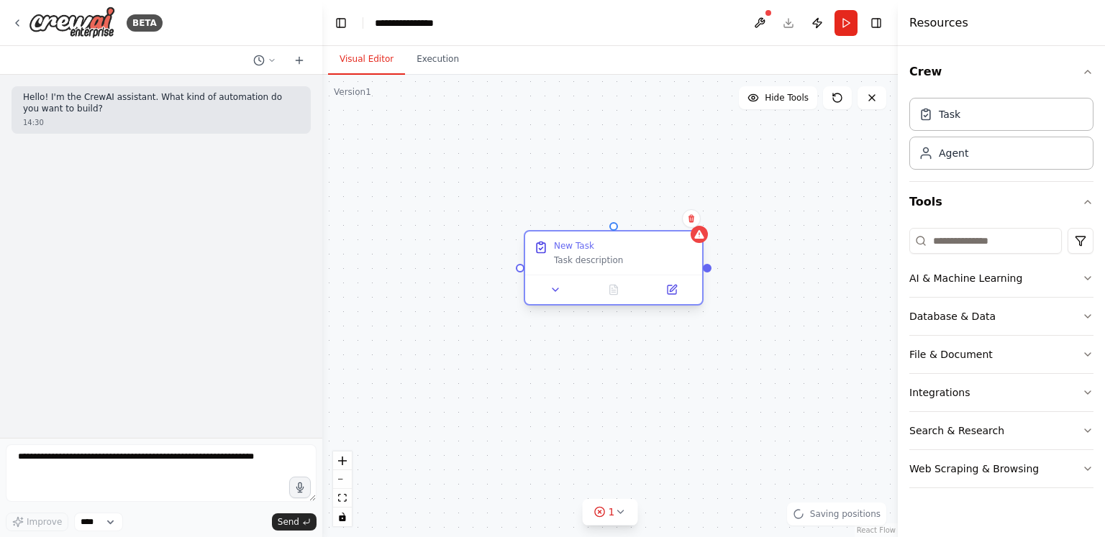
drag, startPoint x: 743, startPoint y: 258, endPoint x: 623, endPoint y: 260, distance: 120.2
click at [623, 260] on div "Task description" at bounding box center [624, 261] width 140 height 12
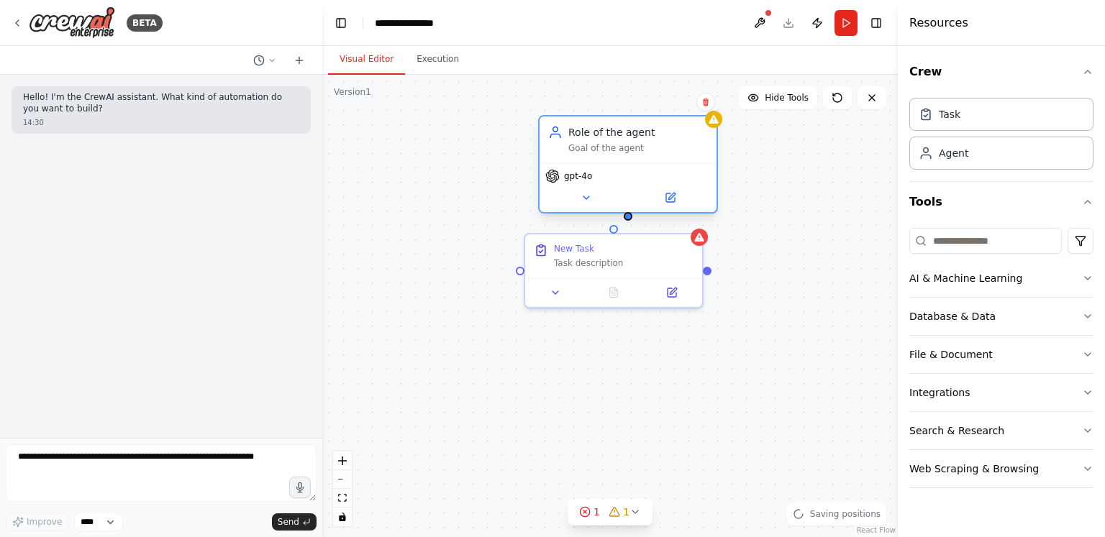
drag, startPoint x: 627, startPoint y: 199, endPoint x: 571, endPoint y: 123, distance: 94.7
click at [571, 123] on div "Role of the agent Goal of the agent" at bounding box center [628, 140] width 177 height 46
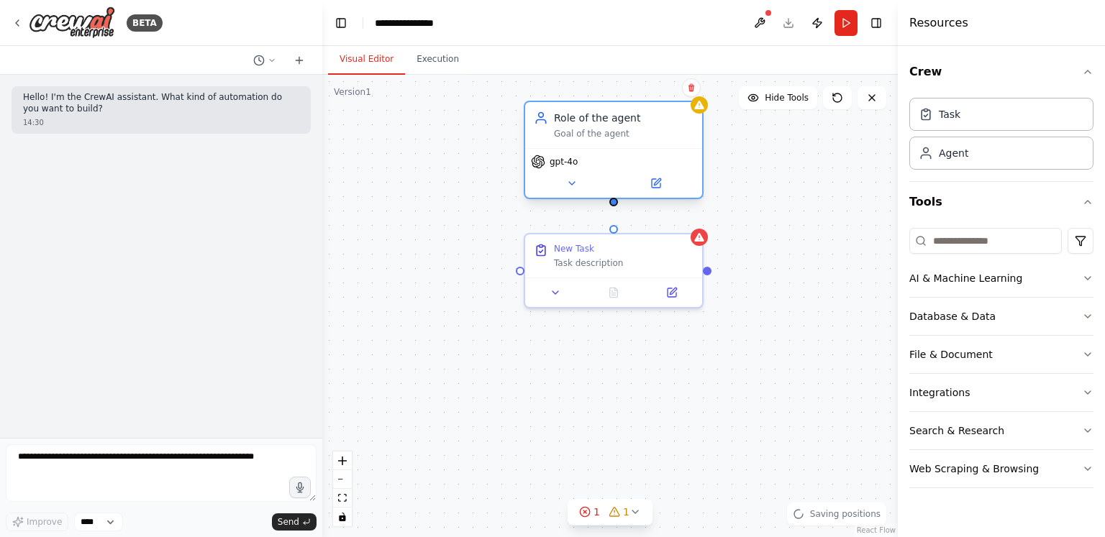
drag, startPoint x: 570, startPoint y: 134, endPoint x: 540, endPoint y: 122, distance: 31.7
click at [540, 122] on div "Role of the agent Goal of the agent" at bounding box center [614, 125] width 160 height 29
click at [555, 176] on button at bounding box center [571, 183] width 81 height 17
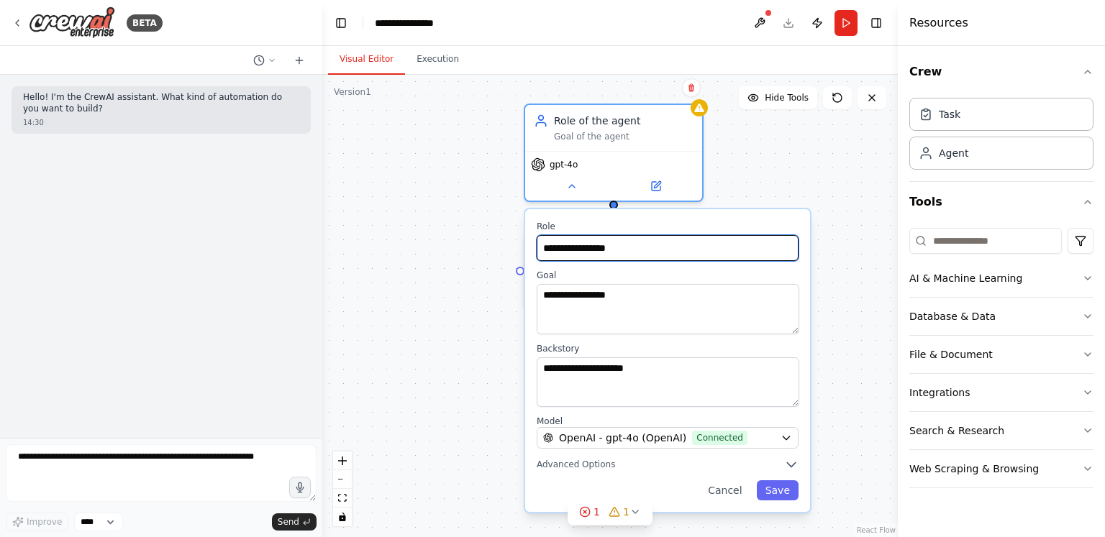
click at [619, 248] on input "**********" at bounding box center [668, 248] width 262 height 26
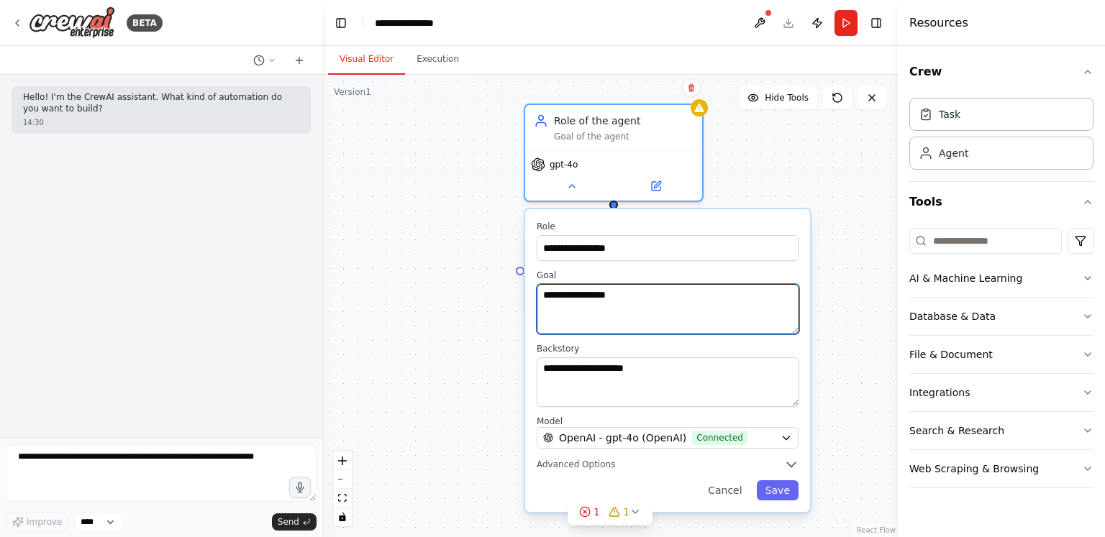
click at [630, 296] on textarea "**********" at bounding box center [668, 309] width 263 height 50
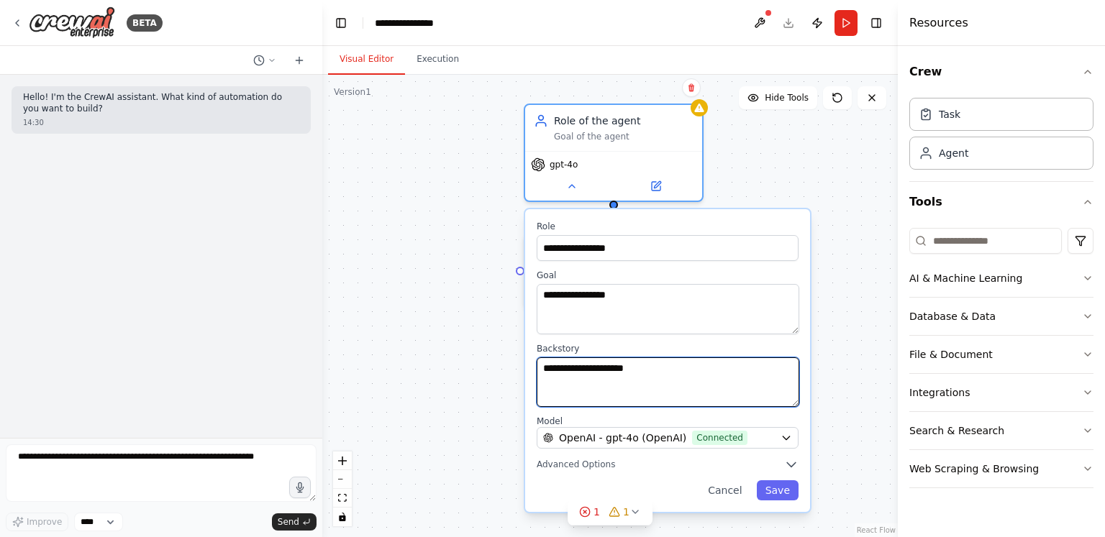
click at [658, 368] on textarea "**********" at bounding box center [668, 383] width 263 height 50
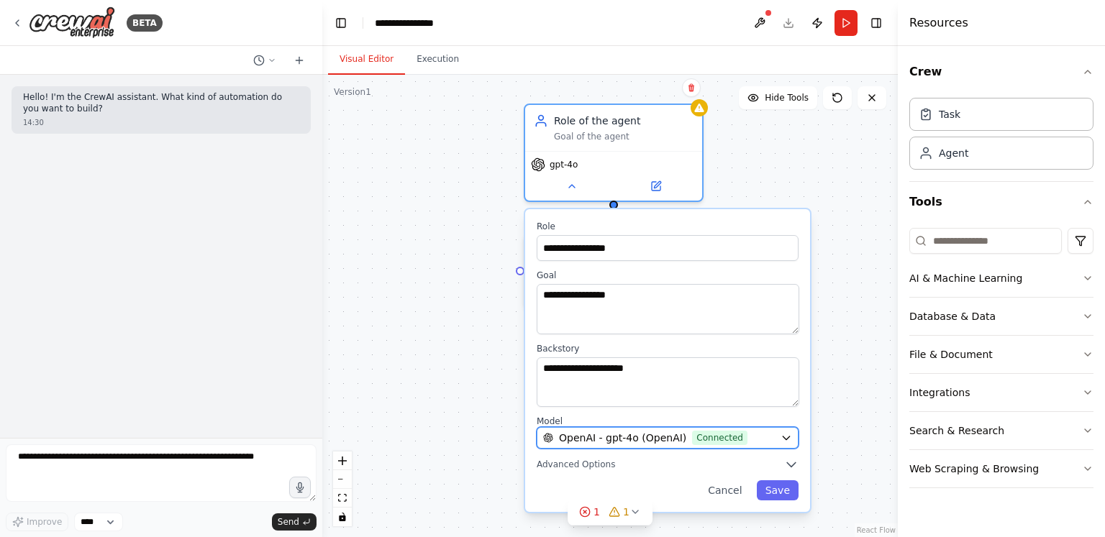
click at [773, 431] on div "OpenAI - gpt-4o (OpenAI) Connected" at bounding box center [659, 438] width 232 height 14
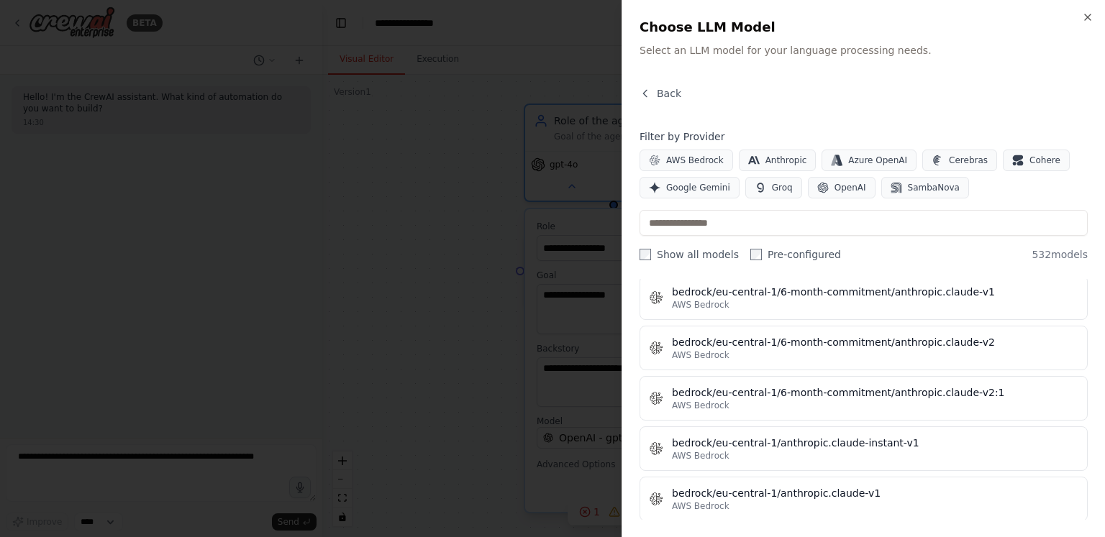
scroll to position [3231, 0]
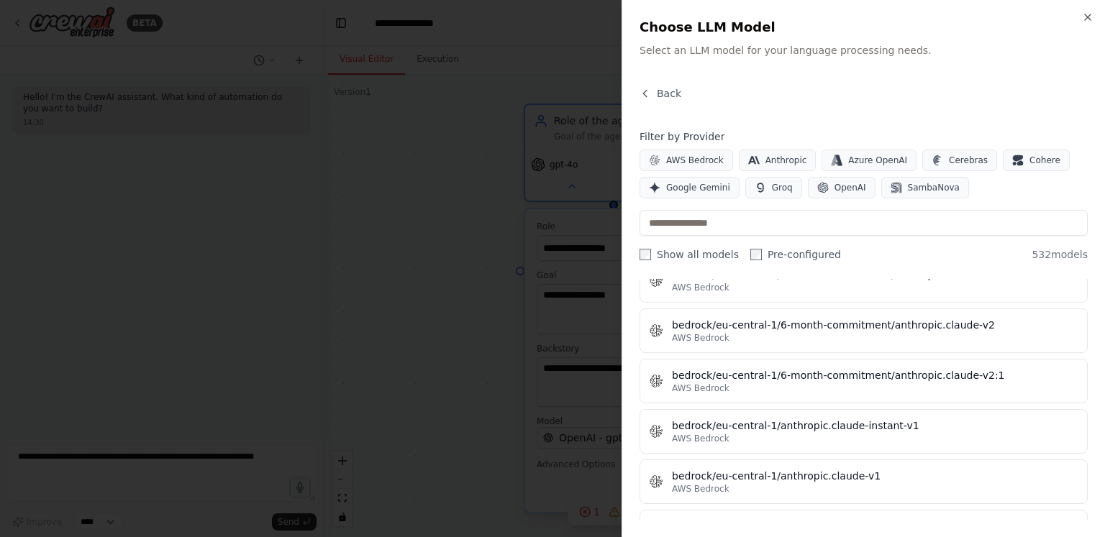
click at [407, 306] on div at bounding box center [552, 268] width 1105 height 537
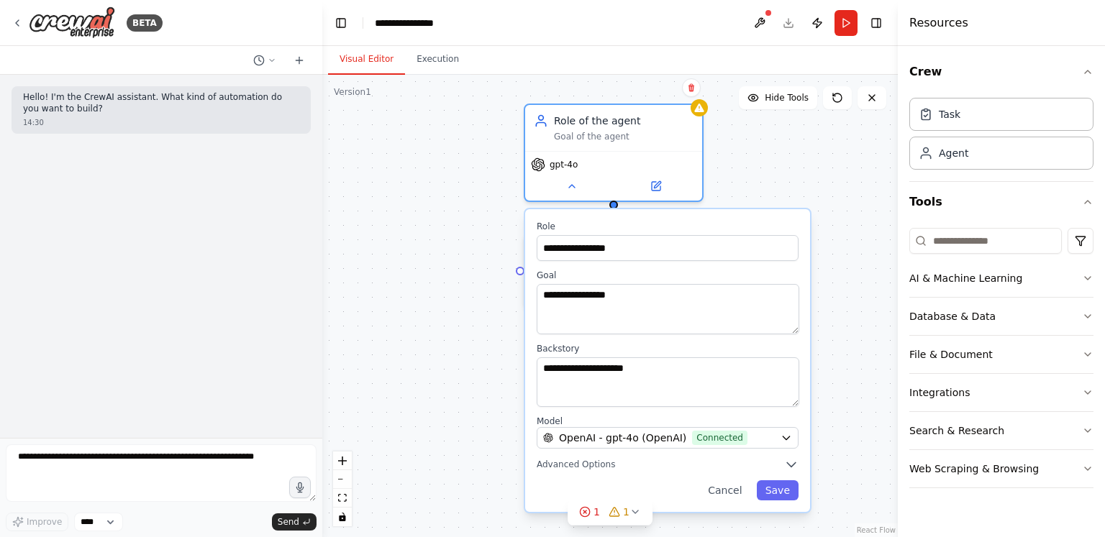
click at [422, 263] on div "**********" at bounding box center [610, 306] width 576 height 463
click at [451, 276] on div "**********" at bounding box center [610, 306] width 576 height 463
click at [619, 134] on div "Goal of the agent" at bounding box center [624, 134] width 140 height 12
click at [404, 209] on div "**********" at bounding box center [610, 306] width 576 height 463
click at [745, 490] on button "Cancel" at bounding box center [724, 491] width 51 height 20
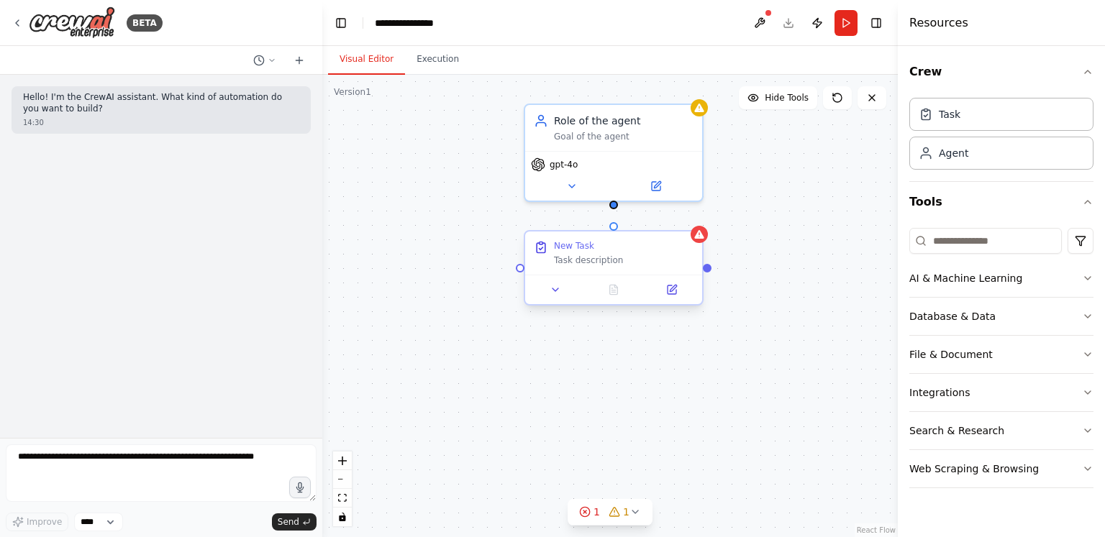
click at [606, 243] on div "New Task" at bounding box center [624, 246] width 140 height 12
click at [676, 292] on icon at bounding box center [672, 290] width 12 height 12
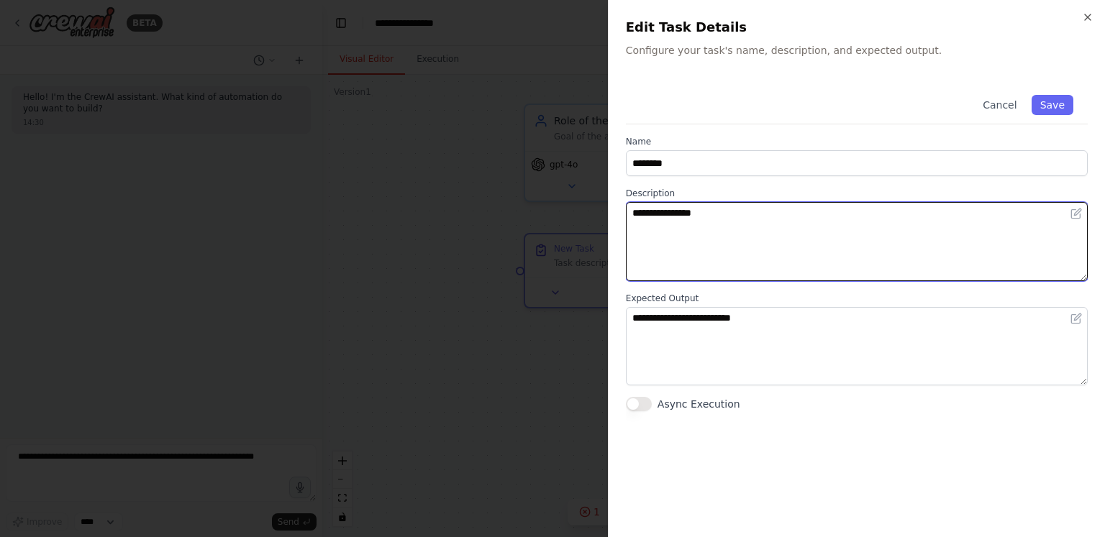
click at [726, 222] on textarea "**********" at bounding box center [857, 241] width 462 height 79
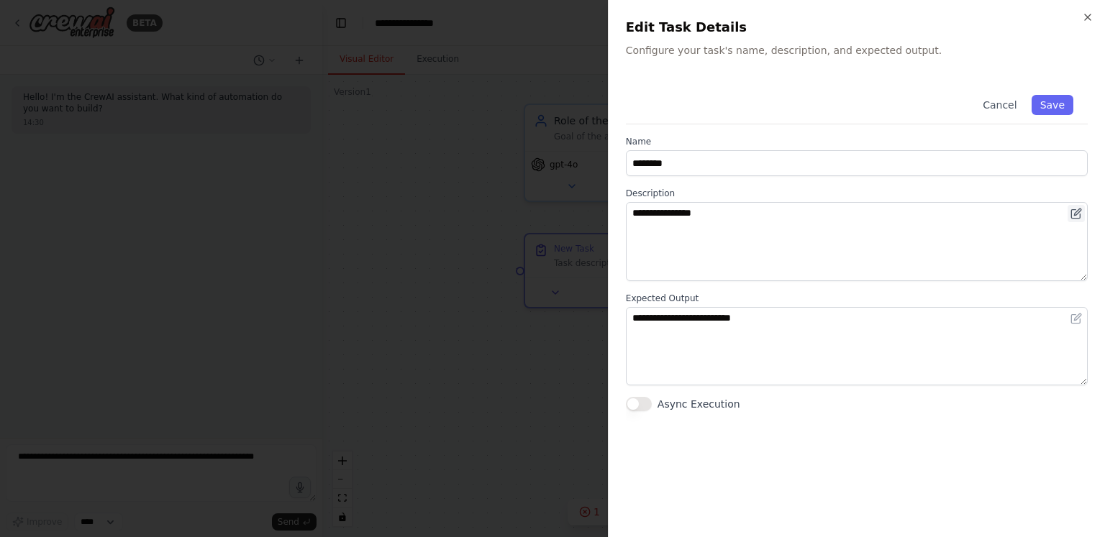
click at [1078, 216] on icon at bounding box center [1077, 214] width 12 height 12
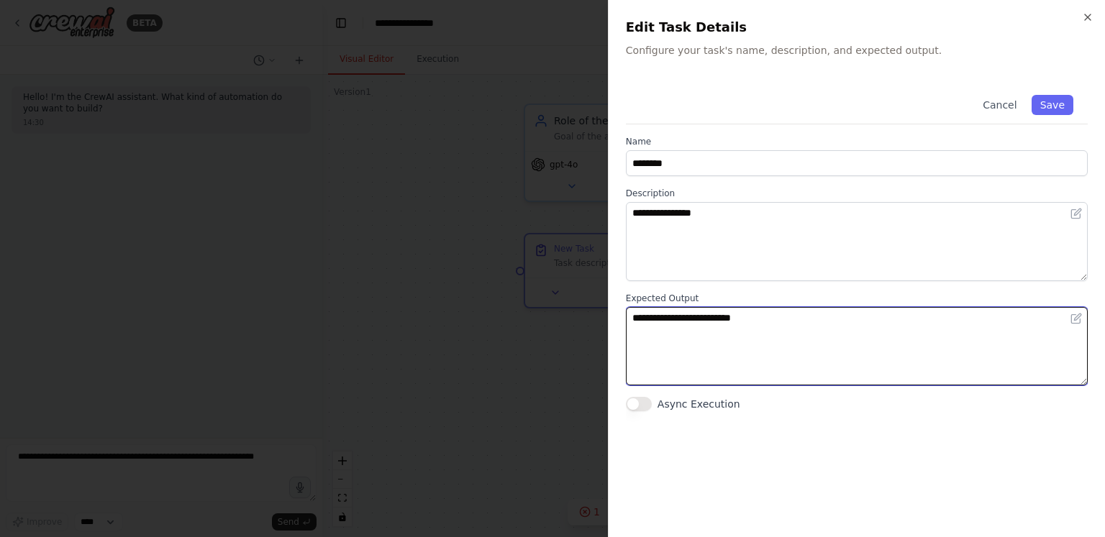
click at [767, 322] on textarea "**********" at bounding box center [857, 346] width 462 height 79
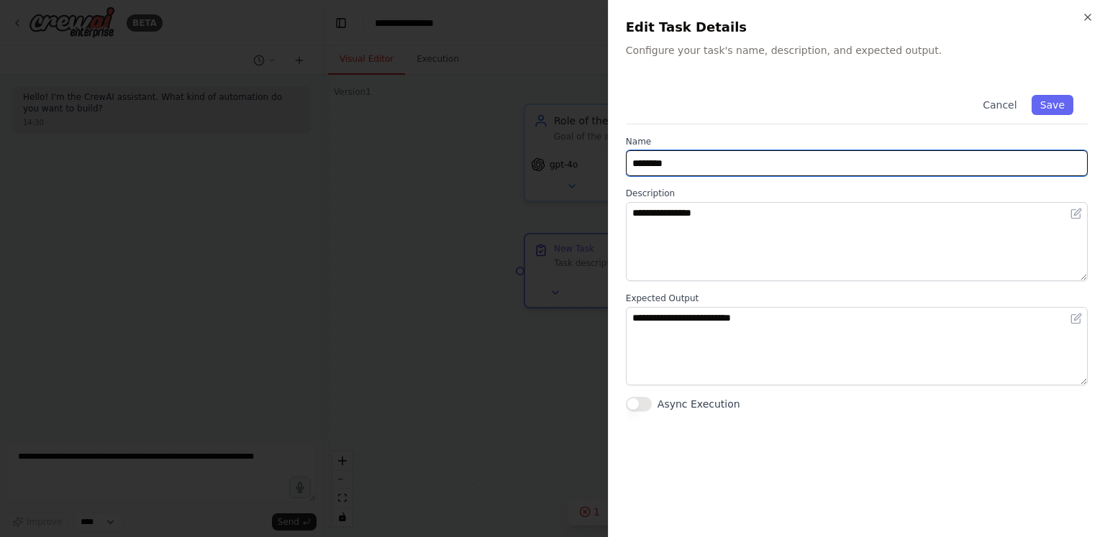
drag, startPoint x: 718, startPoint y: 163, endPoint x: 611, endPoint y: 168, distance: 107.3
click at [611, 168] on div "**********" at bounding box center [856, 268] width 497 height 537
type input "*"
